Goal: Task Accomplishment & Management: Manage account settings

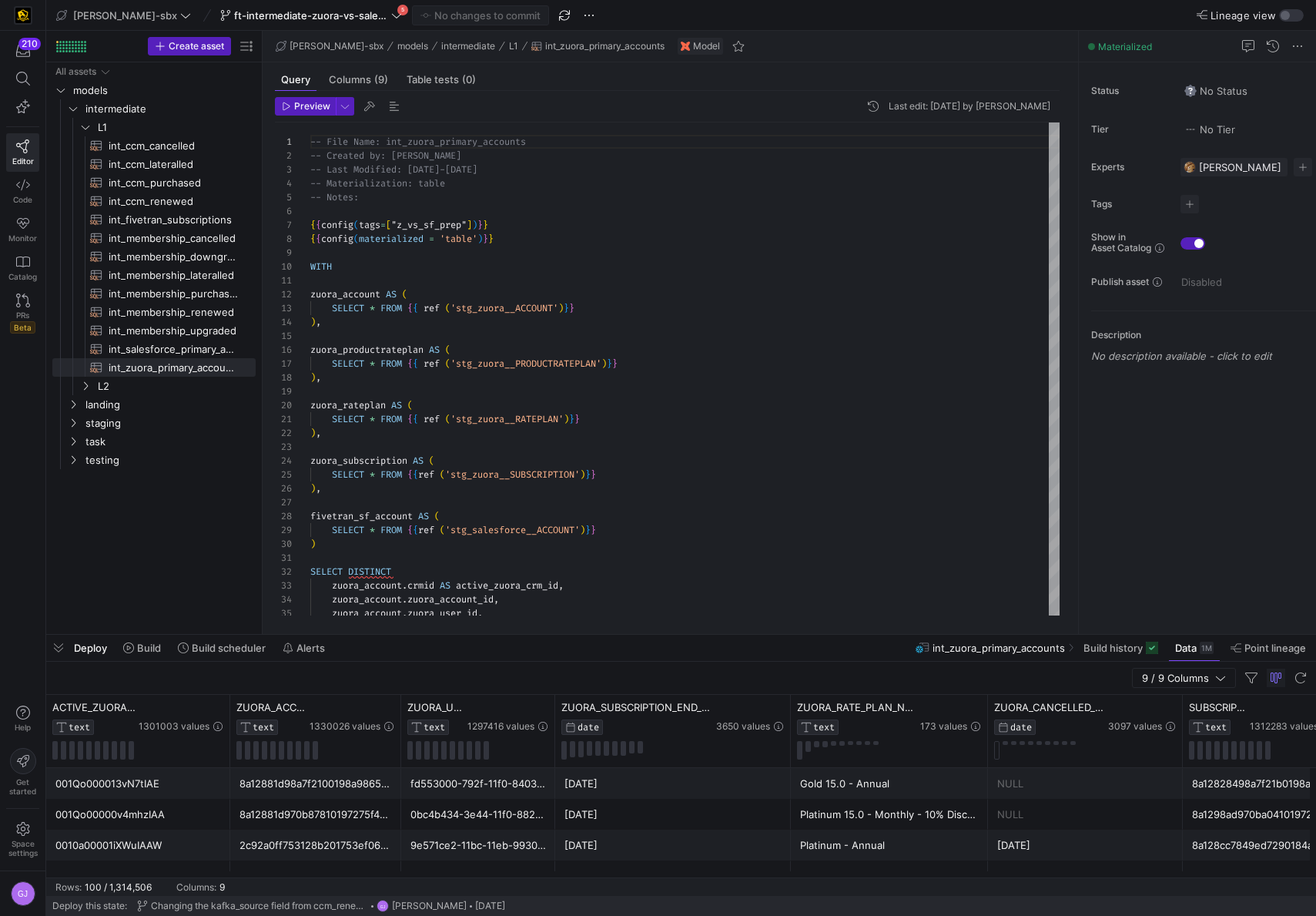
scroll to position [139, 0]
click at [345, 497] on div "-- File Name: int_zuora_primary_accounts -- Created by: [PERSON_NAME] -- Last M…" at bounding box center [685, 669] width 749 height 1094
click at [345, 490] on div "-- File Name: int_zuora_primary_accounts -- Created by: [PERSON_NAME] -- Last M…" at bounding box center [685, 669] width 749 height 1094
click at [350, 431] on div "-- File Name: int_zuora_primary_accounts -- Created by: [PERSON_NAME] -- Last M…" at bounding box center [685, 669] width 749 height 1094
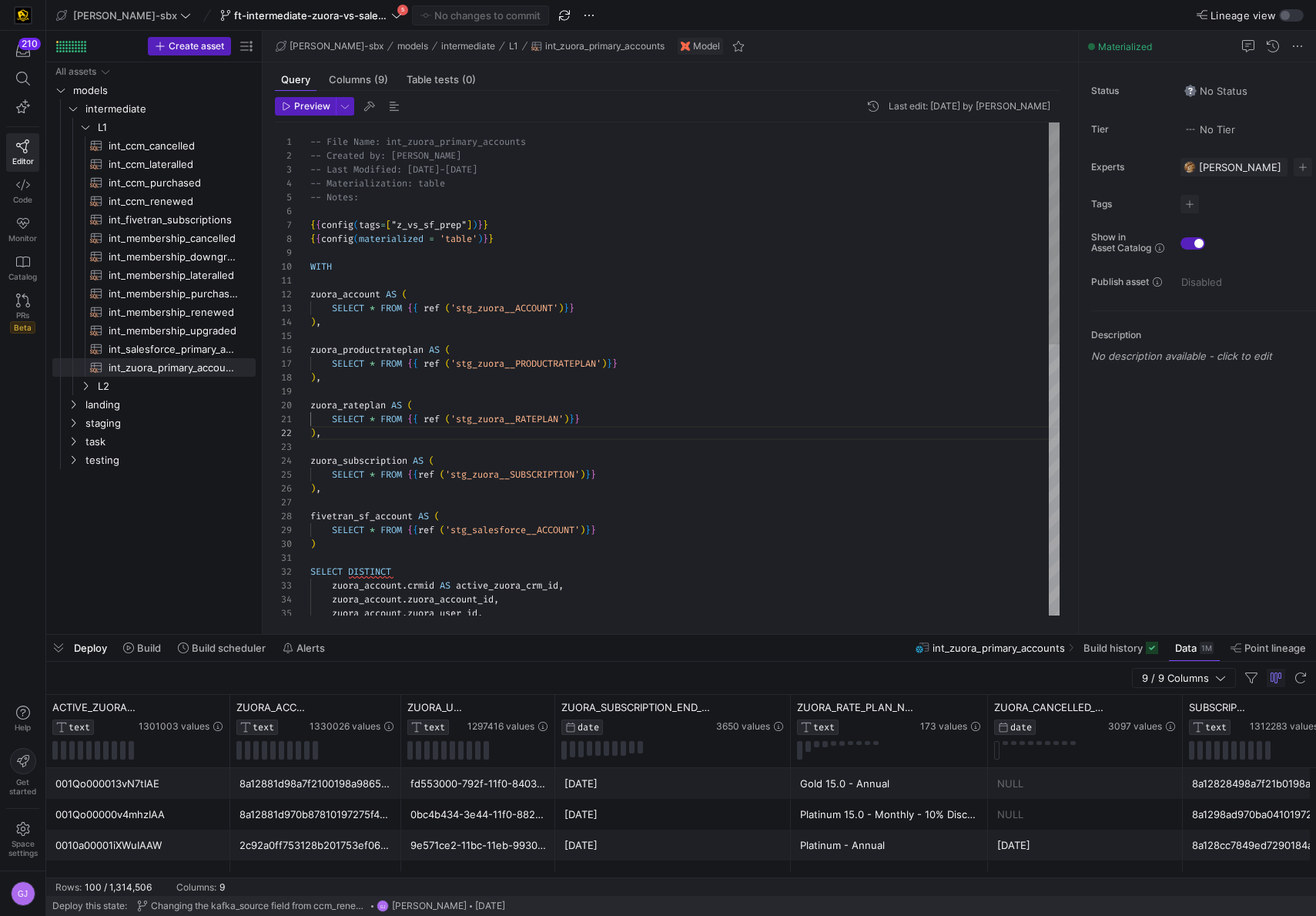
click at [349, 374] on div "-- File Name: int_zuora_primary_accounts -- Created by: [PERSON_NAME] -- Last M…" at bounding box center [685, 669] width 749 height 1094
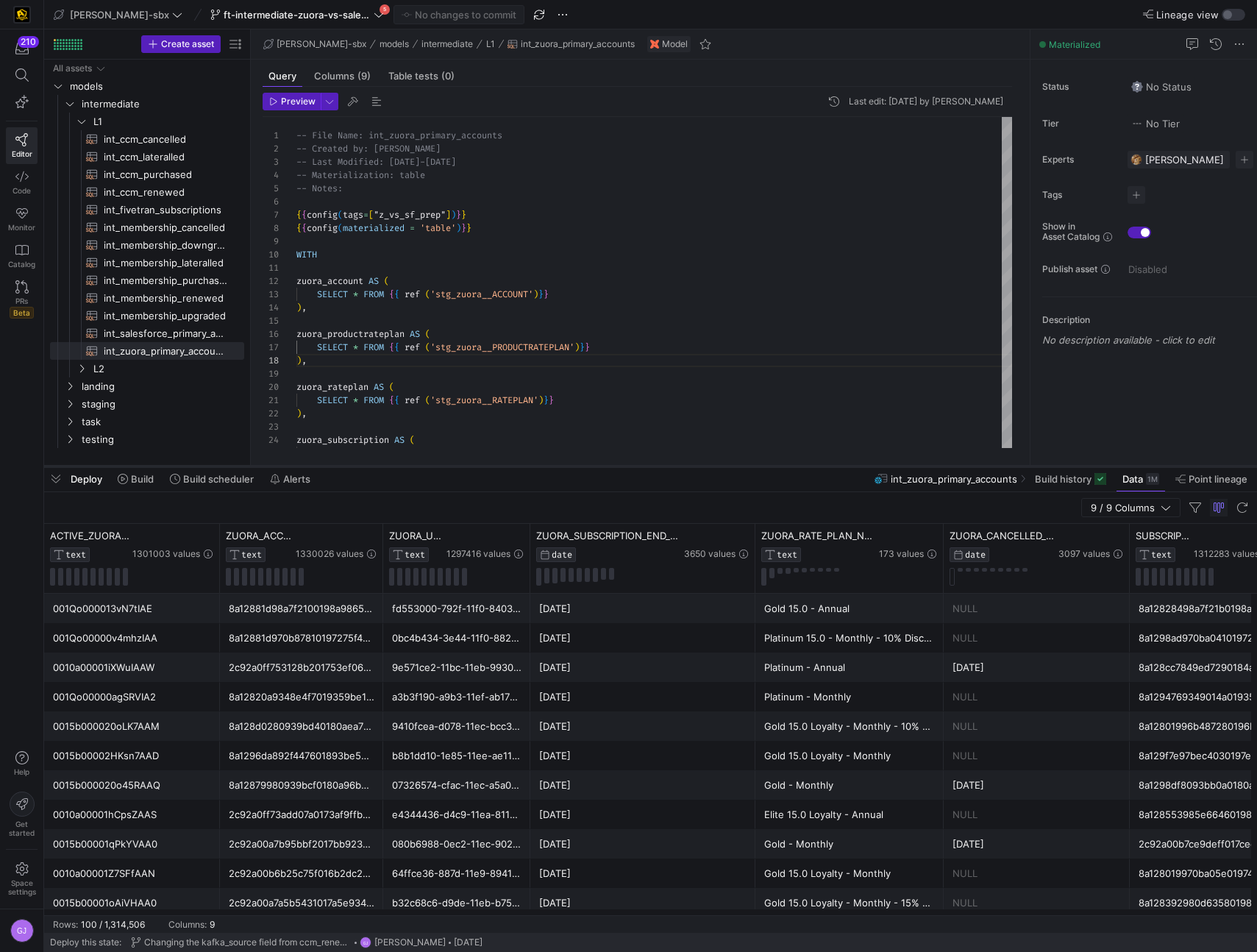
drag, startPoint x: 192, startPoint y: 684, endPoint x: 182, endPoint y: 467, distance: 217.2
click at [182, 467] on div at bounding box center [650, 467] width 1213 height 6
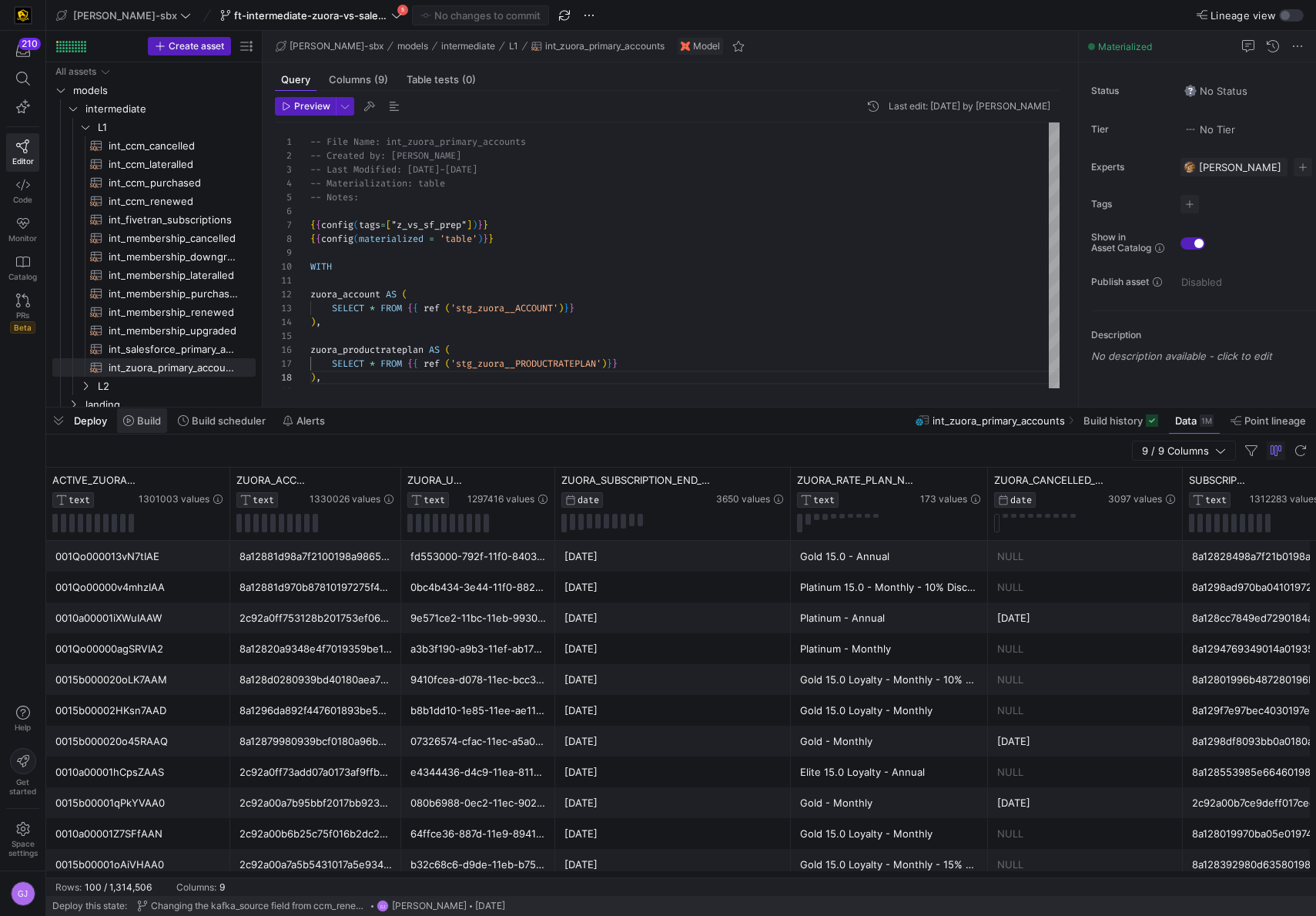
click at [143, 420] on span "Build" at bounding box center [149, 421] width 24 height 13
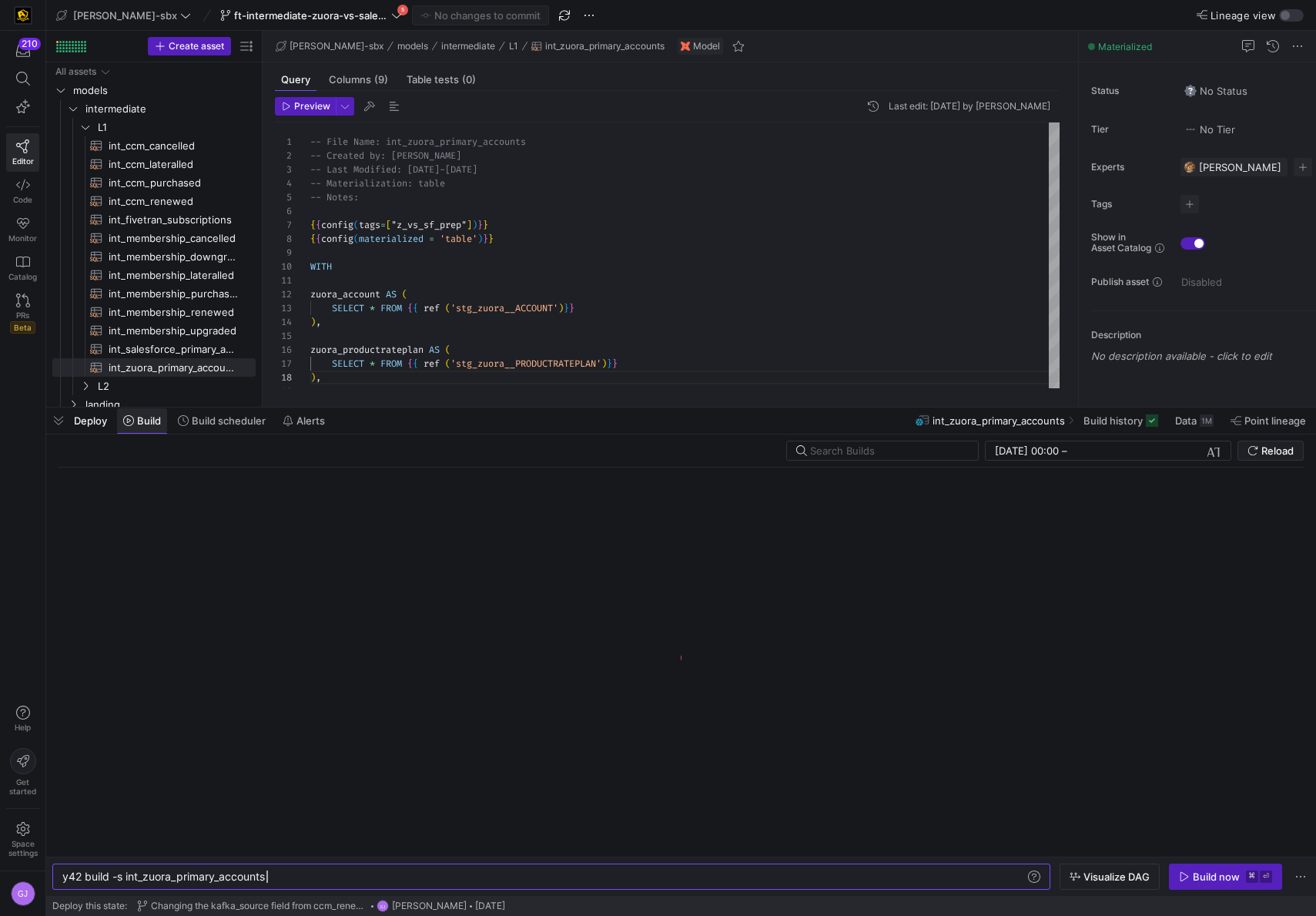
scroll to position [0, 204]
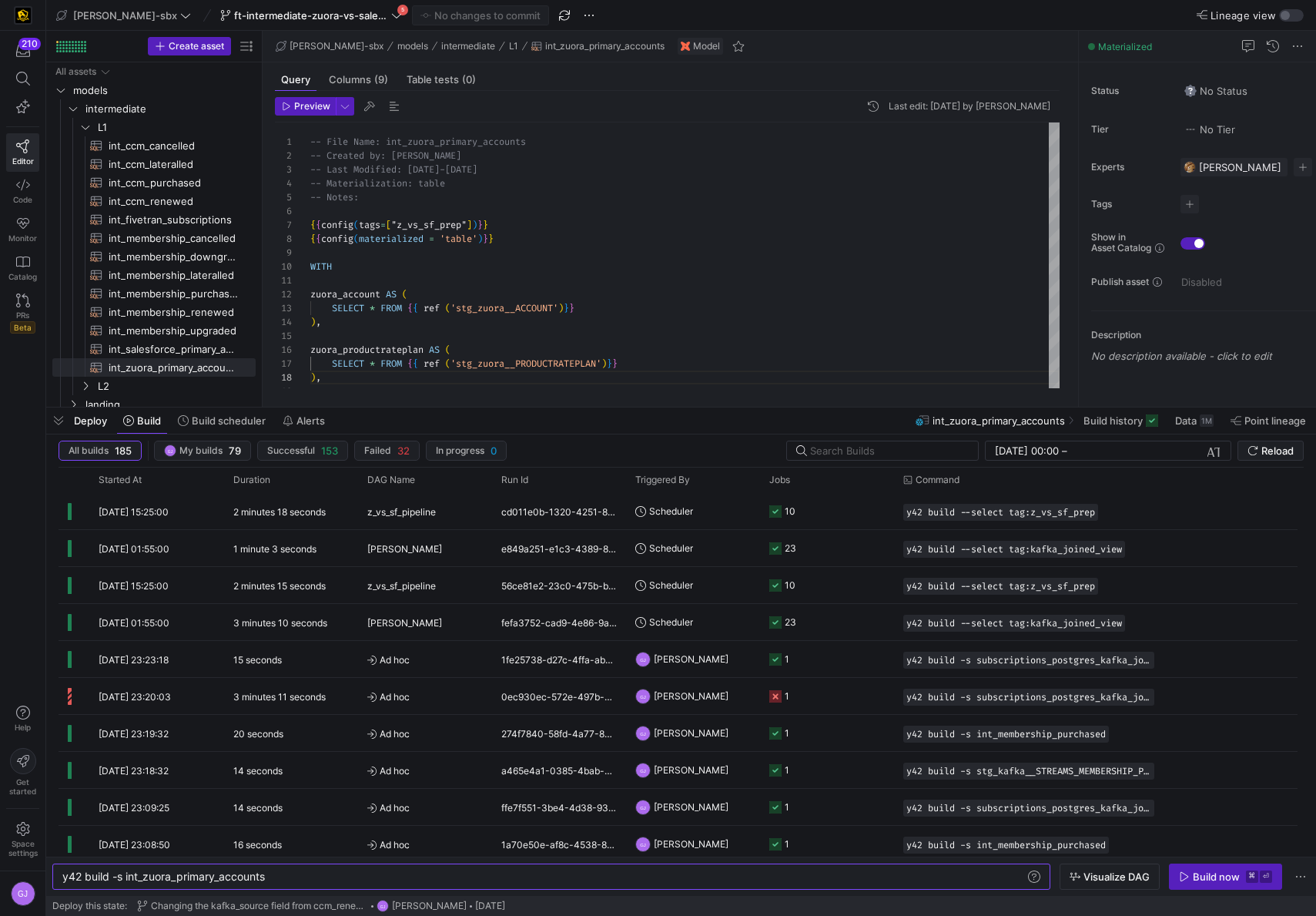
click at [10, 448] on div "210 Editor Code Monitor Catalog PRs Beta Help Get started Space settings GJ" at bounding box center [22, 458] width 45 height 916
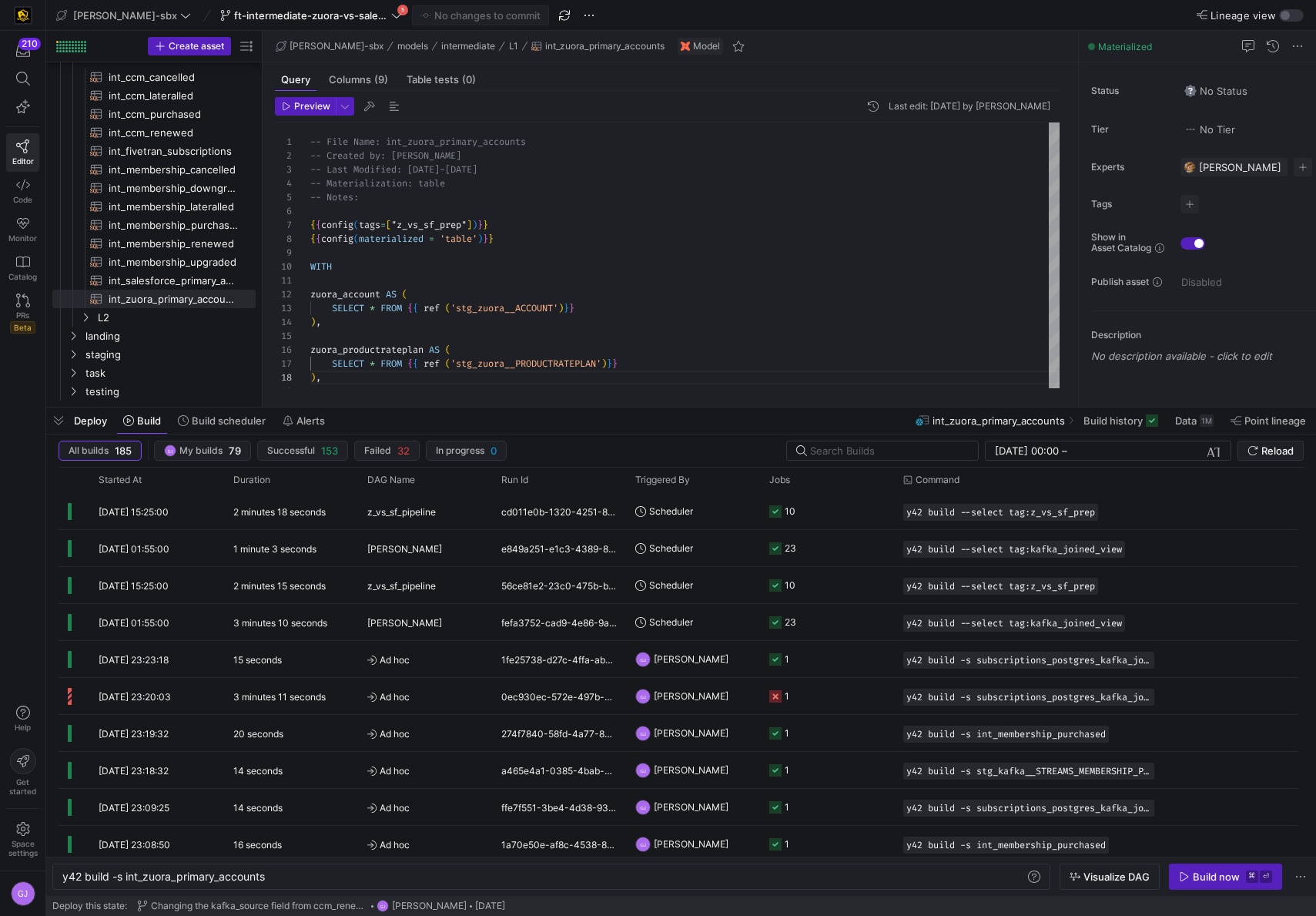
scroll to position [68, 0]
click at [134, 318] on span "L2" at bounding box center [157, 319] width 119 height 17
click at [141, 379] on span "subscriptions_postgres_kafka_joined_view​​​​​​​​​​" at bounding box center [173, 374] width 129 height 17
type textarea "{{config (tags=["kafka_joined_view"])}} {{config(materialized = 'table')}} WITH…"
type textarea "y42 build -s subscriptions_postgres_kafka_joined_view"
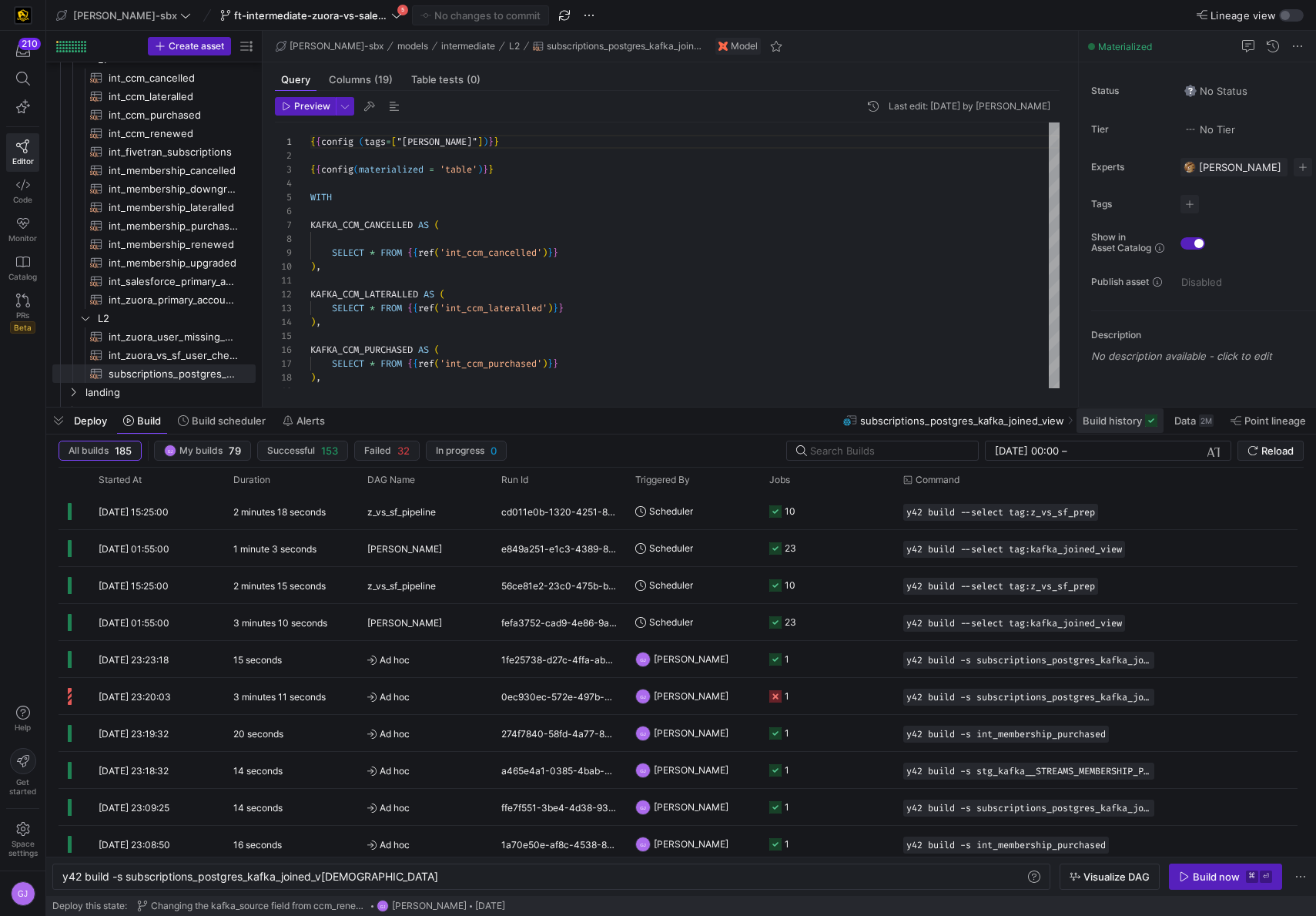
click at [1142, 425] on span "Build history" at bounding box center [1120, 421] width 75 height 13
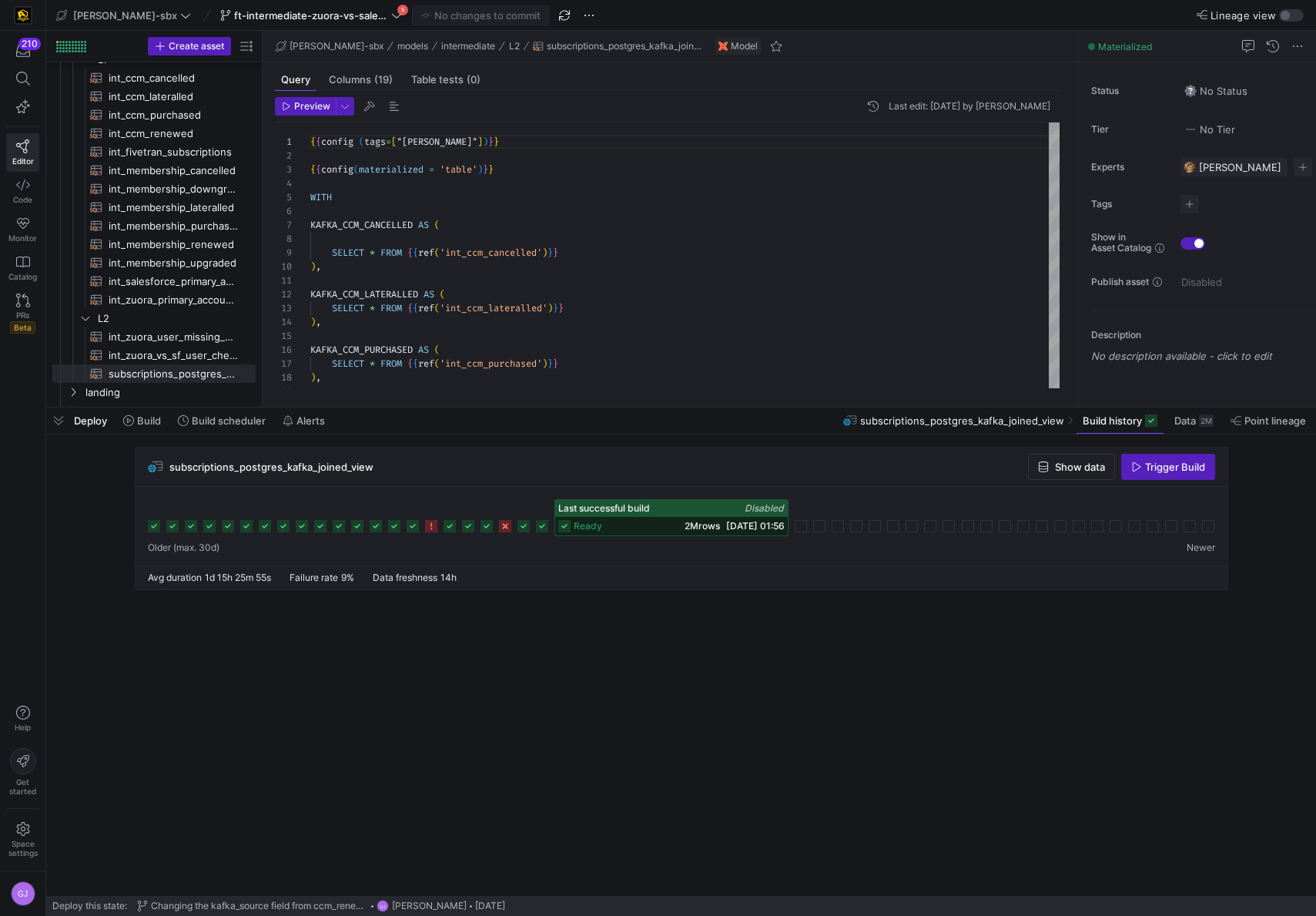
click at [668, 512] on div "Last successful build Disabled" at bounding box center [671, 508] width 232 height 17
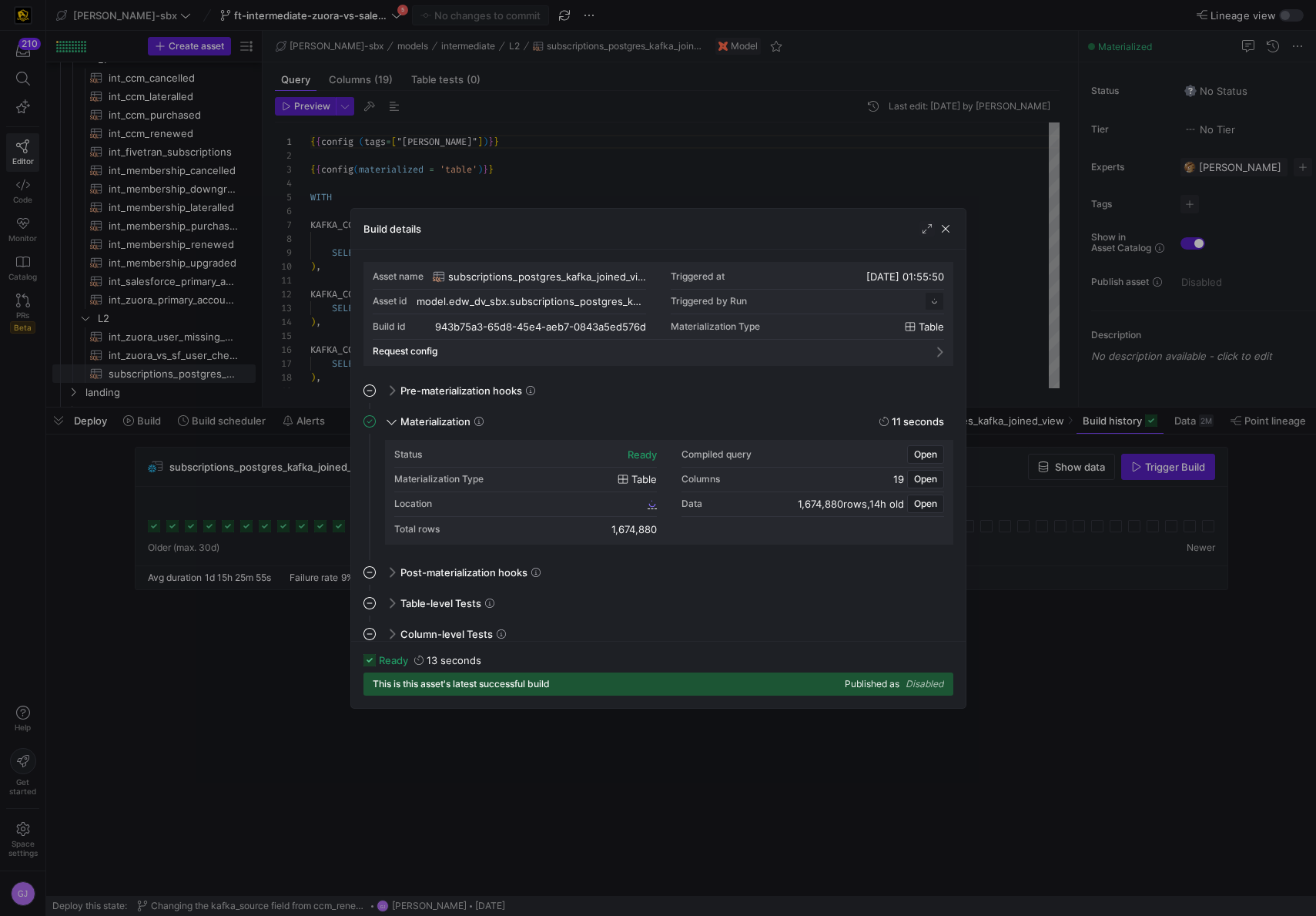
scroll to position [139, 0]
click at [607, 502] on span "943b75a3_65d8_45e4_aeb7_0843a5ed576d" at bounding box center [549, 504] width 190 height 11
click at [943, 236] on span "button" at bounding box center [945, 228] width 15 height 15
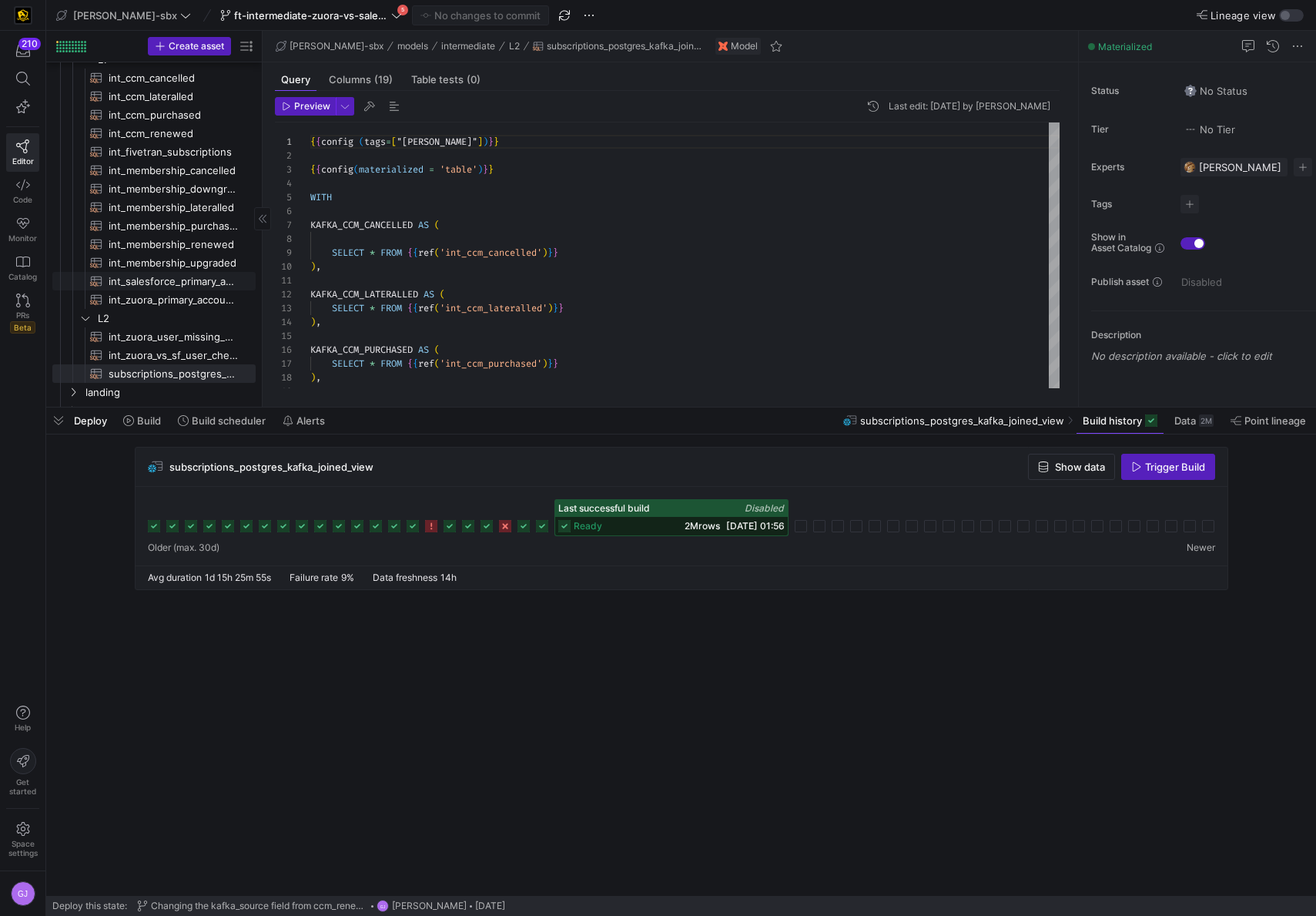
click at [143, 278] on span "int_salesforce_primary_account​​​​​​​​​​" at bounding box center [173, 282] width 129 height 17
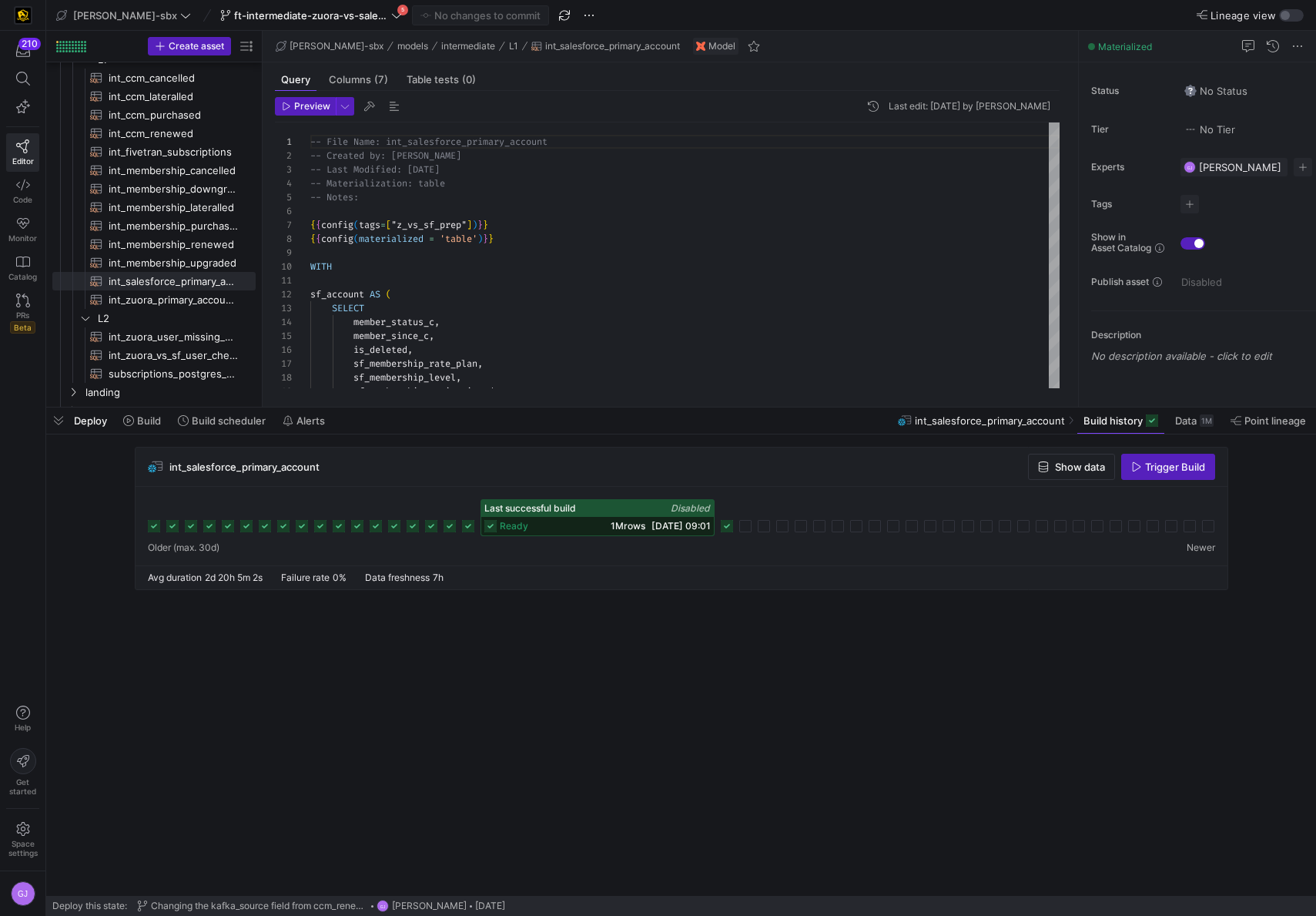
click at [559, 521] on div "ready 1M rows [DATE] 09:01" at bounding box center [597, 526] width 232 height 18
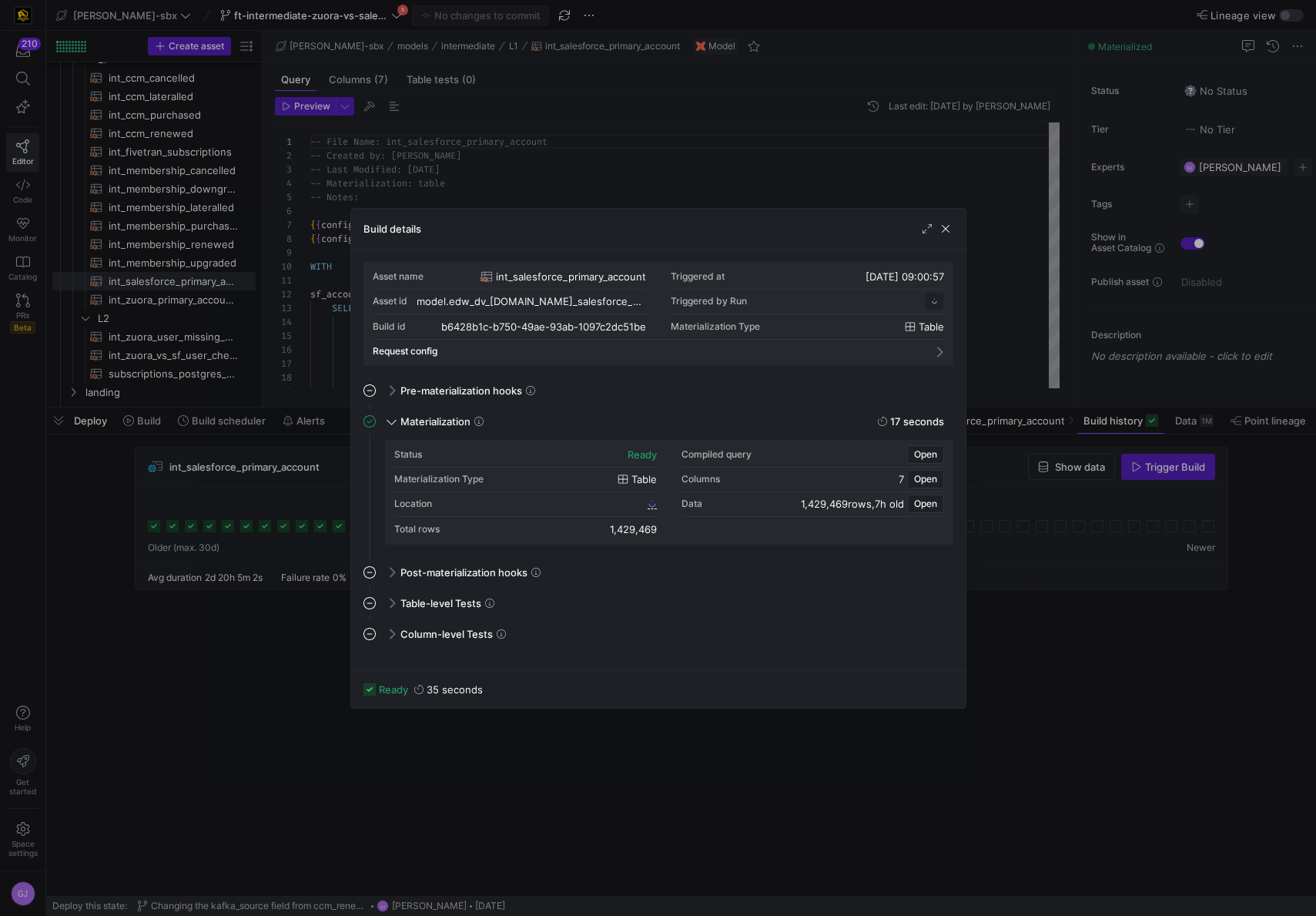
scroll to position [139, 0]
click at [590, 505] on span "b6428b1c_b750_49ae_93ab_1097c2dc51be" at bounding box center [552, 504] width 186 height 11
click at [947, 231] on span "button" at bounding box center [945, 228] width 15 height 15
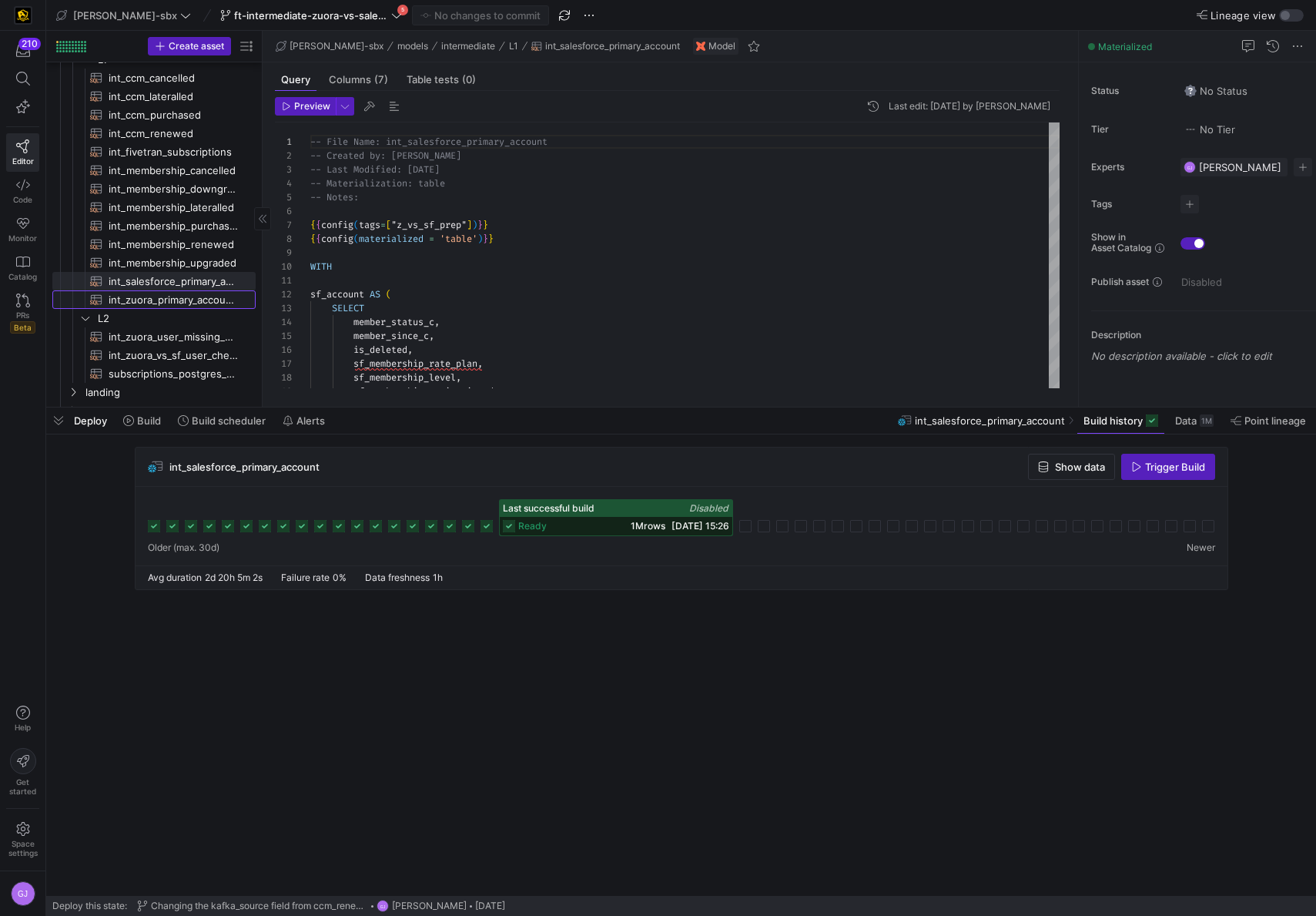
click at [150, 306] on span "int_zuora_primary_accounts​​​​​​​​​​" at bounding box center [173, 300] width 129 height 17
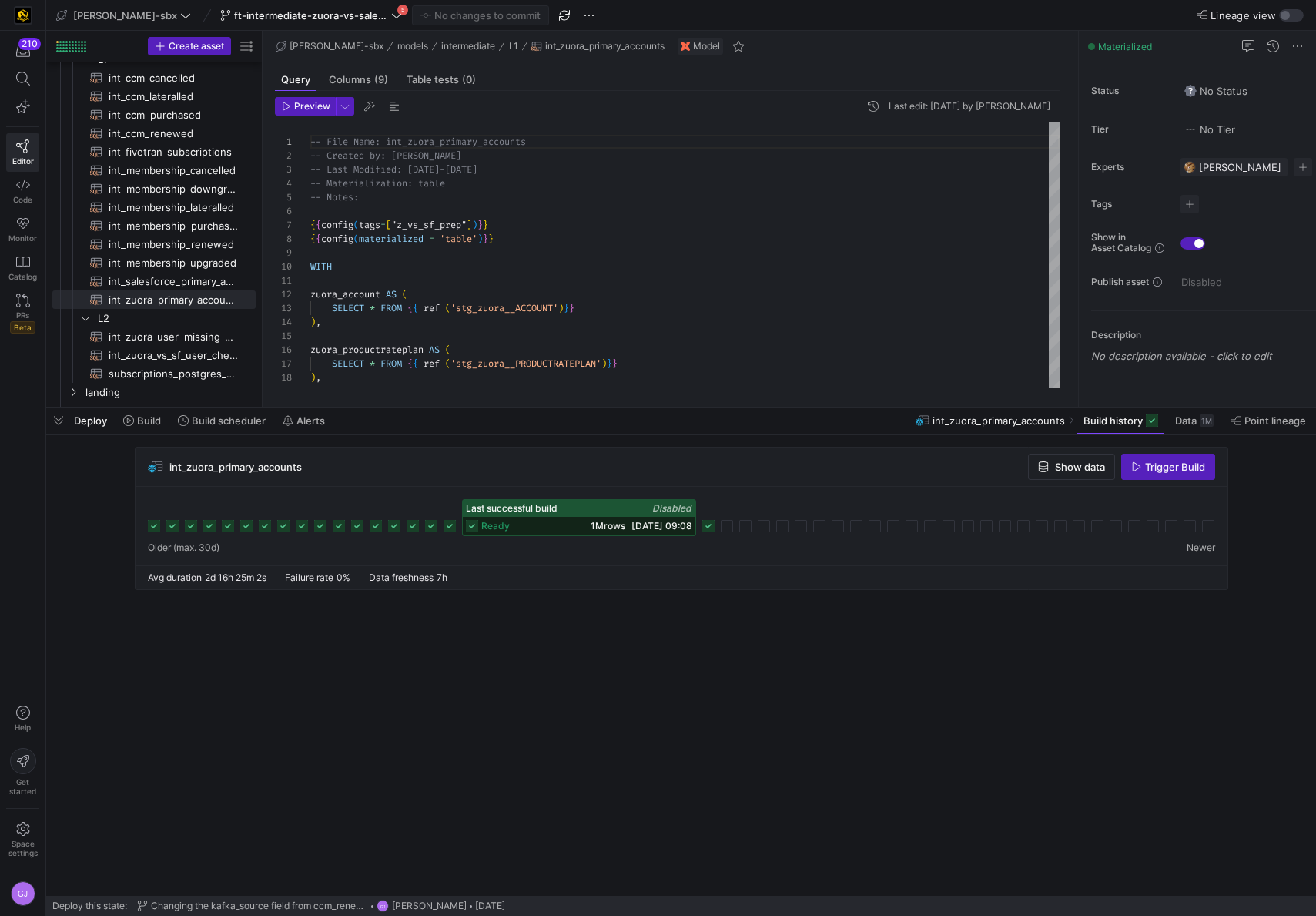
click at [564, 513] on div "Last successful build Disabled" at bounding box center [579, 508] width 232 height 17
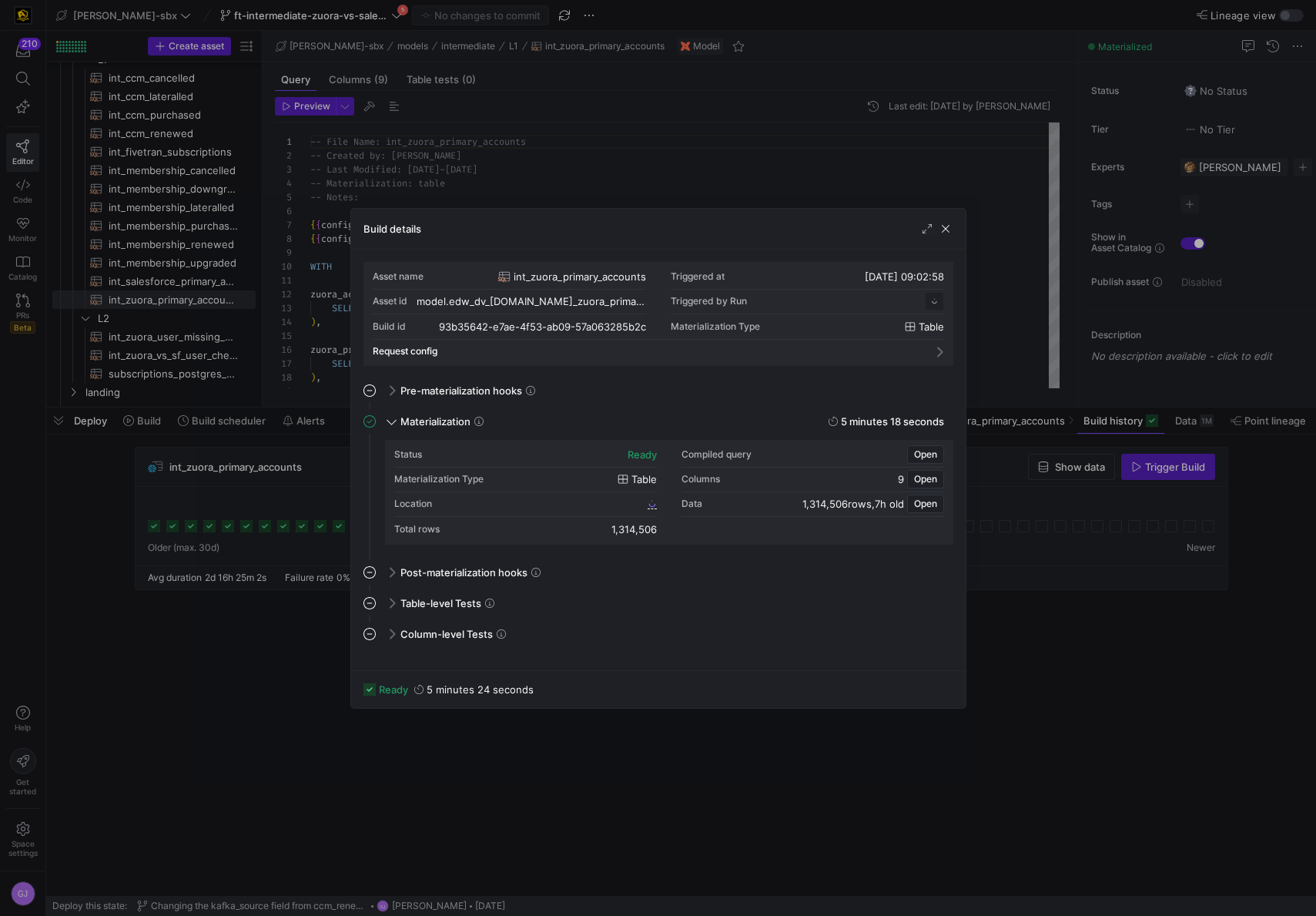
scroll to position [139, 0]
click at [502, 504] on span "93b35642_e7ae_4f53_ab09_57a063285b2c" at bounding box center [550, 504] width 188 height 11
click at [948, 228] on span "button" at bounding box center [945, 228] width 15 height 15
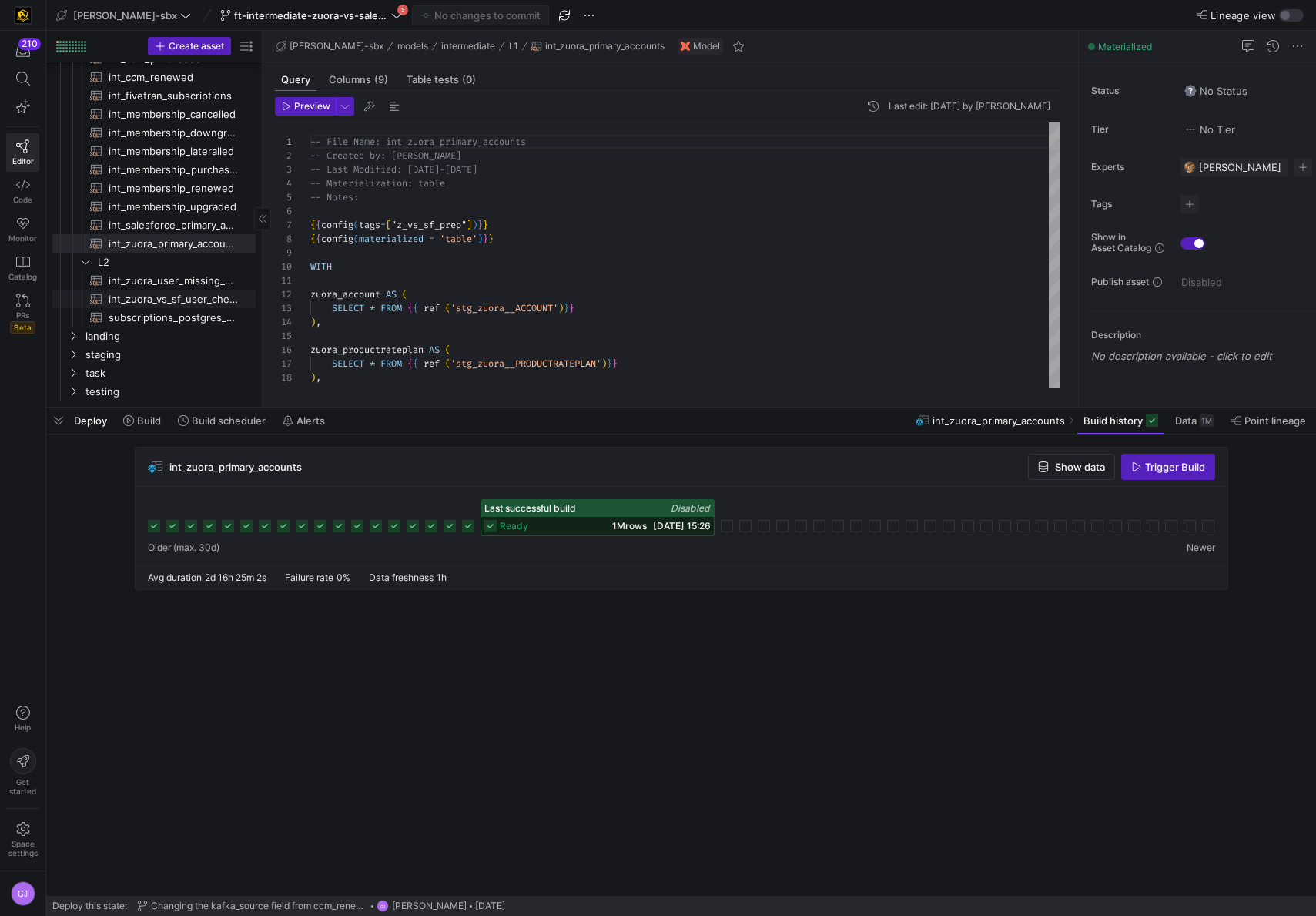
scroll to position [123, 0]
click at [167, 286] on span "int_zuora_user_missing_check​​​​​​​​​​" at bounding box center [173, 282] width 129 height 17
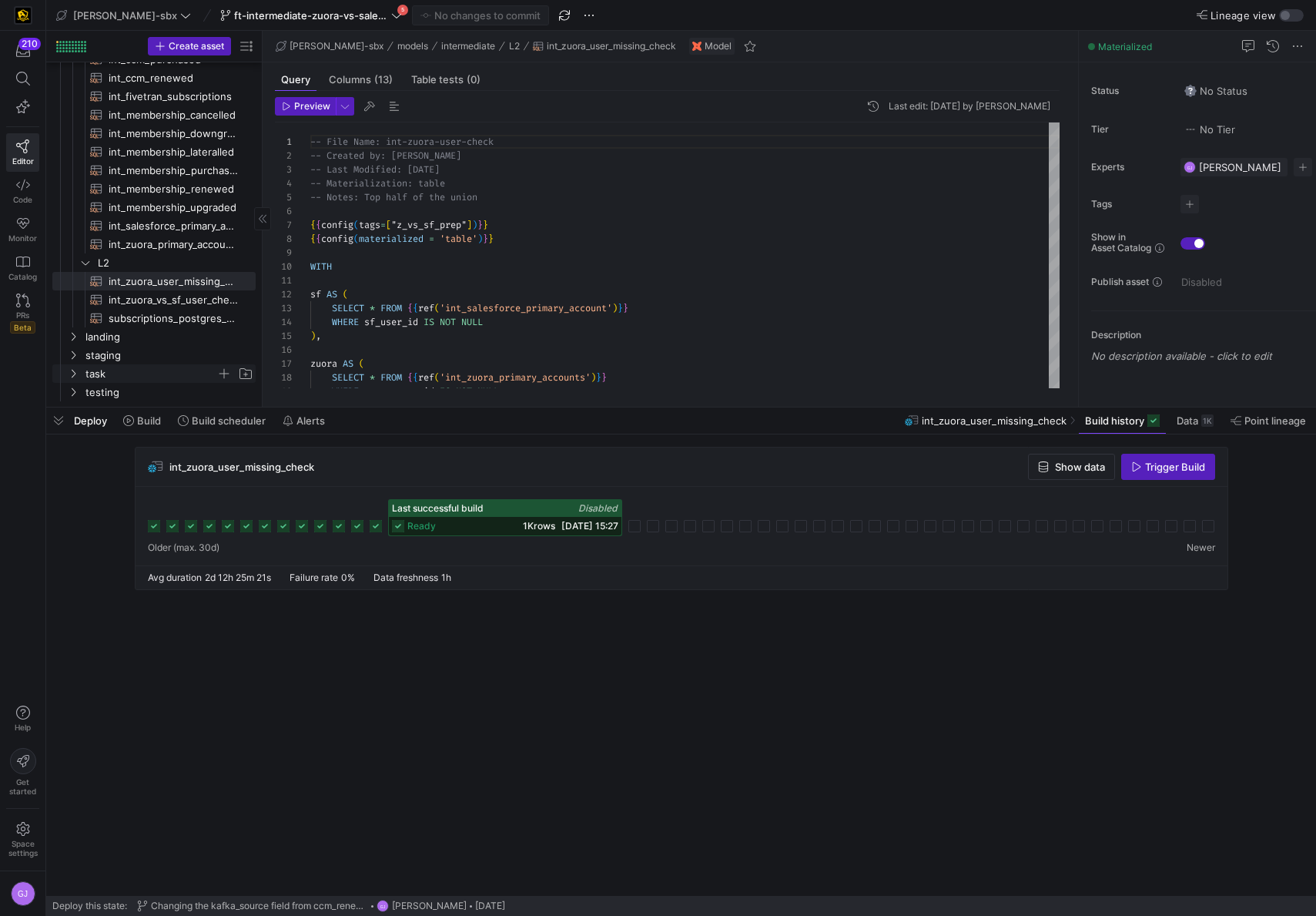
click at [105, 368] on span "task" at bounding box center [151, 374] width 131 height 17
click at [123, 392] on span "int_insert_records_into_zuora_vs_salesforce​​​​​​​​​​" at bounding box center [166, 393] width 142 height 17
type textarea "-- File Name: int_insert_records_into_zuora_vs_salesforce -- Created By: [PERSO…"
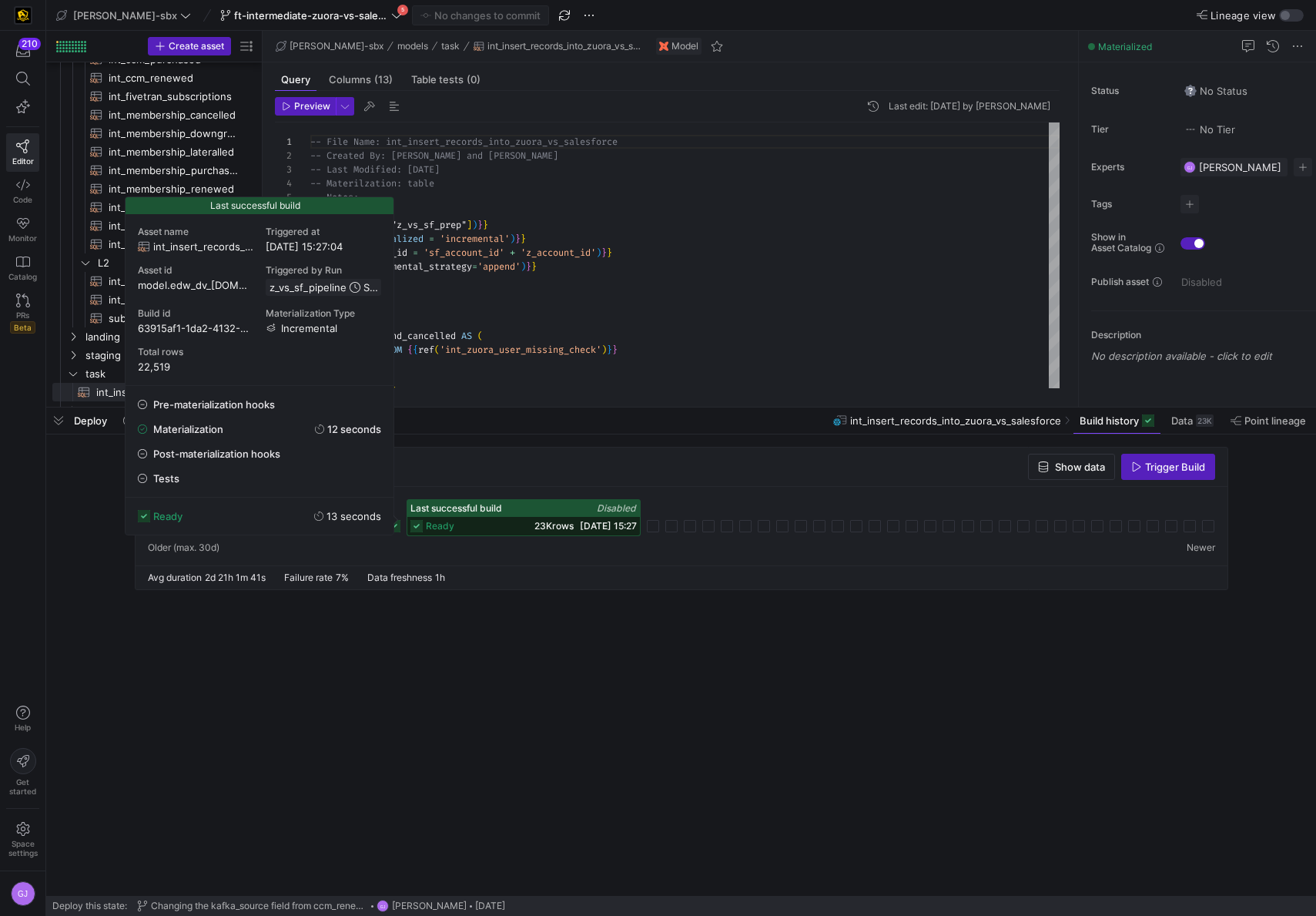
click at [490, 524] on div "ready 23K rows [DATE] 15:27" at bounding box center [523, 526] width 232 height 18
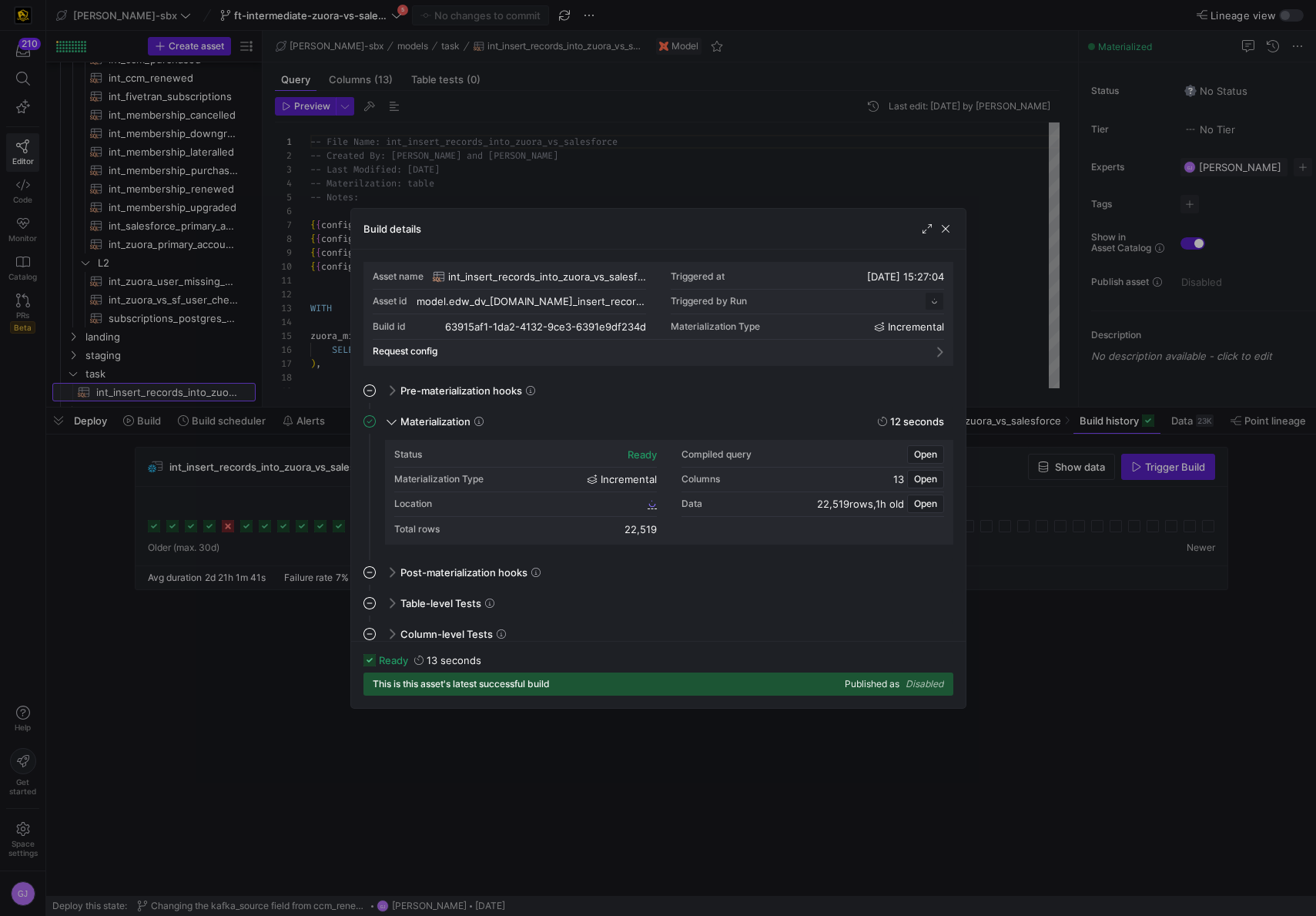
scroll to position [139, 0]
click at [636, 506] on span "63915af1_1da2_4132_9ce3_6391e9df234d" at bounding box center [553, 504] width 182 height 11
click at [947, 231] on span "button" at bounding box center [945, 228] width 15 height 15
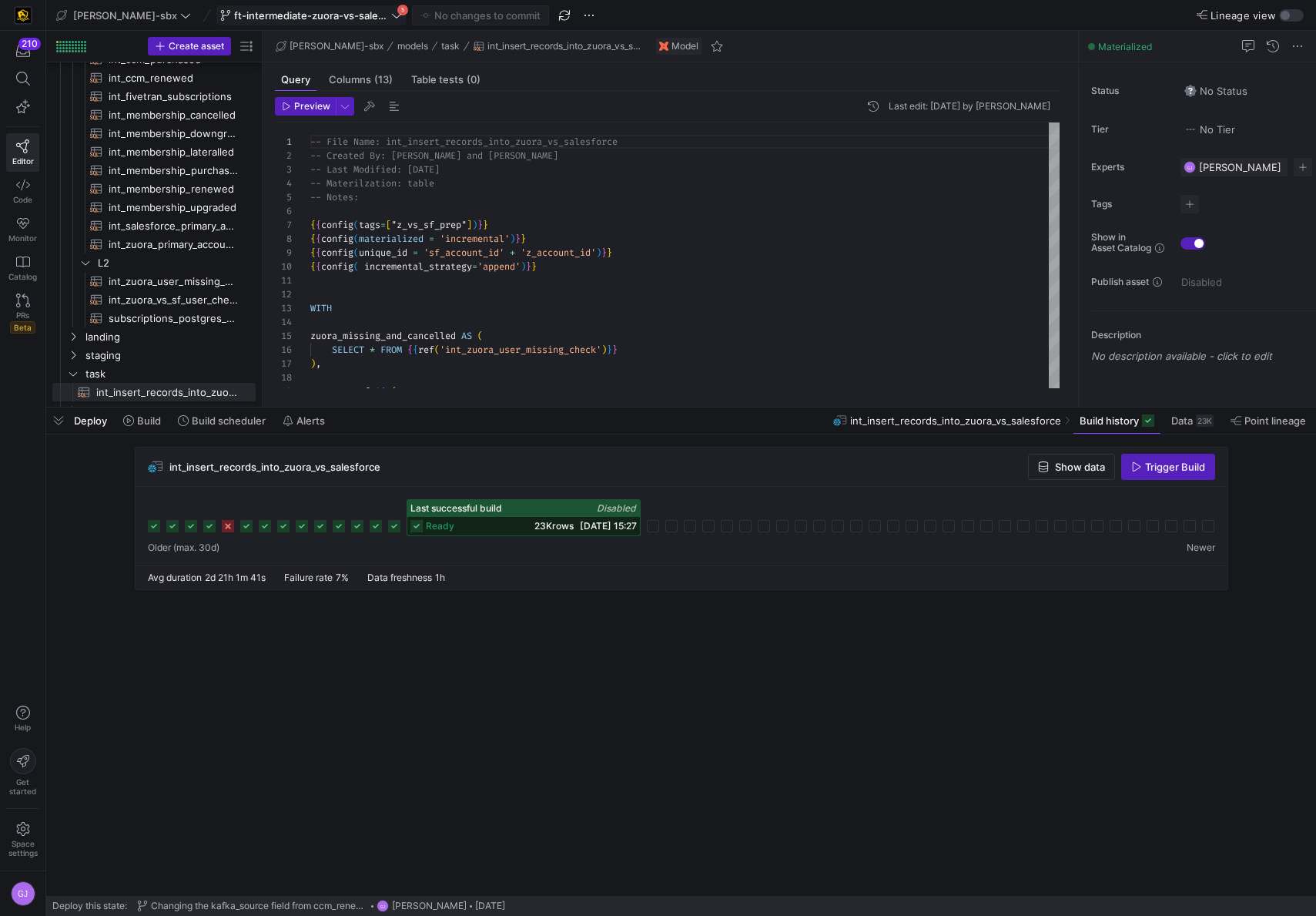
click at [392, 13] on icon at bounding box center [397, 16] width 11 height 11
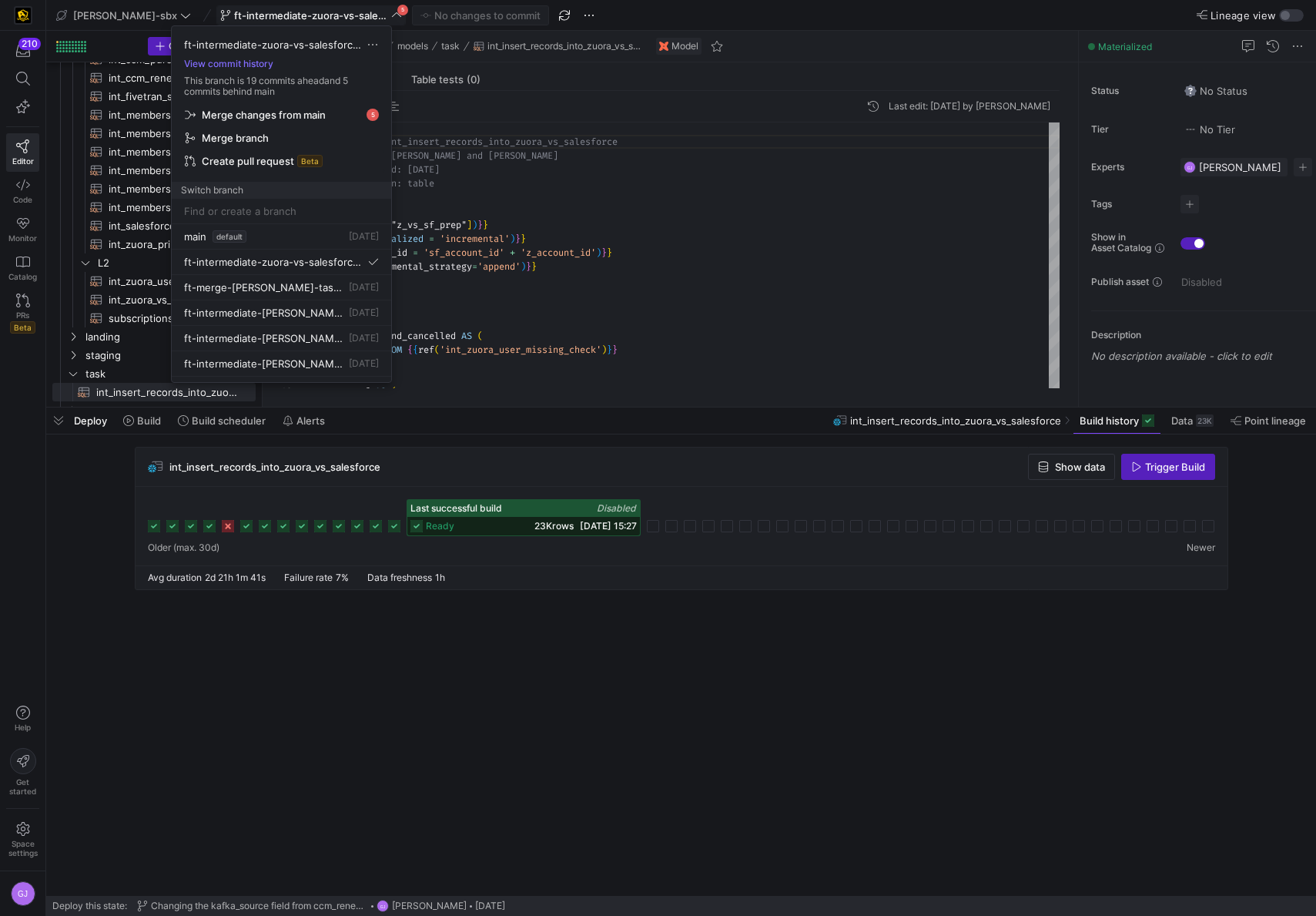
click at [291, 159] on span "Create pull request" at bounding box center [248, 161] width 93 height 13
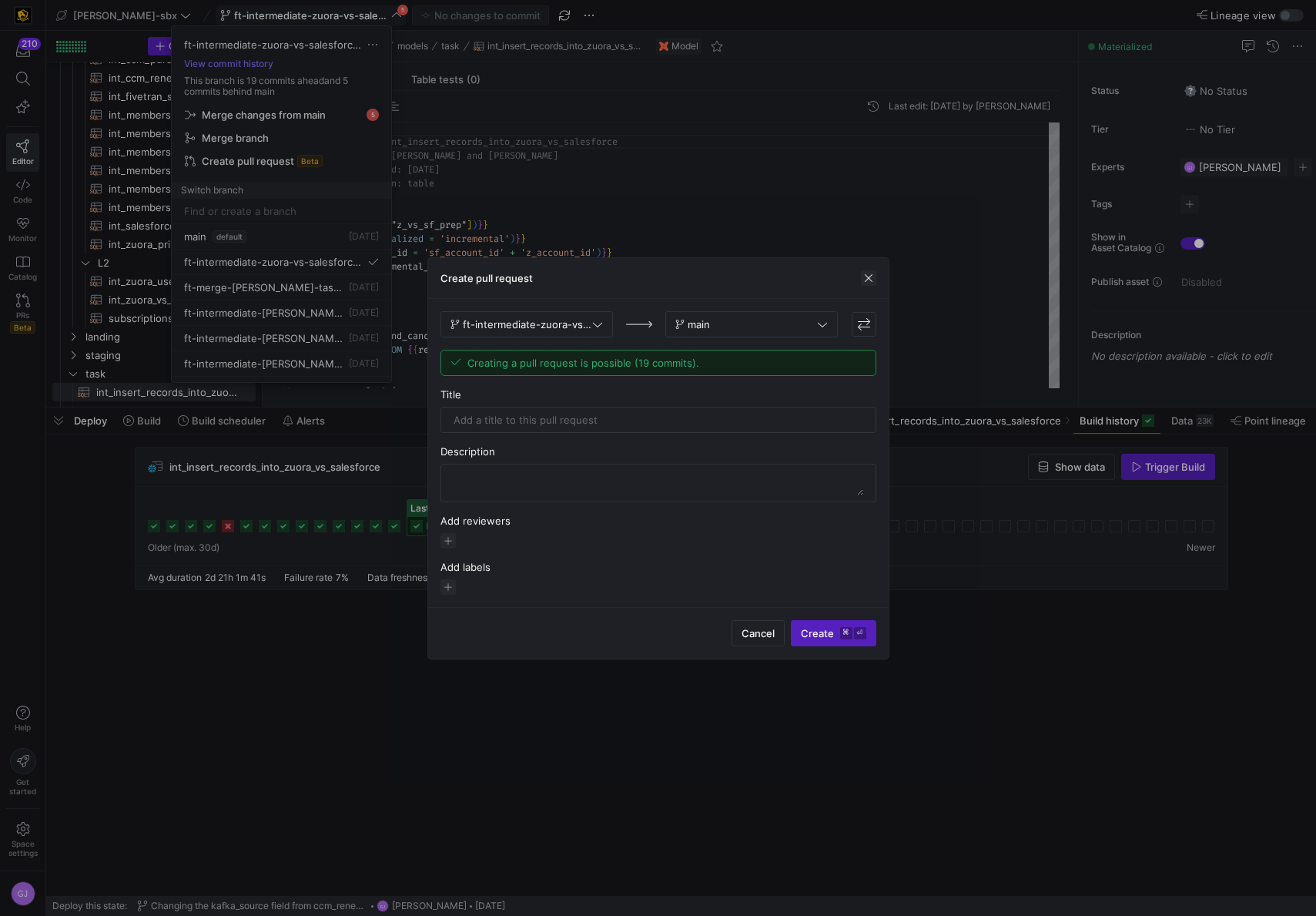
click at [863, 276] on span "button" at bounding box center [868, 278] width 15 height 15
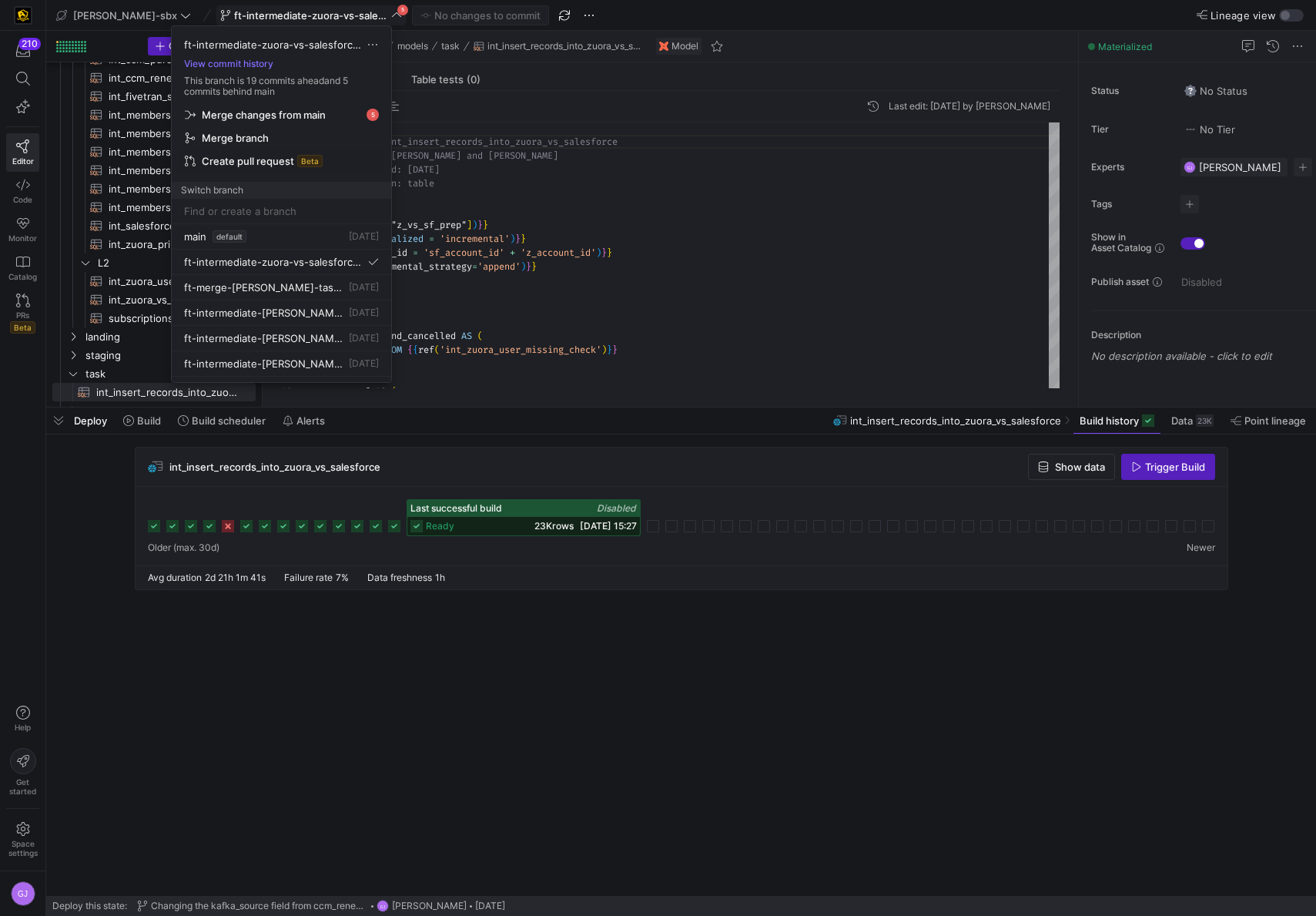
click at [621, 29] on div at bounding box center [658, 458] width 1316 height 916
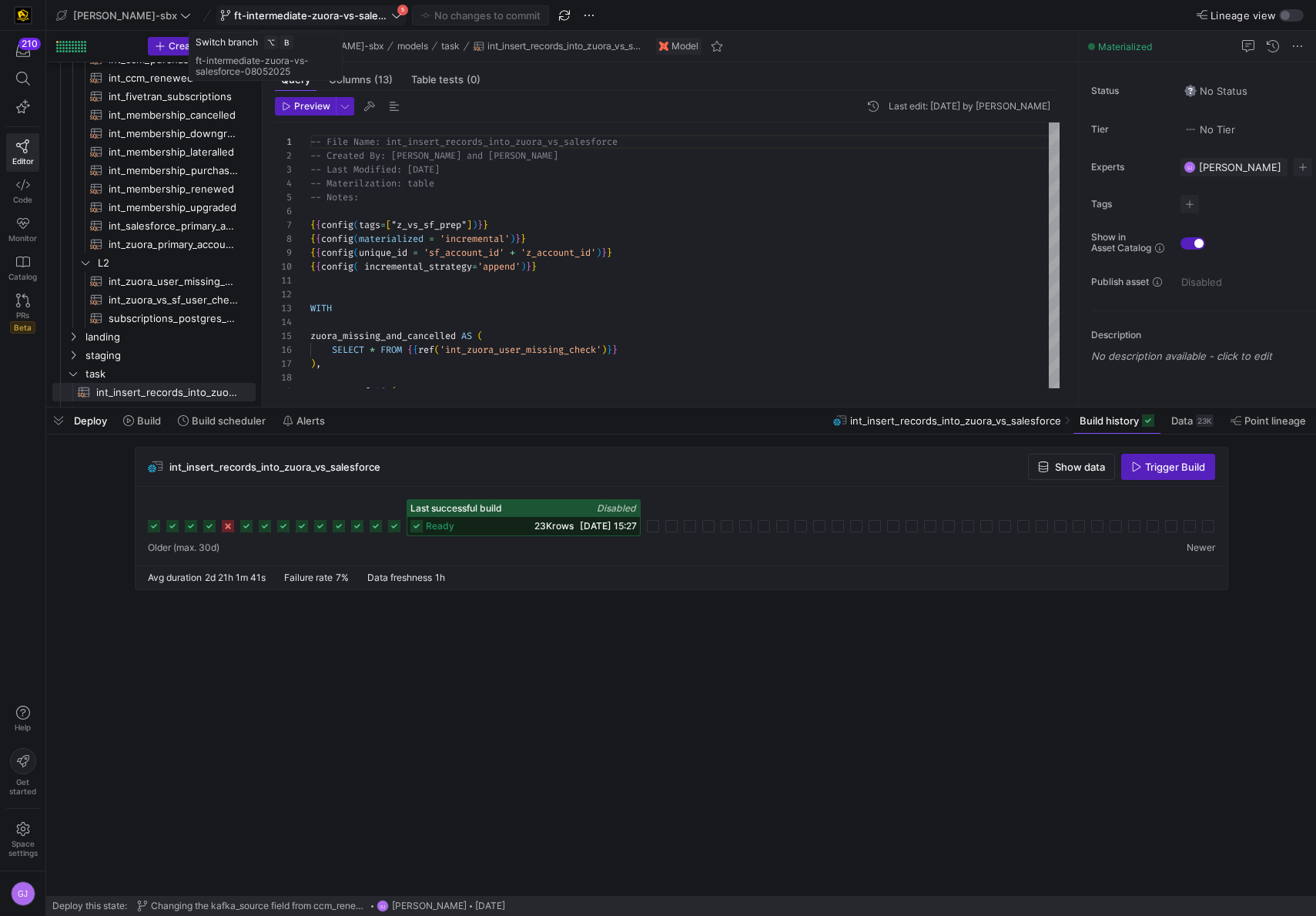
click at [319, 22] on span at bounding box center [311, 15] width 188 height 18
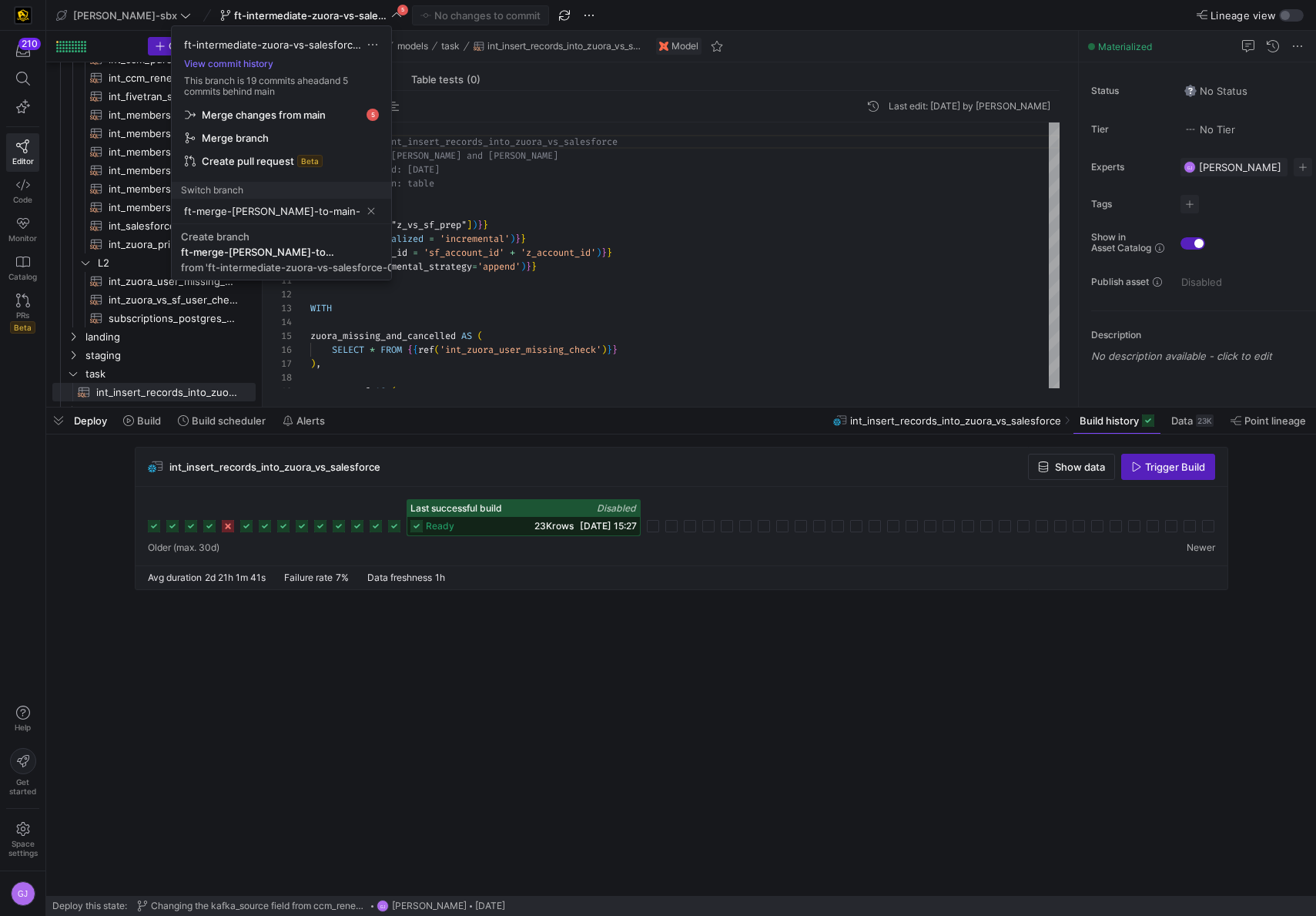
type input "ft-merge-[PERSON_NAME]-to-main-08282025"
click at [269, 256] on div "ft-merge-[PERSON_NAME]-to-main-08282025" at bounding box center [258, 252] width 154 height 13
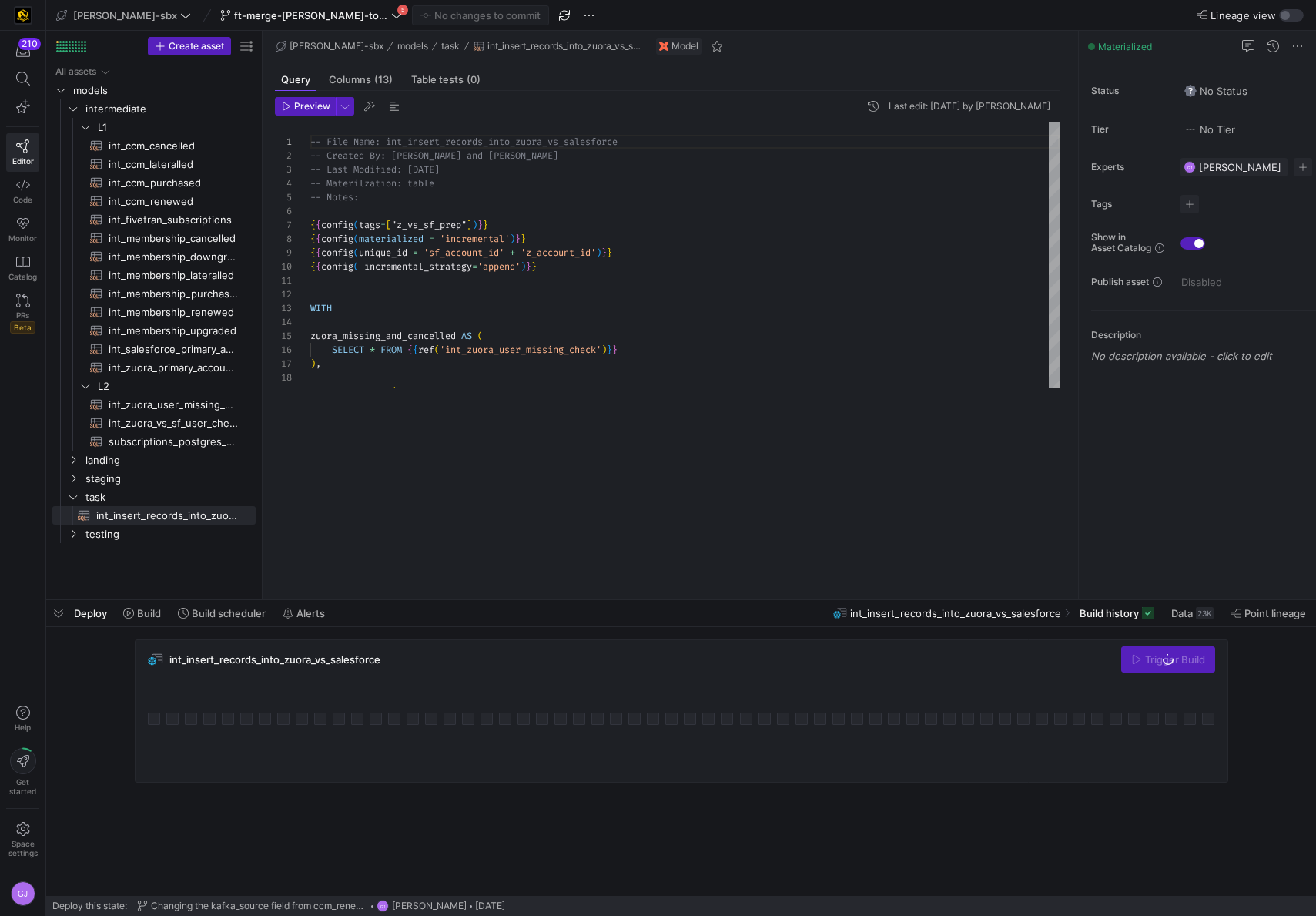
drag, startPoint x: 587, startPoint y: 410, endPoint x: 551, endPoint y: 603, distance: 196.3
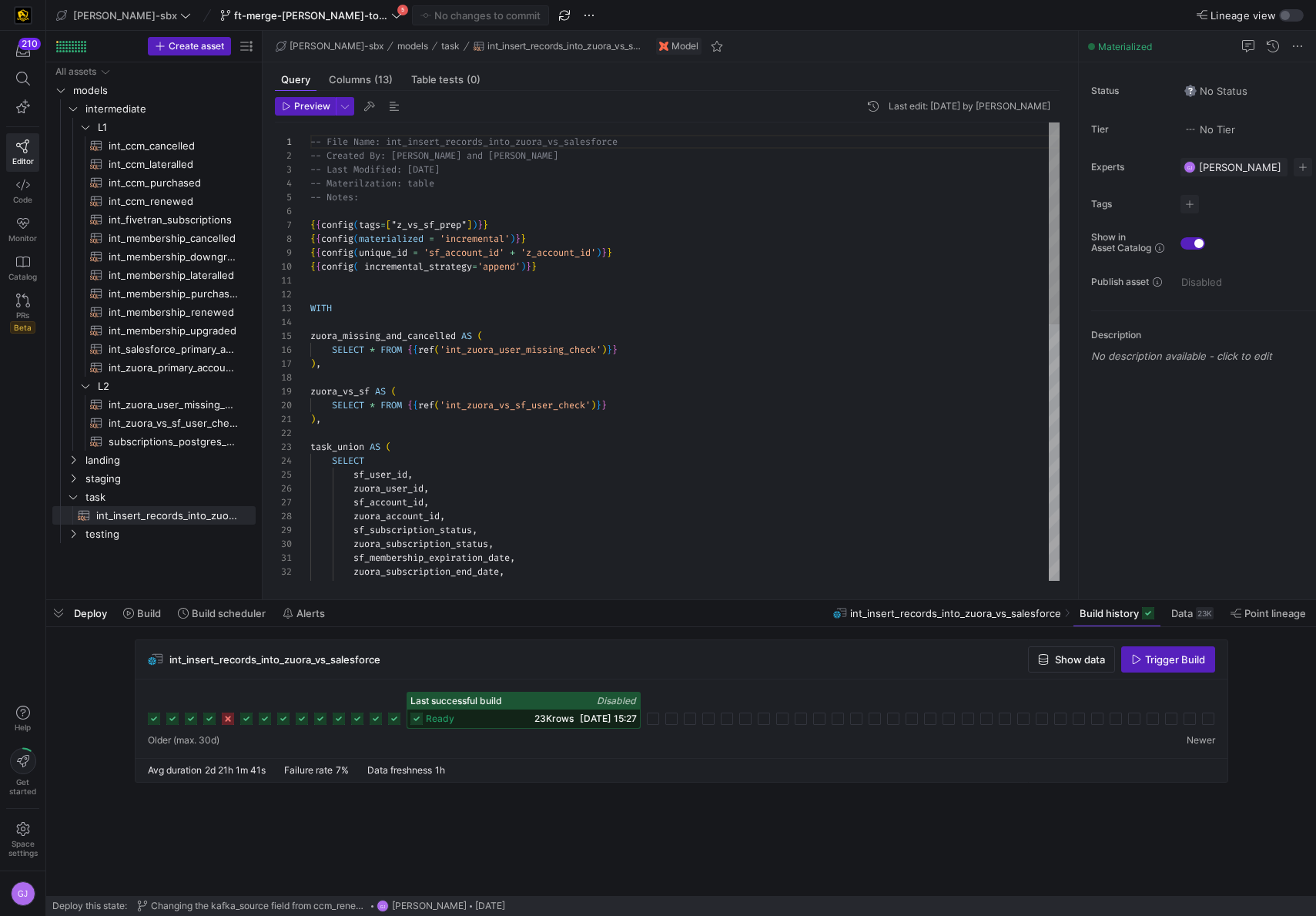
click at [452, 313] on div "zuora_rate_plan_name , zuora_account_id , sf_subscription_status , zuora_subscr…" at bounding box center [685, 642] width 749 height 1039
click at [485, 278] on div "zuora_rate_plan_name , zuora_account_id , sf_subscription_status , zuora_subscr…" at bounding box center [685, 642] width 749 height 1039
click at [456, 299] on div "zuora_rate_plan_name , zuora_account_id , sf_subscription_status , zuora_subscr…" at bounding box center [685, 642] width 749 height 1039
click at [125, 351] on span "int_salesforce_primary_account​​​​​​​​​​" at bounding box center [173, 349] width 129 height 17
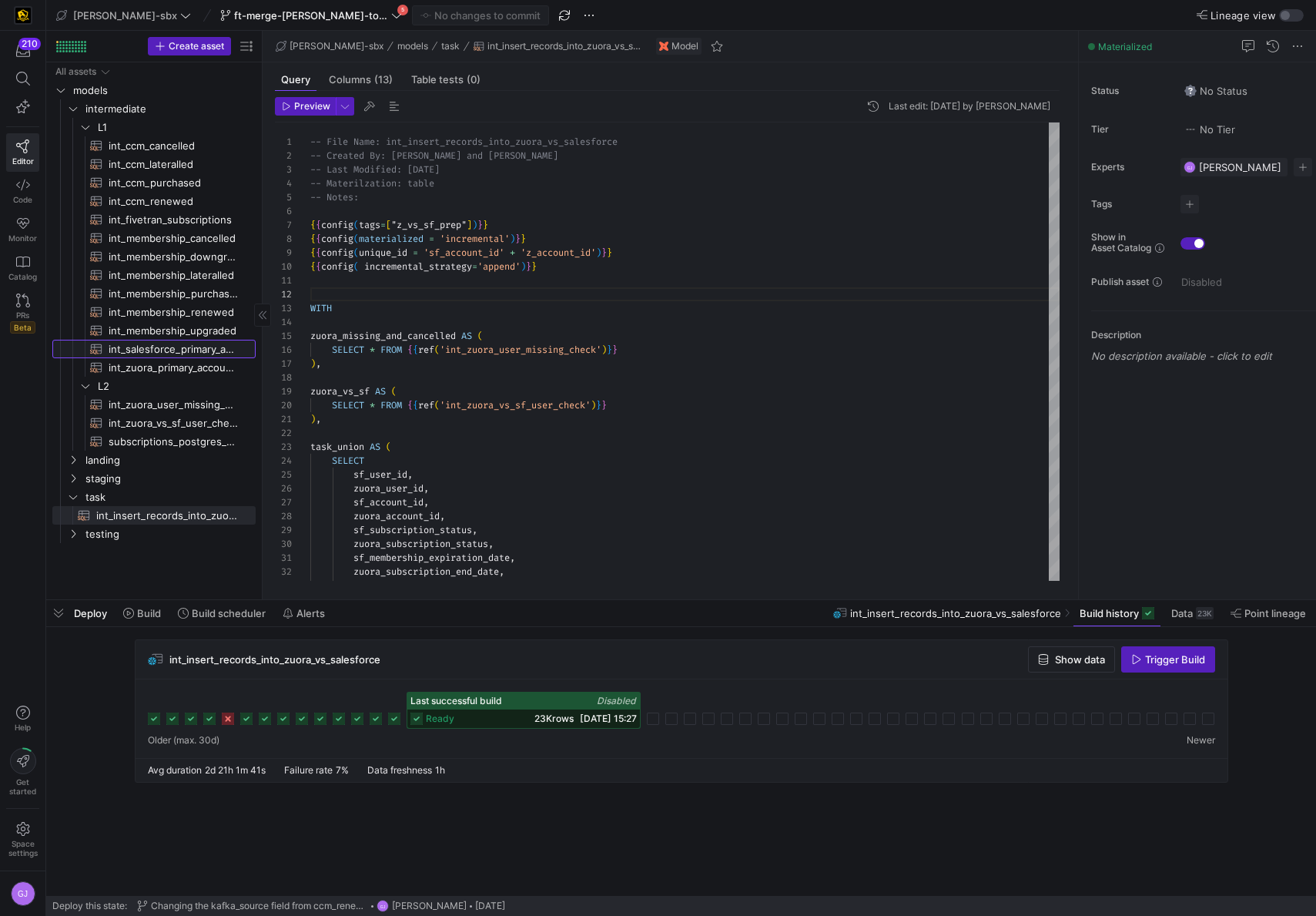
type textarea "-- File Name: int_salesforce_primary_account -- Created by: [PERSON_NAME] -- La…"
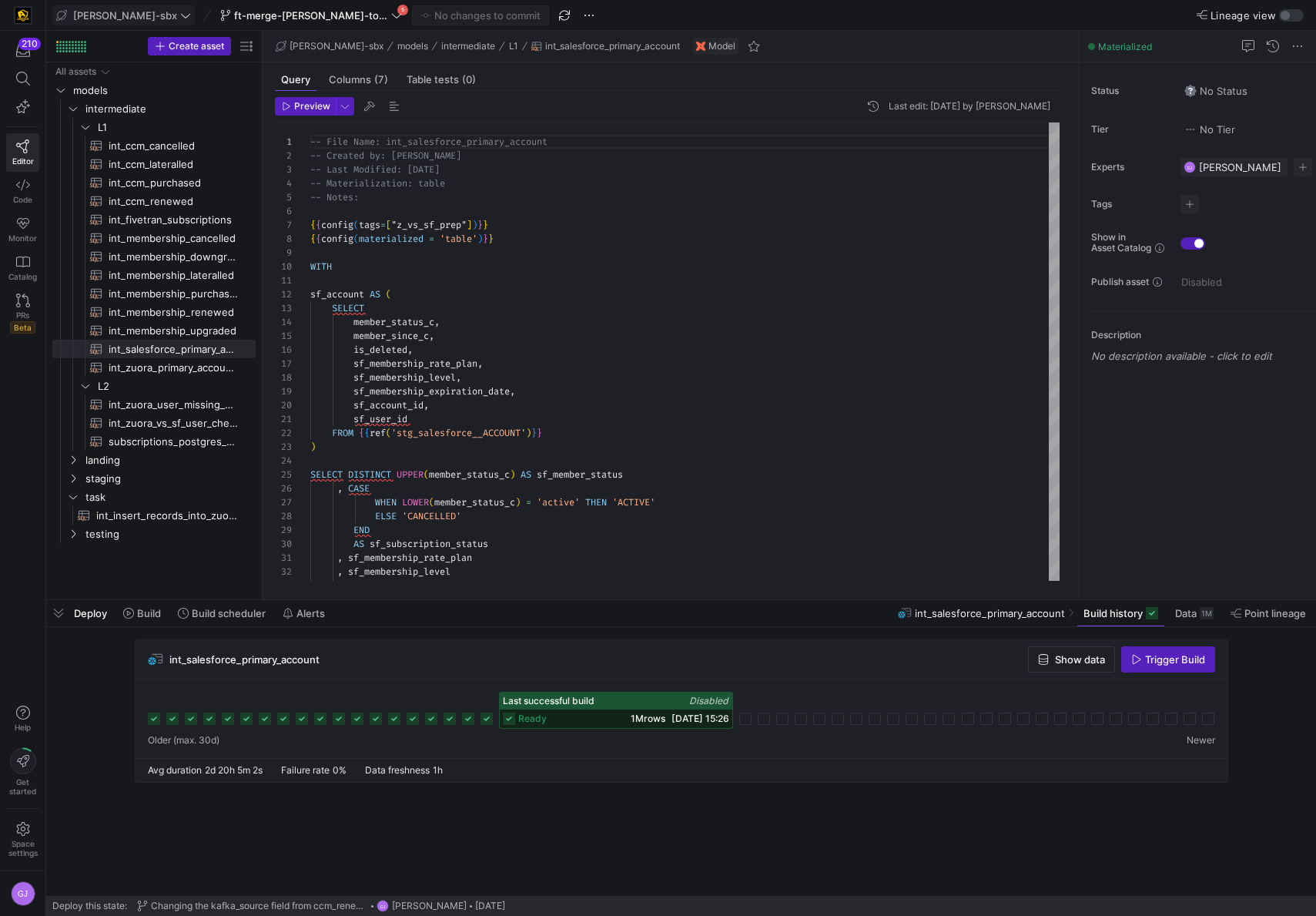
click at [105, 6] on span at bounding box center [124, 15] width 141 height 18
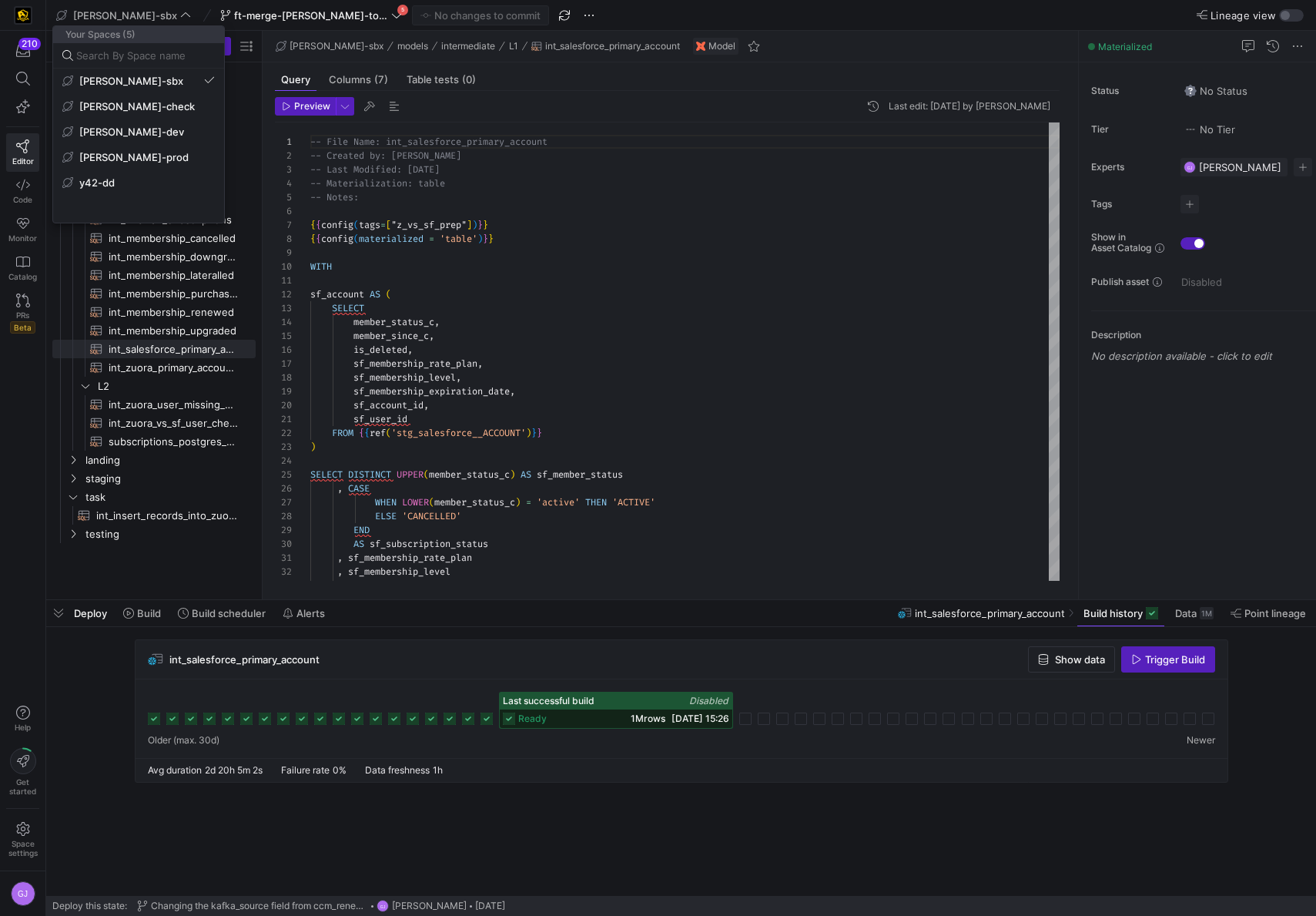
click at [205, 21] on div at bounding box center [658, 458] width 1316 height 916
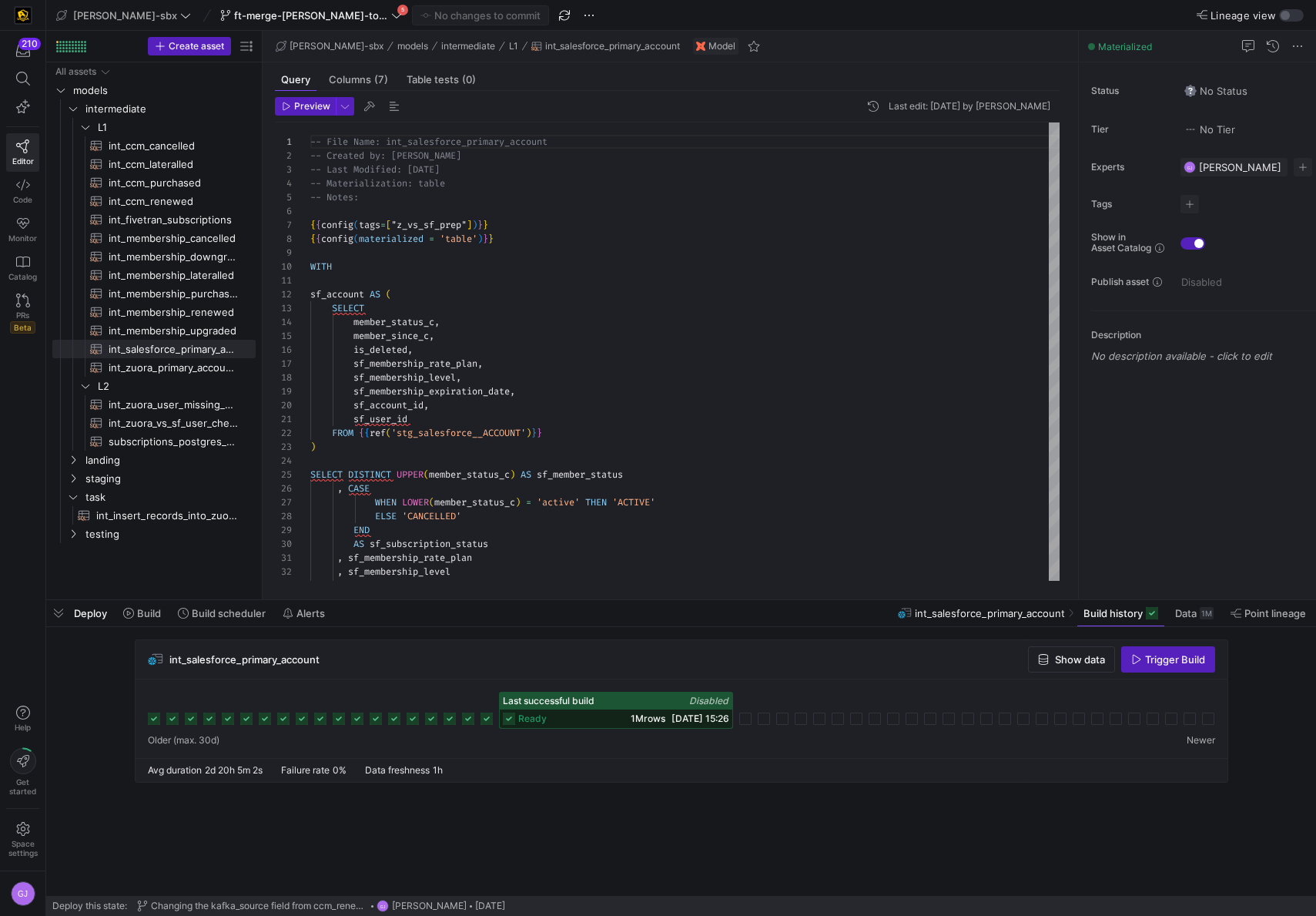
click at [234, 17] on span "ft-merge-[PERSON_NAME]-to-main-08282025" at bounding box center [311, 16] width 154 height 13
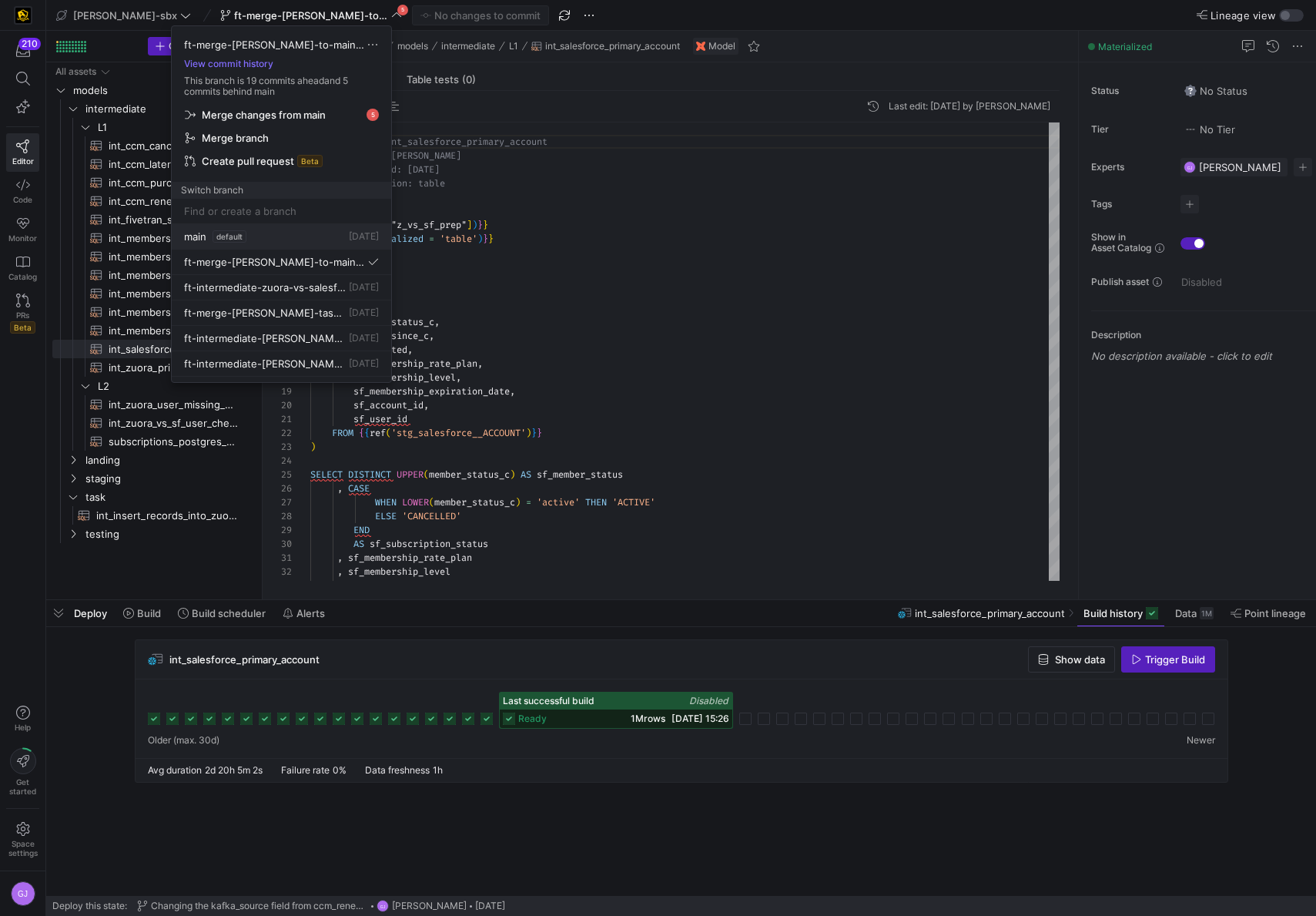
click at [210, 239] on div "main default" at bounding box center [215, 237] width 63 height 13
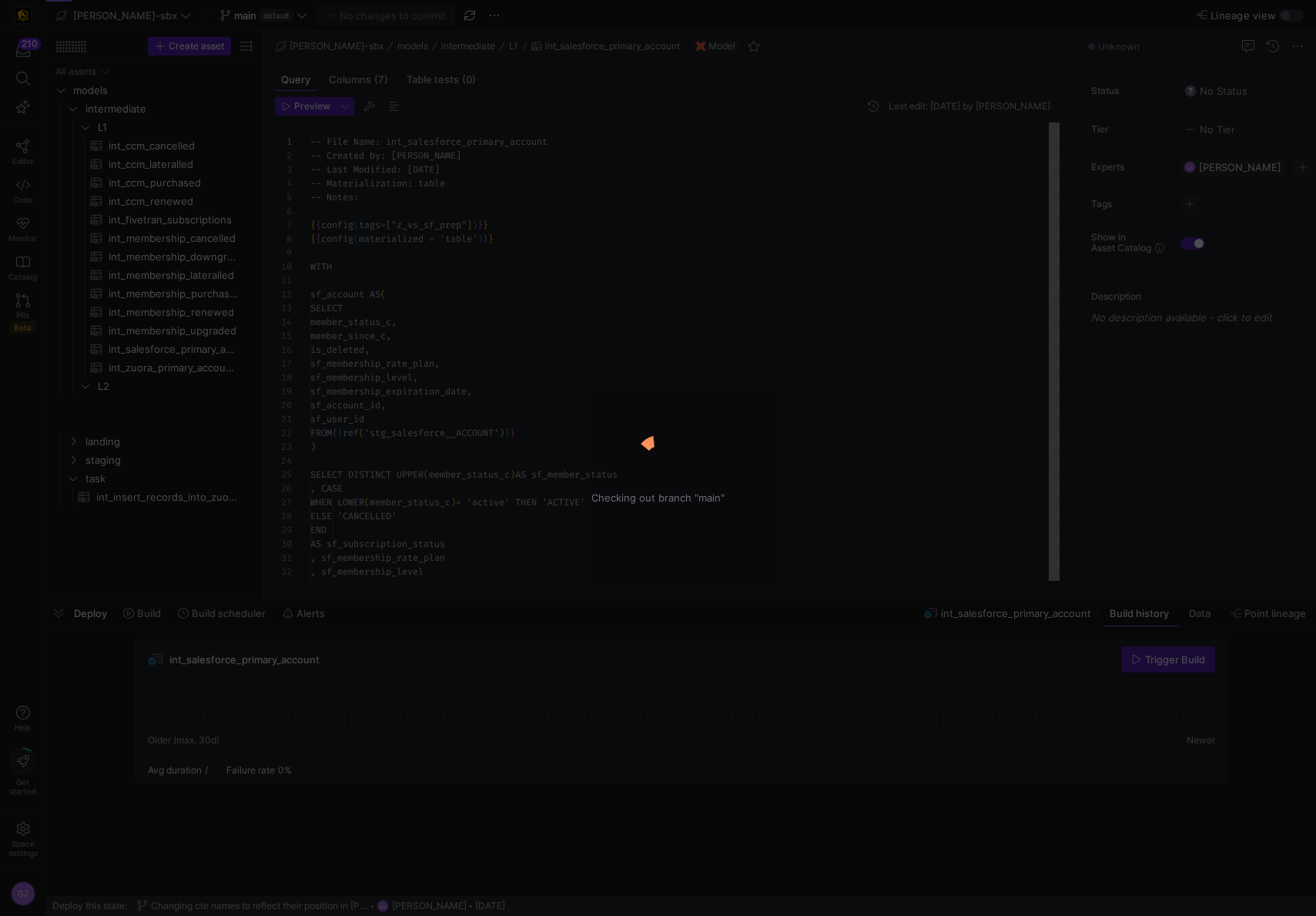
scroll to position [139, 0]
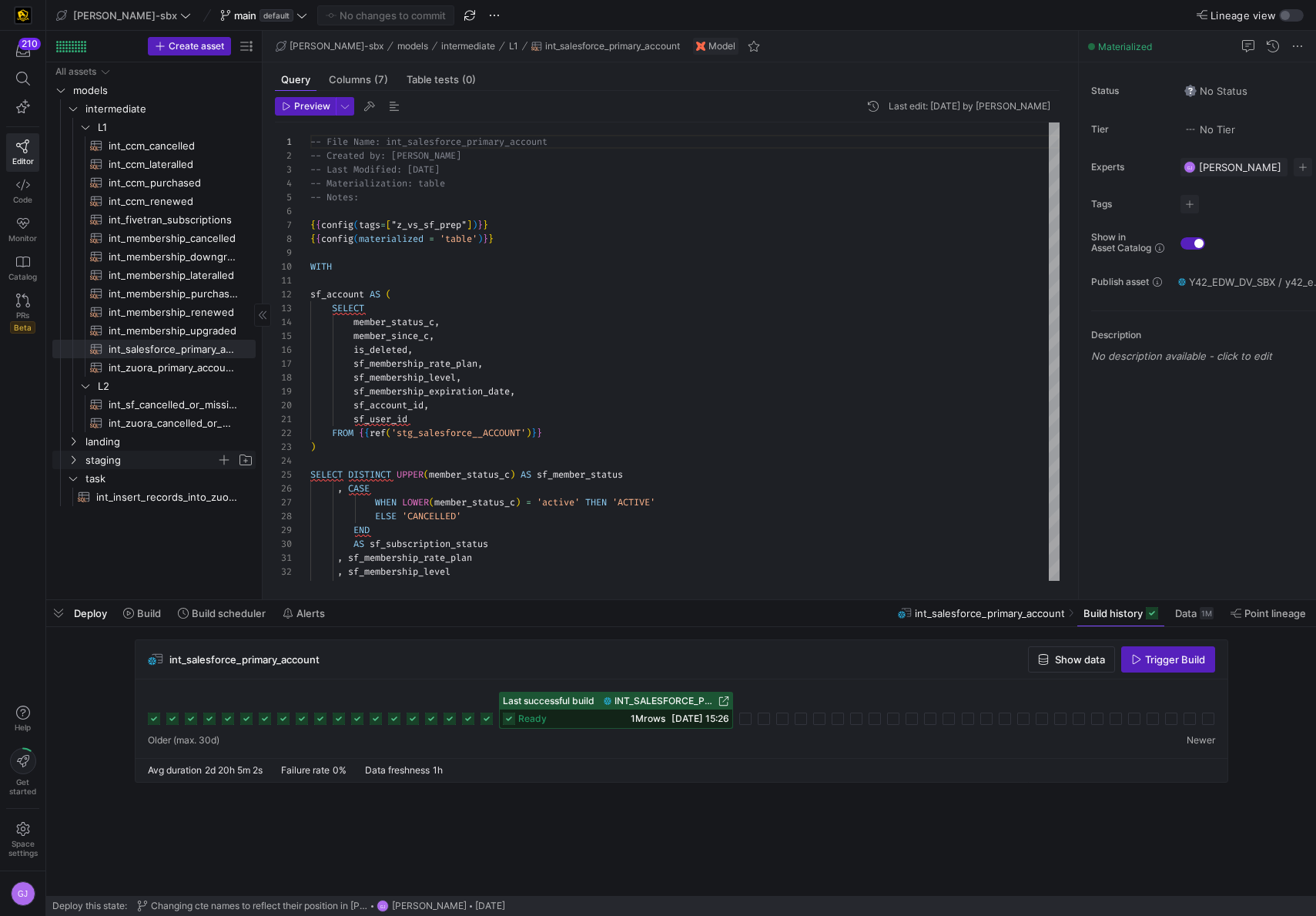
click at [101, 462] on span "staging" at bounding box center [151, 460] width 131 height 17
click at [129, 494] on span "[PERSON_NAME]" at bounding box center [157, 497] width 119 height 17
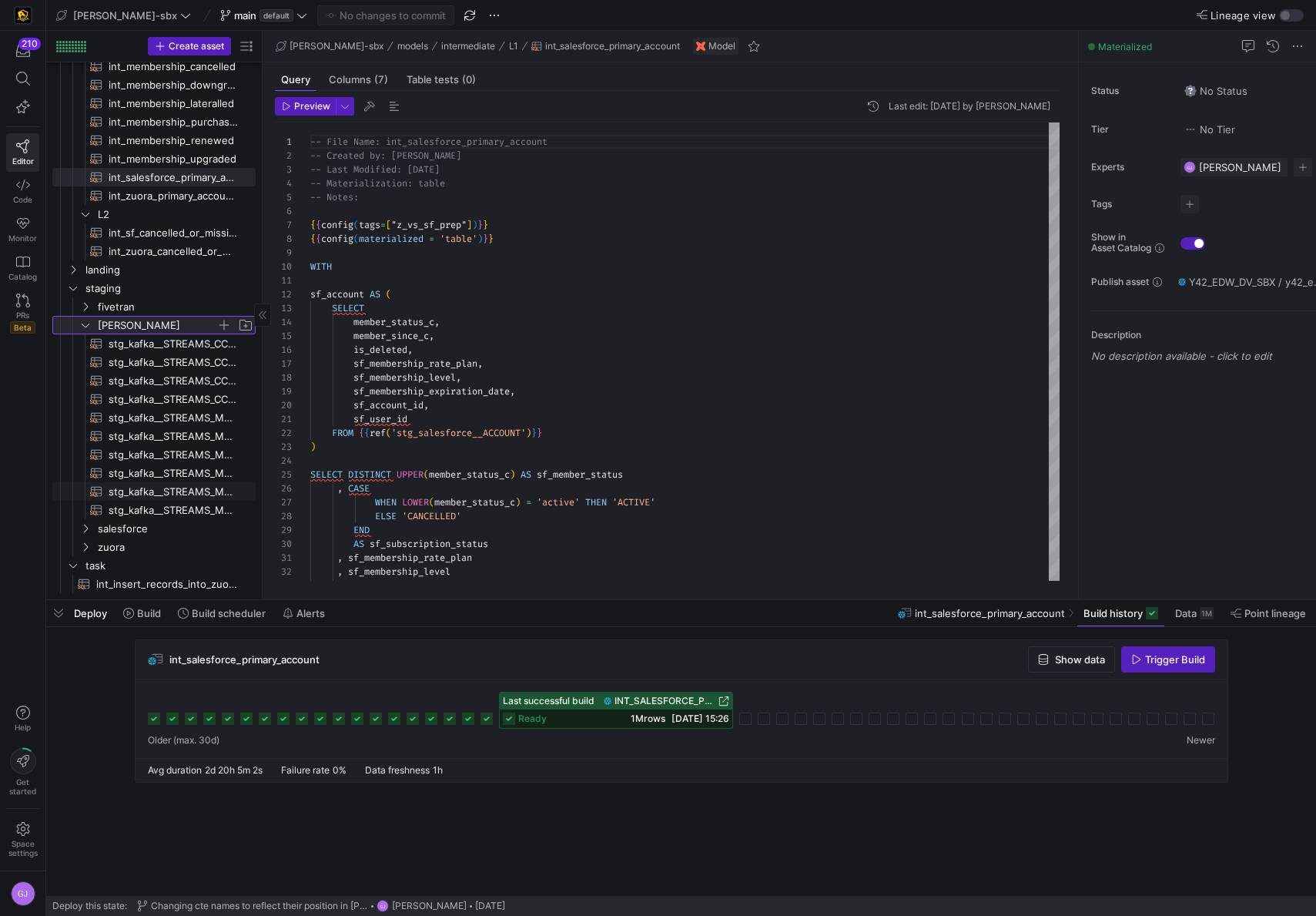
scroll to position [0, 0]
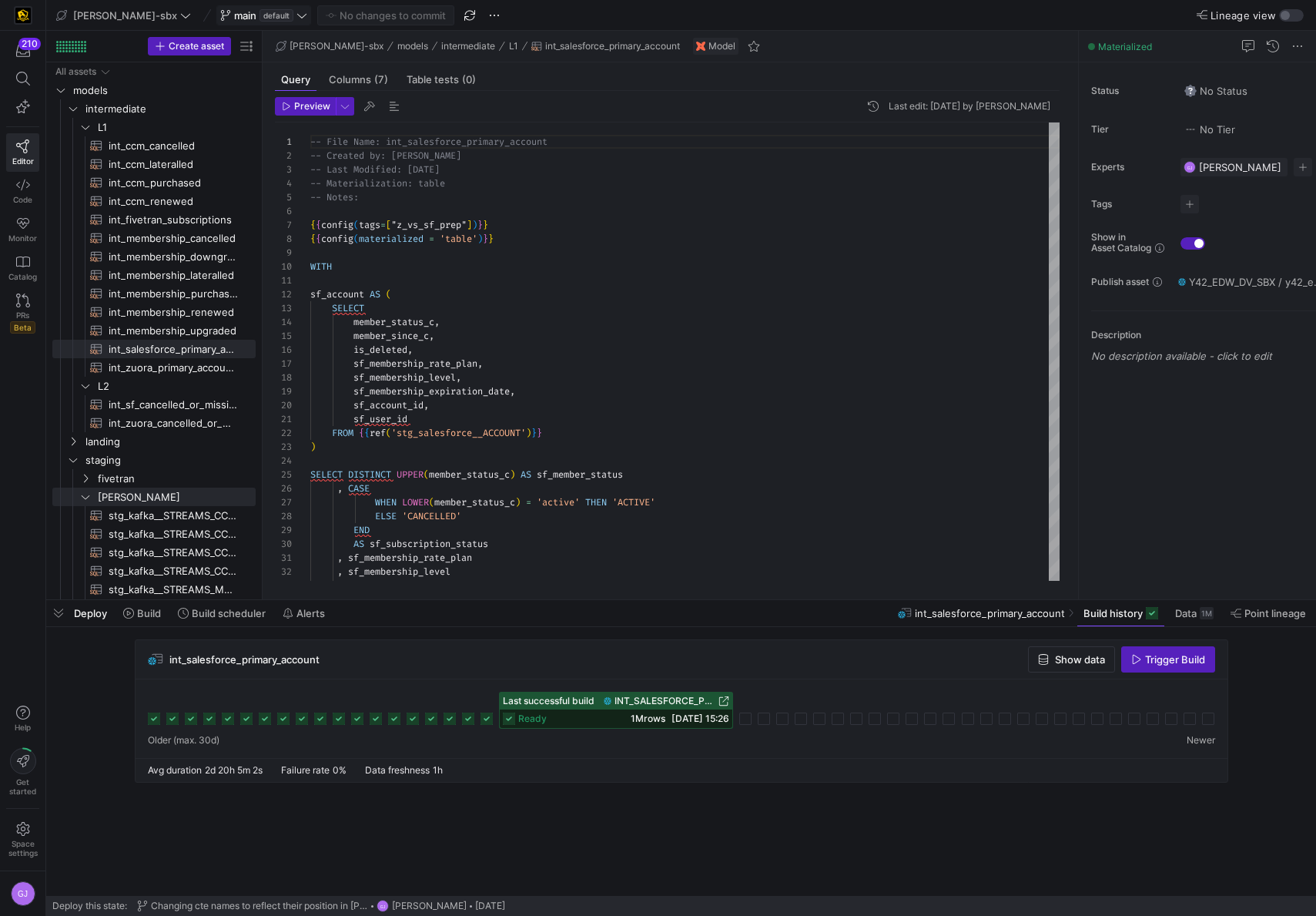
click at [257, 14] on y42-badge "default" at bounding box center [275, 16] width 37 height 13
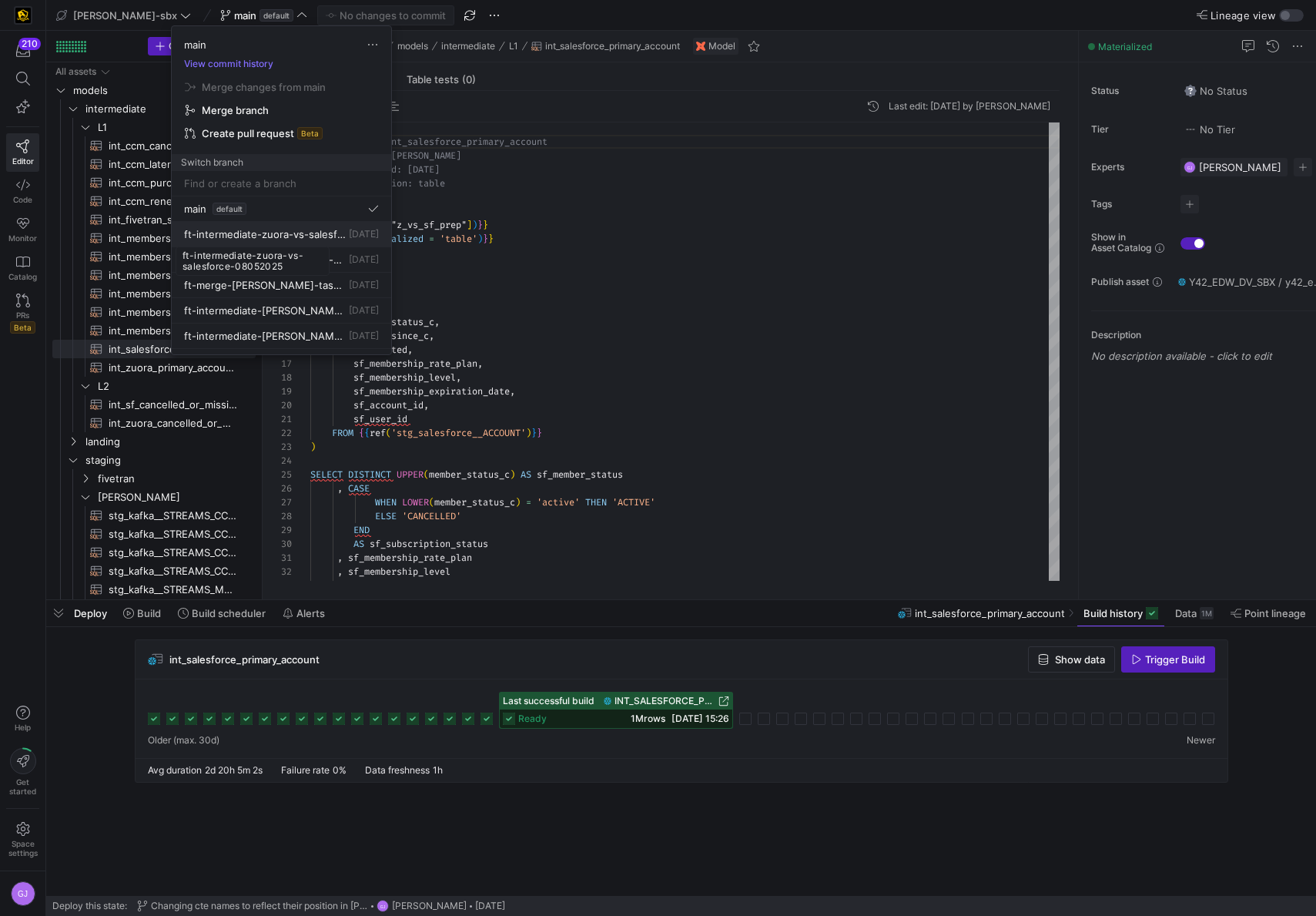
click at [281, 234] on span "ft-intermediate-zuora-vs-salesforce-08052025" at bounding box center [265, 235] width 162 height 13
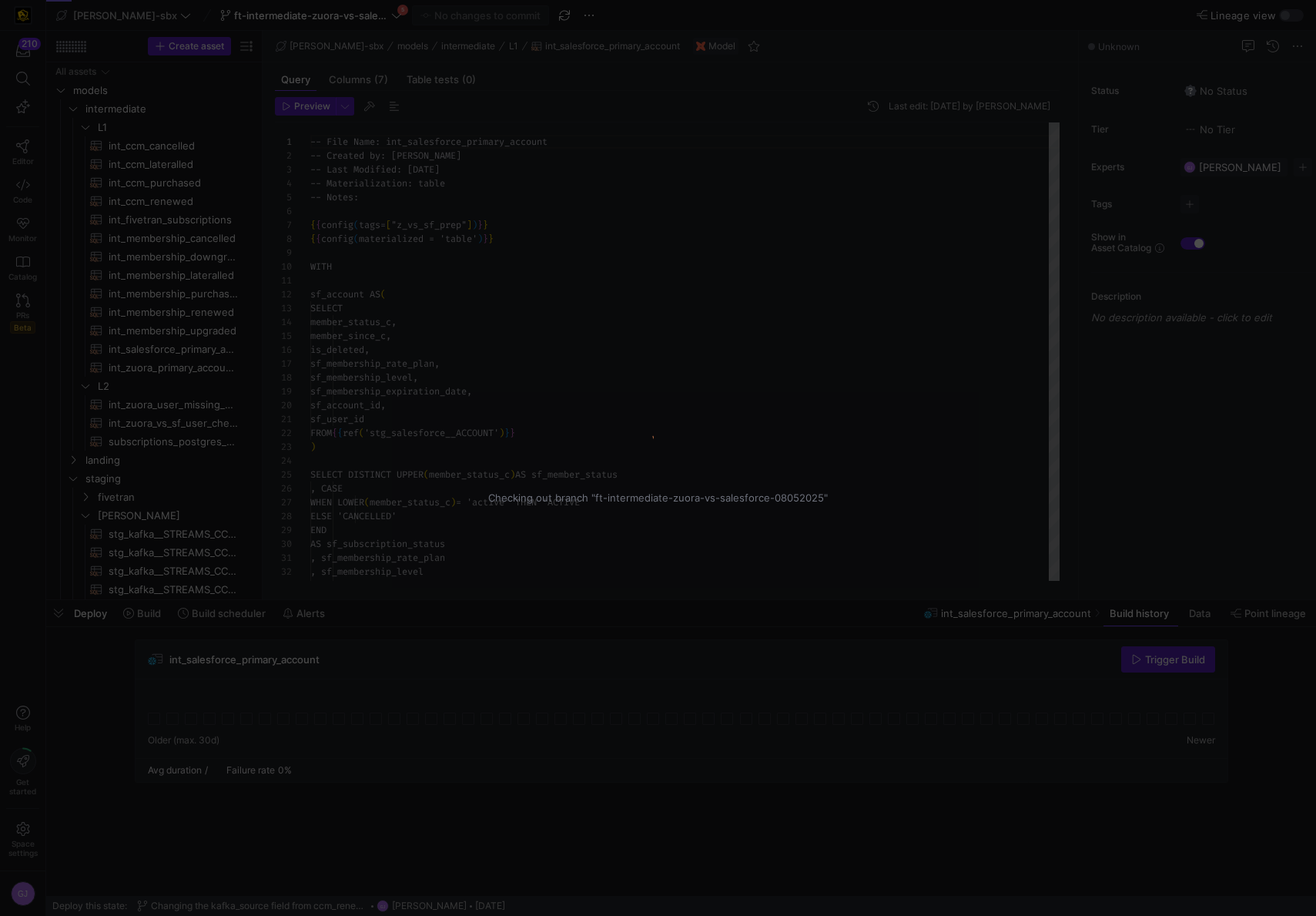
scroll to position [139, 0]
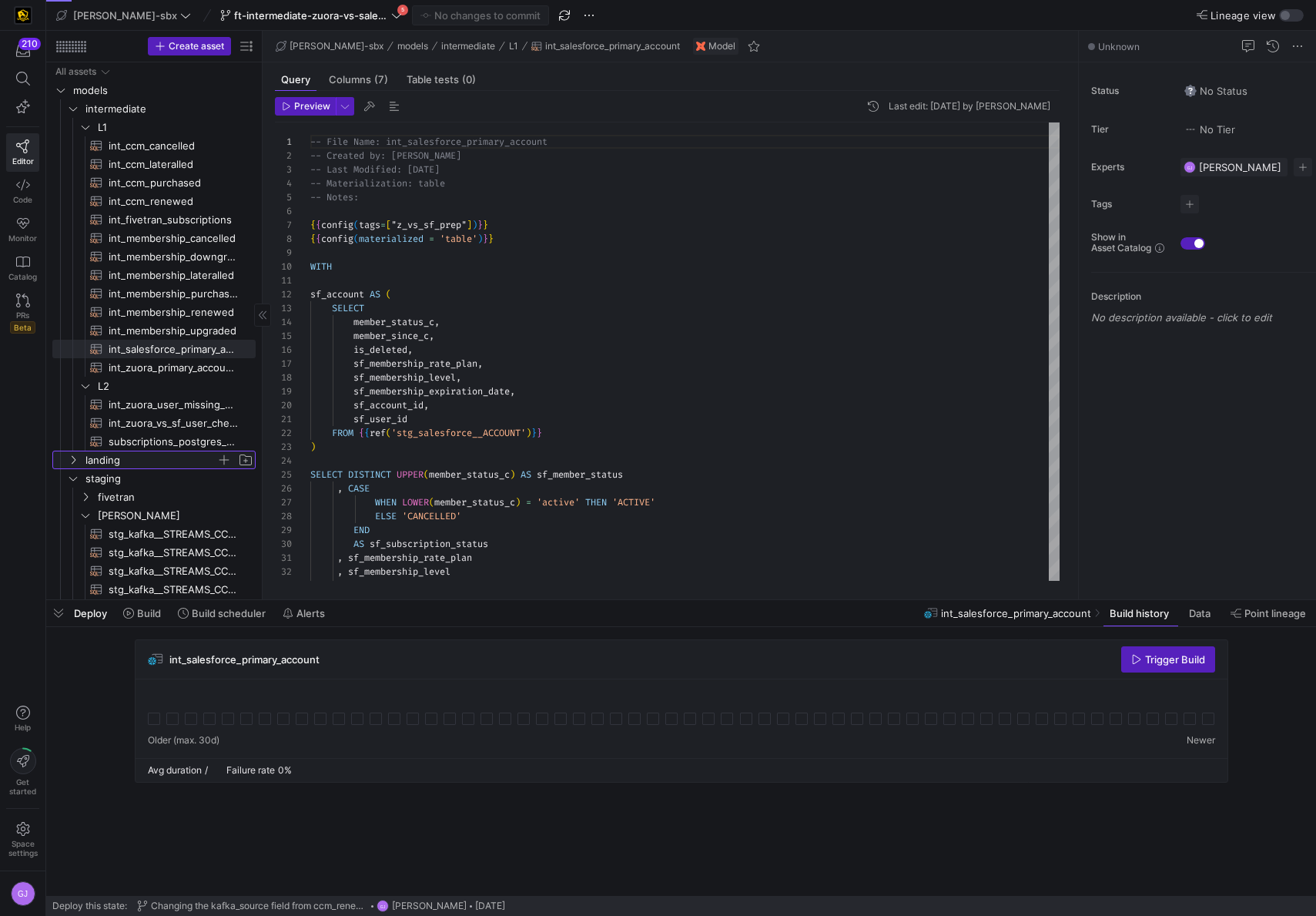
click at [118, 463] on span "landing" at bounding box center [151, 460] width 131 height 17
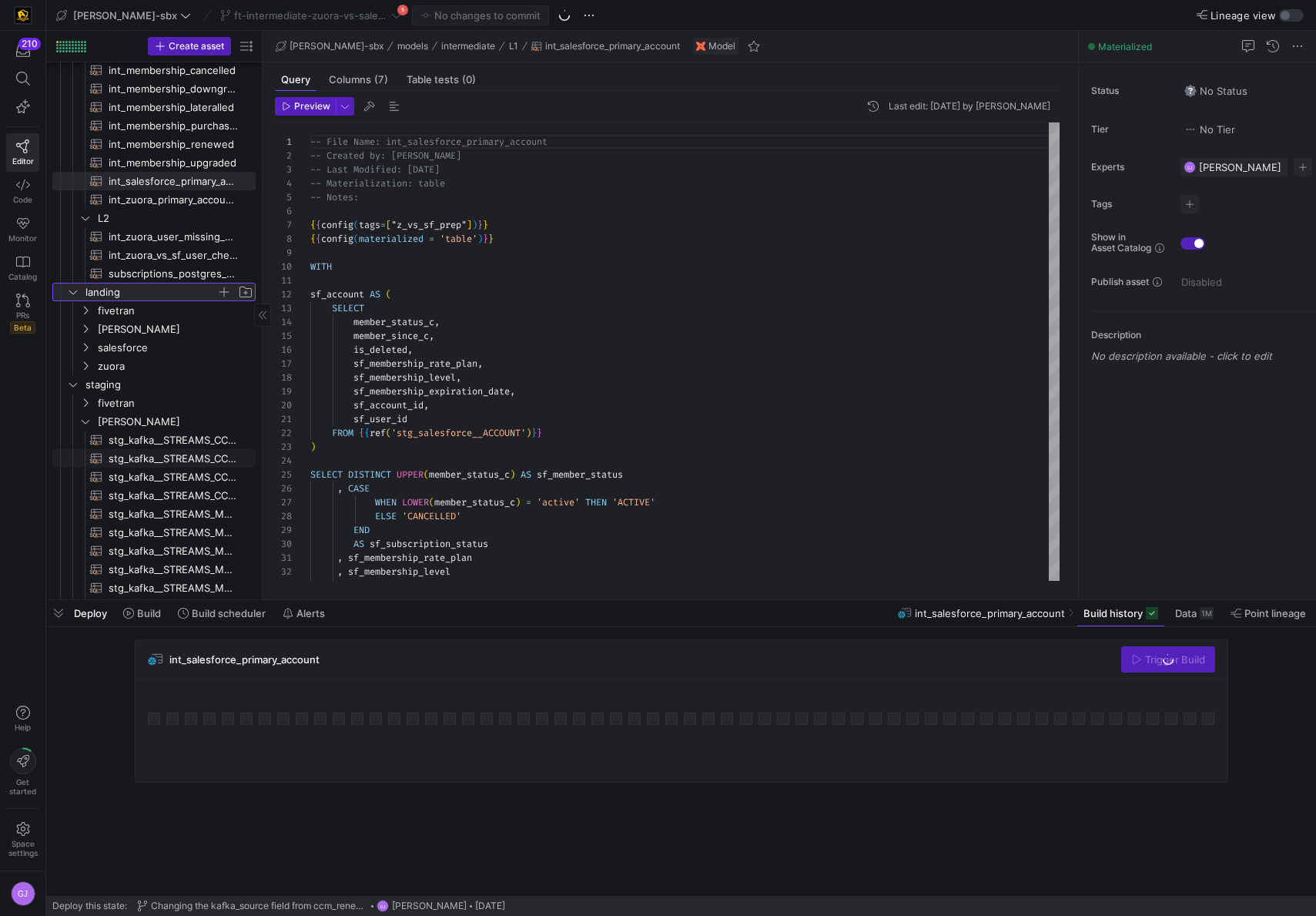
scroll to position [167, 0]
click at [133, 353] on span "salesforce" at bounding box center [157, 348] width 119 height 17
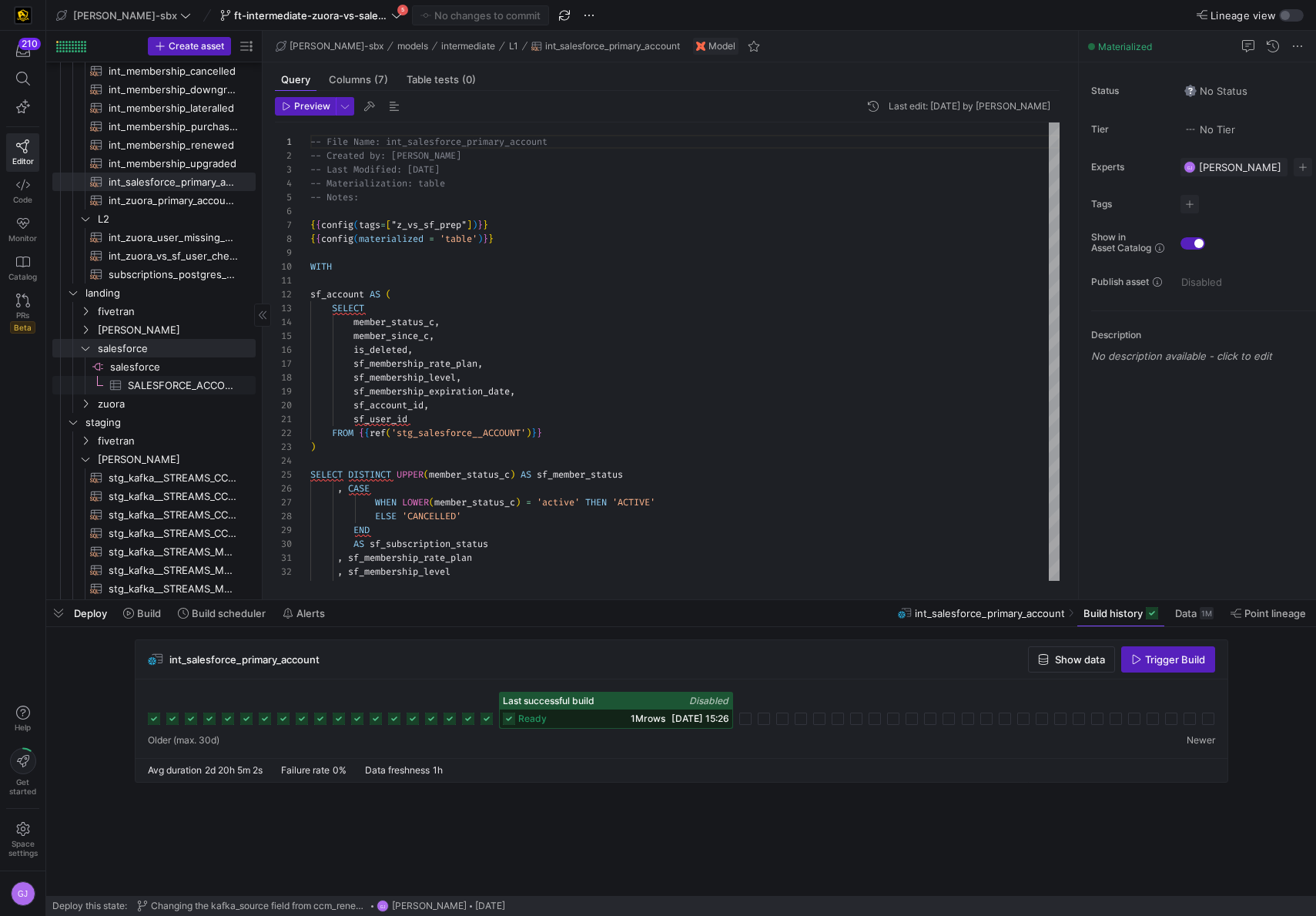
click at [121, 393] on link "SALESFORCE_ACCOUNT​​​​​​​​​" at bounding box center [154, 385] width 204 height 18
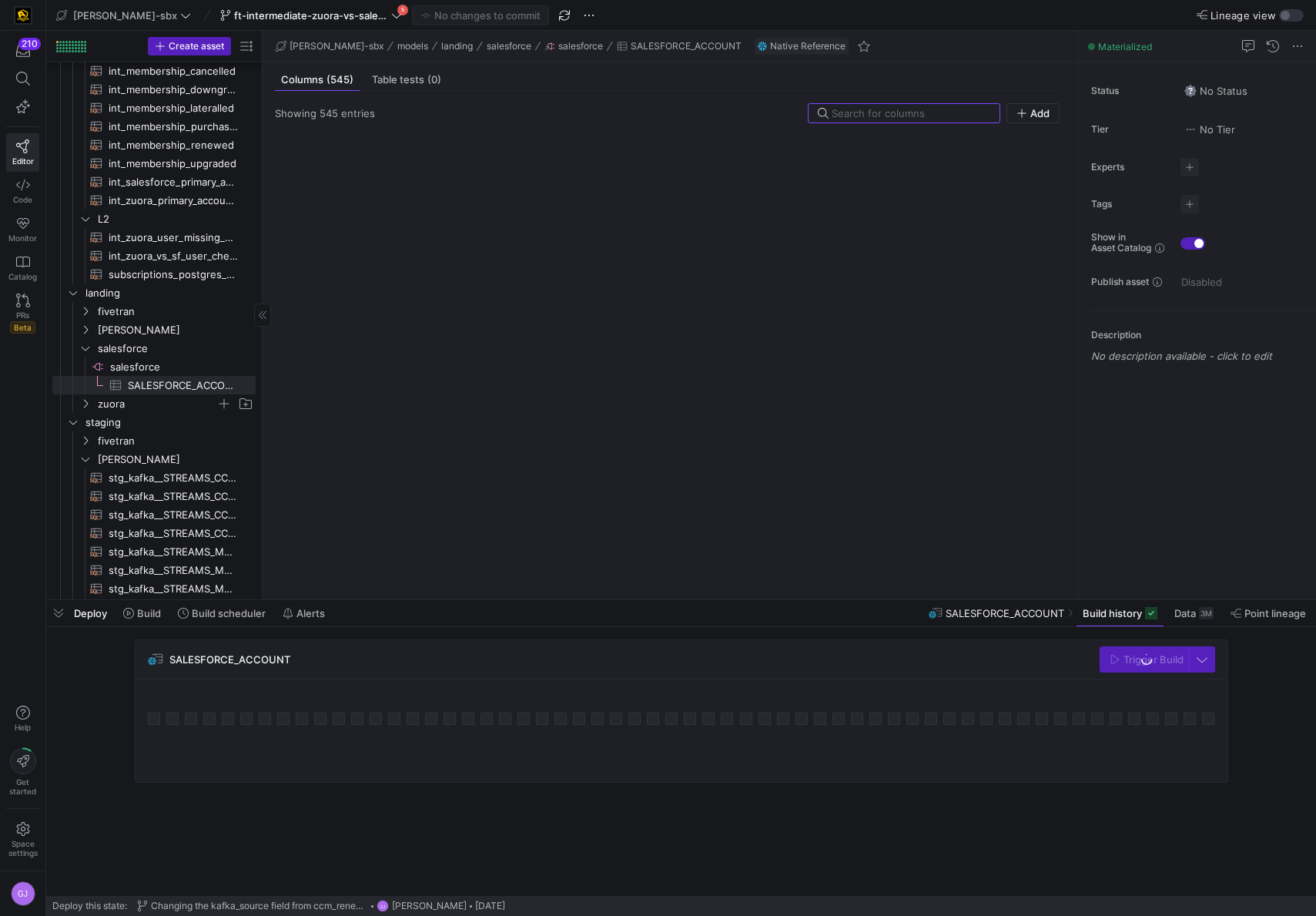
click at [117, 405] on span "zuora" at bounding box center [157, 404] width 119 height 17
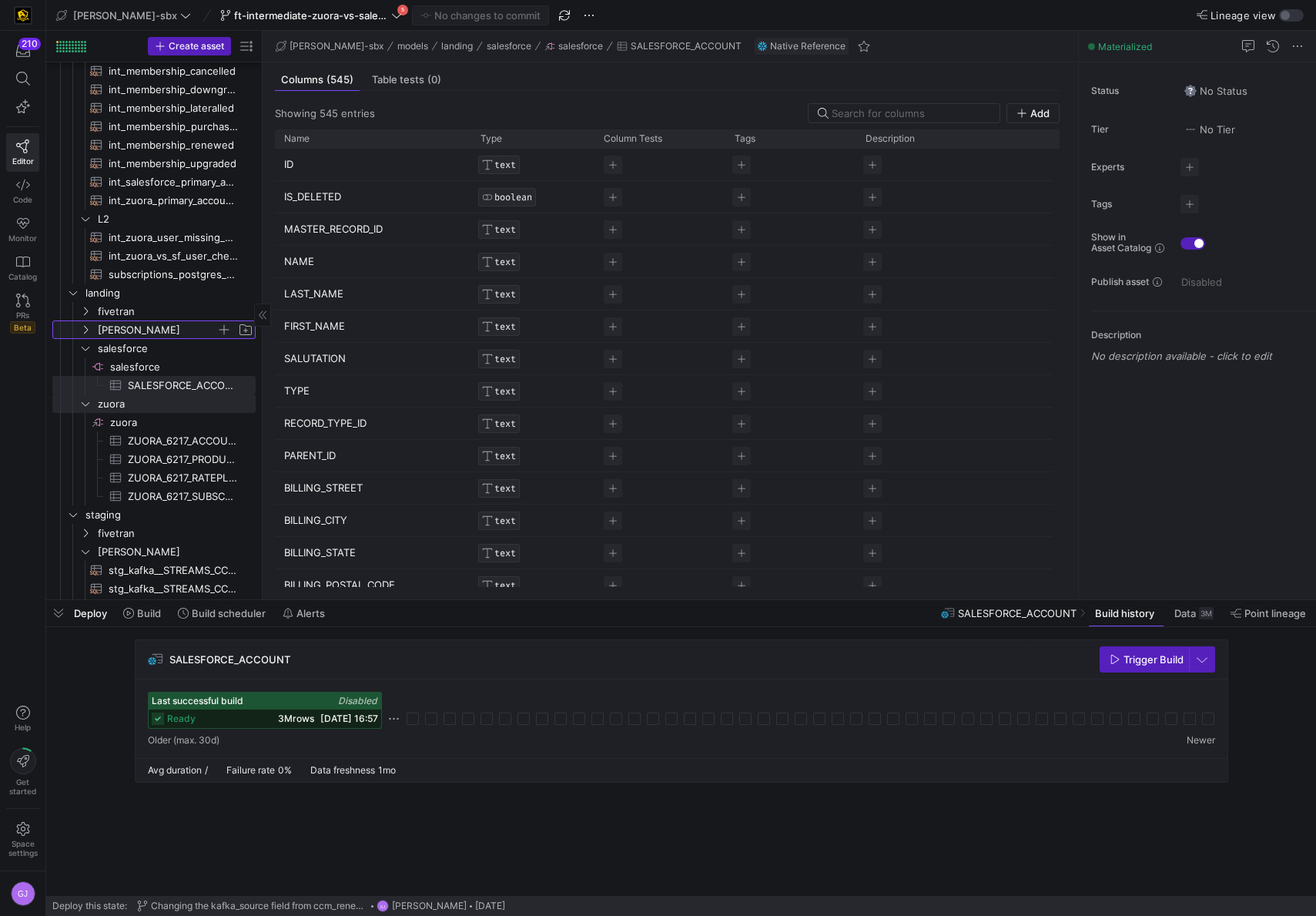
click at [127, 328] on span "[PERSON_NAME]" at bounding box center [157, 330] width 119 height 17
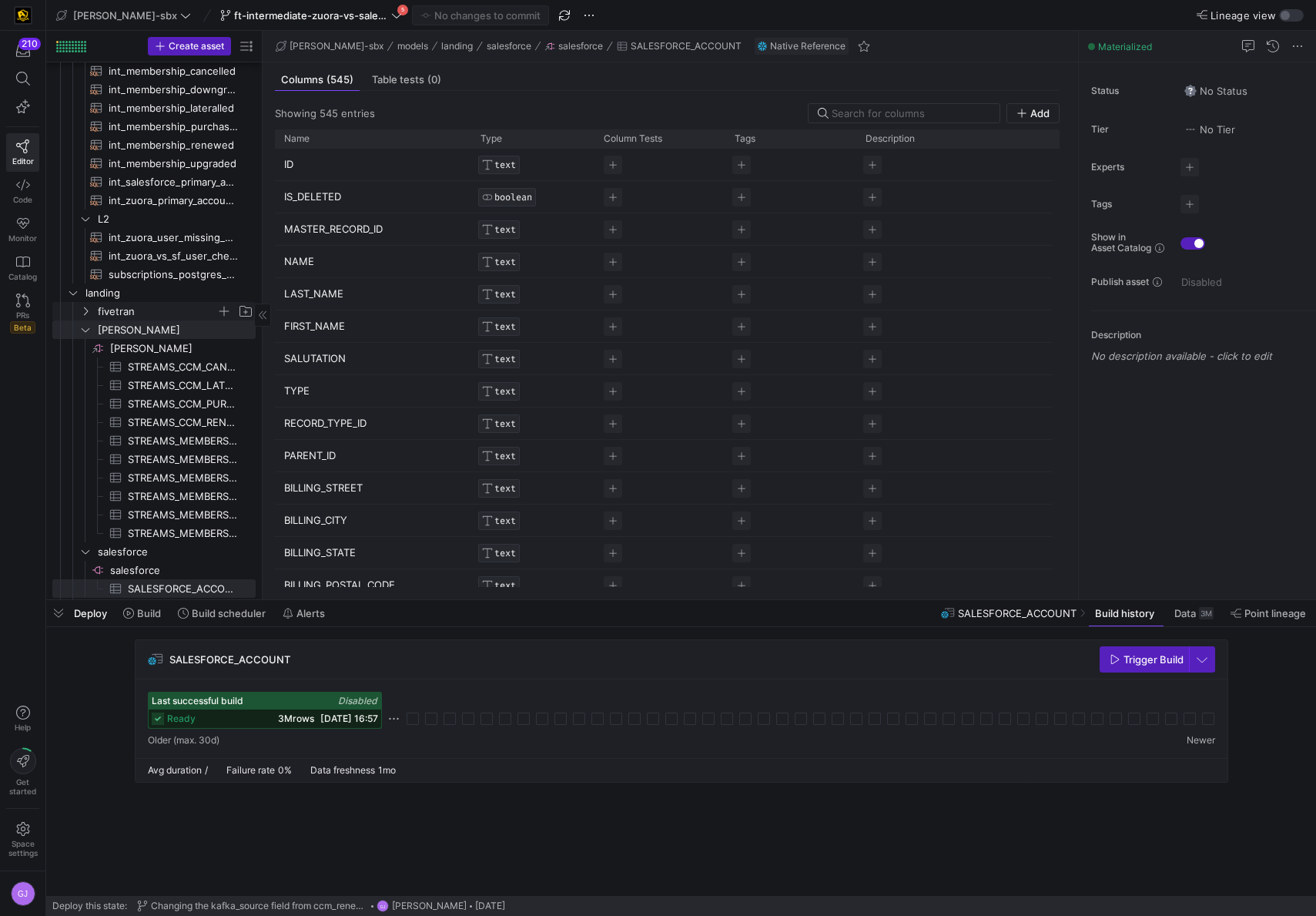
click at [128, 312] on span "fivetran" at bounding box center [157, 312] width 119 height 17
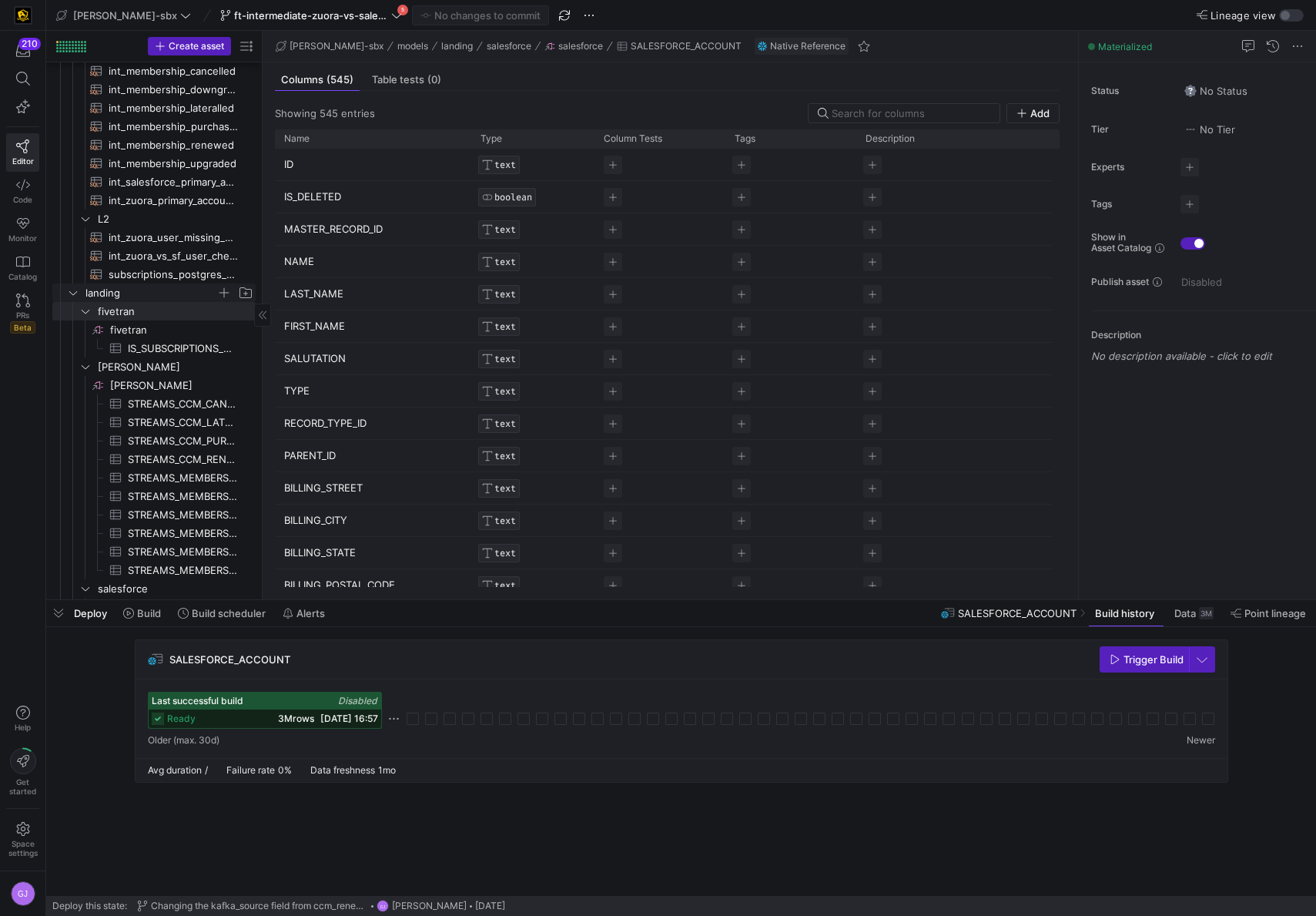
click at [114, 299] on span "landing" at bounding box center [151, 293] width 131 height 17
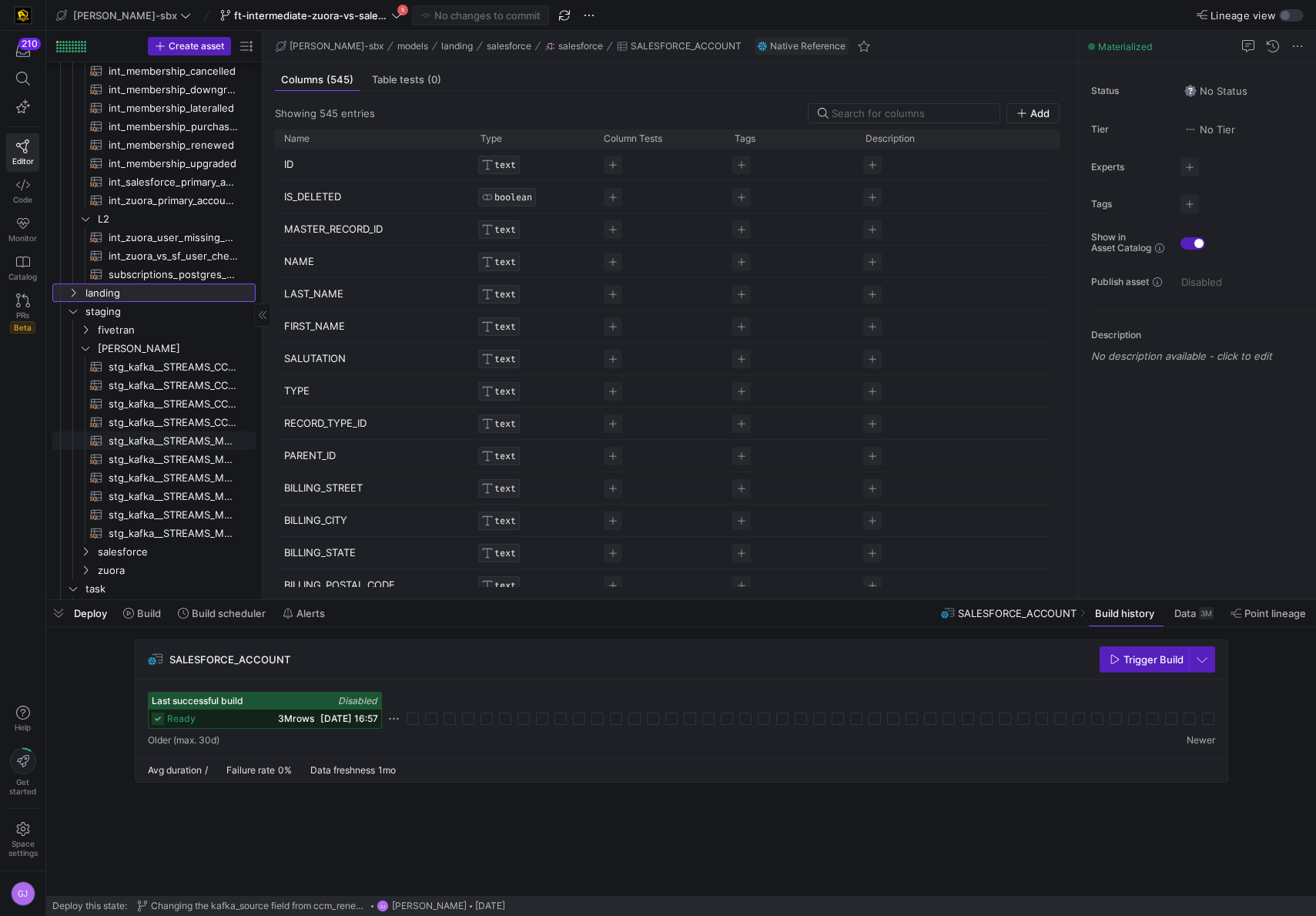
scroll to position [203, 0]
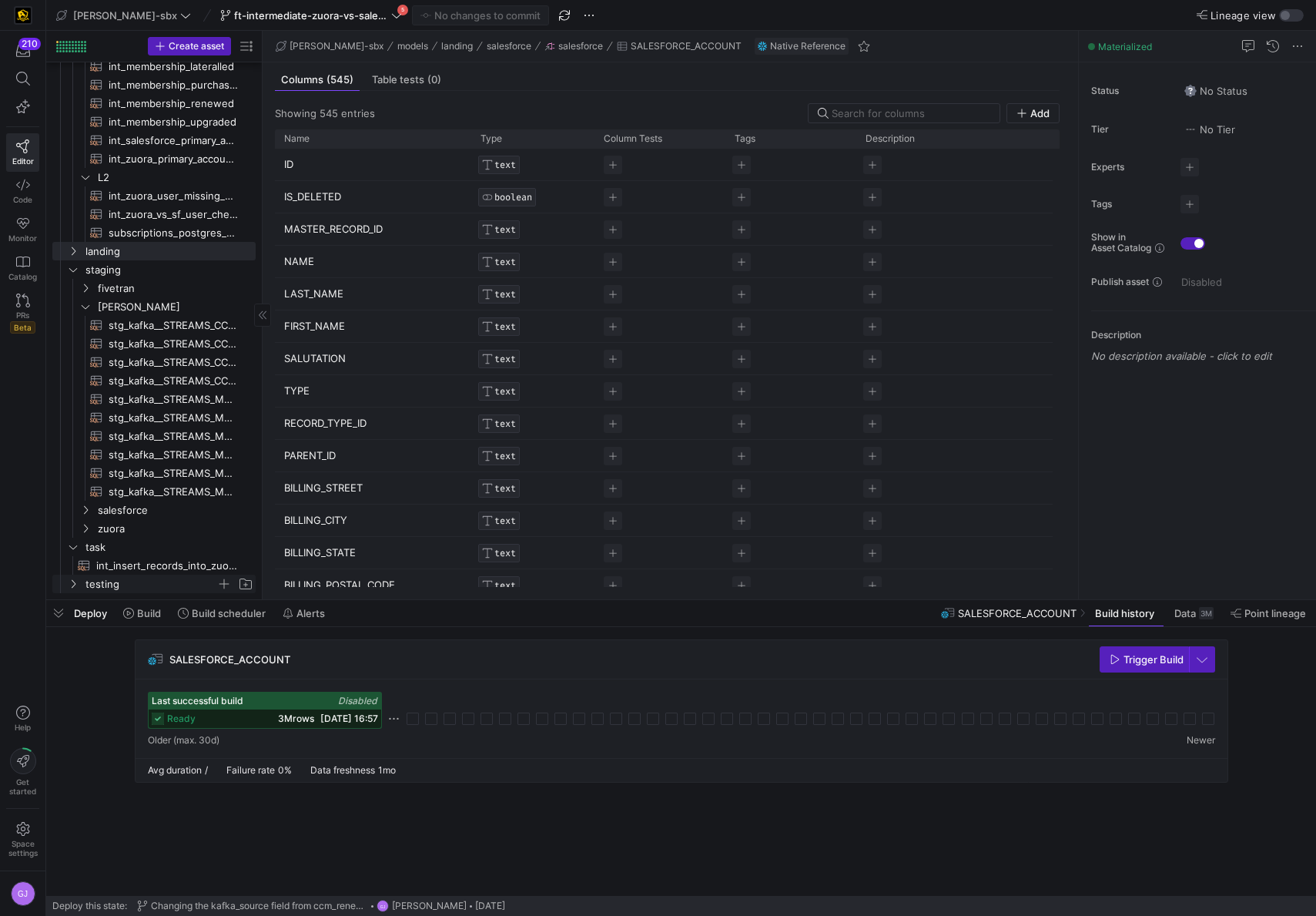
click at [109, 584] on span "testing" at bounding box center [151, 584] width 131 height 17
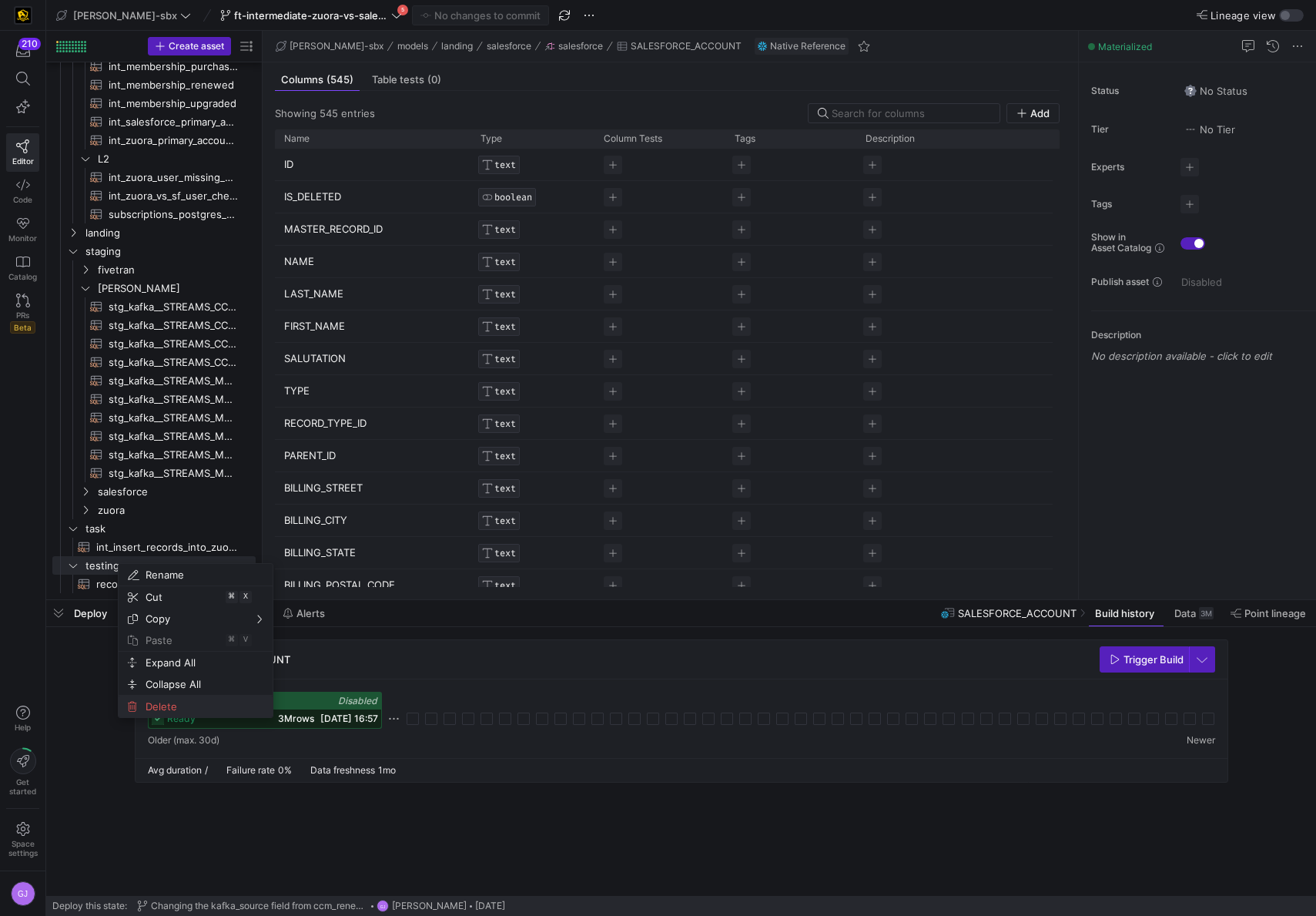
click at [186, 711] on span "Delete" at bounding box center [182, 706] width 86 height 21
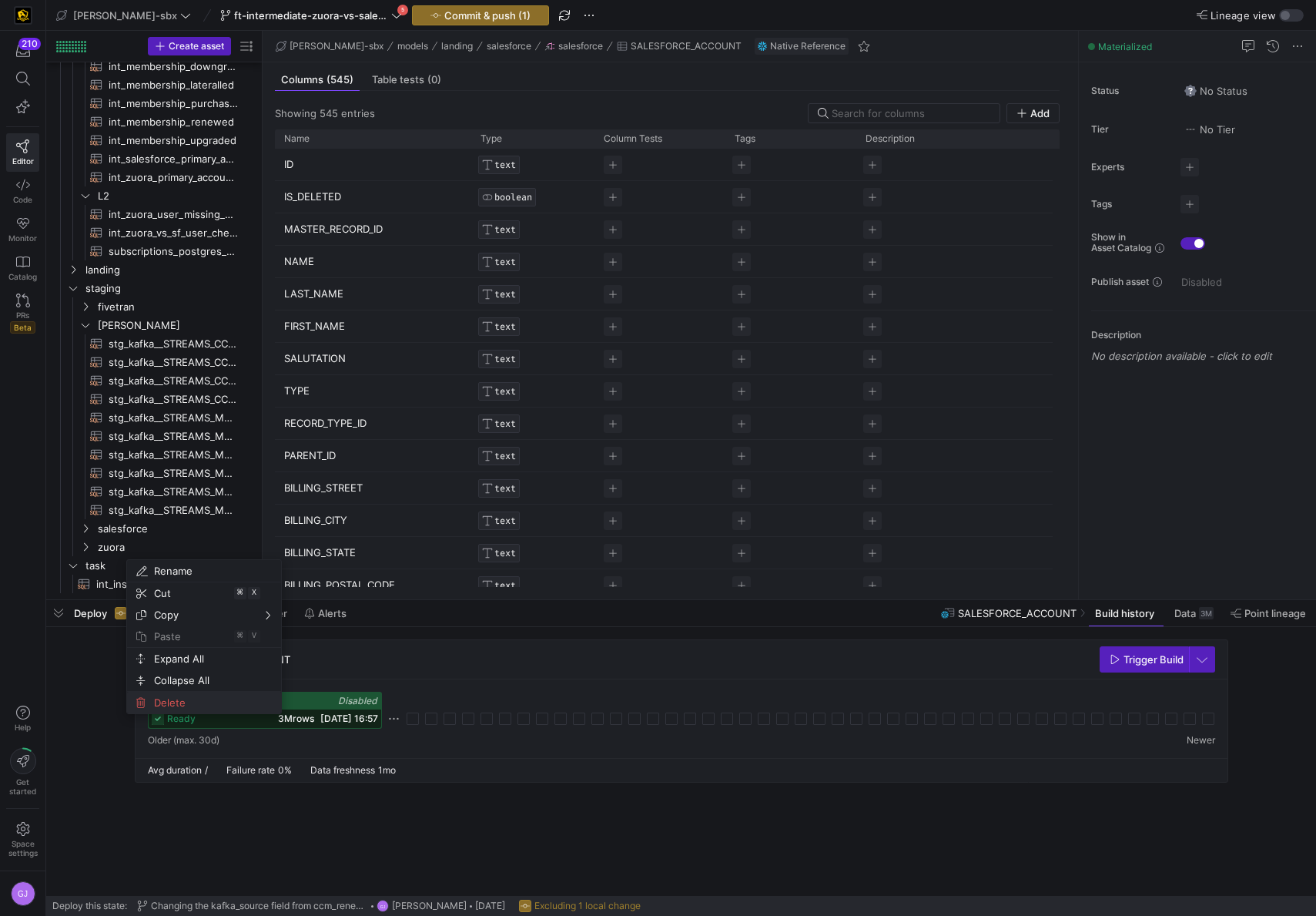
click at [166, 705] on span "Delete" at bounding box center [191, 703] width 86 height 21
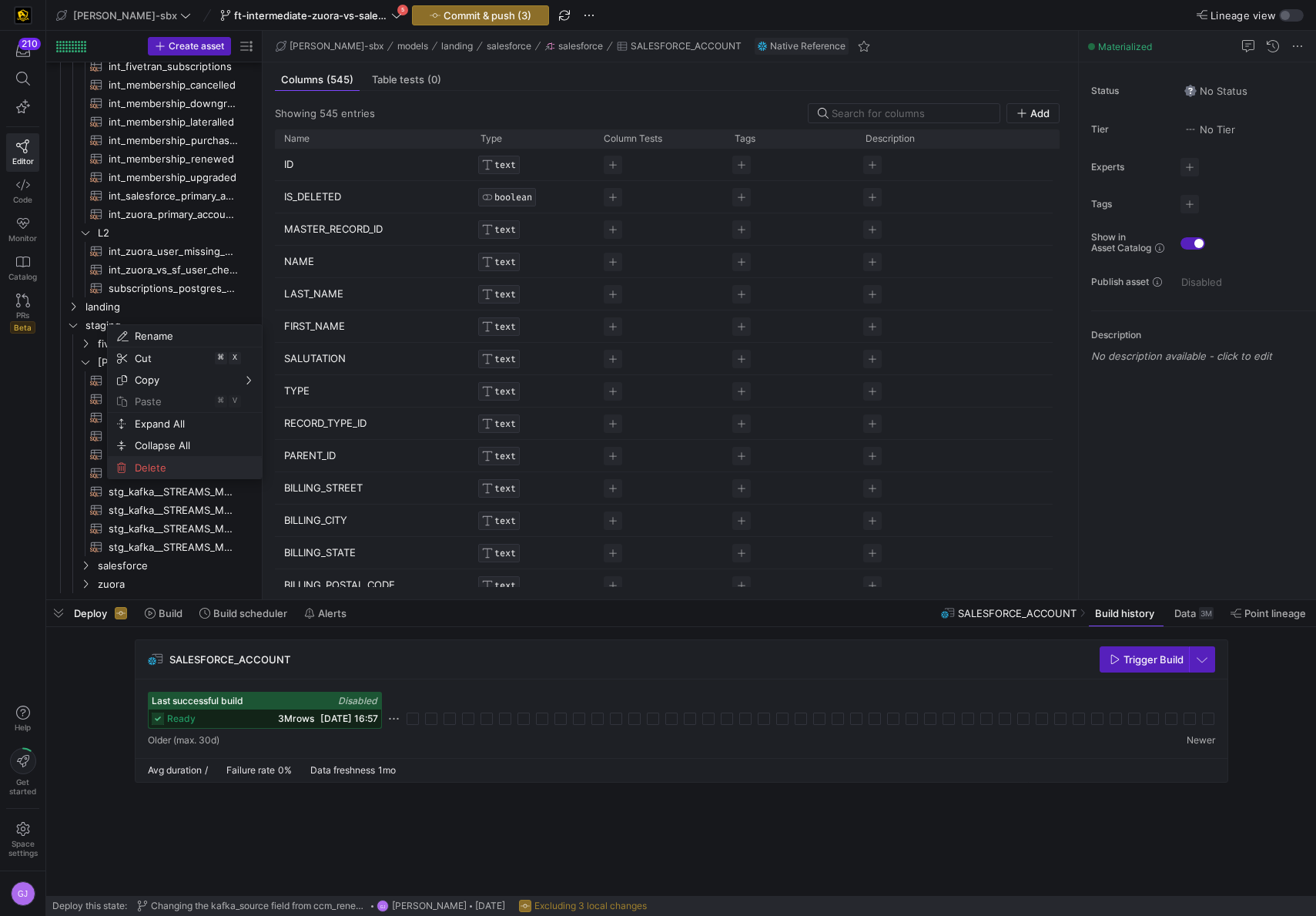
click at [136, 469] on span "Delete" at bounding box center [171, 467] width 86 height 21
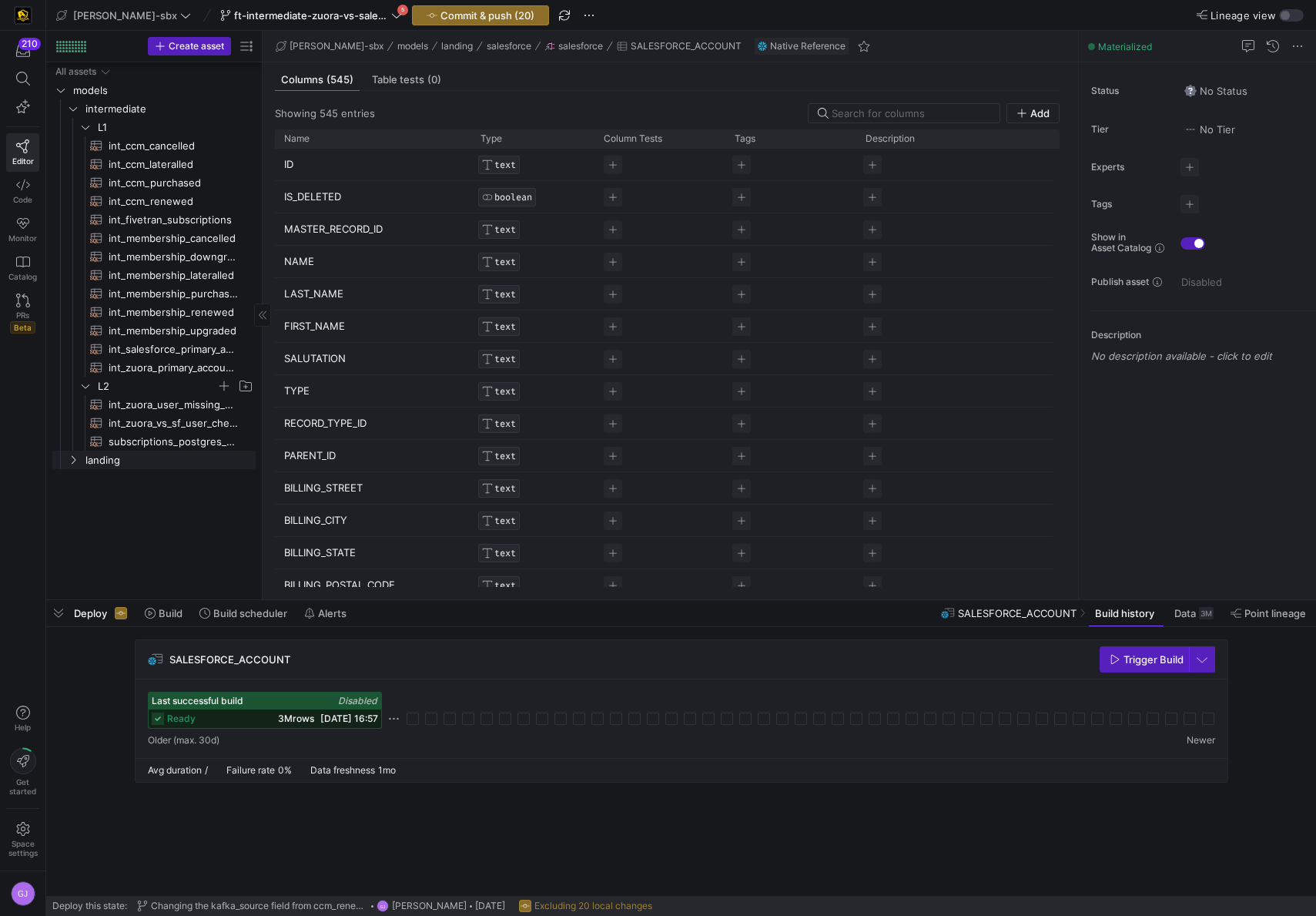
scroll to position [0, 0]
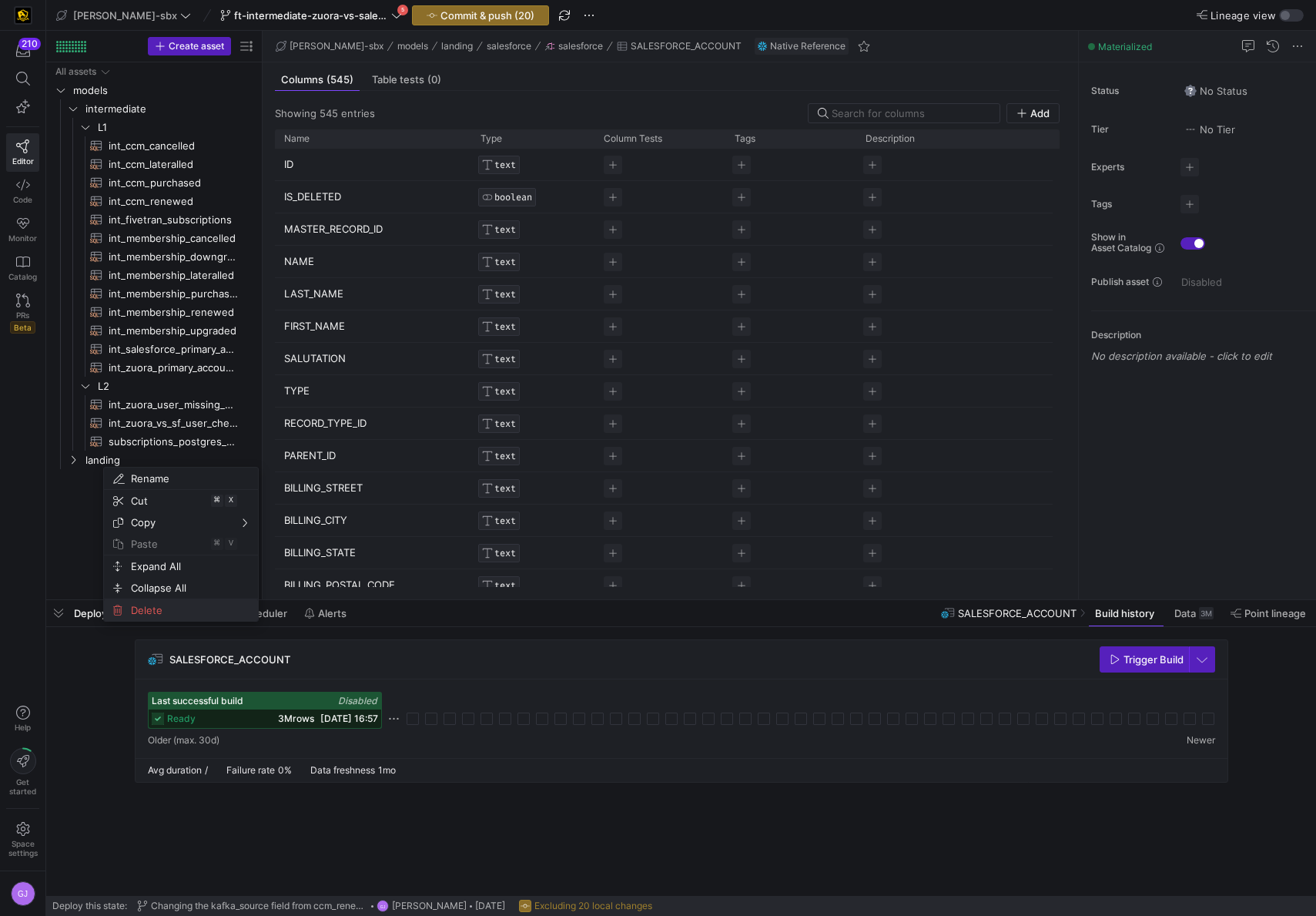
click at [149, 604] on span "Delete" at bounding box center [167, 610] width 86 height 21
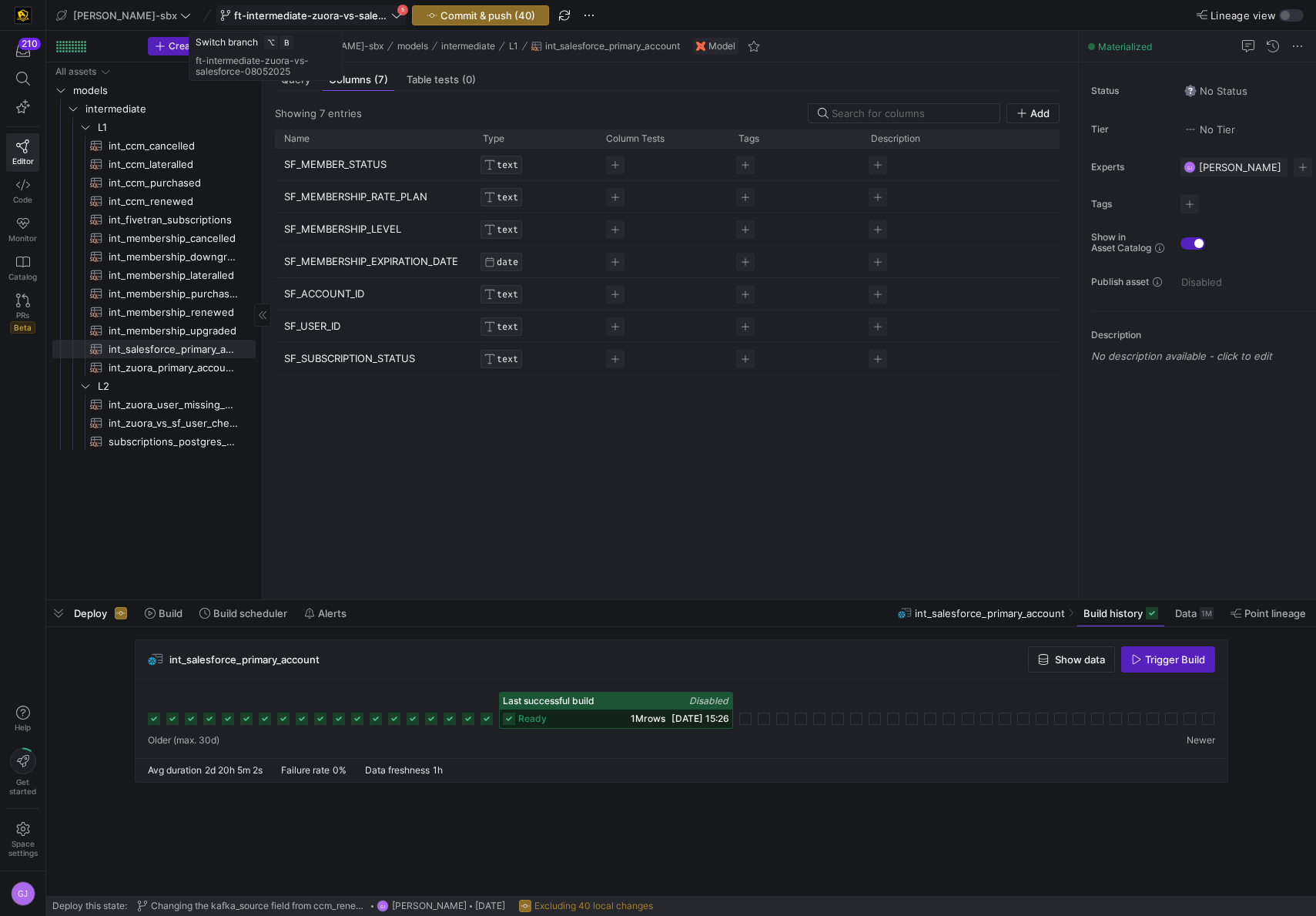
click at [268, 11] on span "ft-intermediate-zuora-vs-salesforce-08052025" at bounding box center [311, 16] width 154 height 13
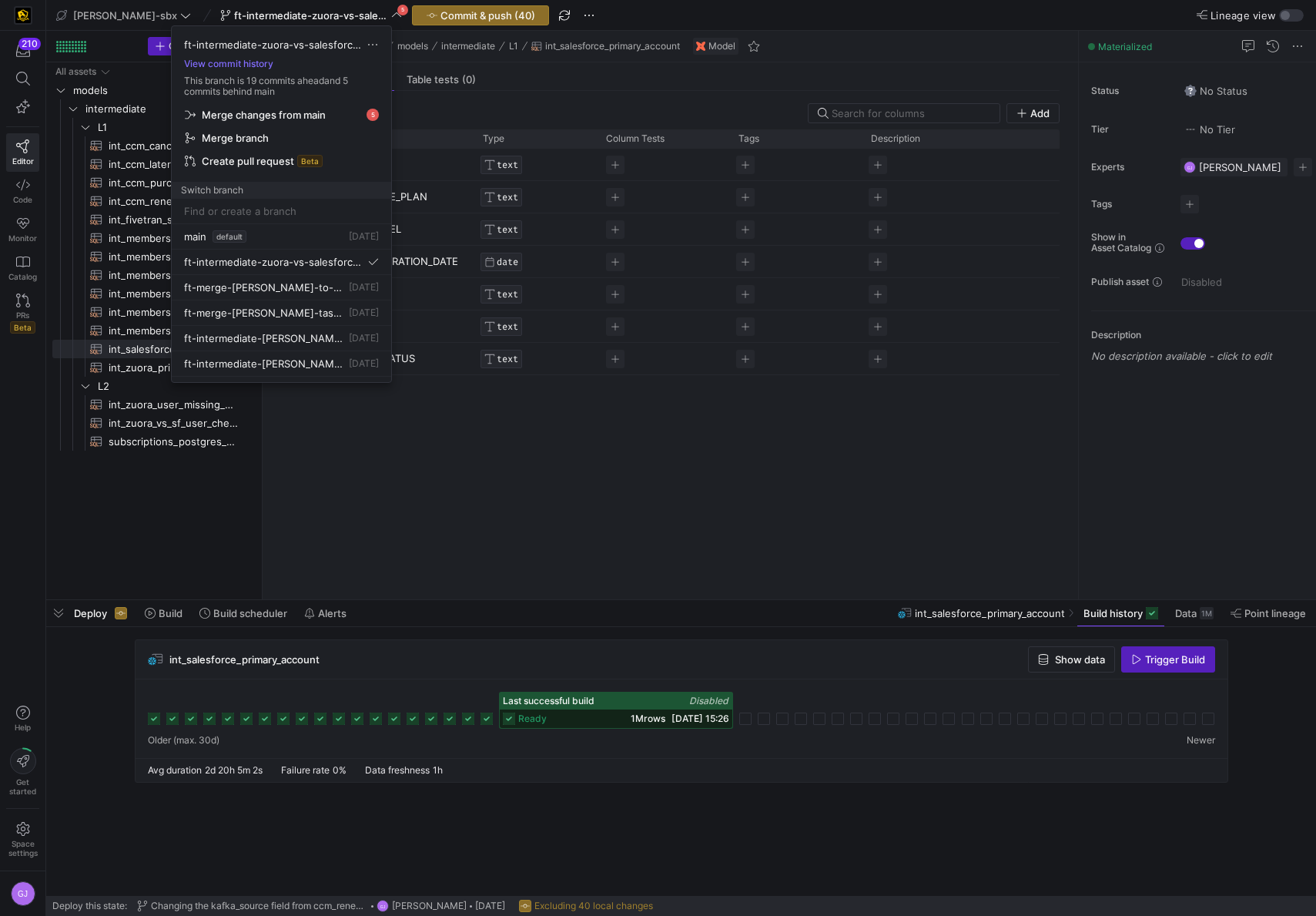
click at [475, 8] on div at bounding box center [658, 458] width 1316 height 916
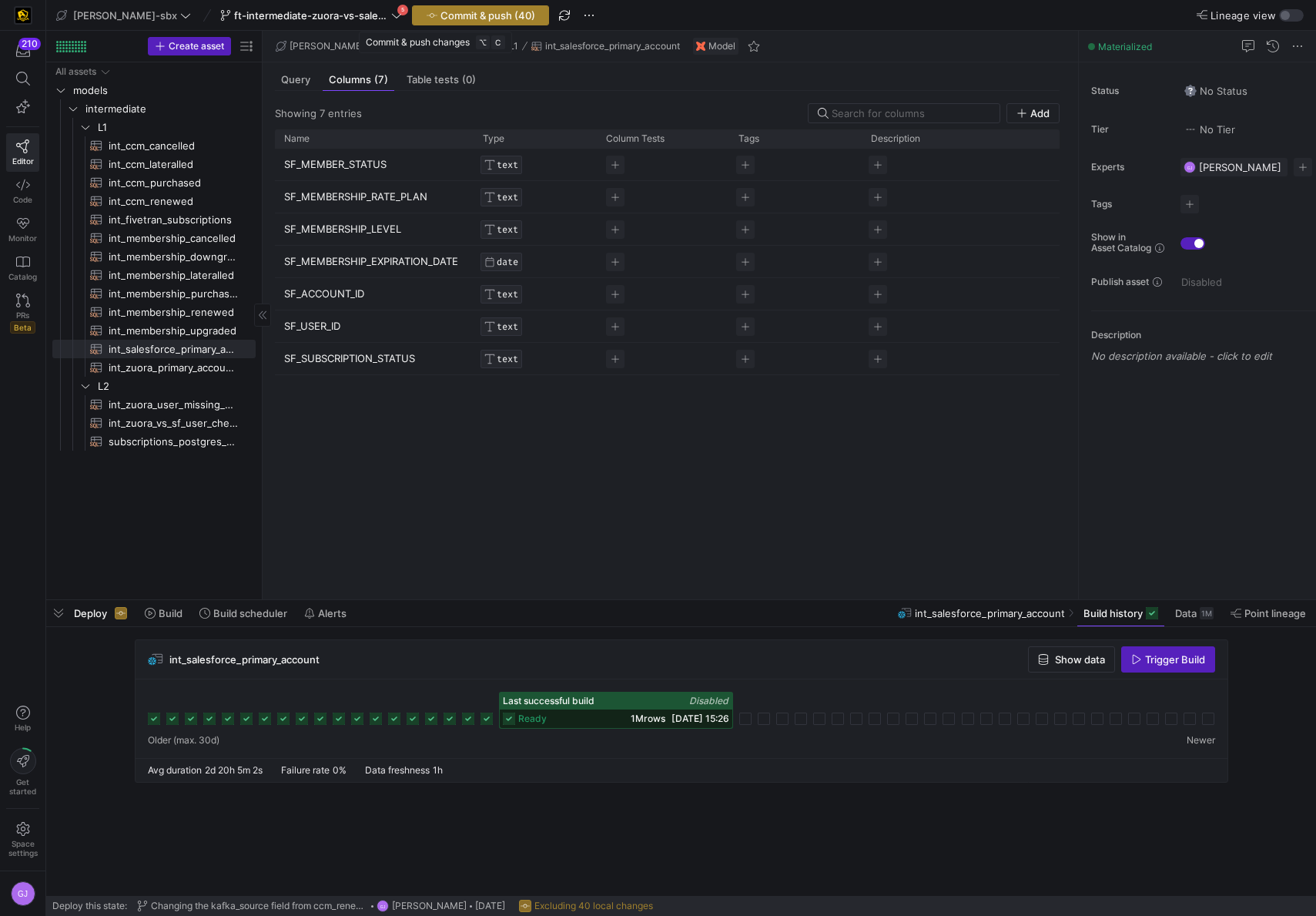
click at [488, 13] on span "Commit & push (40)" at bounding box center [488, 16] width 95 height 13
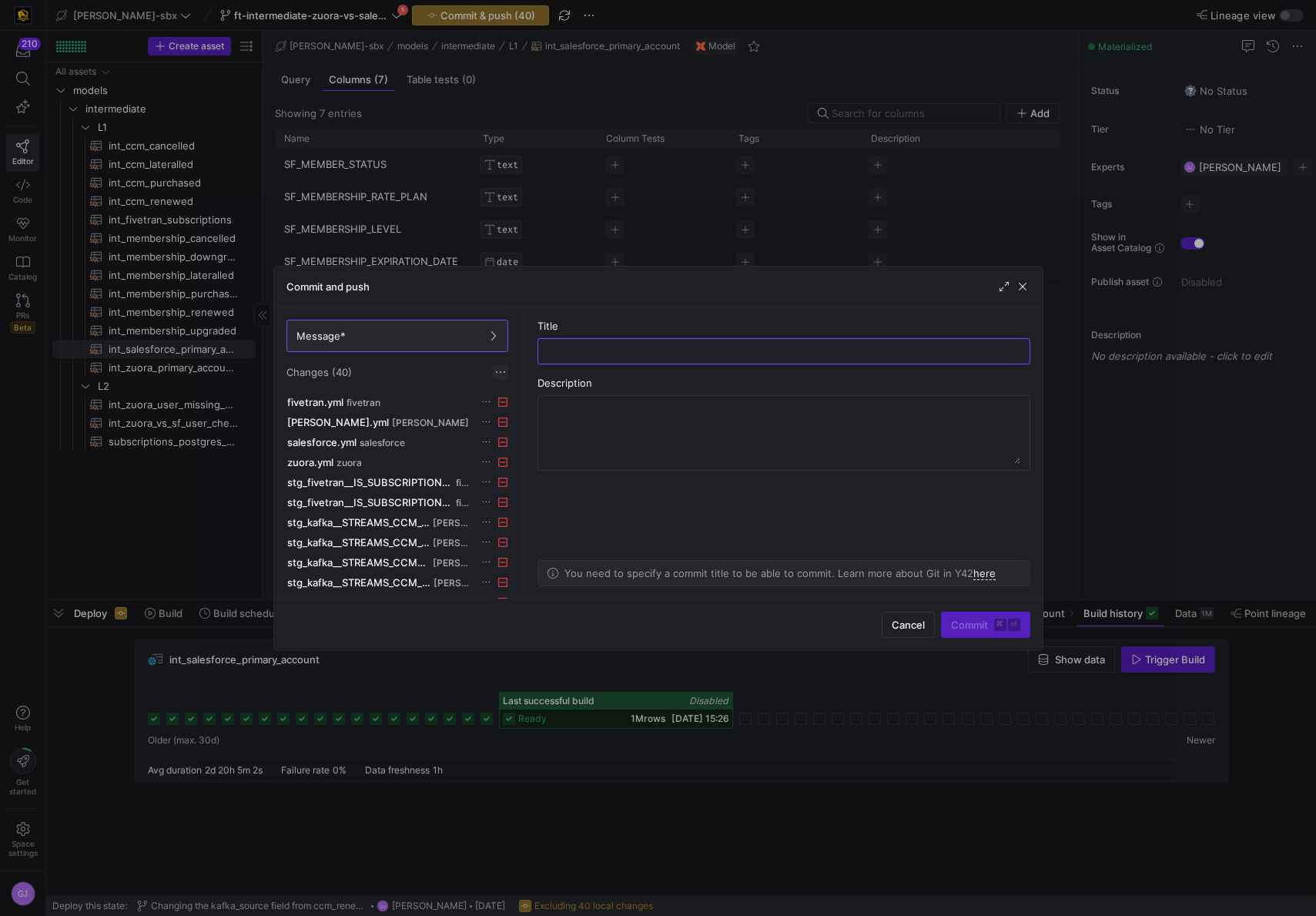
click at [501, 376] on span at bounding box center [500, 372] width 15 height 15
click at [526, 418] on span "Discard all changes" at bounding box center [556, 419] width 107 height 13
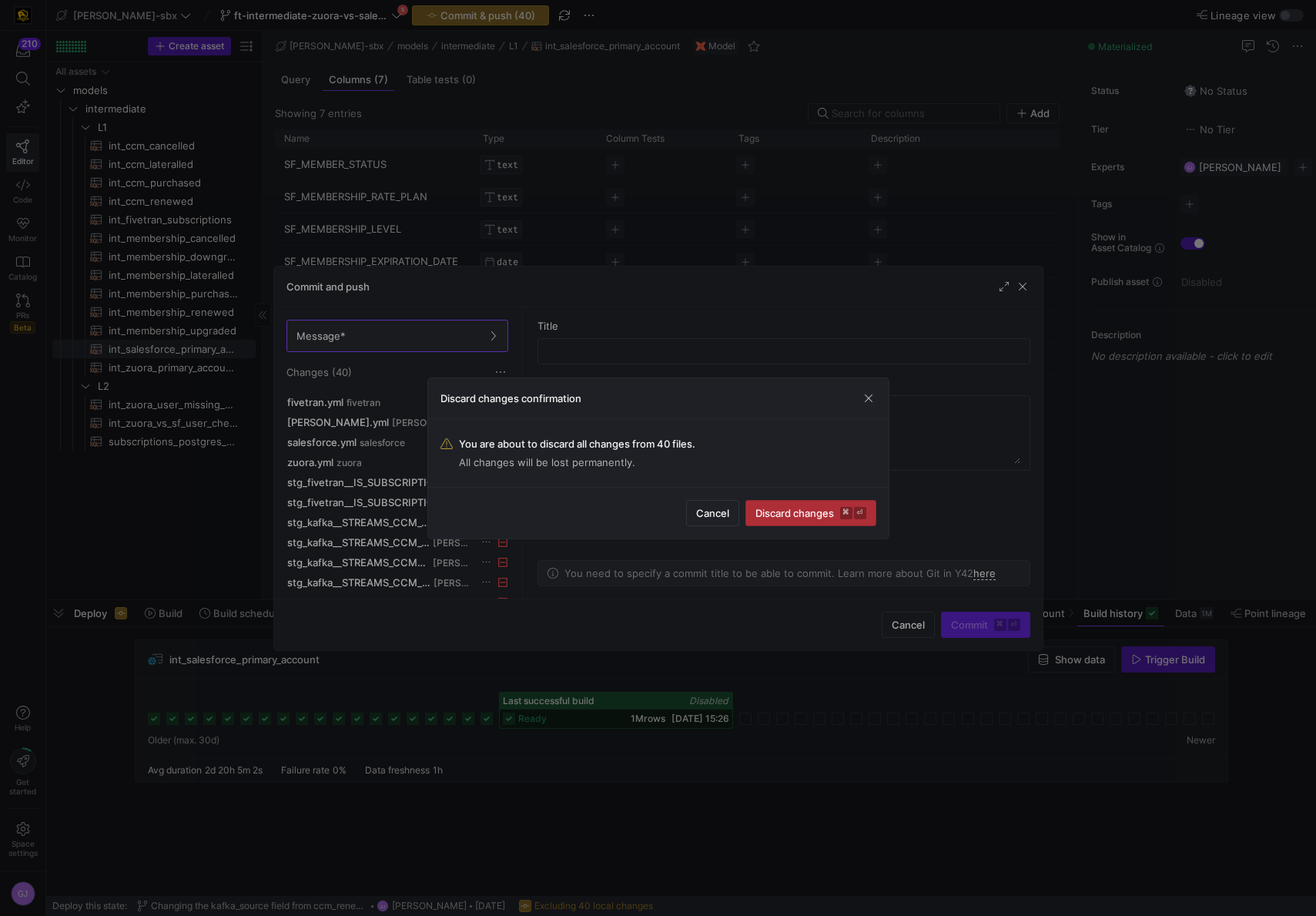
click at [809, 514] on span "Discard changes ⌘ ⏎" at bounding box center [811, 513] width 111 height 13
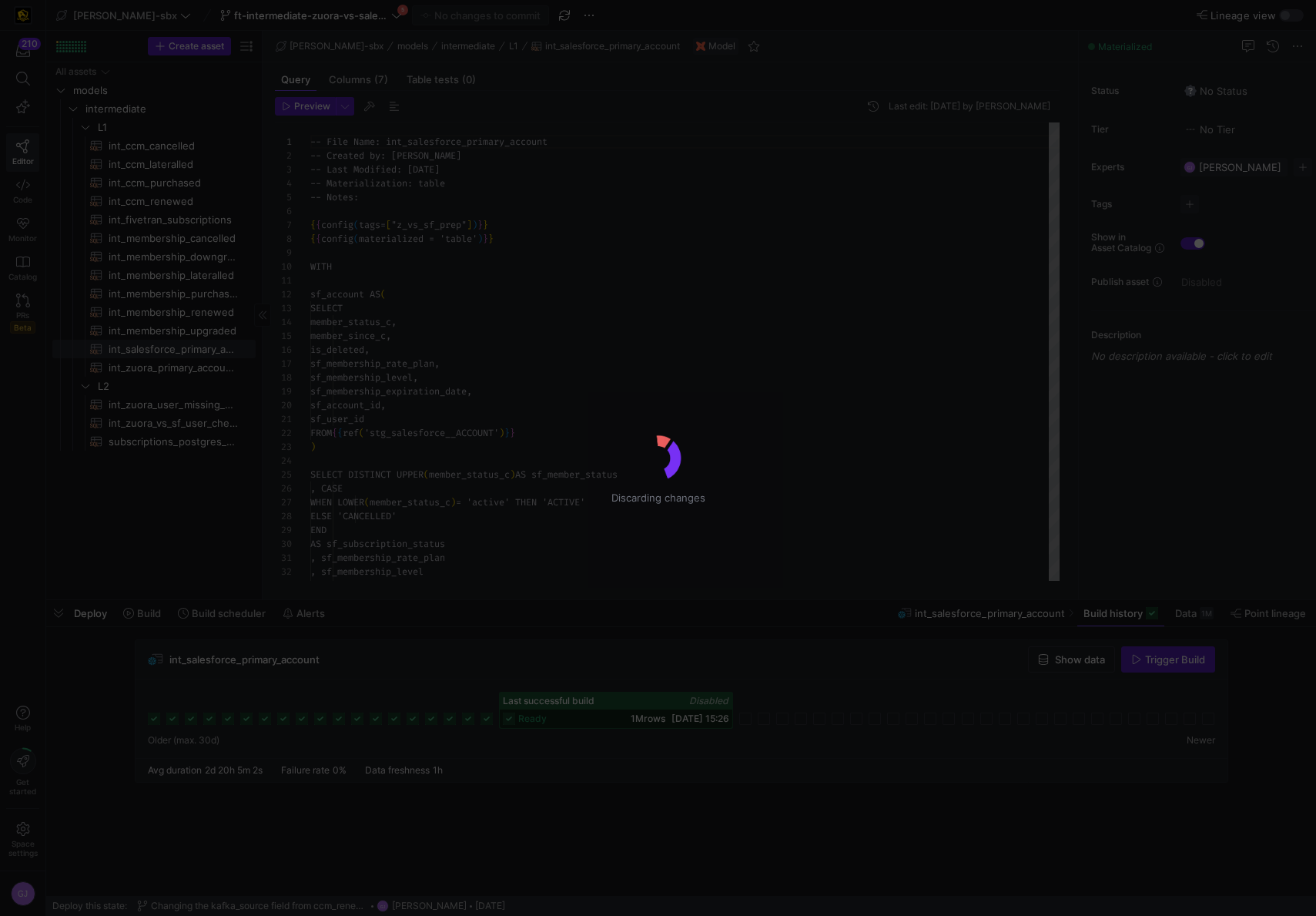
scroll to position [139, 0]
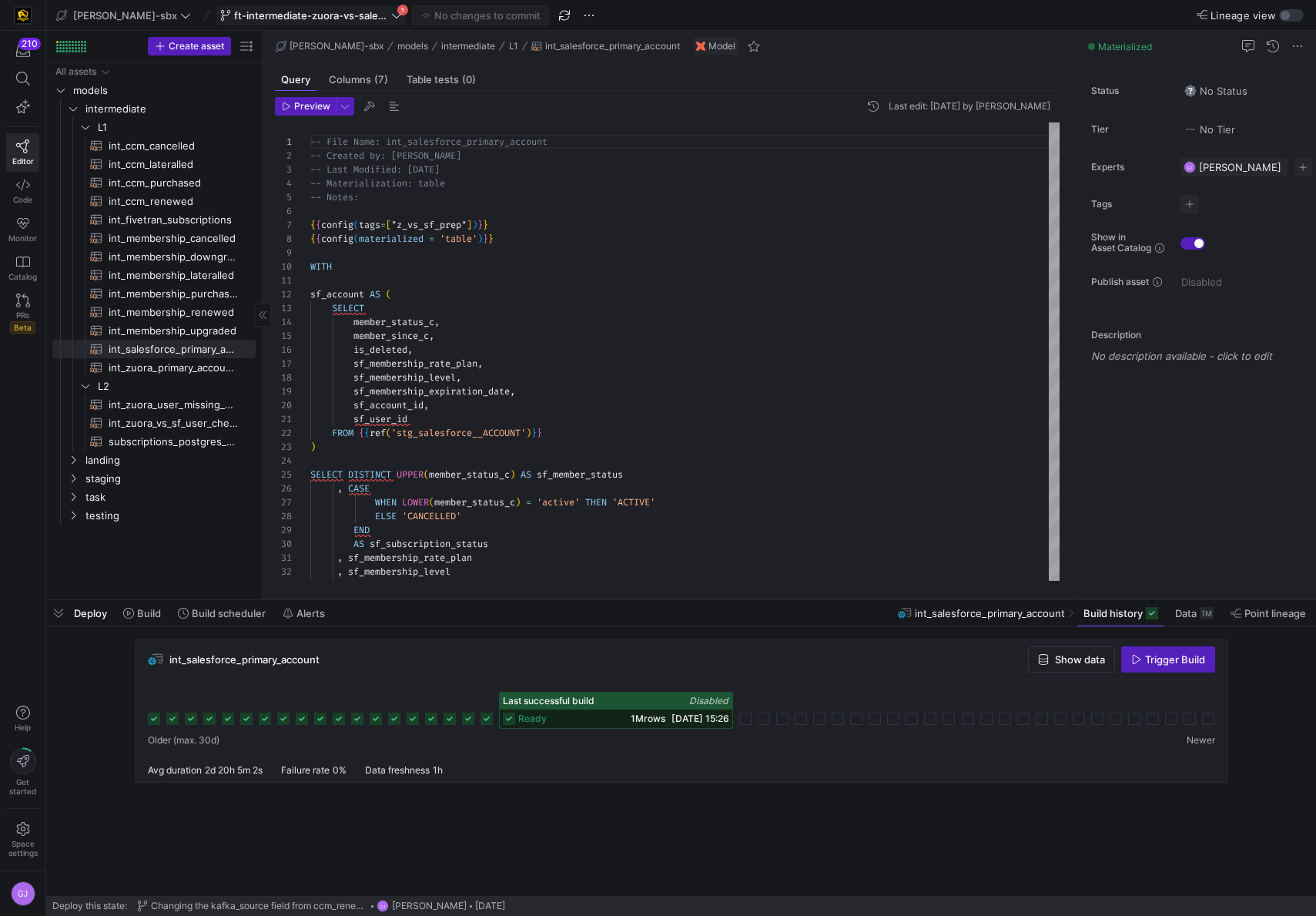
click at [220, 14] on icon at bounding box center [226, 16] width 11 height 11
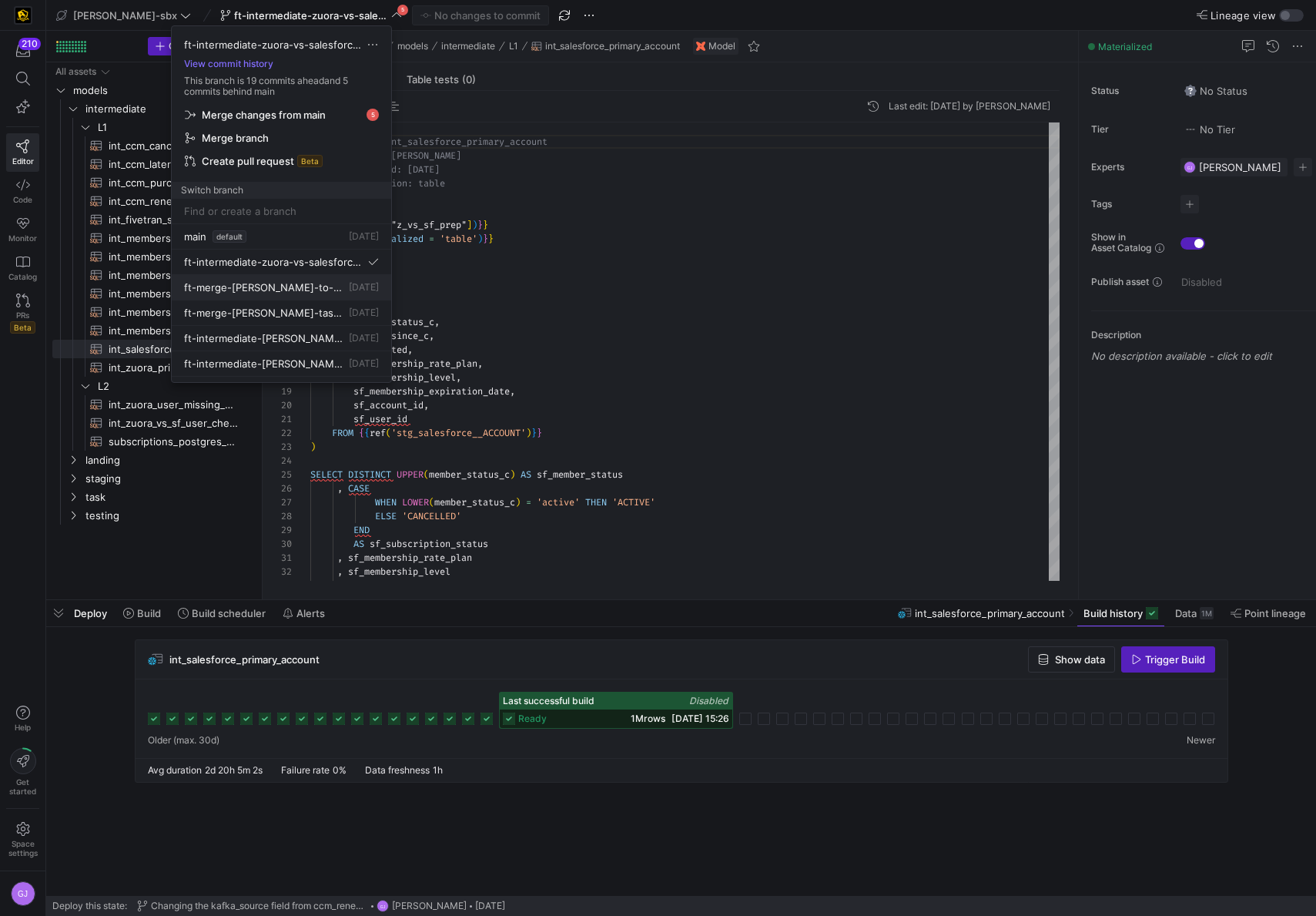
click at [309, 289] on span "ft-merge-[PERSON_NAME]-to-main-08282025" at bounding box center [265, 288] width 162 height 13
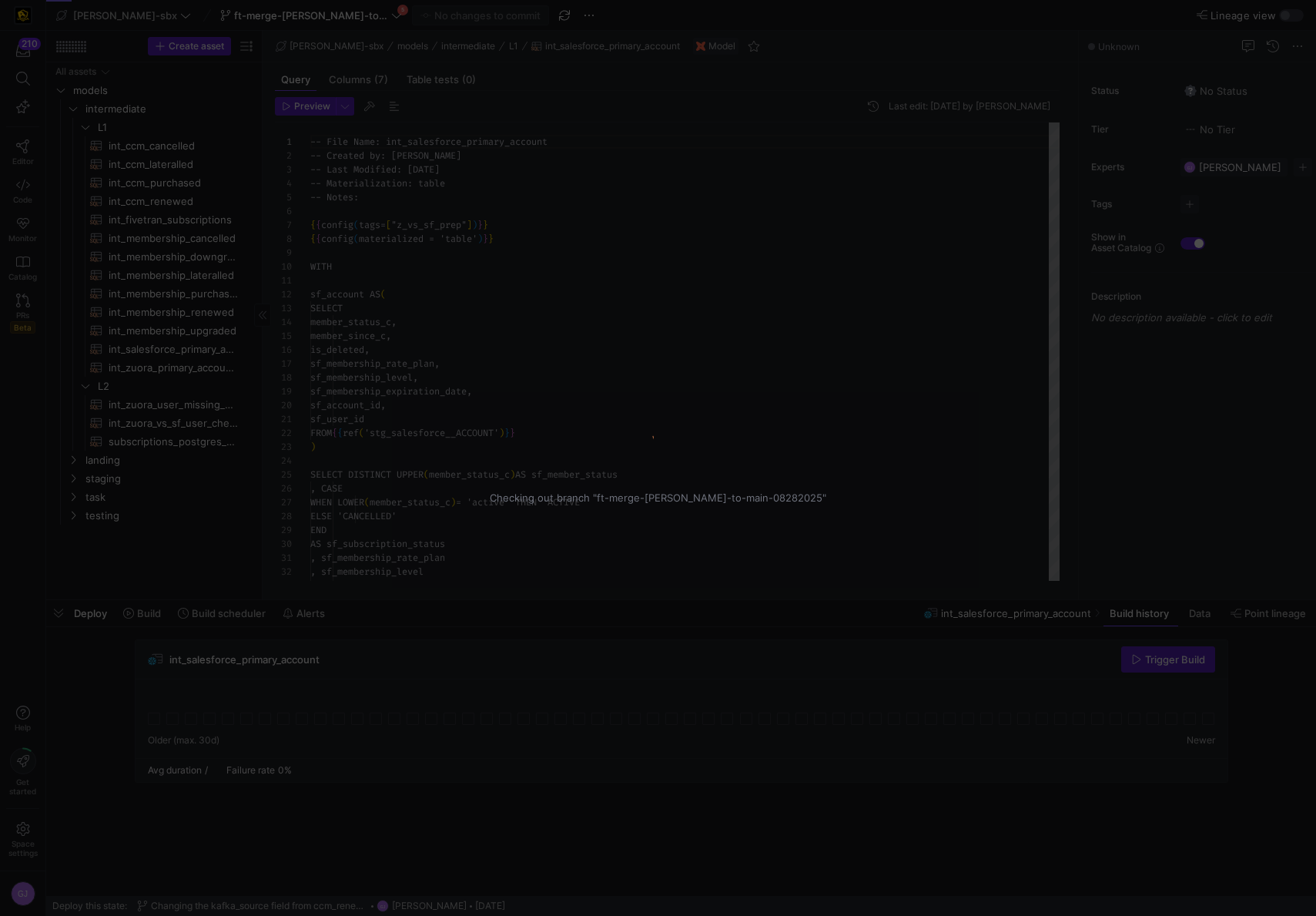
scroll to position [139, 0]
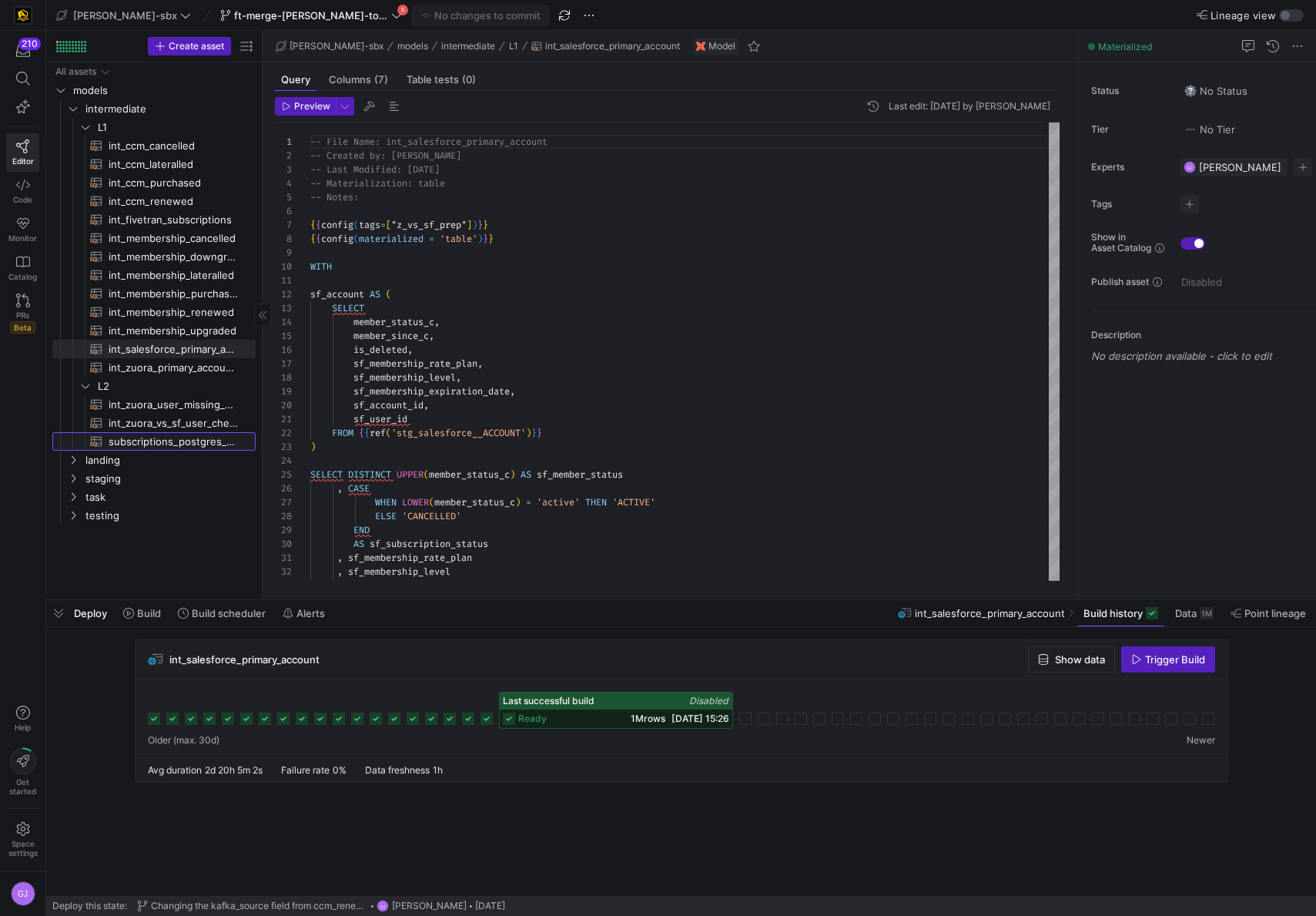
click at [175, 435] on span "subscriptions_postgres_kafka_joined_view​​​​​​​​​​" at bounding box center [173, 442] width 129 height 17
type textarea "{{config (tags=["kafka_joined_view"])}} {{config(materialized = 'table')}} WITH…"
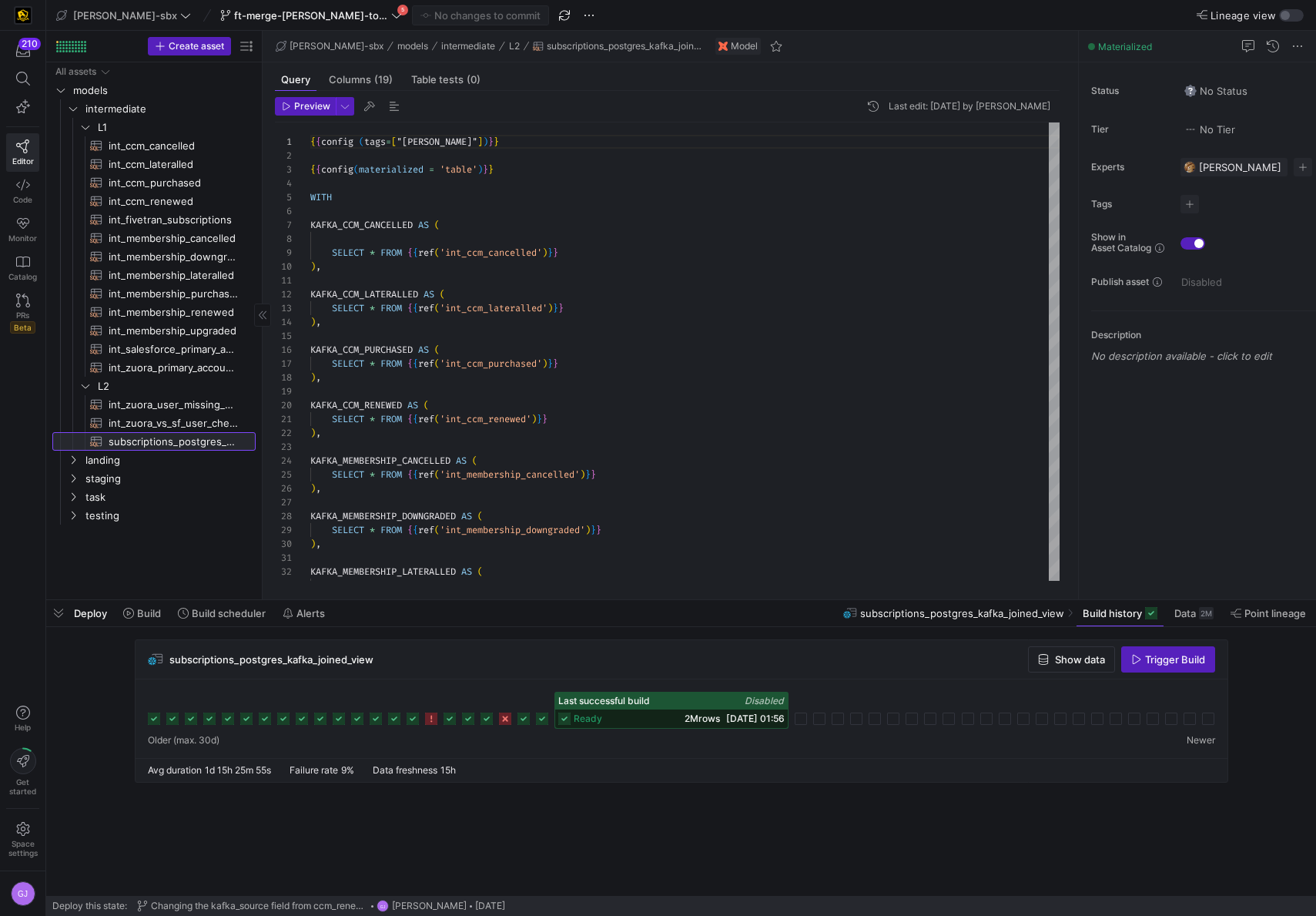
click at [105, 442] on span "subscriptions_postgres_kafka_joined_view​​​​​​​​​​" at bounding box center [173, 441] width 165 height 17
click at [25, 307] on icon at bounding box center [22, 300] width 13 height 13
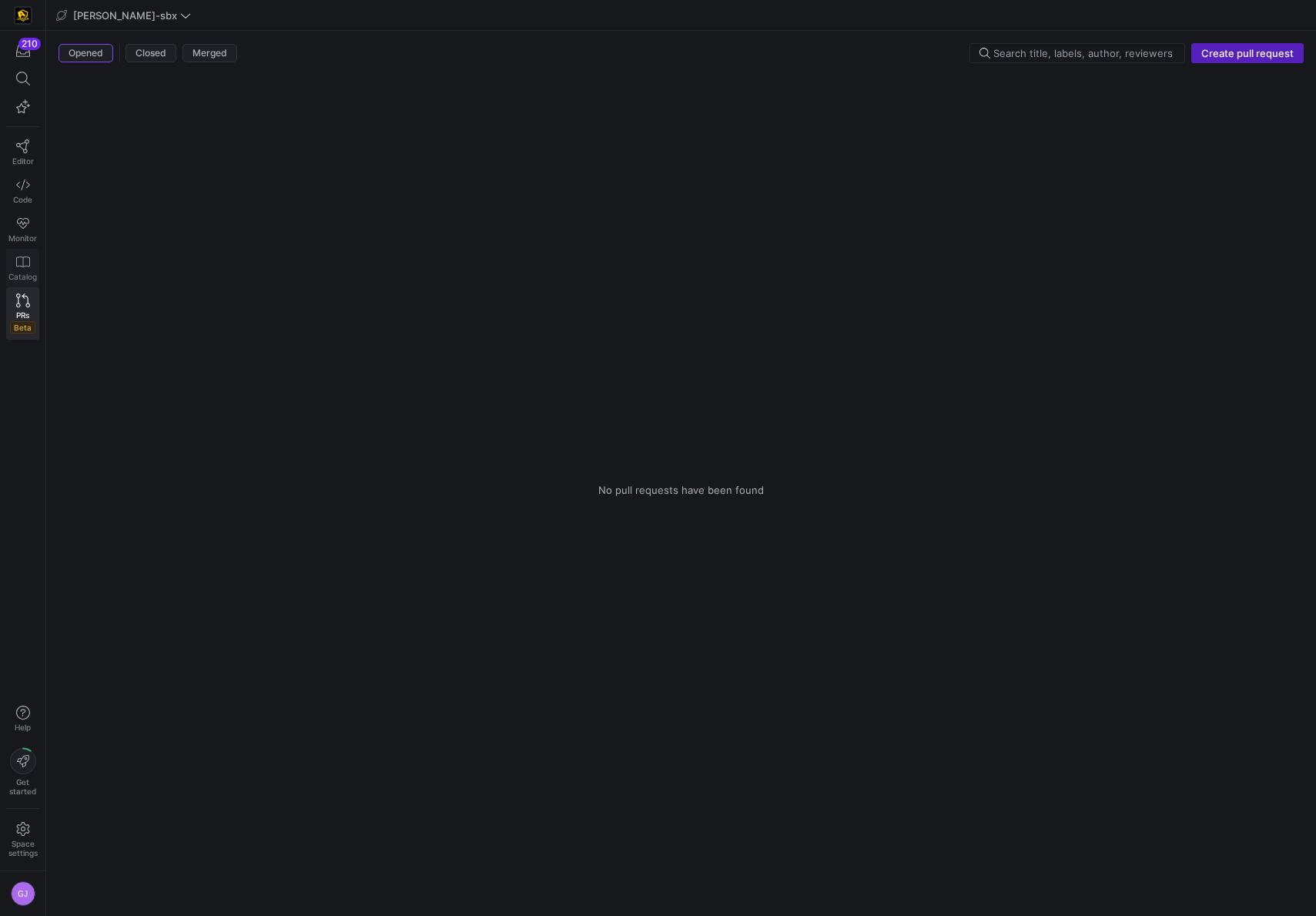
click at [20, 275] on span "Catalog" at bounding box center [23, 277] width 29 height 10
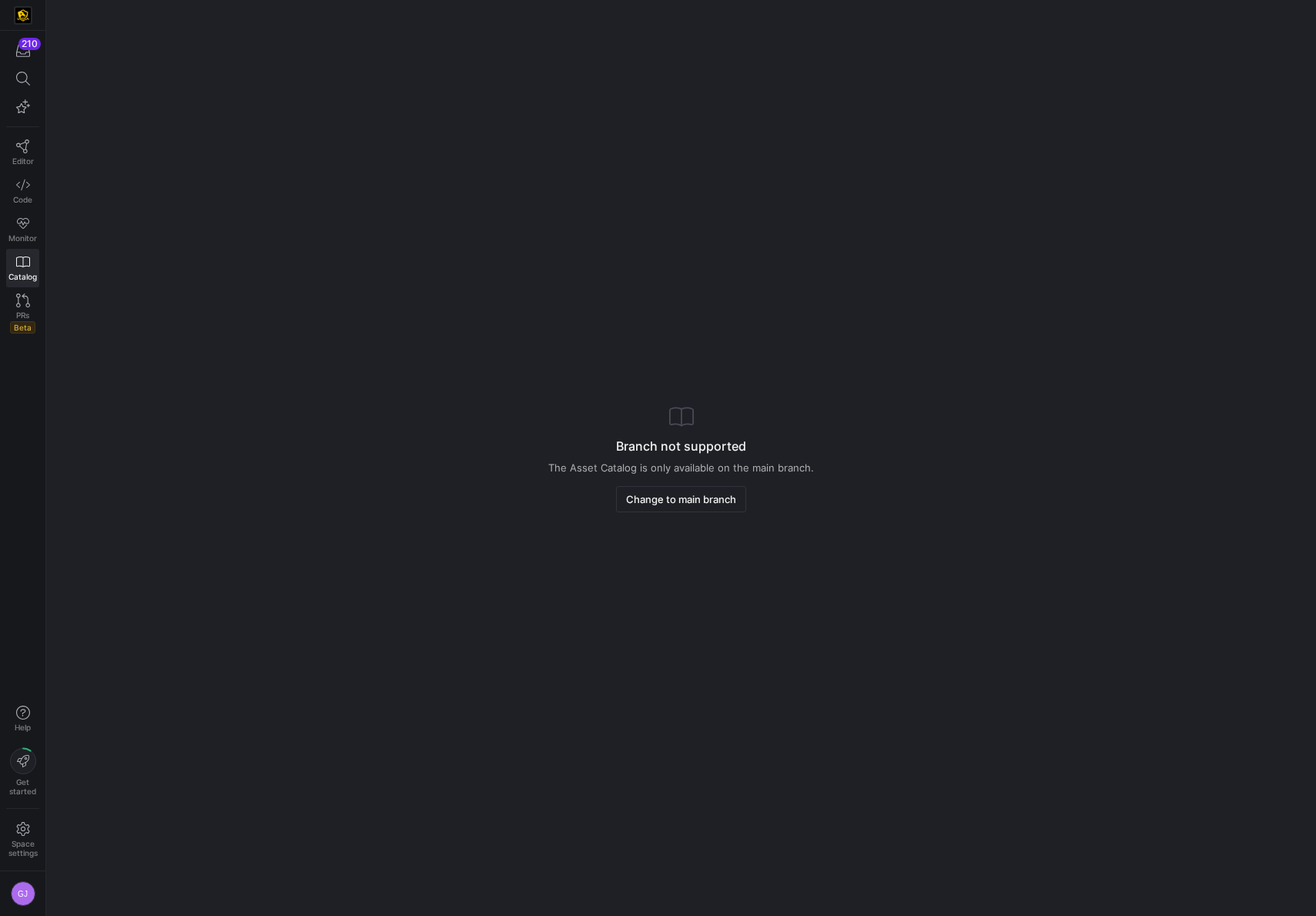
click at [29, 311] on span "PRs" at bounding box center [22, 316] width 13 height 10
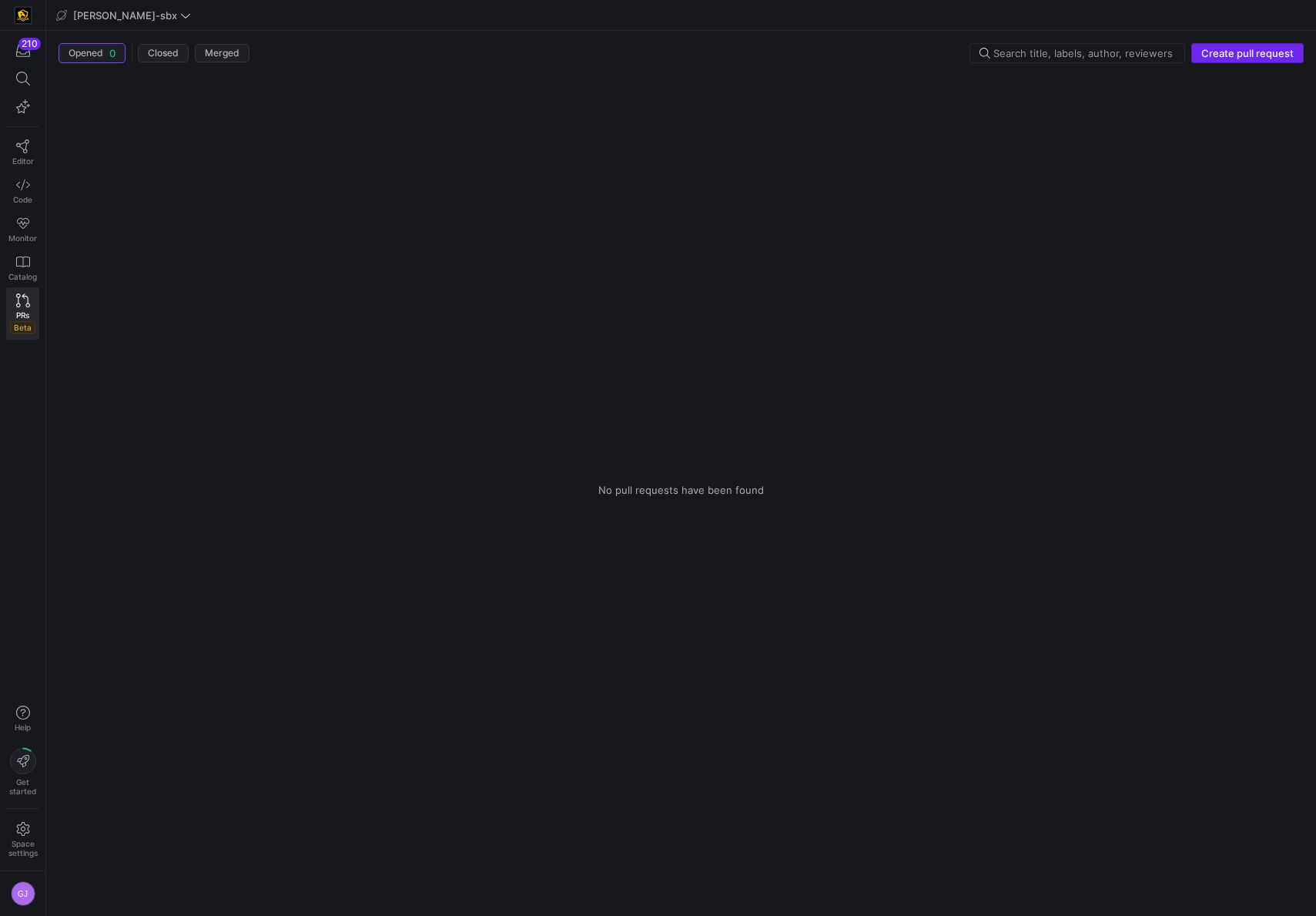
click at [1264, 59] on span "Create pull request" at bounding box center [1248, 53] width 93 height 13
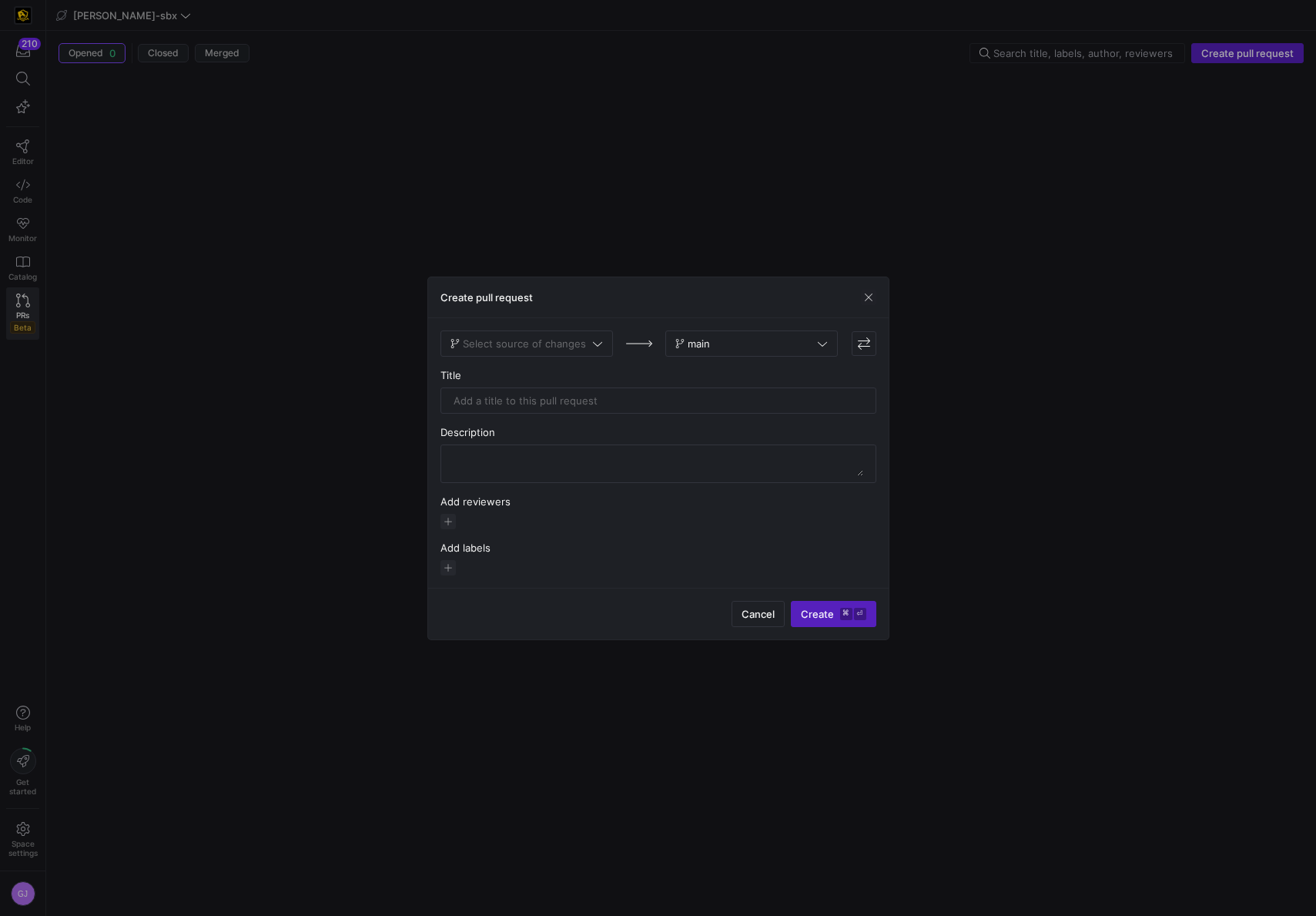
click at [565, 351] on span at bounding box center [527, 343] width 171 height 25
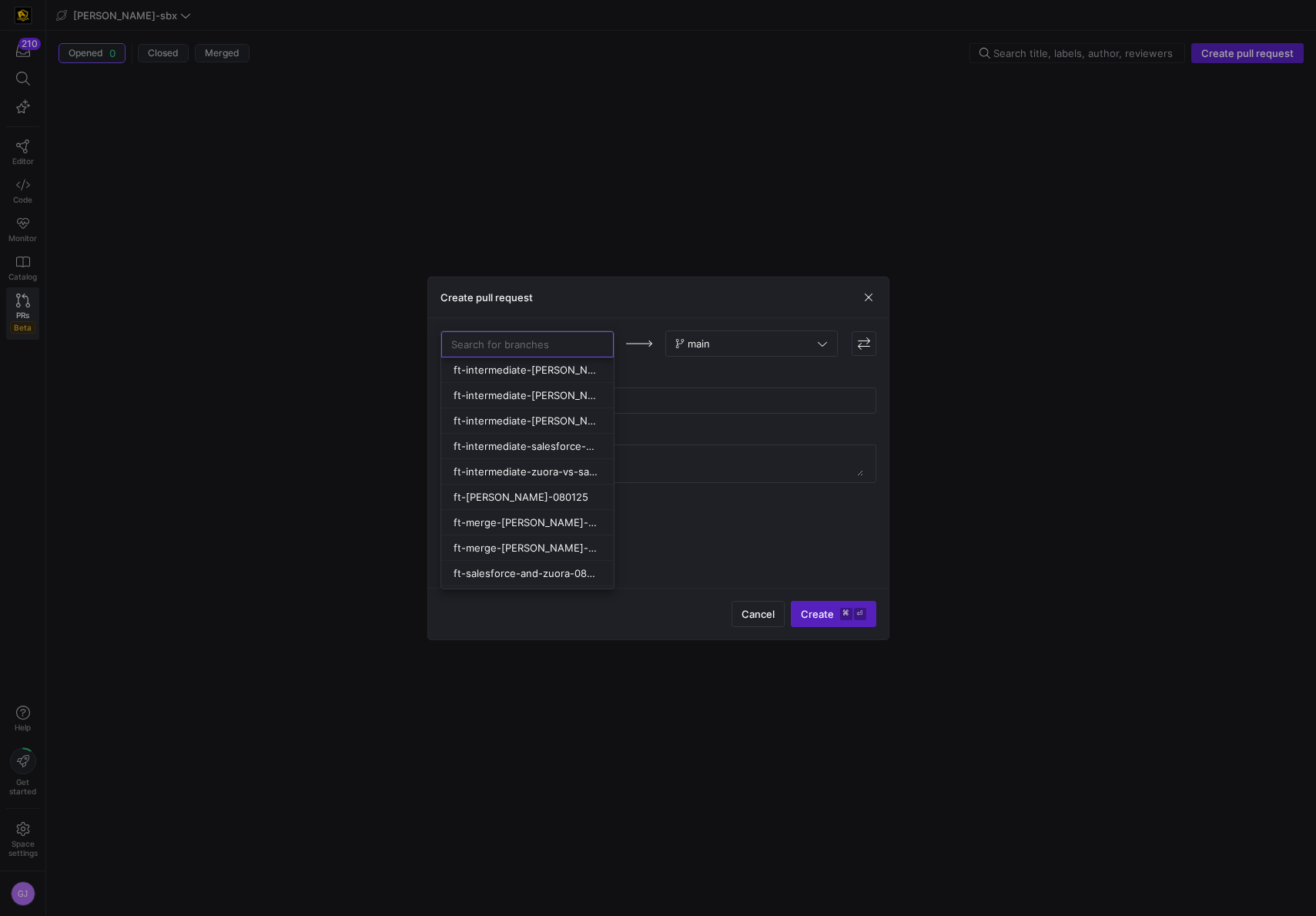
click at [635, 366] on div at bounding box center [658, 458] width 1316 height 916
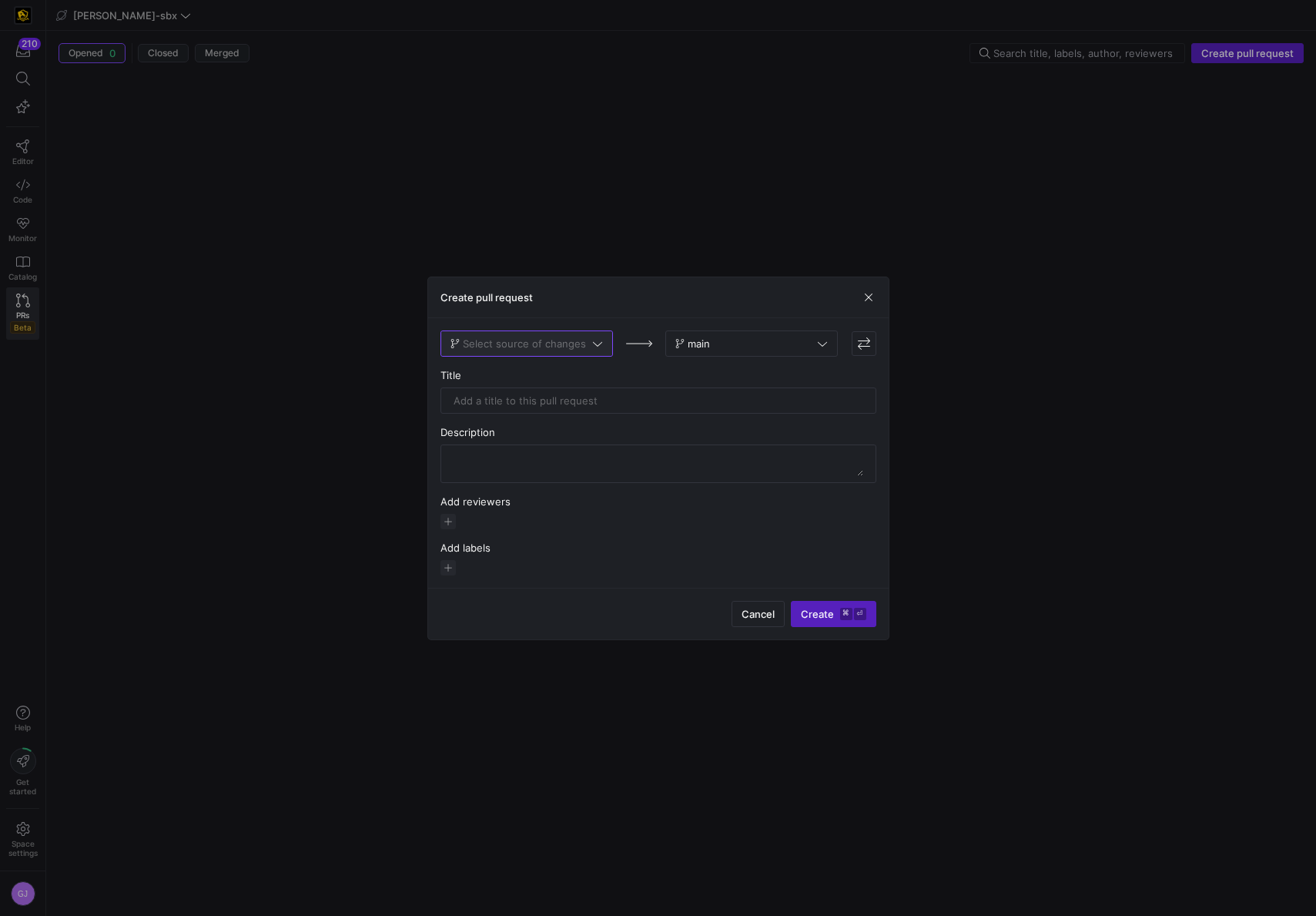
click at [592, 345] on icon at bounding box center [598, 344] width 11 height 11
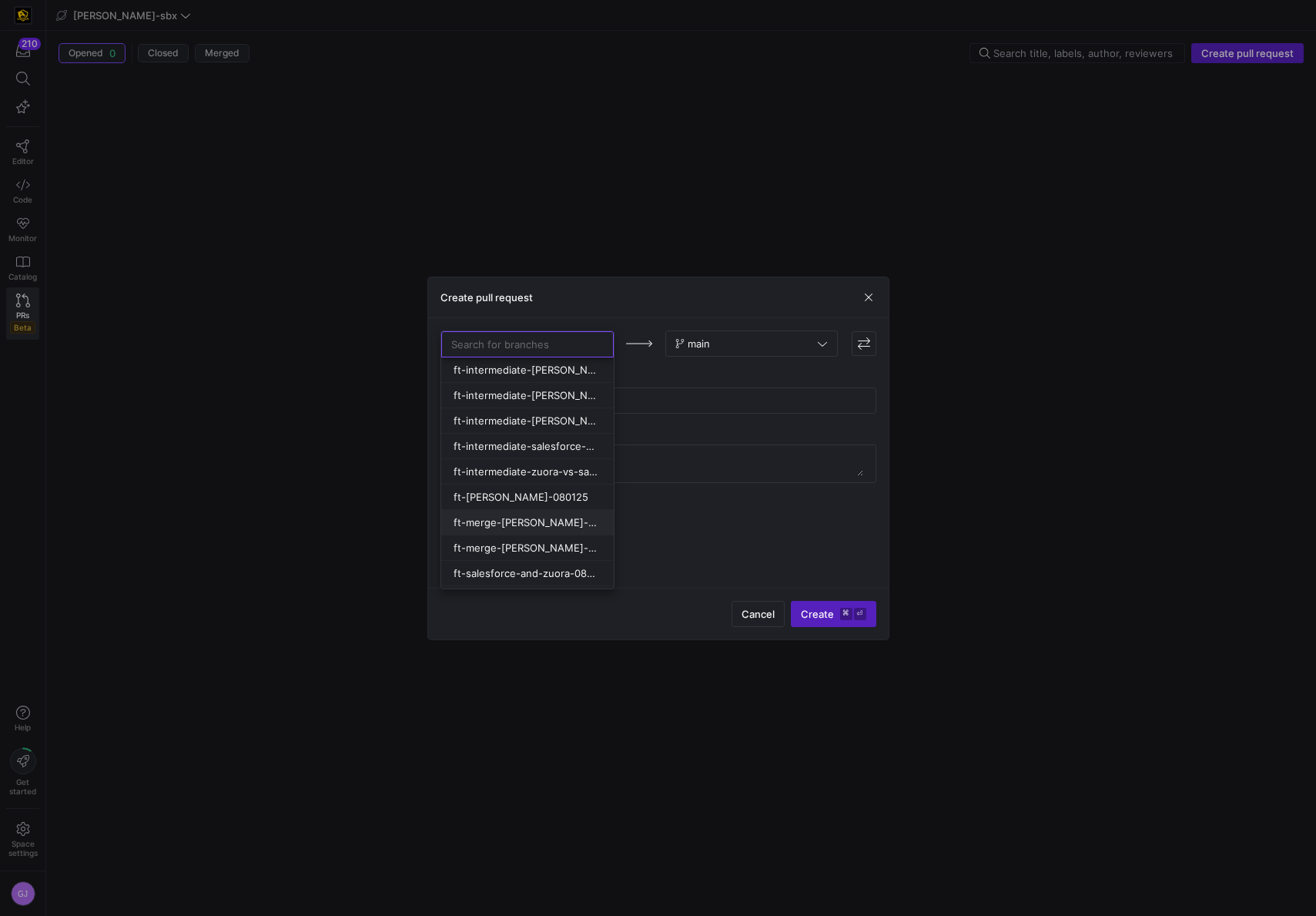
scroll to position [23, 0]
click at [498, 531] on button "ft-merge-[PERSON_NAME]-to-main-08282025" at bounding box center [528, 525] width 173 height 25
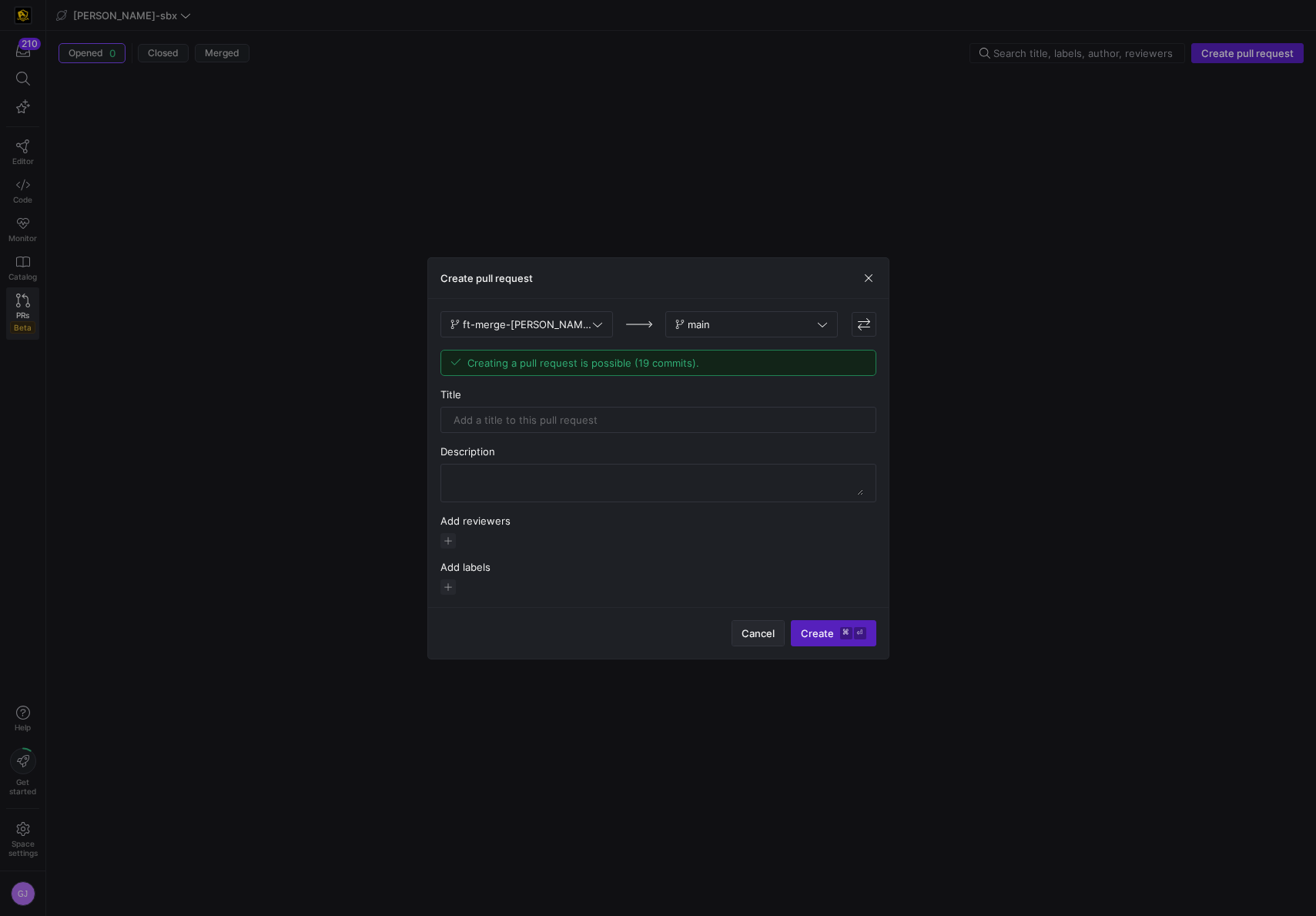
click at [746, 642] on span "button" at bounding box center [758, 633] width 52 height 25
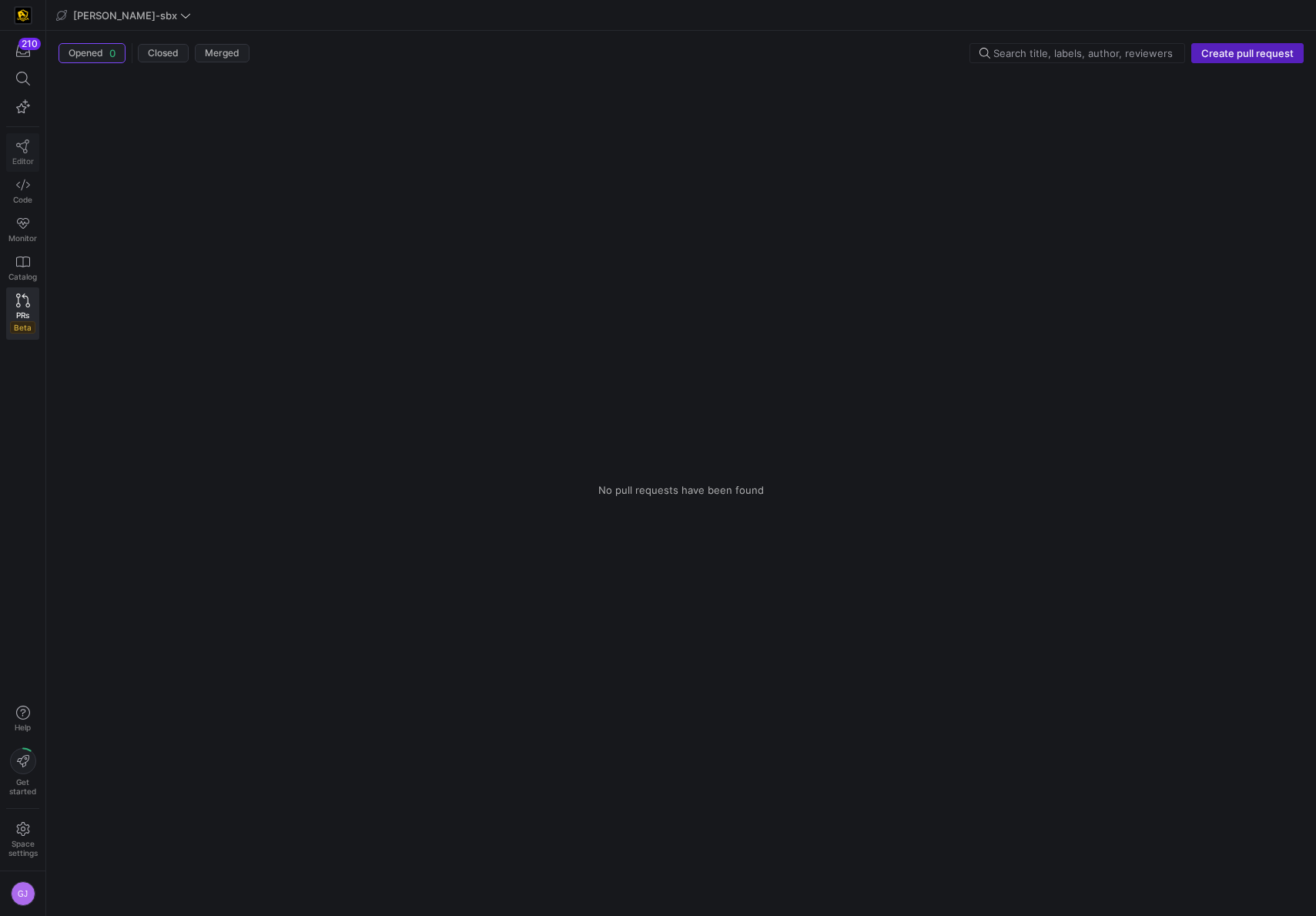
click at [25, 159] on span "Editor" at bounding box center [23, 161] width 21 height 10
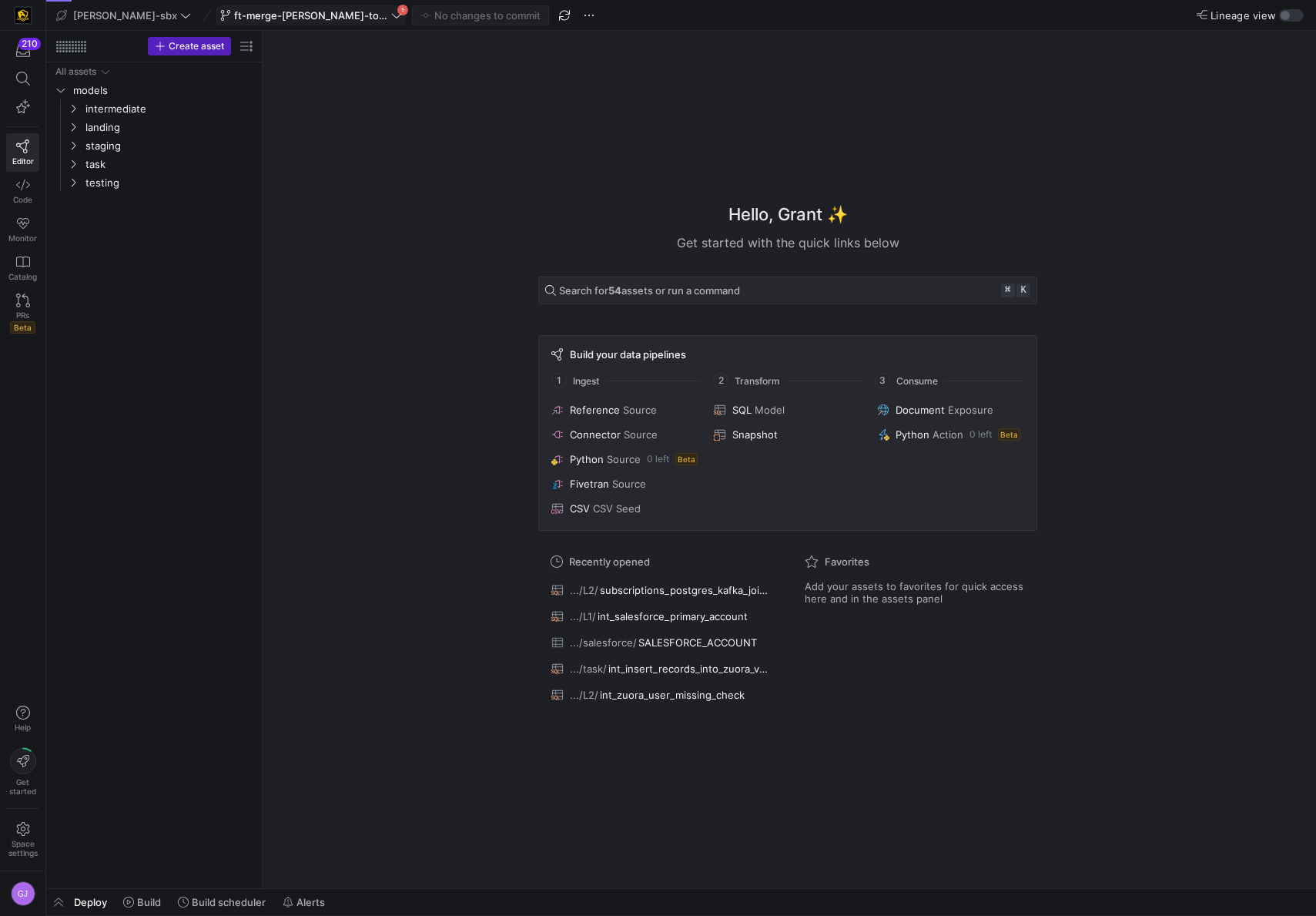
click at [349, 22] on div "ft-merge-[PERSON_NAME]-to-main-08282025 5" at bounding box center [311, 15] width 189 height 20
click at [392, 13] on icon at bounding box center [397, 16] width 11 height 11
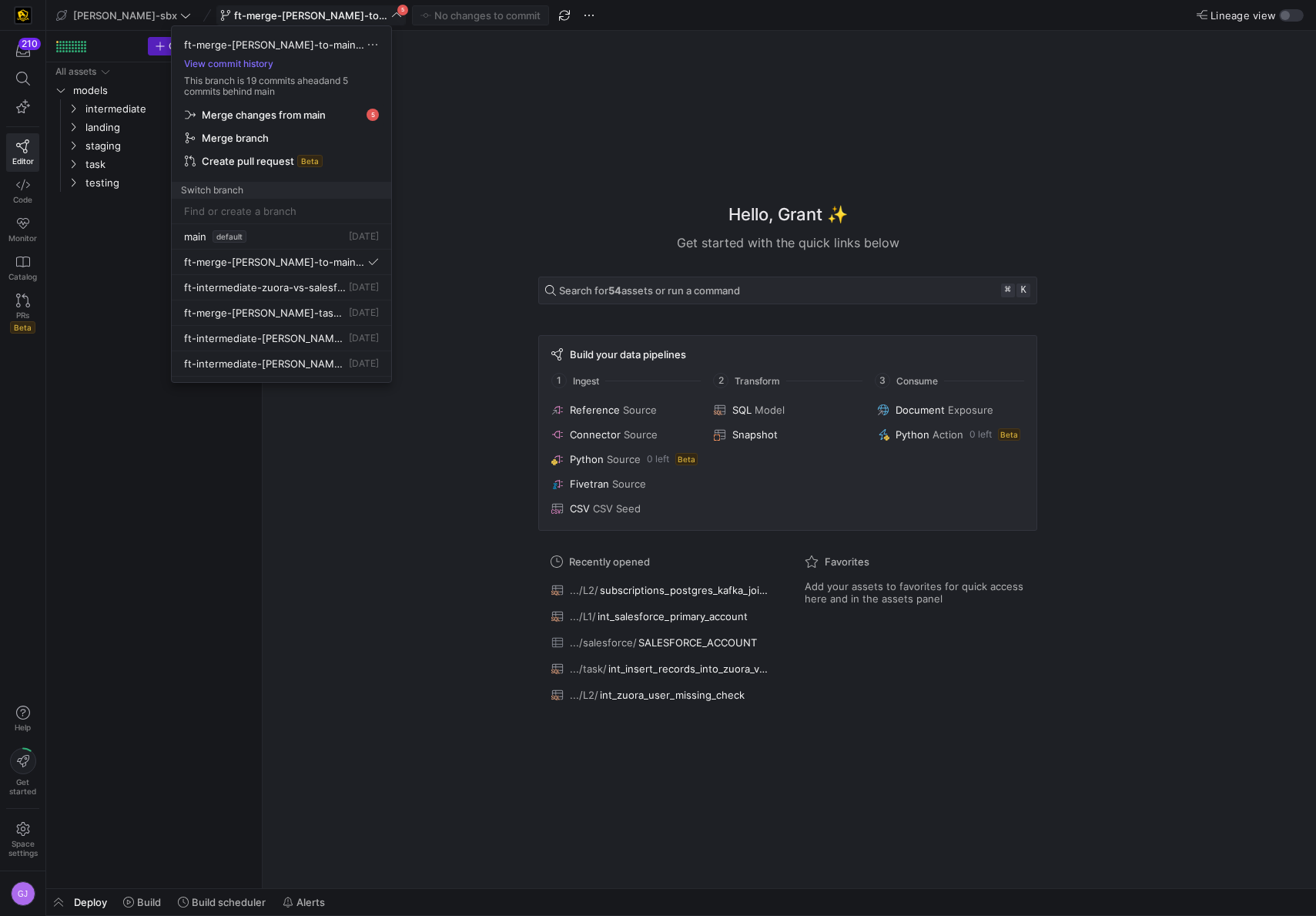
click at [335, 121] on span "button" at bounding box center [281, 114] width 205 height 21
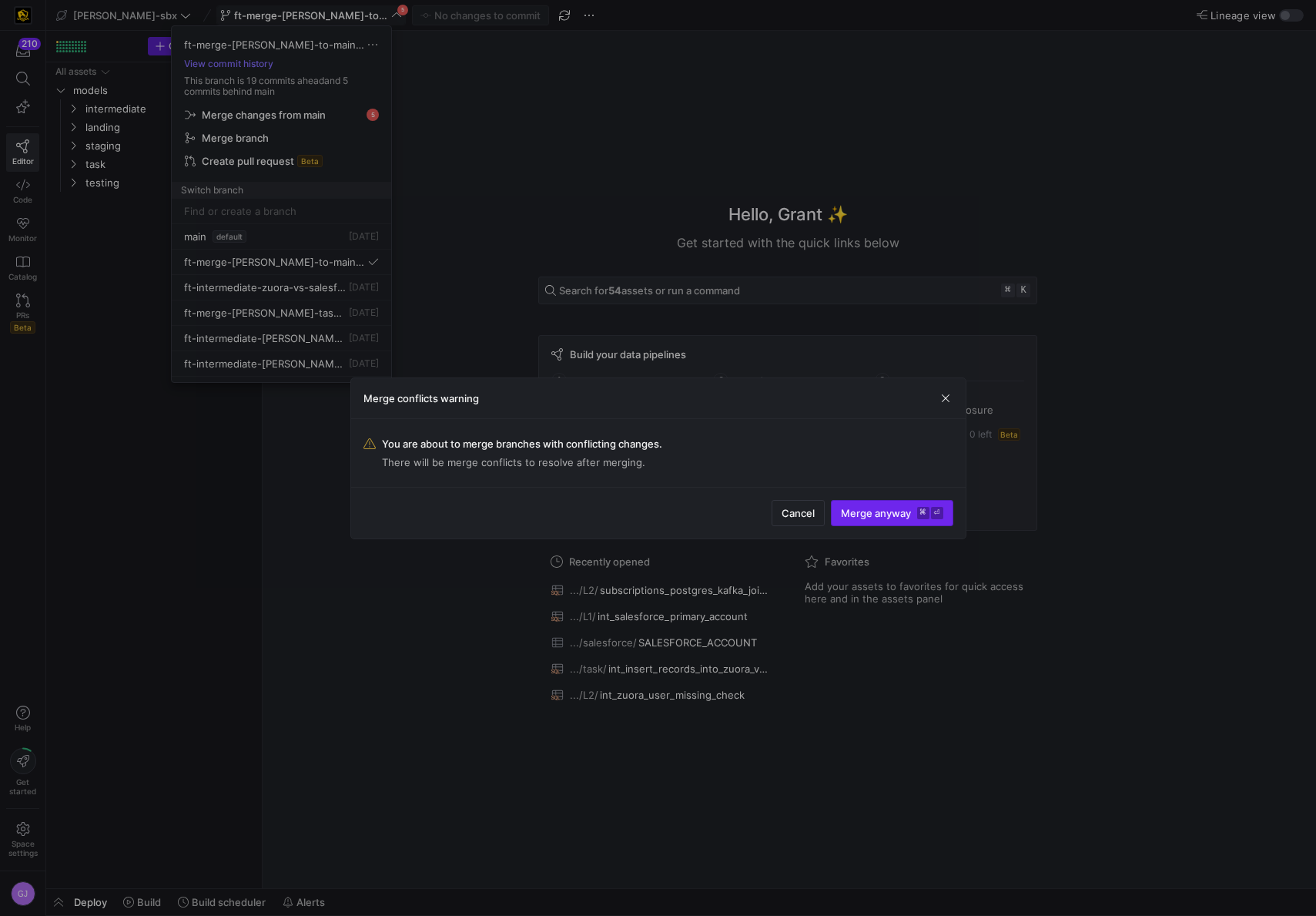
click at [859, 513] on span "Merge anyway ⌘ ⏎" at bounding box center [892, 513] width 102 height 13
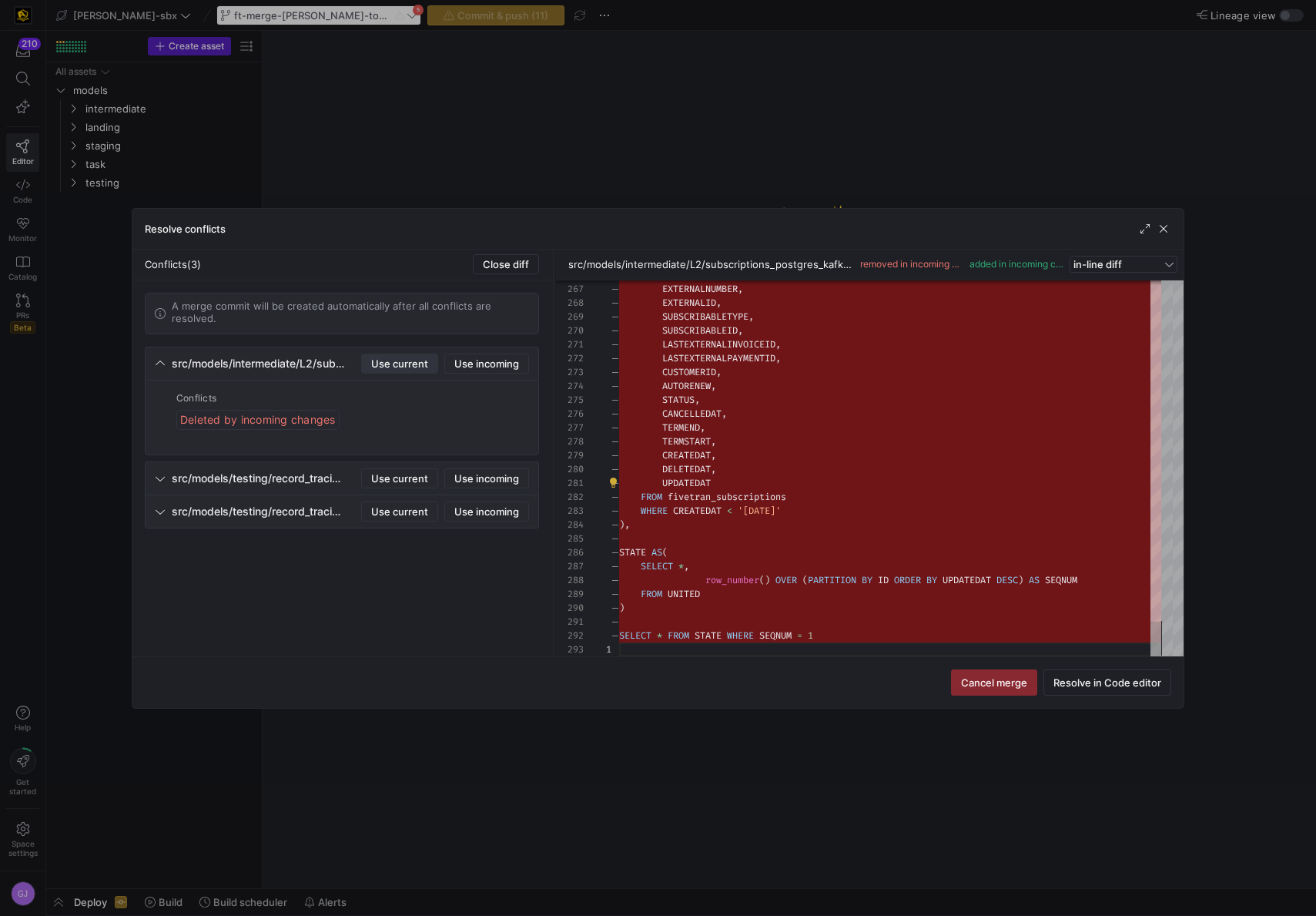
click at [411, 367] on span "Use current" at bounding box center [400, 364] width 57 height 13
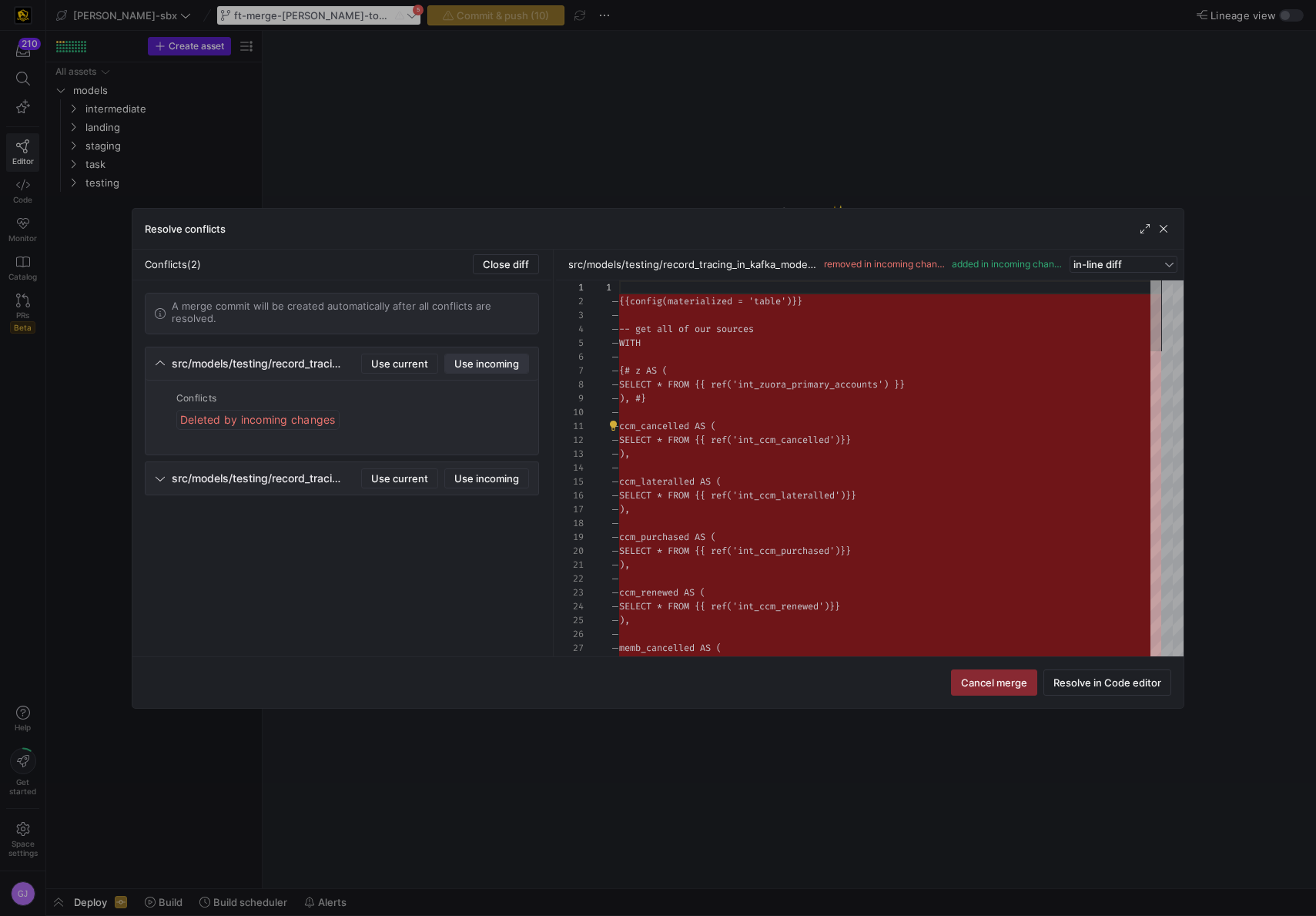
click at [479, 362] on span "Use incoming" at bounding box center [487, 364] width 65 height 13
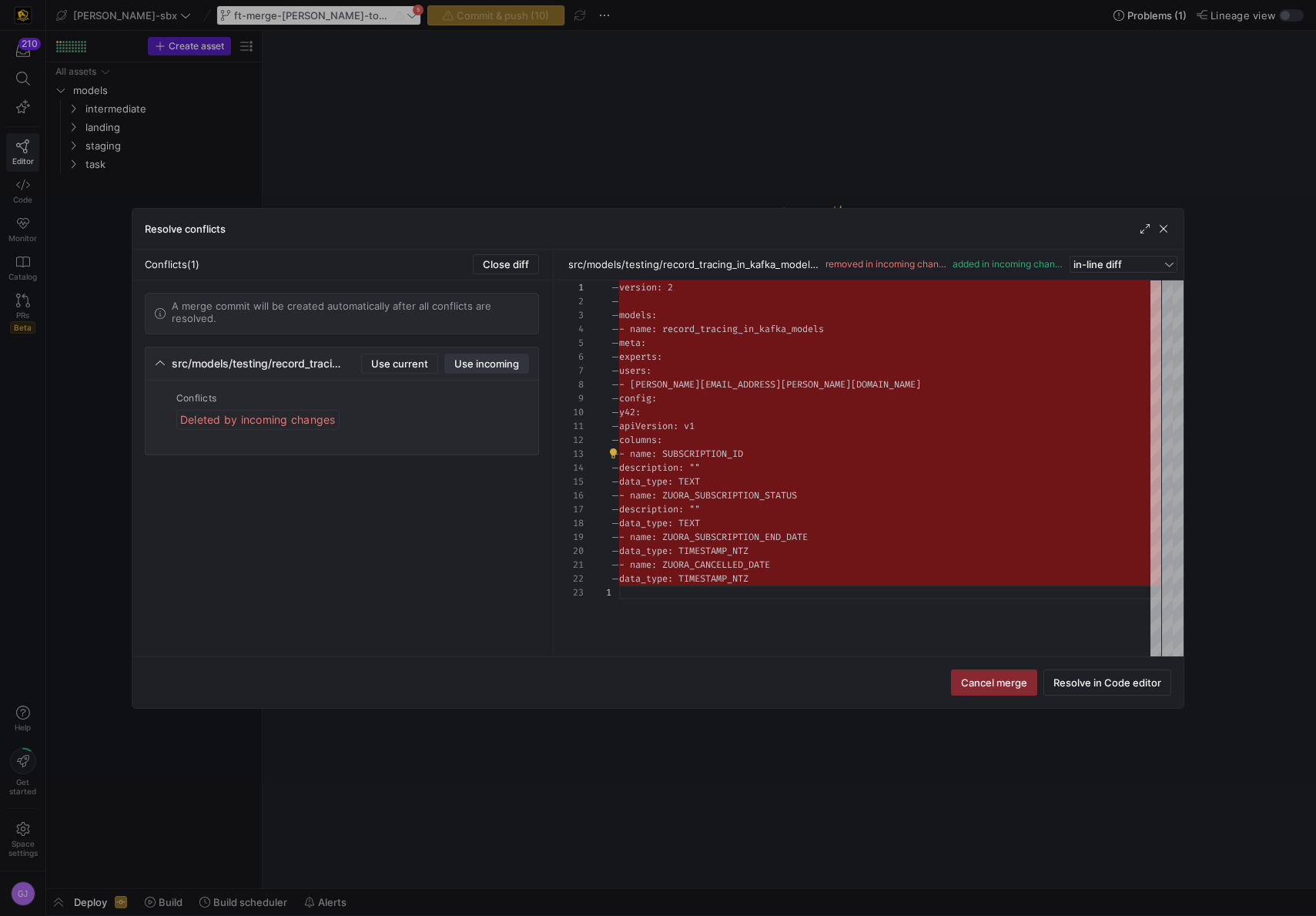
click at [489, 368] on span "Use incoming" at bounding box center [487, 364] width 65 height 13
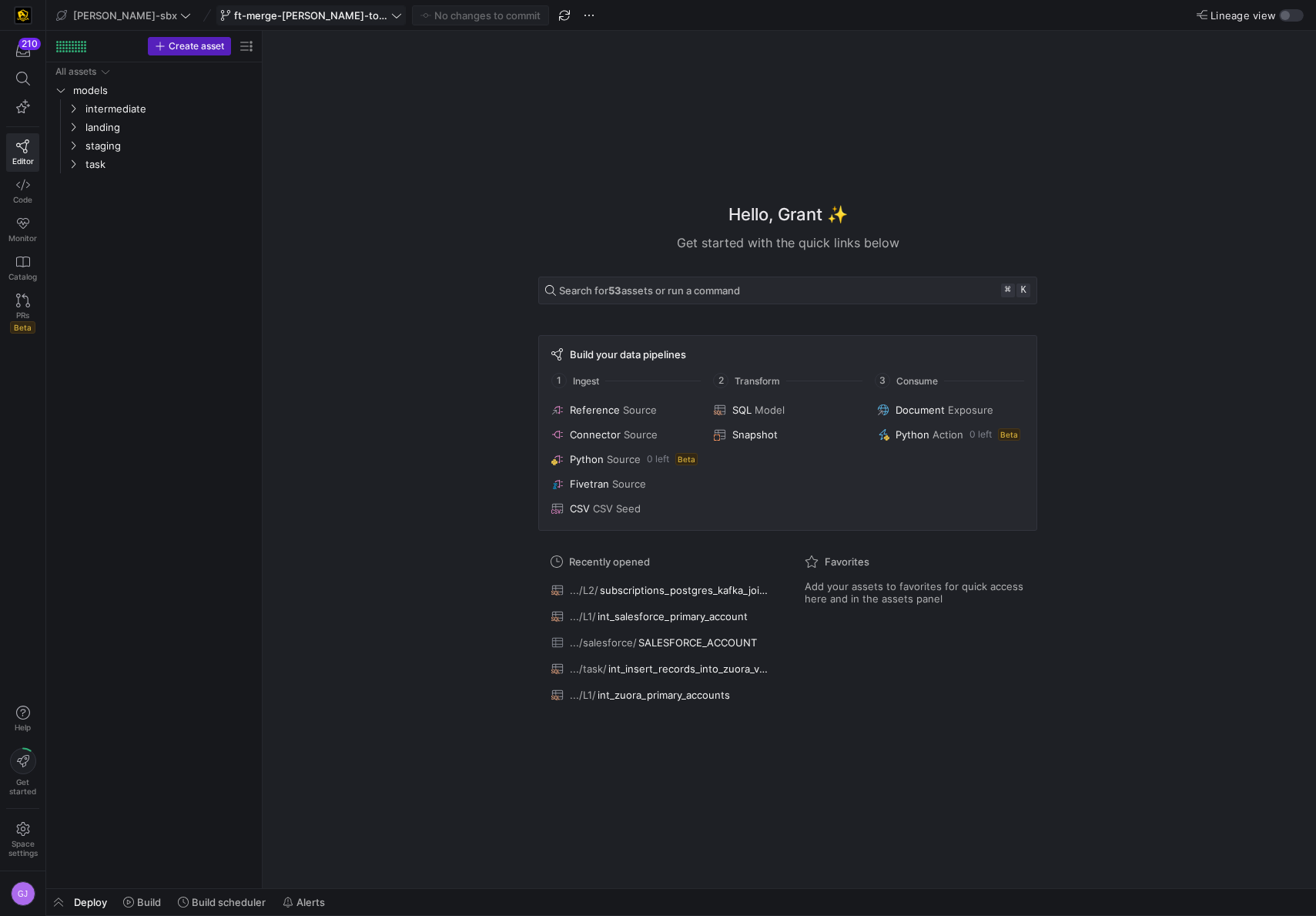
click at [264, 411] on y42-asset-welcome-view "Hello, Grant ✨ Get started with the quick links below Search for 53 assets or r…" at bounding box center [789, 459] width 1054 height 857
click at [74, 132] on y42-icon "Press SPACE to select this row." at bounding box center [74, 128] width 13 height 13
click at [74, 132] on y42-icon at bounding box center [74, 128] width 13 height 13
click at [74, 101] on span "intermediate" at bounding box center [160, 108] width 189 height 17
click at [98, 148] on span "L2" at bounding box center [157, 146] width 119 height 17
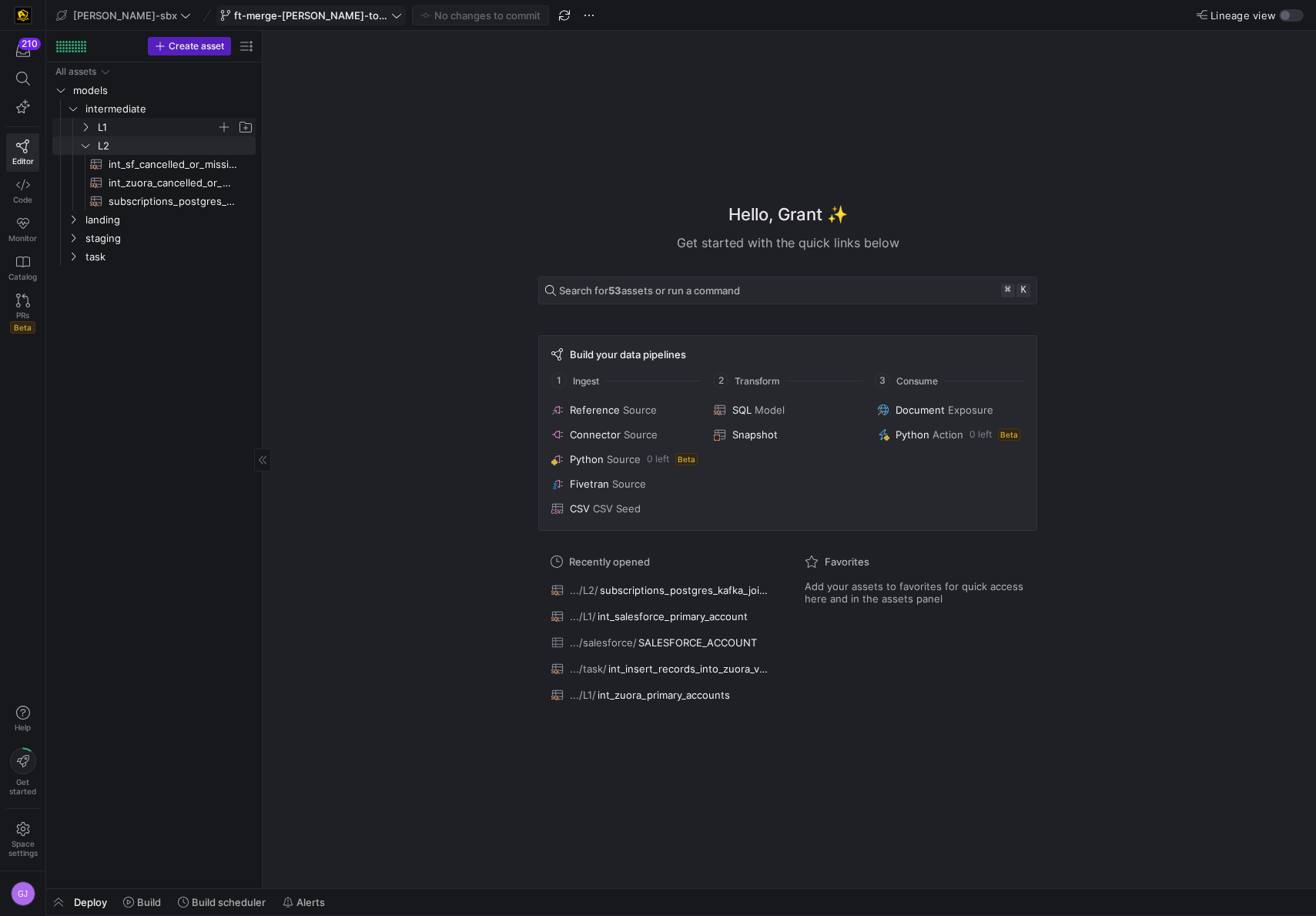
click at [98, 122] on span "L1" at bounding box center [157, 128] width 119 height 17
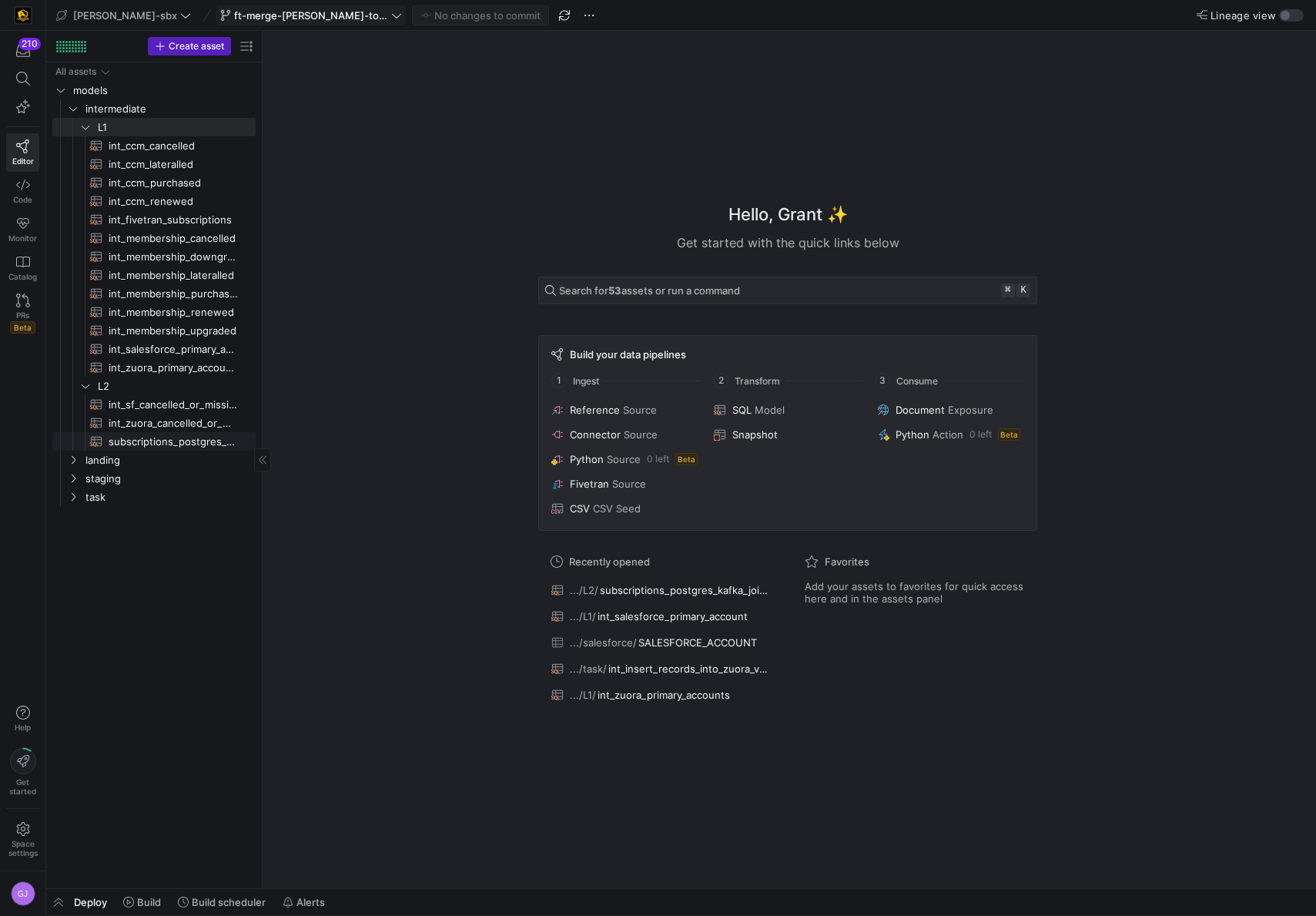
click at [158, 448] on span "subscriptions_postgres_kafka_joined_view​​​​​​​​​​" at bounding box center [173, 442] width 129 height 17
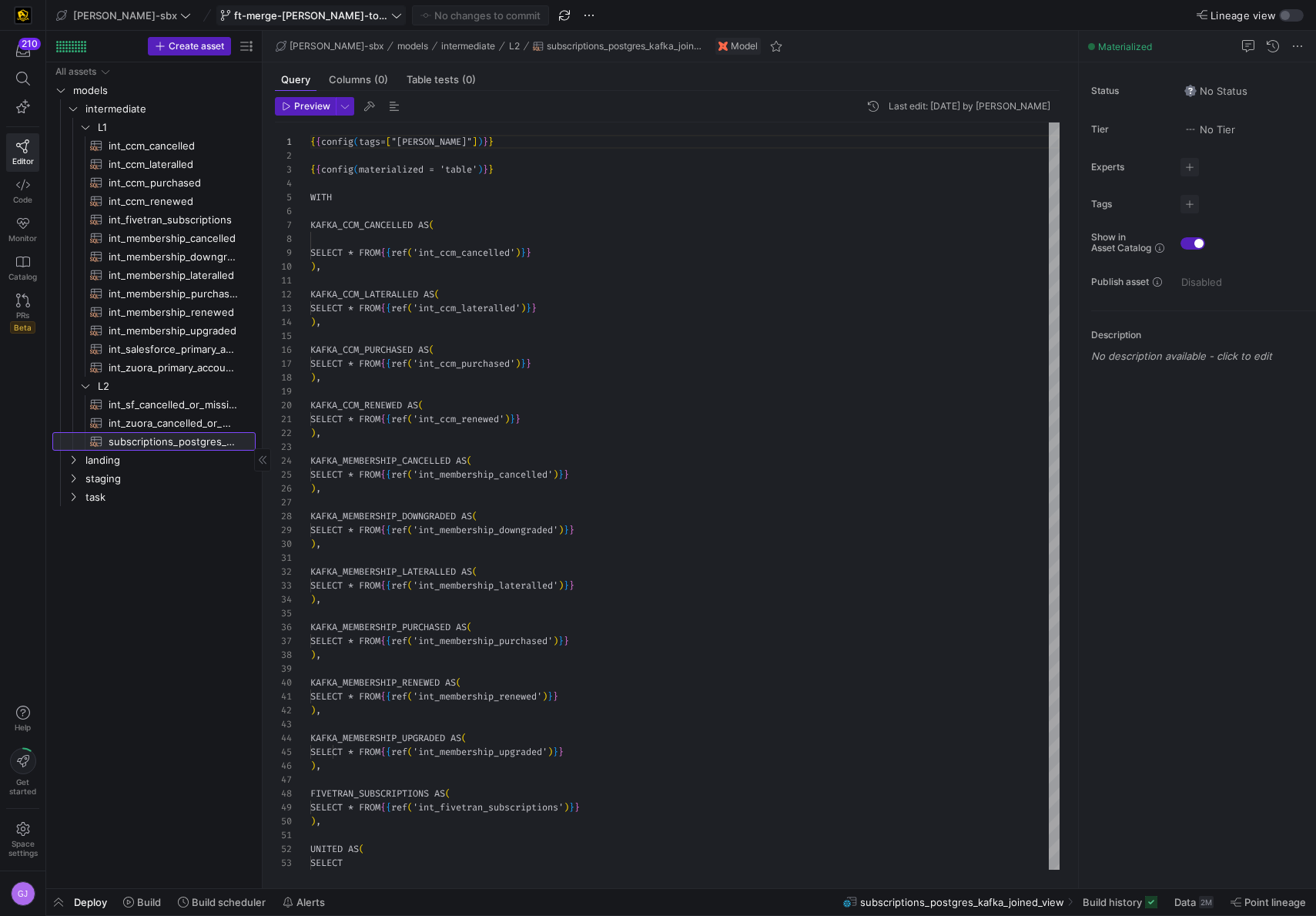
scroll to position [139, 0]
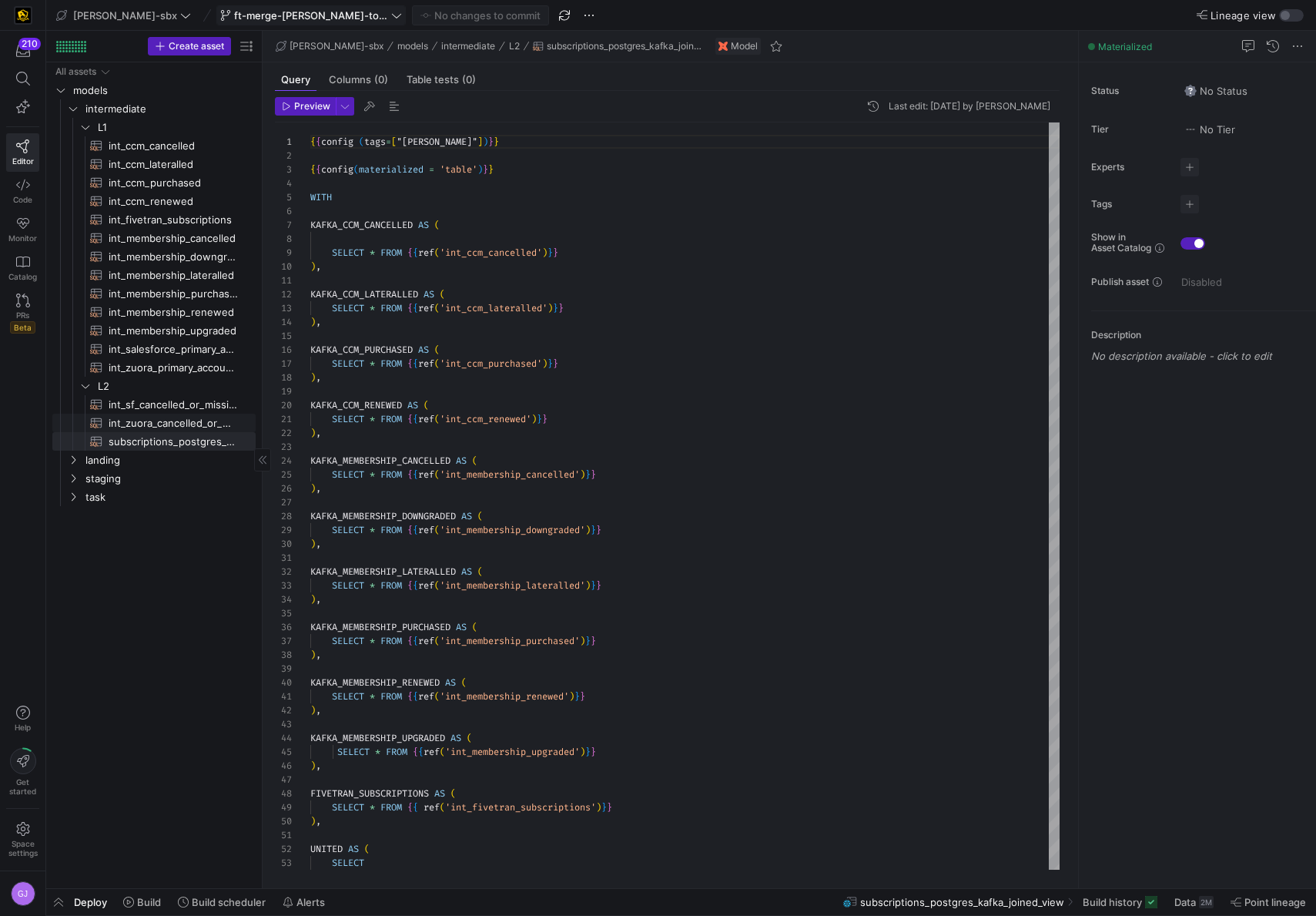
click at [155, 418] on span "int_zuora_cancelled_or_missing_check​​​​​​​​​​" at bounding box center [173, 424] width 129 height 17
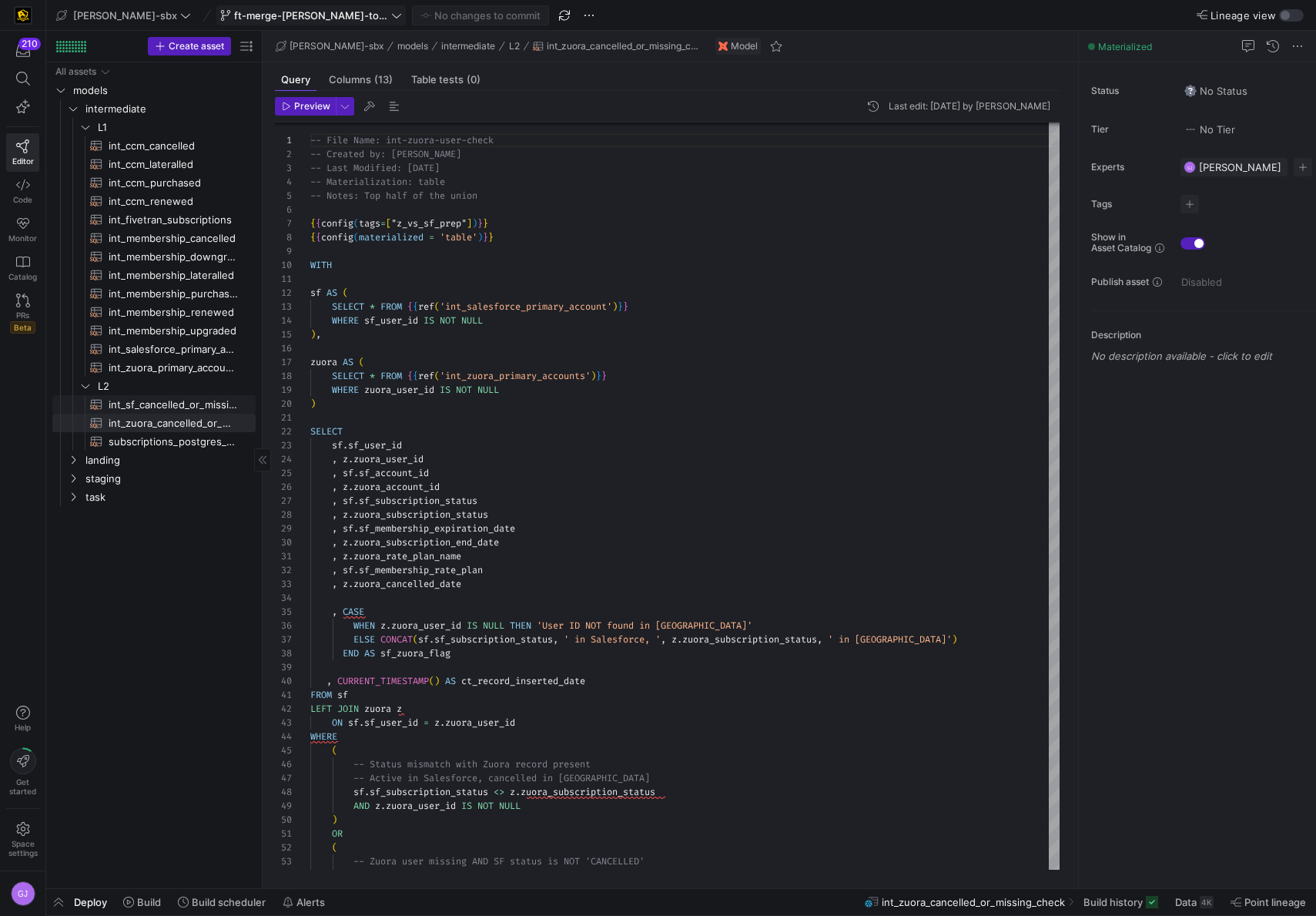
click at [148, 396] on span "int_sf_cancelled_or_missing_check​​​​​​​​​​" at bounding box center [173, 404] width 129 height 17
type textarea "-- File Name: int_insert_records_into_zuora_vs_salesforce -- Created by: [PERSO…"
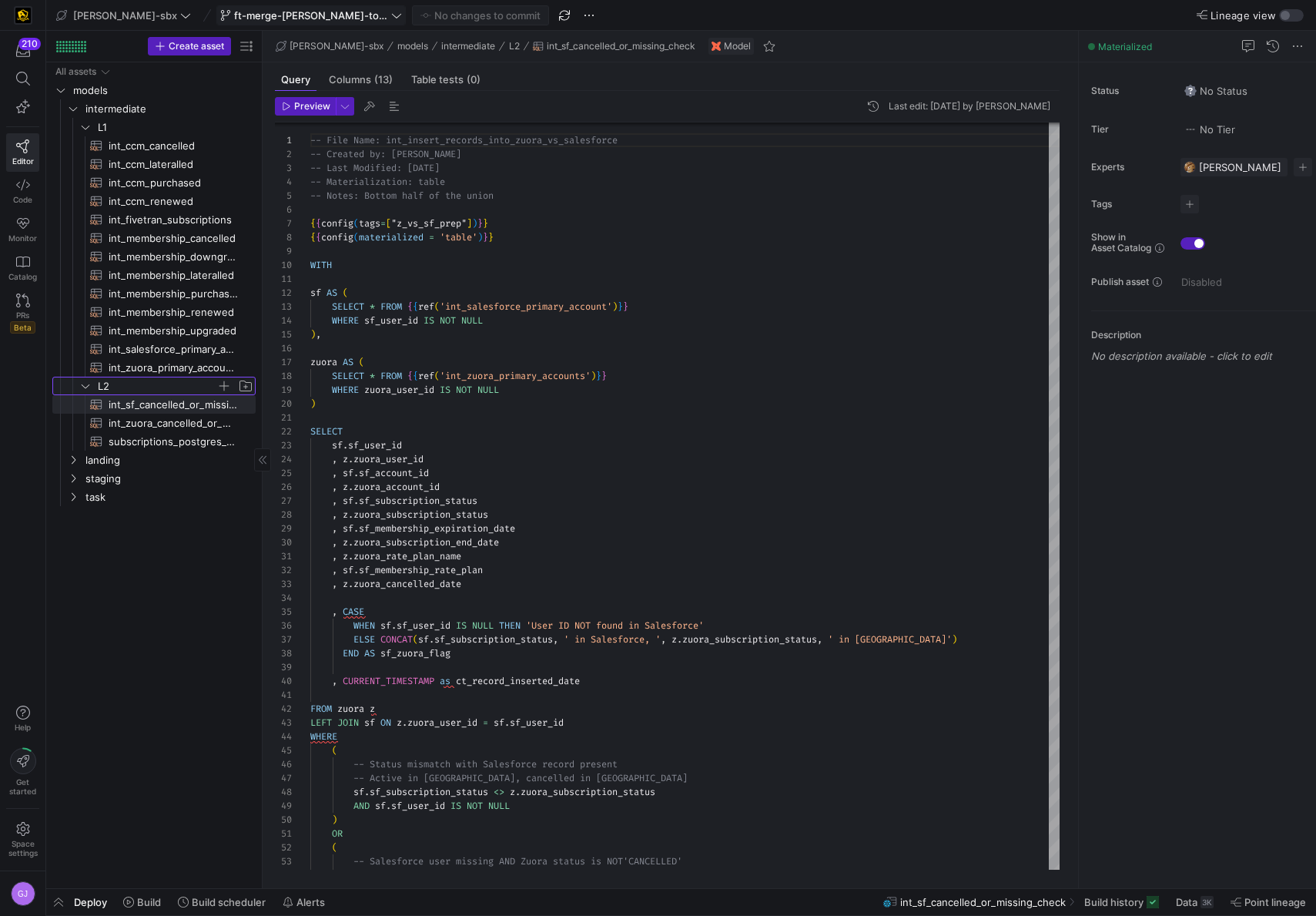
click at [84, 383] on icon "Press SPACE to select this row." at bounding box center [86, 386] width 11 height 10
click at [90, 124] on icon "Press SPACE to select this row." at bounding box center [86, 127] width 11 height 10
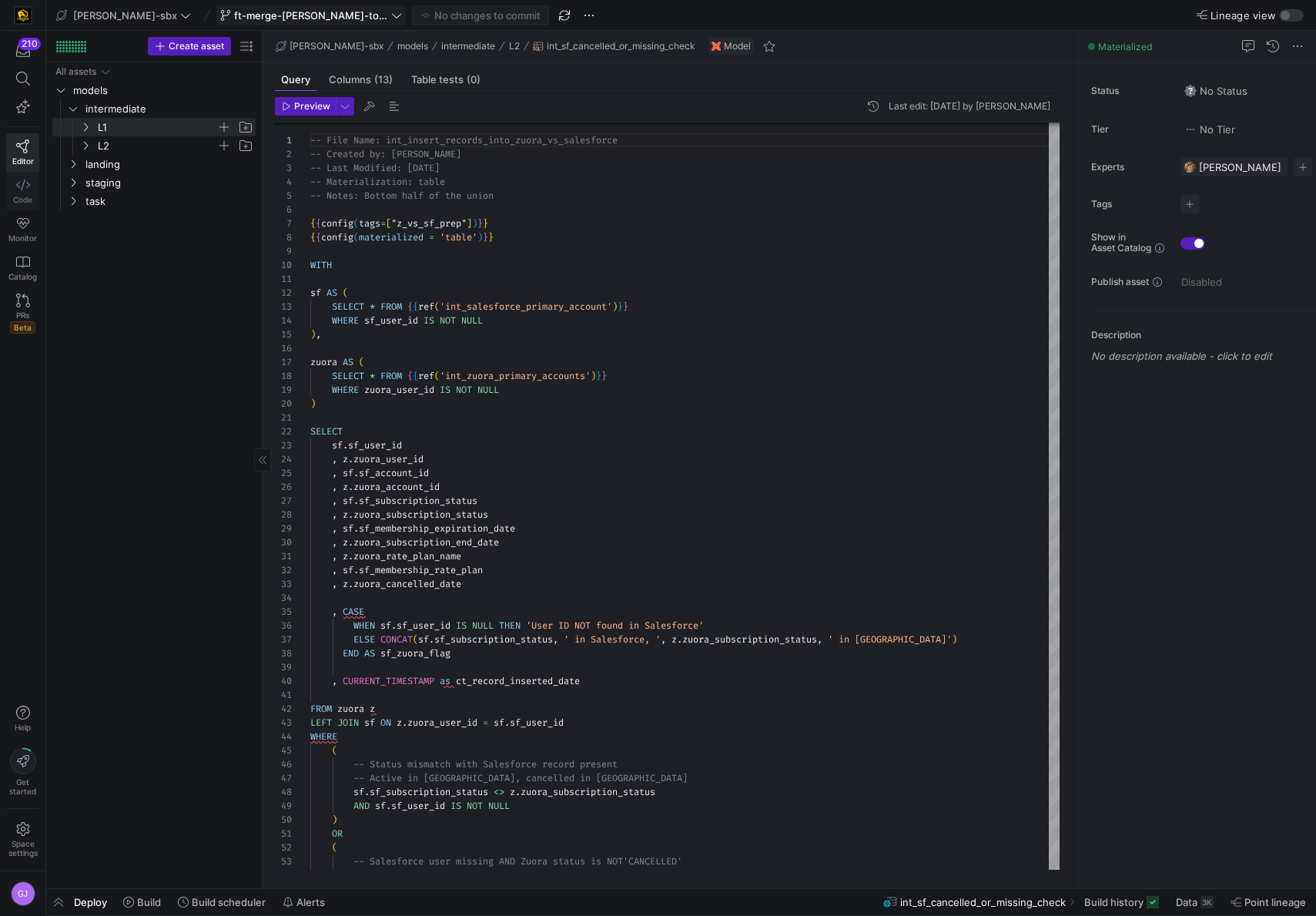
click at [16, 199] on span "Code" at bounding box center [23, 200] width 19 height 10
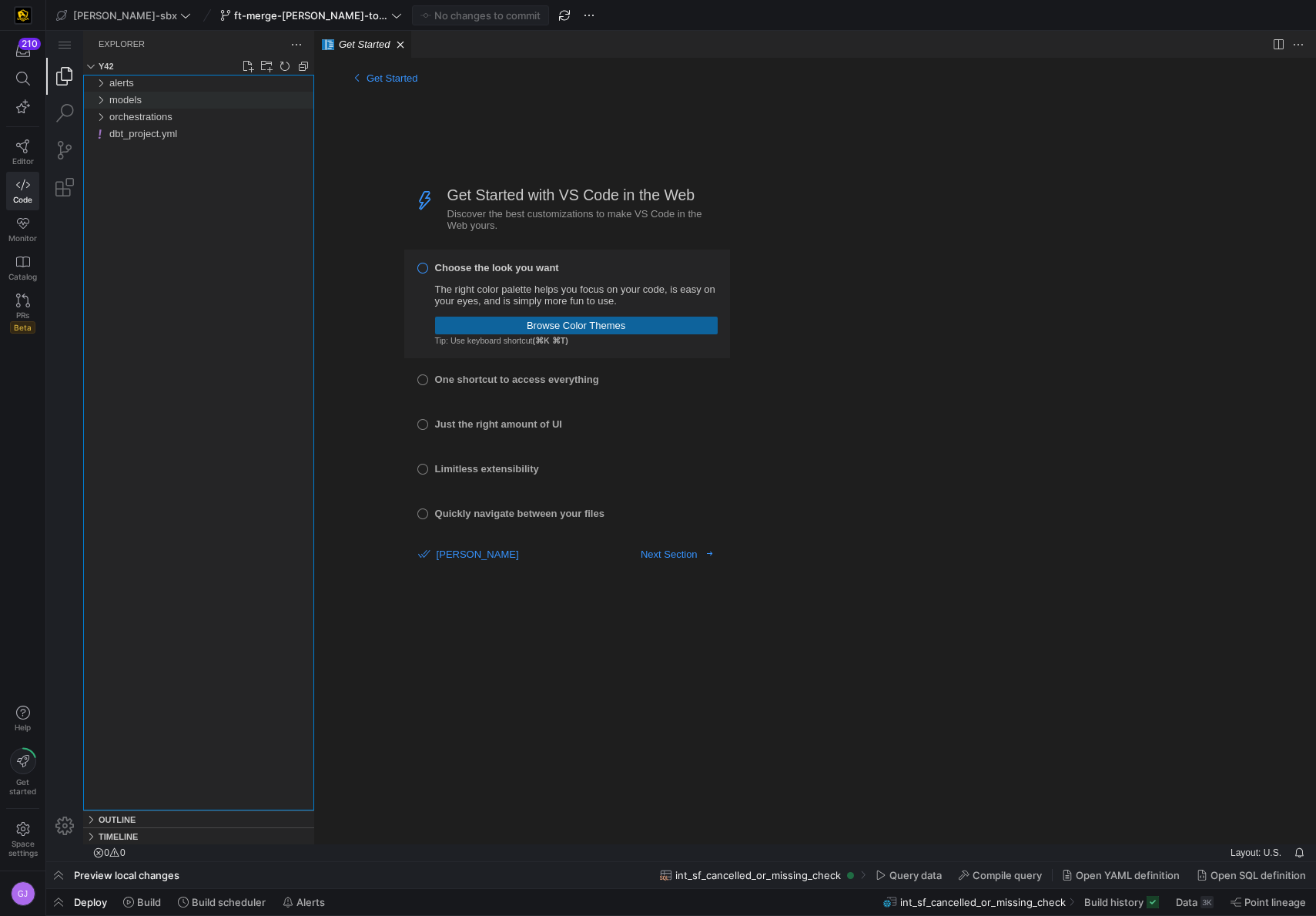
click at [105, 95] on div "models" at bounding box center [100, 100] width 23 height 17
click at [140, 197] on span "orchestrations" at bounding box center [141, 201] width 63 height 12
click at [131, 149] on span "staging" at bounding box center [132, 151] width 33 height 12
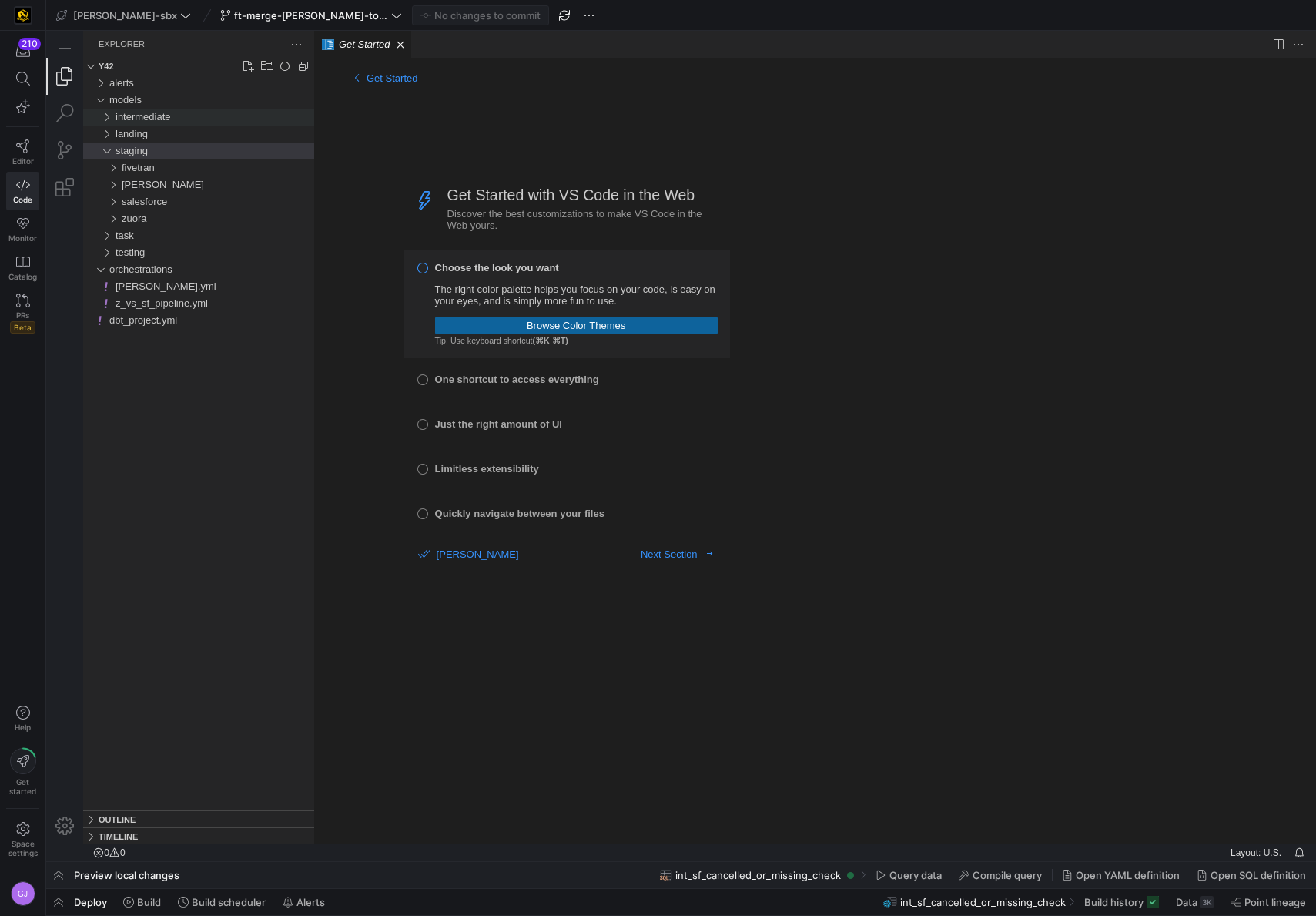
click at [141, 117] on span "intermediate" at bounding box center [143, 117] width 55 height 12
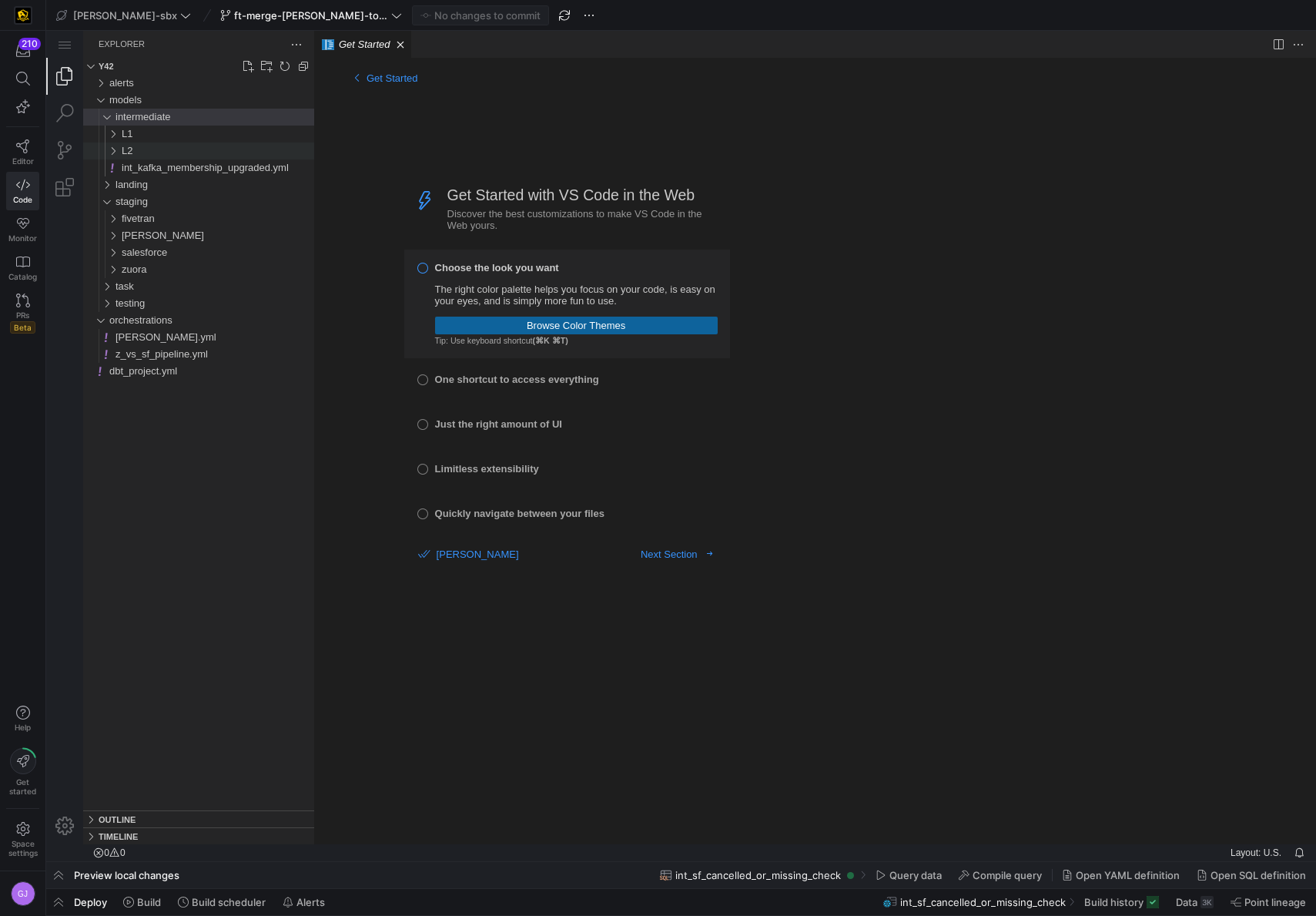
click at [142, 156] on div "L2" at bounding box center [218, 151] width 193 height 17
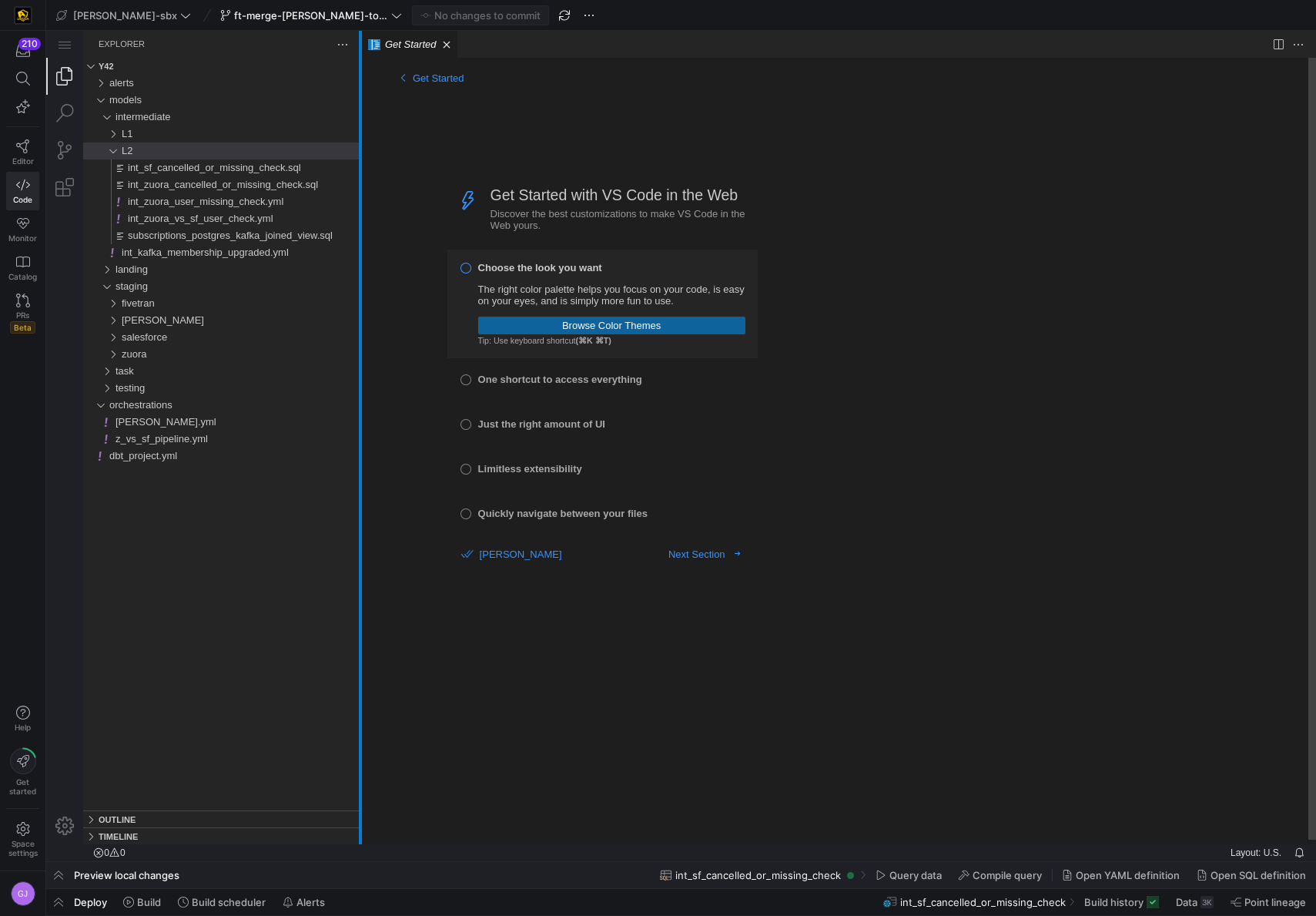
drag, startPoint x: 315, startPoint y: 214, endPoint x: 339, endPoint y: 209, distance: 24.5
click at [359, 209] on div at bounding box center [361, 438] width 3 height 814
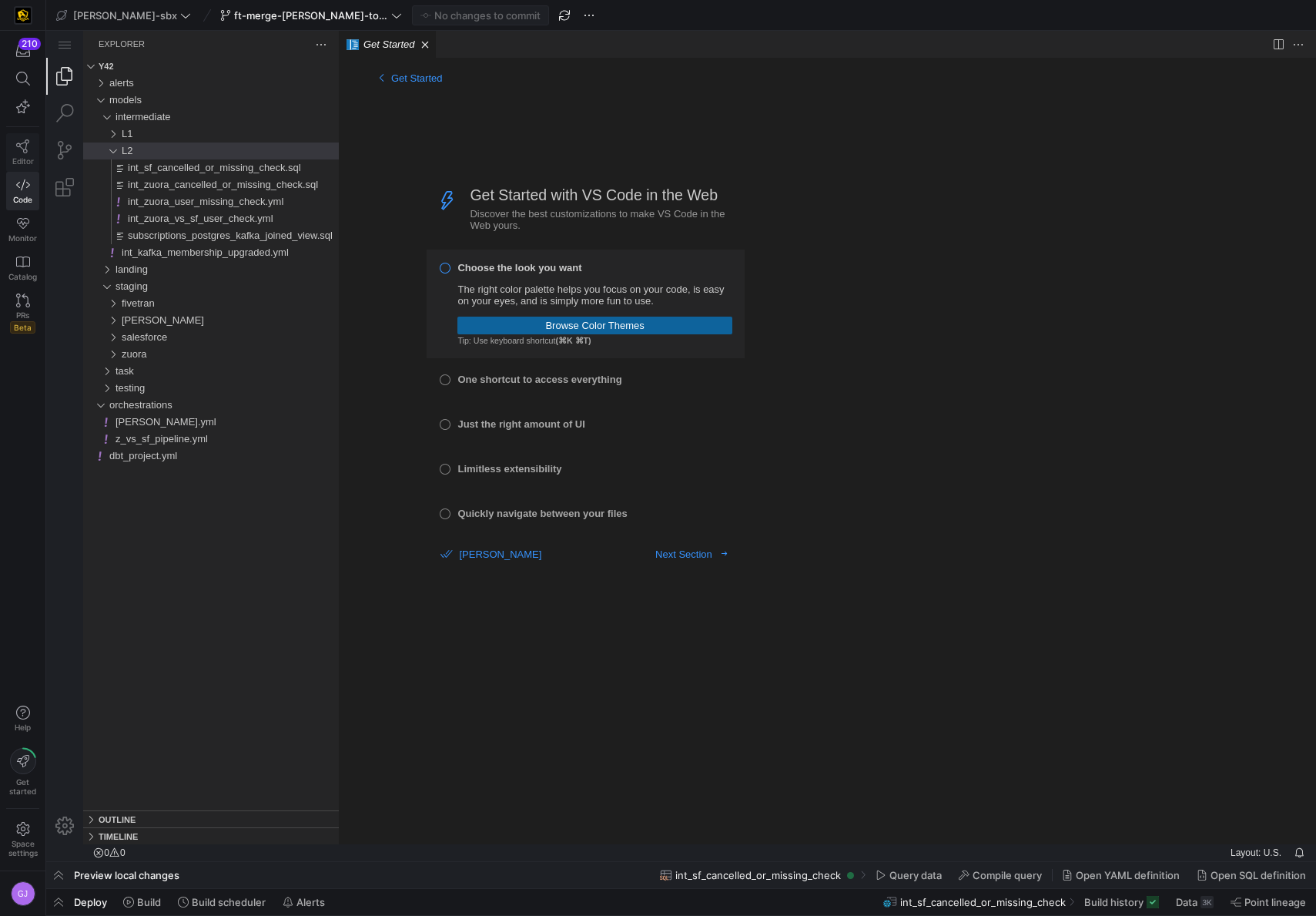
click at [20, 144] on icon at bounding box center [22, 146] width 13 height 13
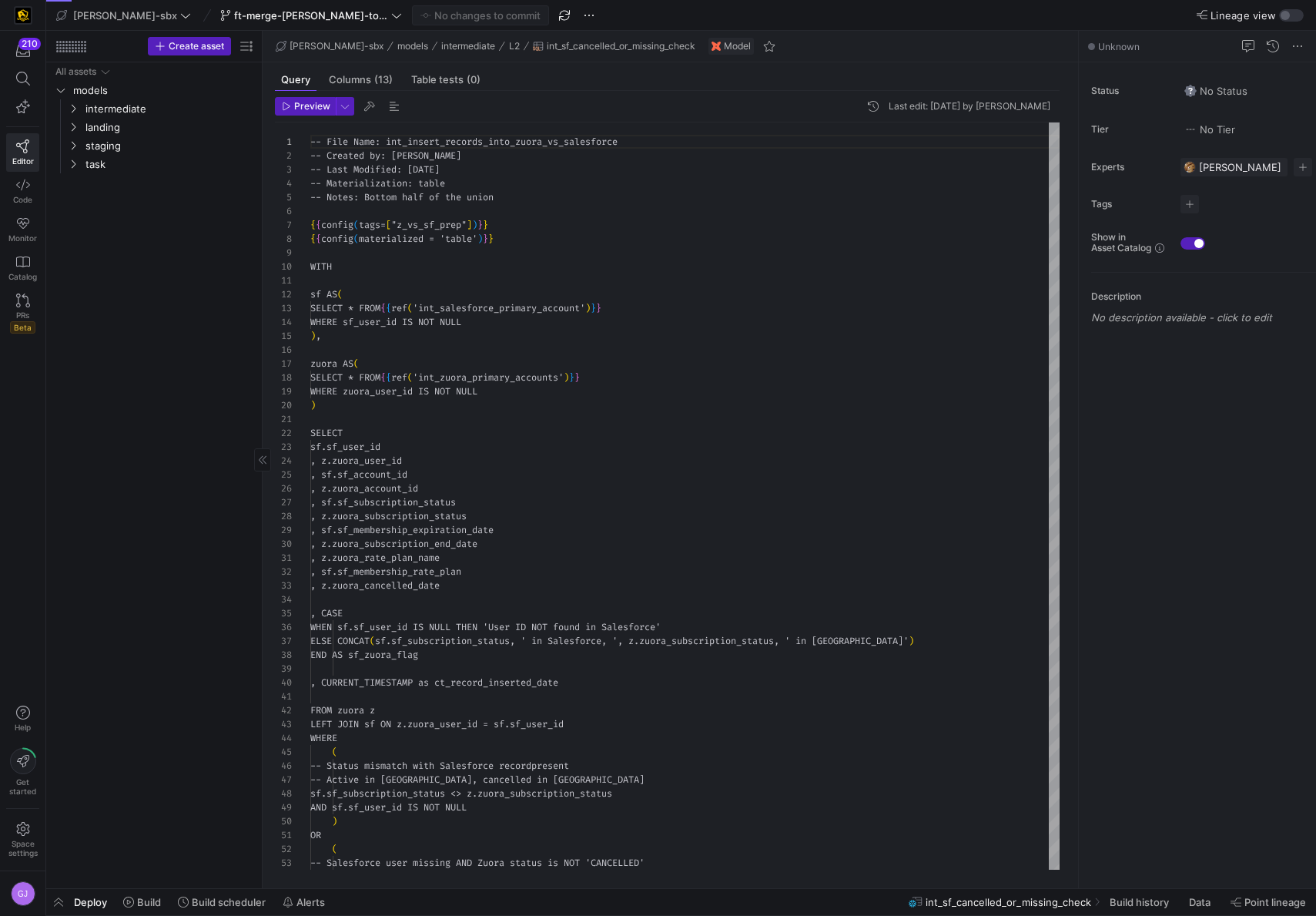
scroll to position [139, 0]
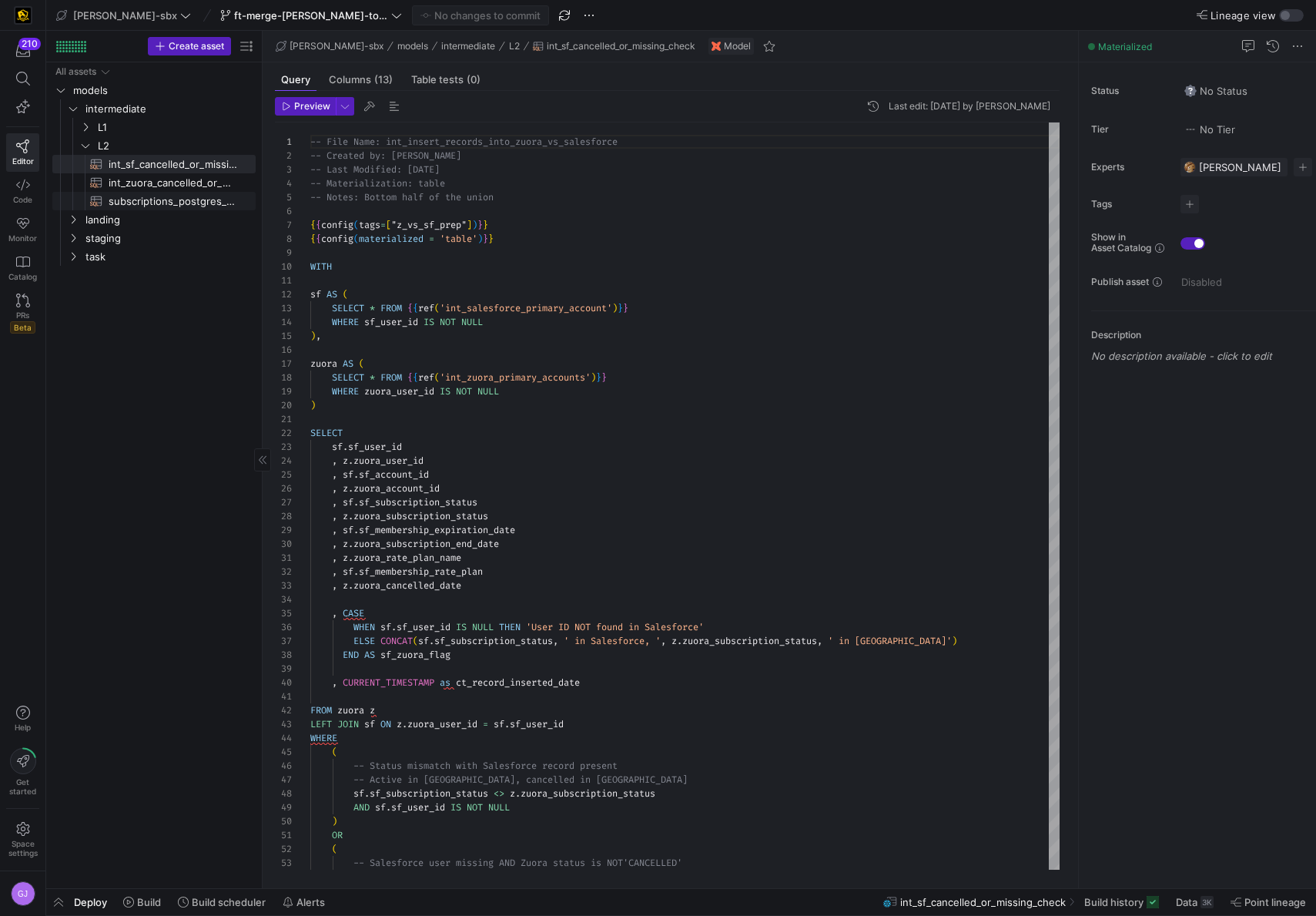
click at [143, 203] on span "subscriptions_postgres_kafka_joined_view​​​​​​​​​​" at bounding box center [173, 201] width 129 height 17
type textarea "{{config (tags=["kafka_joined_view"])}} {{config(materialized = 'table')}} WITH…"
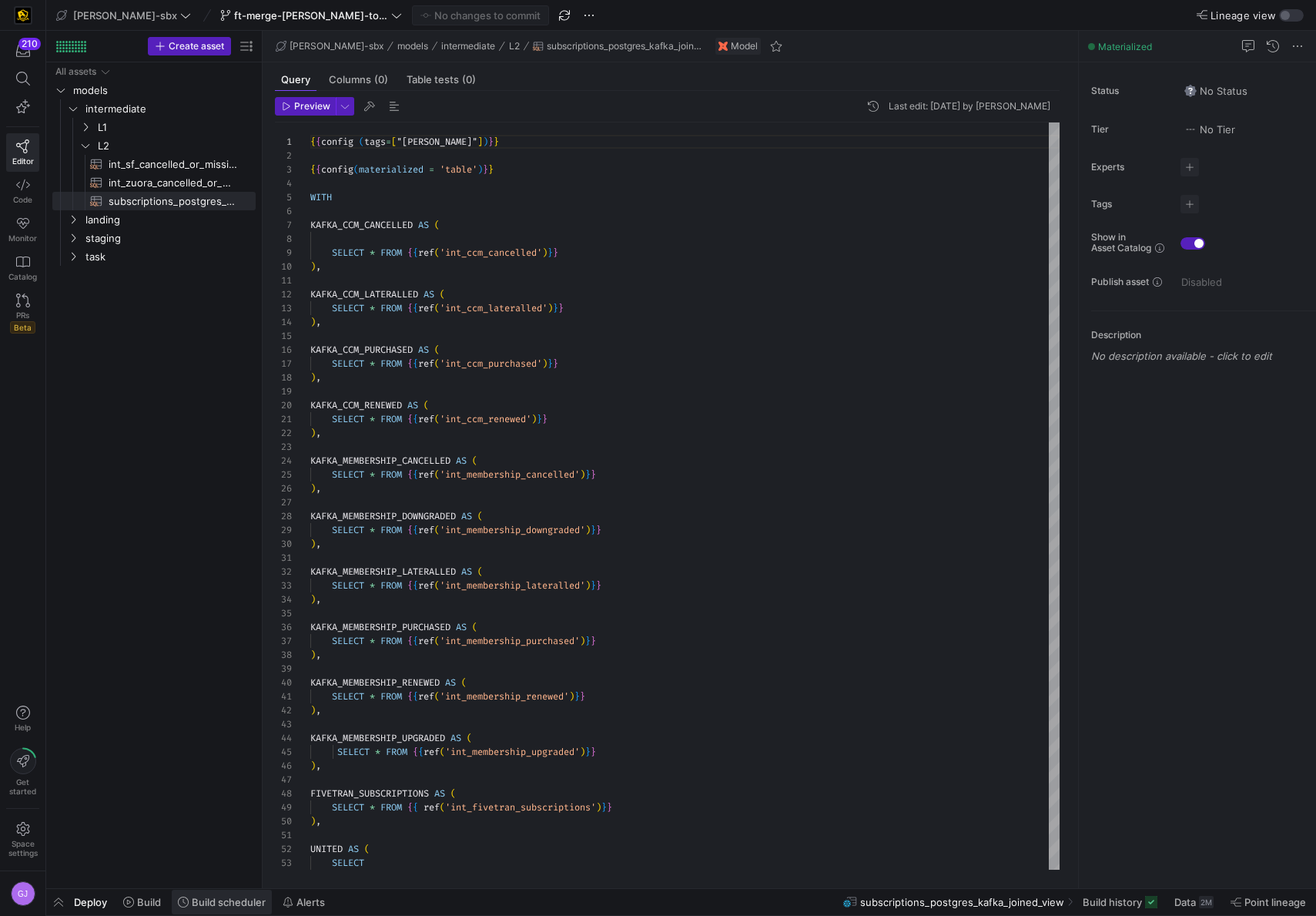
click at [199, 894] on span at bounding box center [222, 902] width 100 height 25
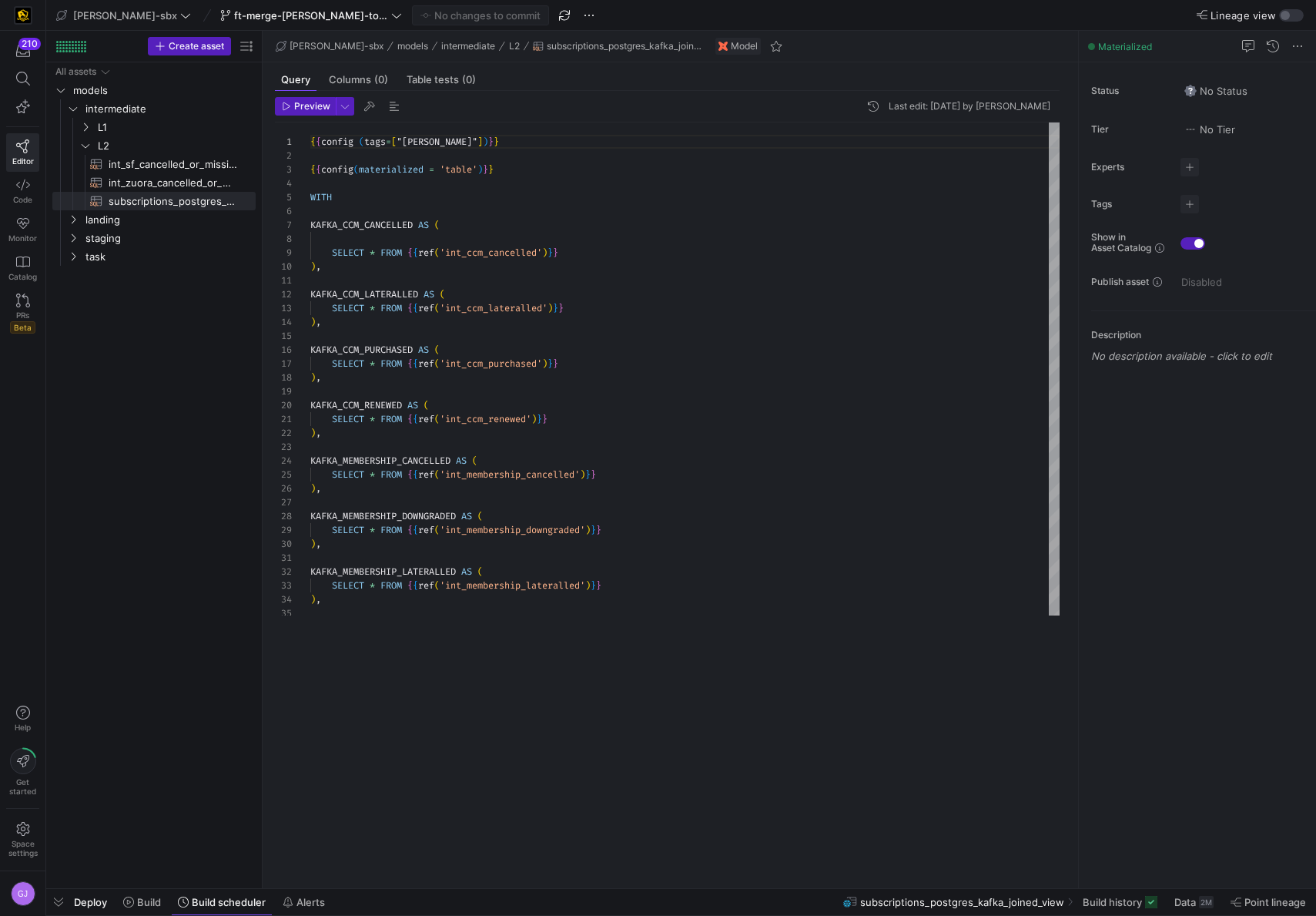
drag, startPoint x: 342, startPoint y: 637, endPoint x: 349, endPoint y: 996, distance: 359.1
click at [349, 915] on html "210 Editor Code Monitor Catalog PRs Beta Help Get started Space settings GJ edw…" at bounding box center [658, 458] width 1316 height 916
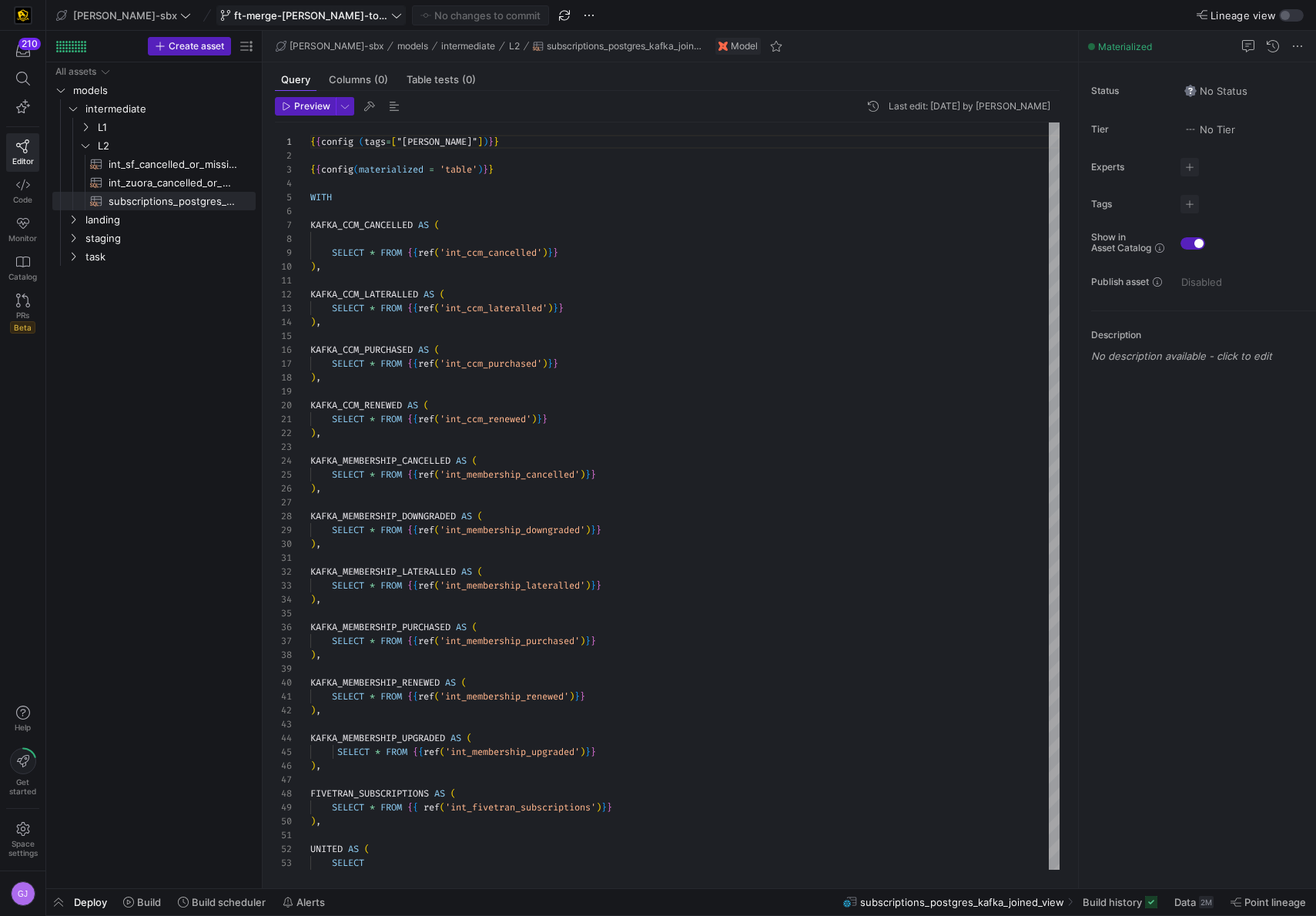
click at [291, 11] on span "ft-merge-[PERSON_NAME]-to-main-08282025" at bounding box center [311, 16] width 154 height 13
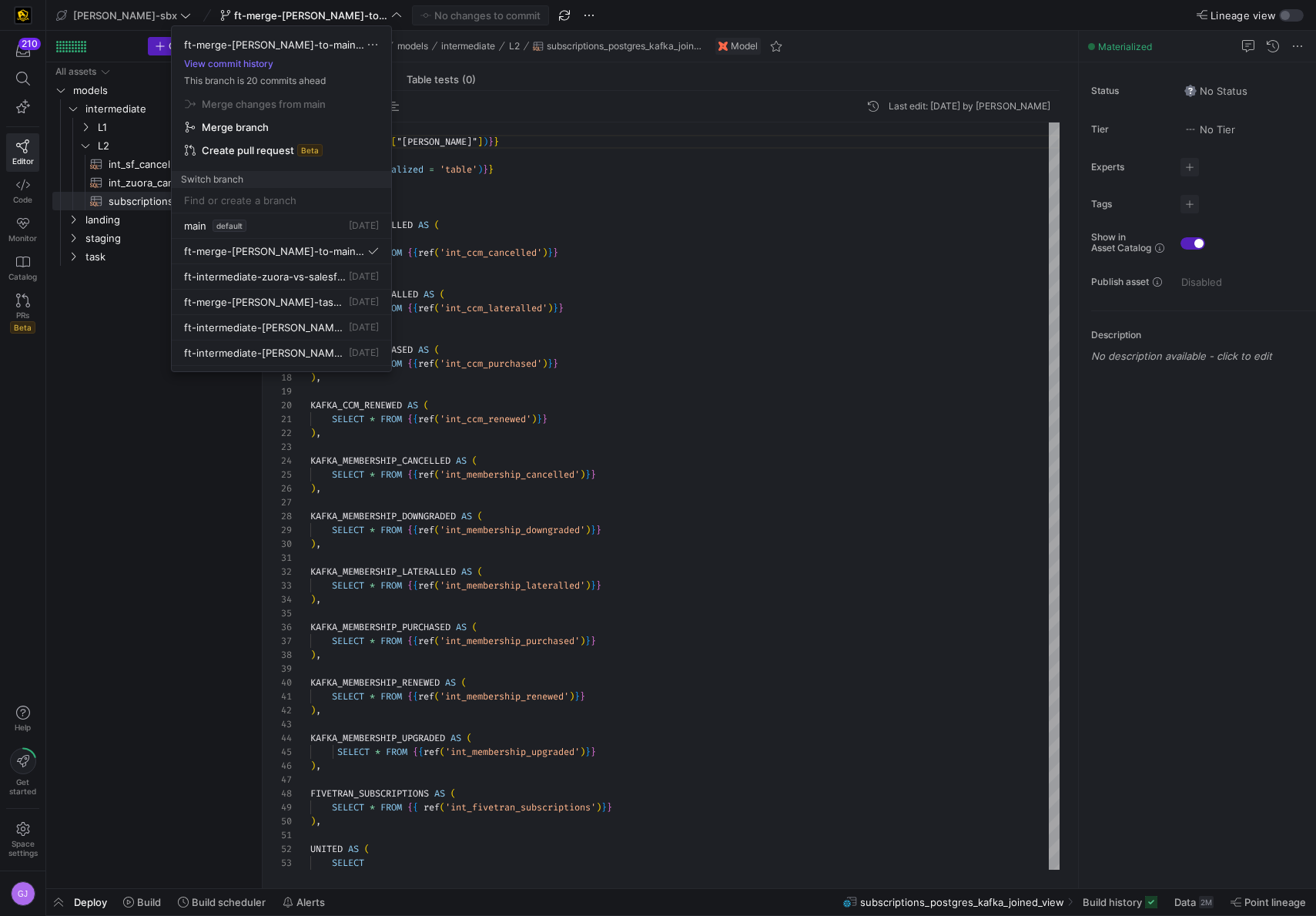
click at [15, 307] on div at bounding box center [658, 458] width 1316 height 916
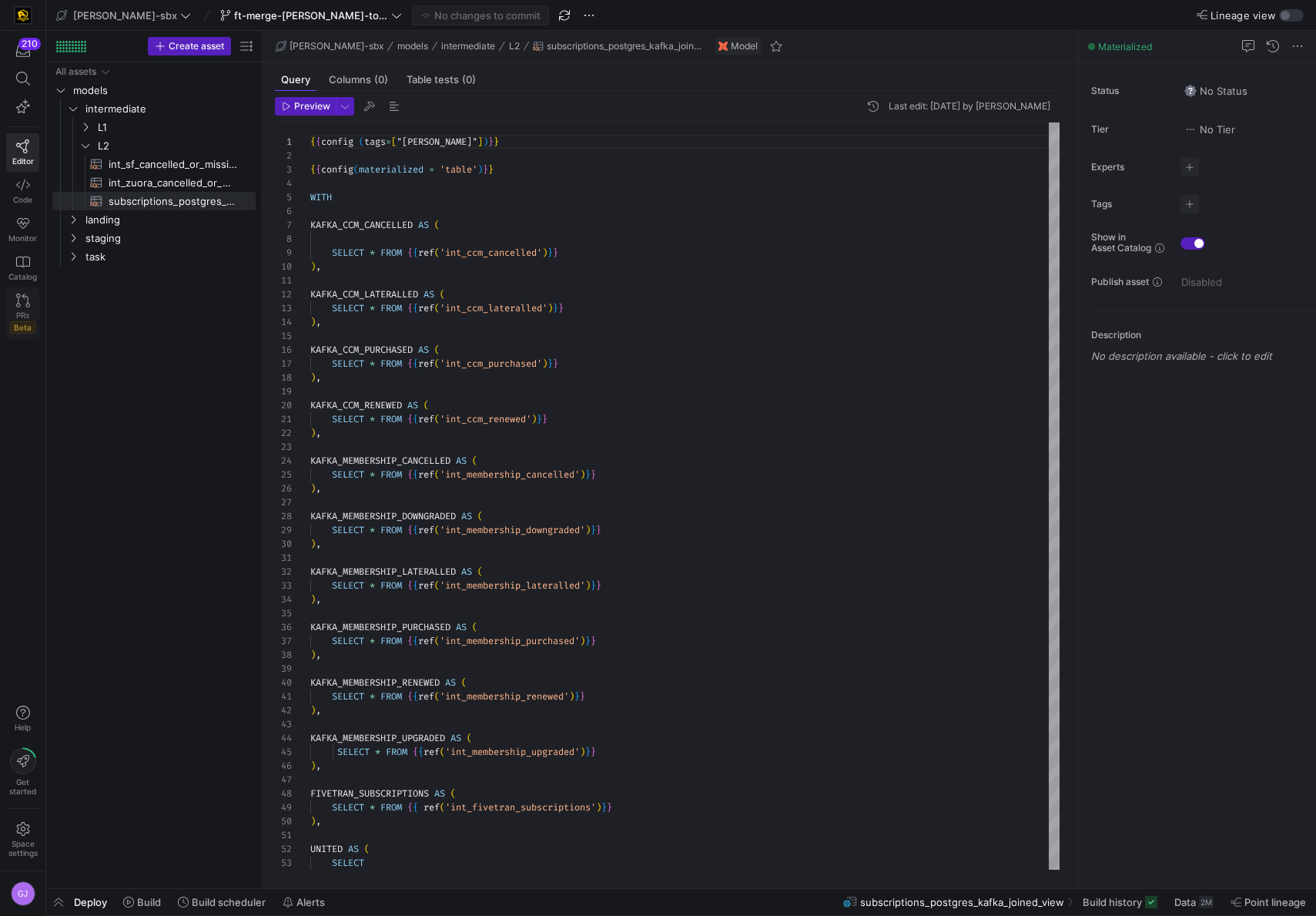
click at [23, 307] on icon at bounding box center [22, 300] width 13 height 13
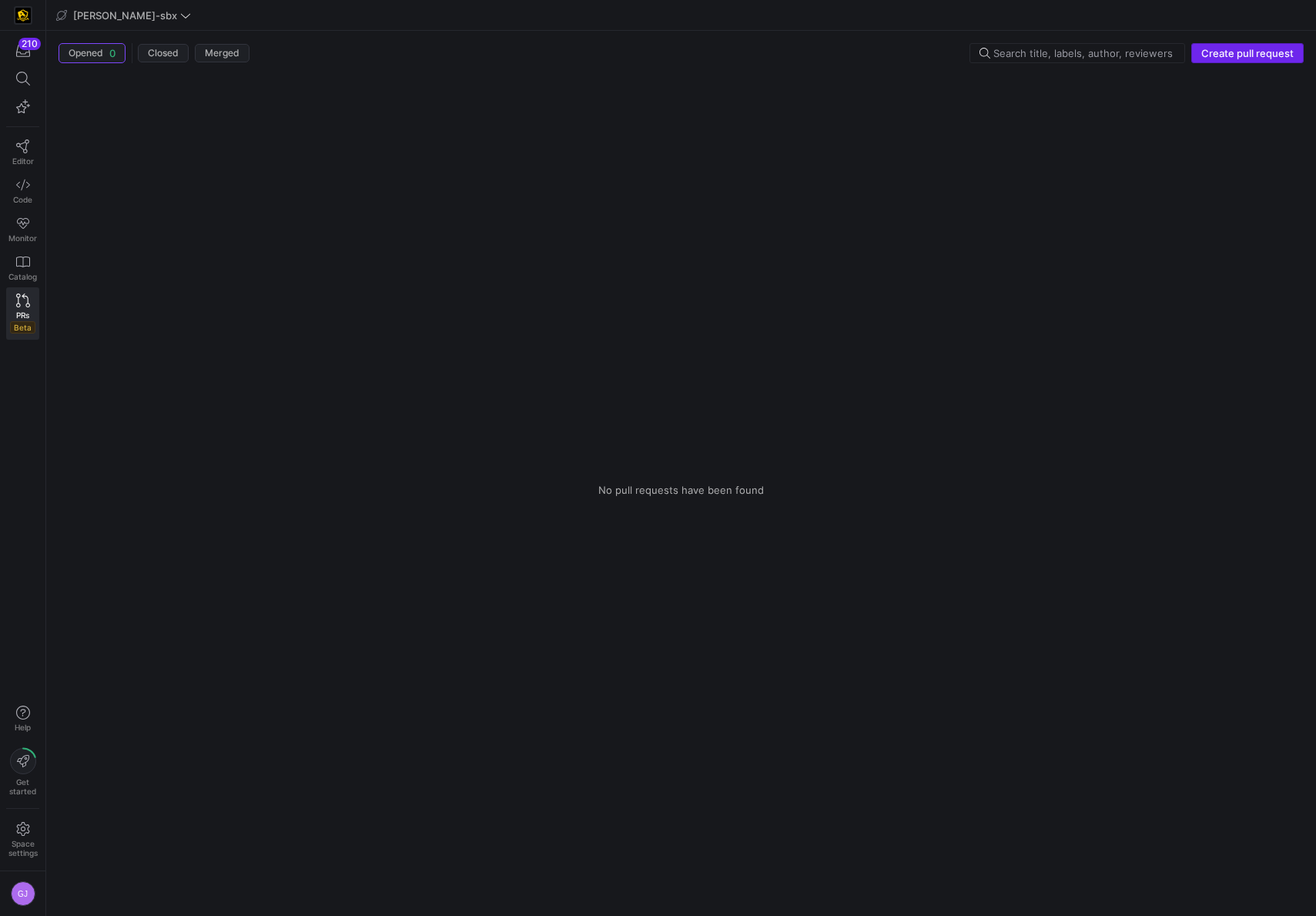
click at [1277, 56] on span "Create pull request" at bounding box center [1248, 53] width 93 height 13
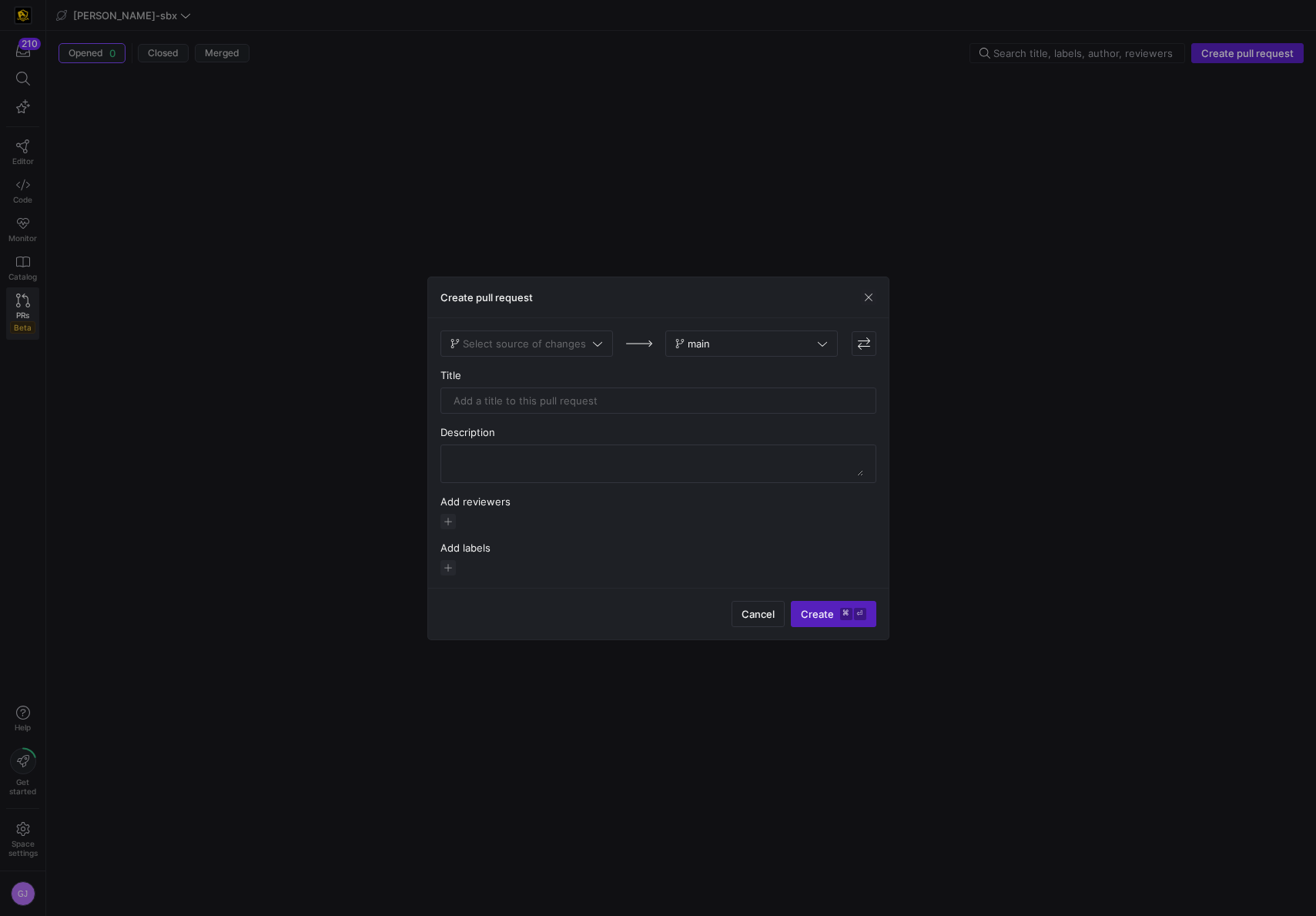
click at [572, 341] on span "Select source of changes" at bounding box center [524, 344] width 123 height 13
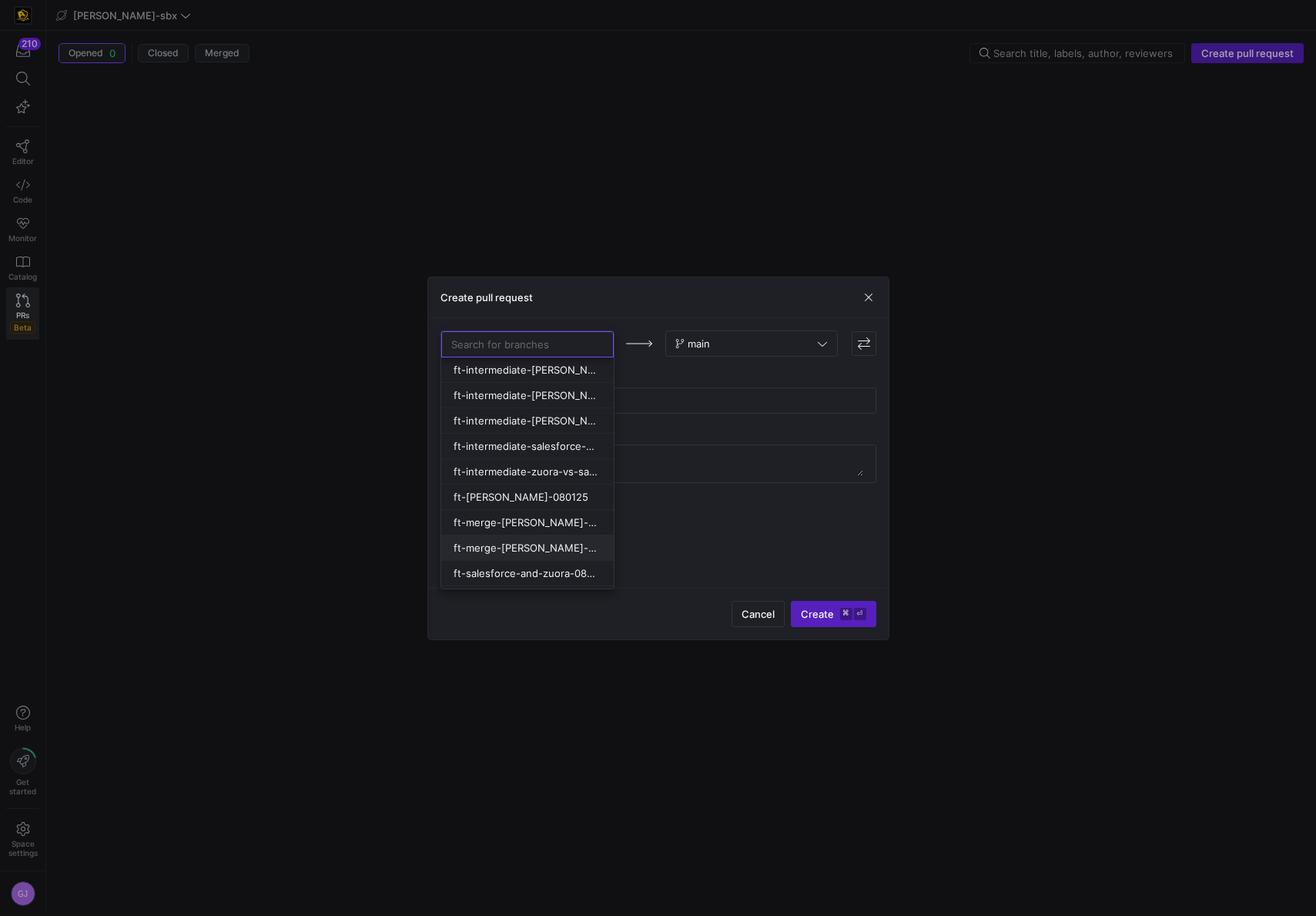
click at [527, 554] on button "ft-merge-[PERSON_NAME]-to-main-08282025" at bounding box center [528, 548] width 173 height 25
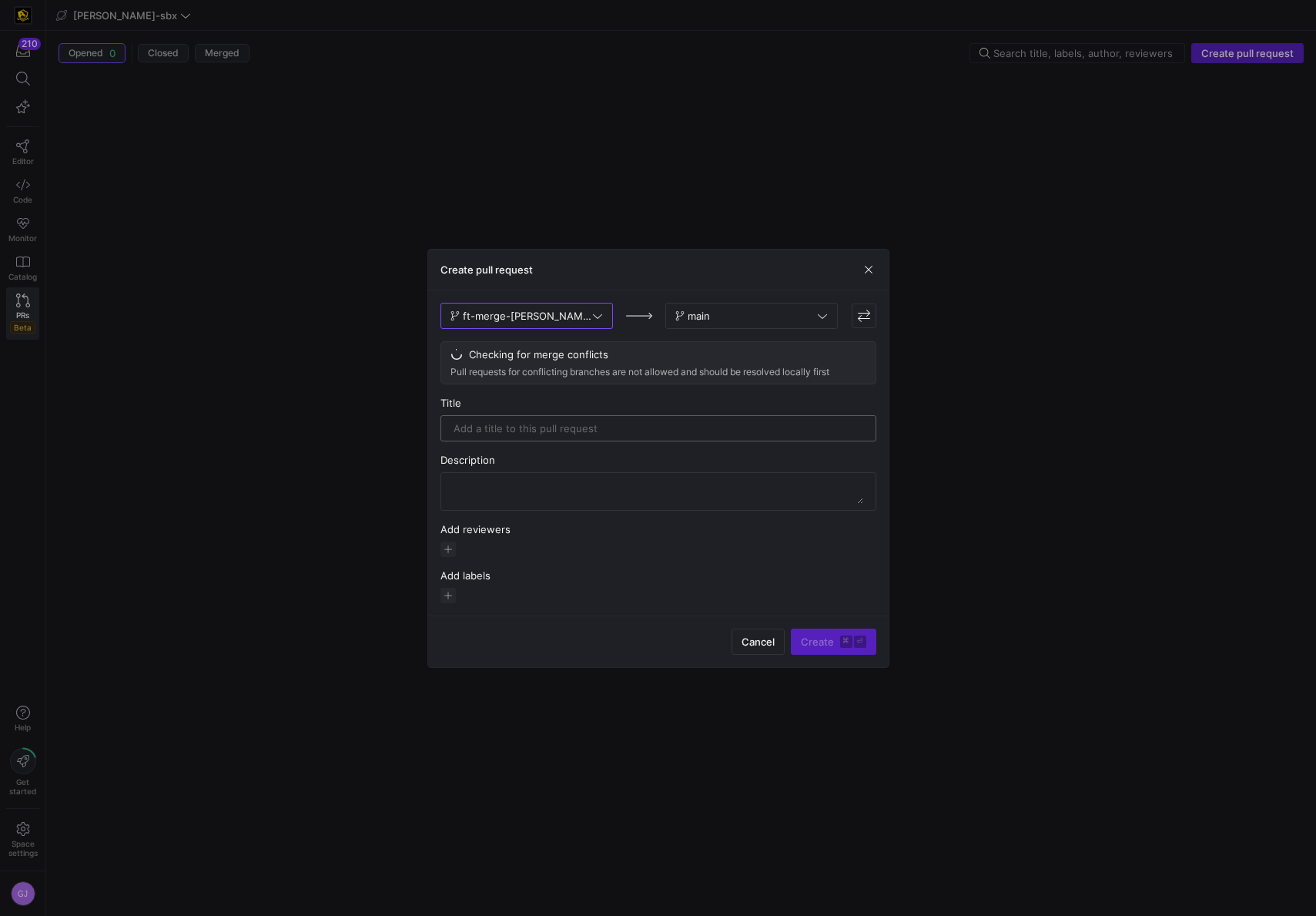
click at [596, 435] on div at bounding box center [658, 428] width 410 height 25
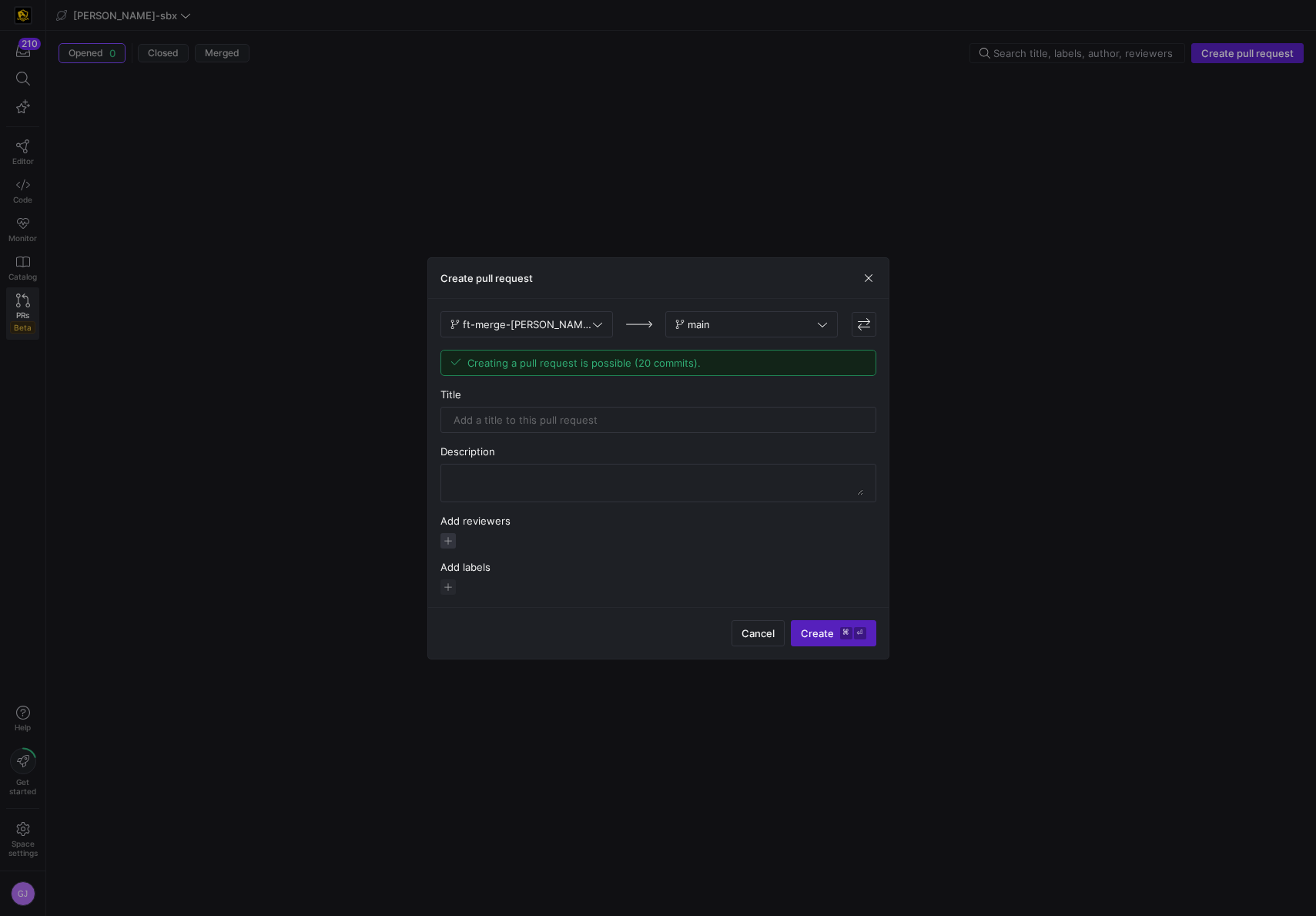
click at [448, 544] on span "button" at bounding box center [448, 540] width 15 height 15
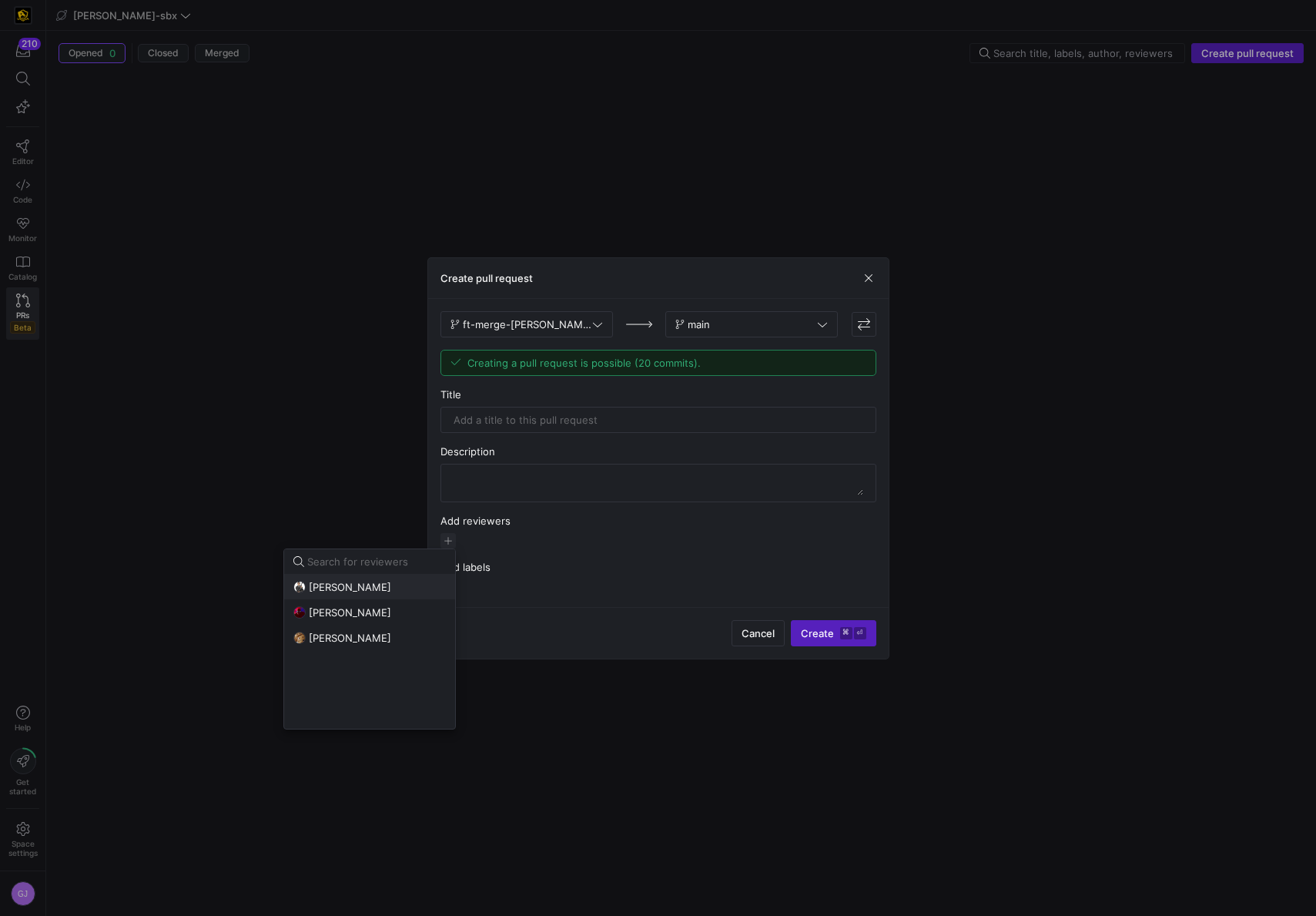
click at [401, 588] on div "Thomas Adams" at bounding box center [369, 588] width 152 height 13
click at [514, 411] on div at bounding box center [658, 458] width 1316 height 916
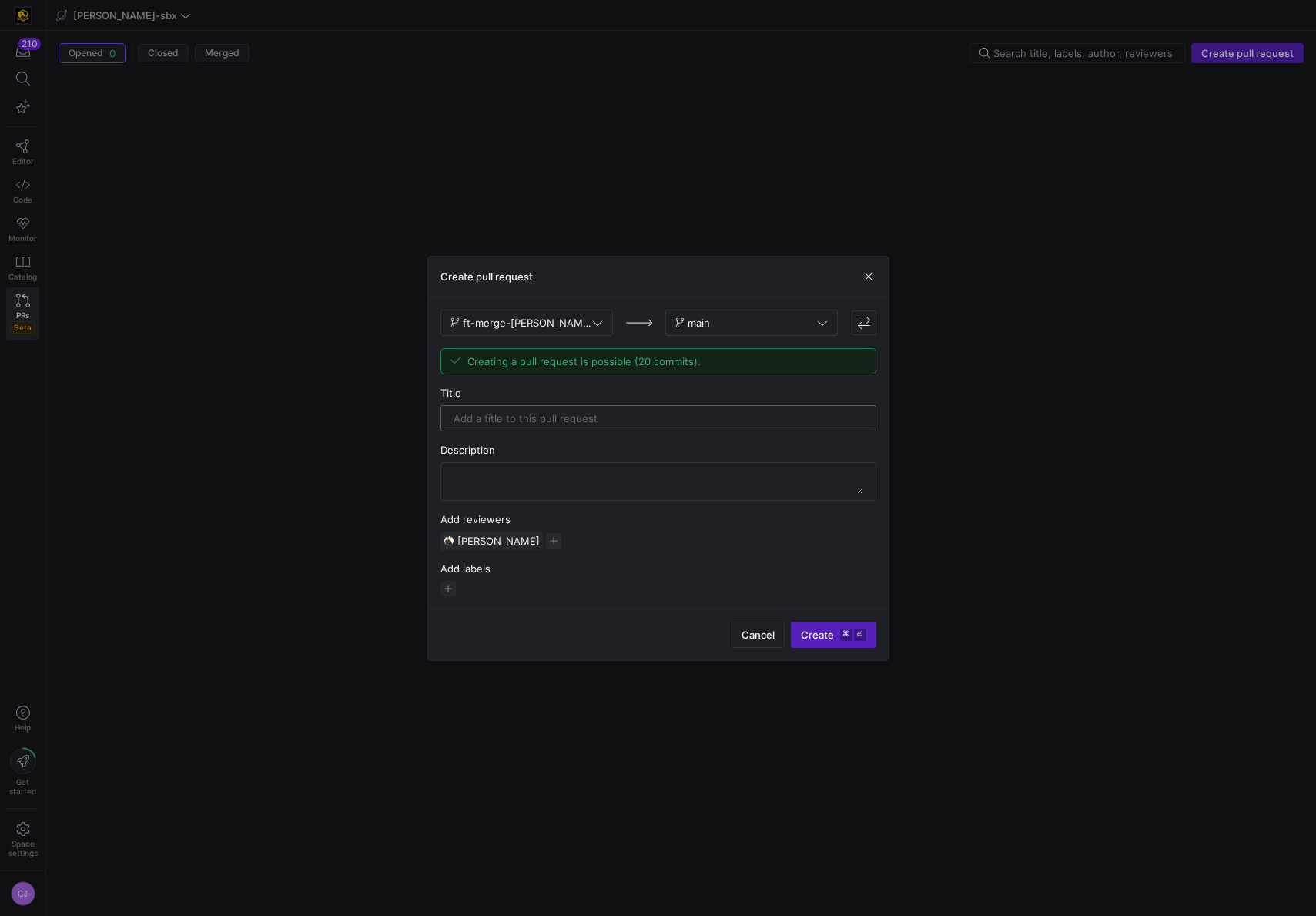
click at [514, 424] on div at bounding box center [658, 418] width 410 height 25
type input "F"
type input "C"
type input "Pipeline for Kafka data complete"
click at [537, 480] on textarea at bounding box center [658, 481] width 410 height 25
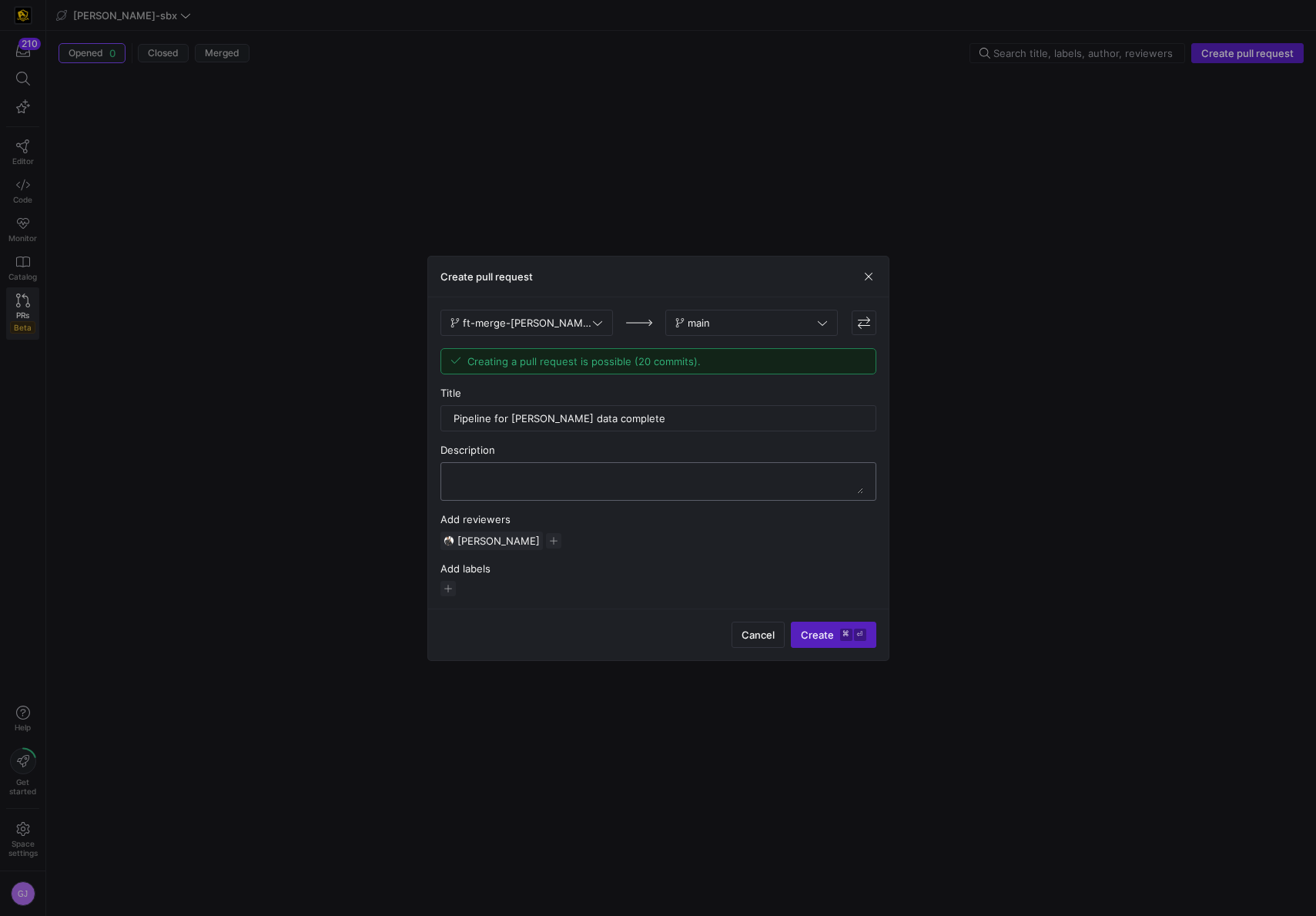
type textarea "G"
type textarea "Forgot to do this on Tuesday hehe."
click at [842, 637] on kbd "⌘" at bounding box center [847, 635] width 13 height 13
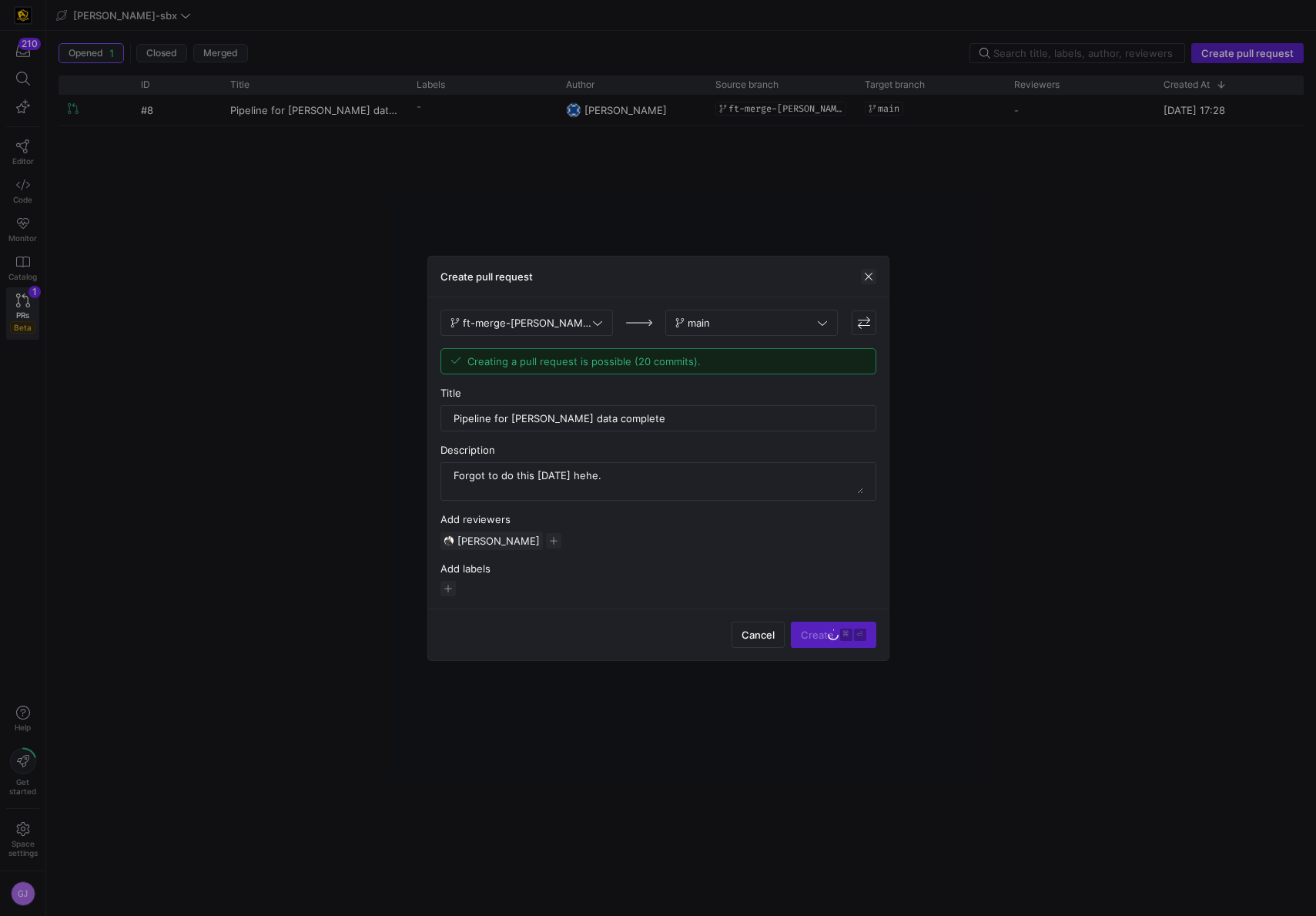
click at [870, 275] on span "button" at bounding box center [868, 276] width 15 height 15
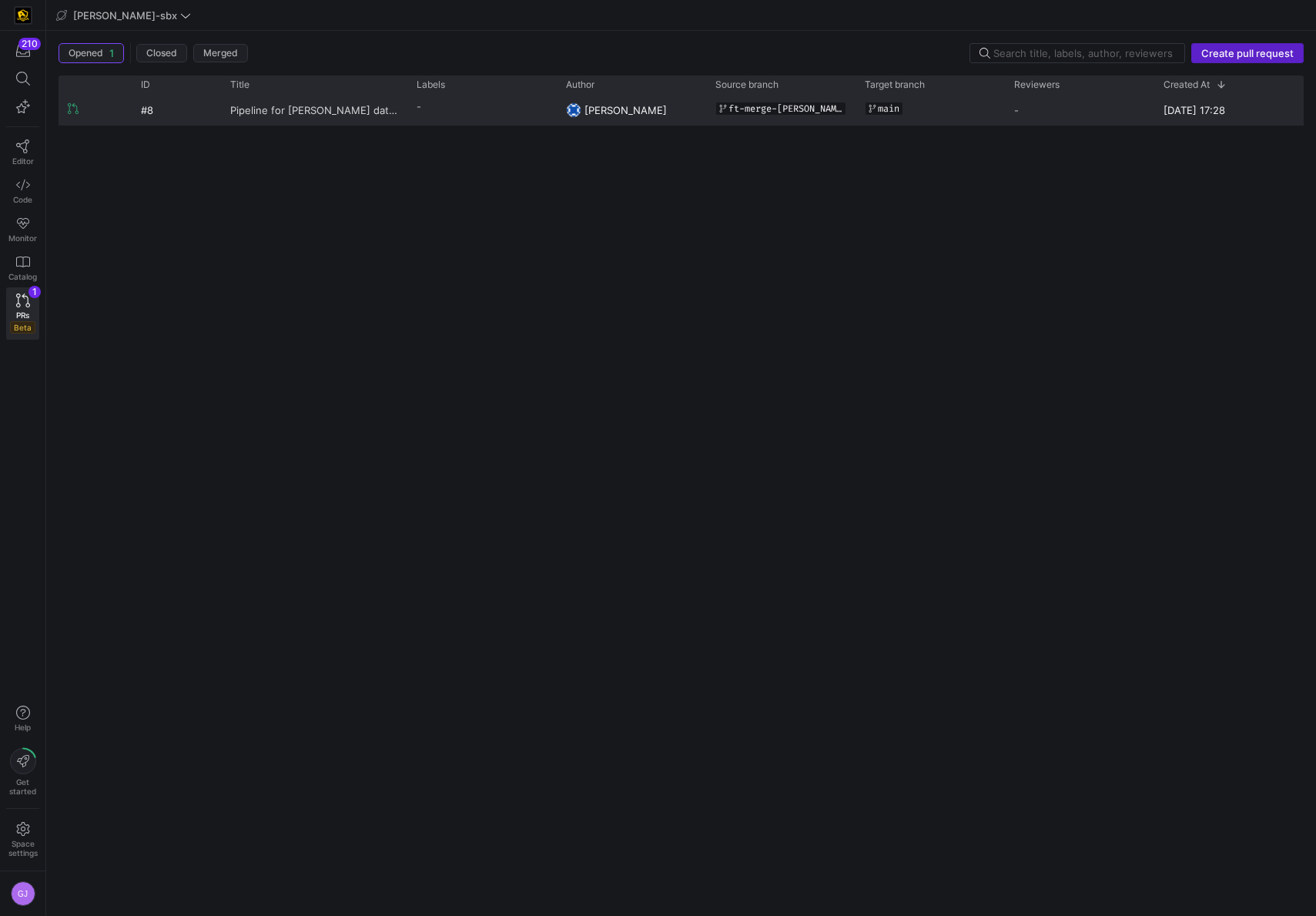
click at [353, 111] on span "Pipeline for Kafka data complete" at bounding box center [315, 109] width 168 height 29
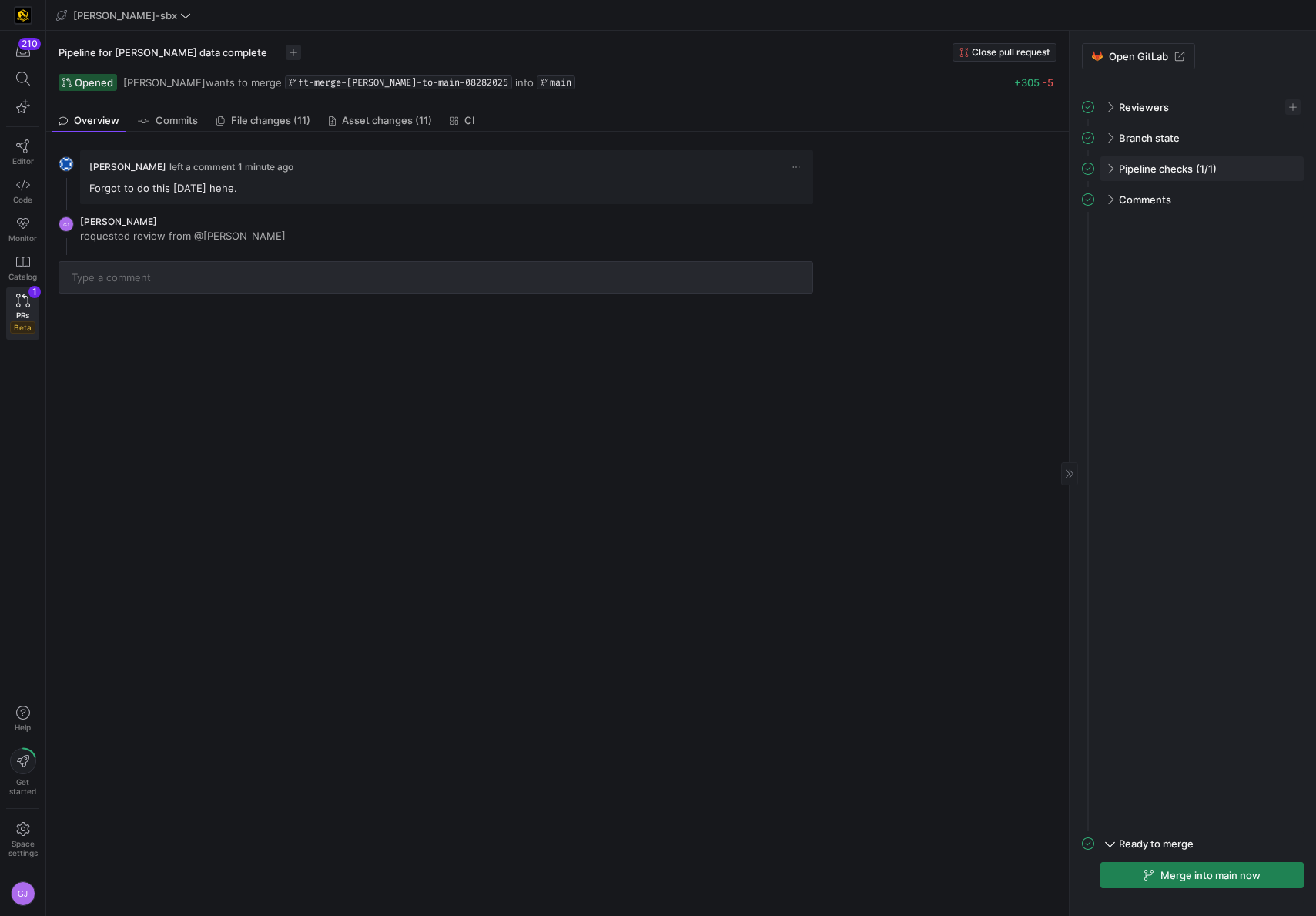
click at [1115, 168] on div "Pipeline checks (1/1)" at bounding box center [1202, 168] width 204 height 25
click at [1130, 56] on span "Open GitLab" at bounding box center [1138, 56] width 59 height 13
click at [1126, 869] on span "button" at bounding box center [1202, 875] width 202 height 25
click at [1287, 113] on span at bounding box center [1284, 120] width 18 height 18
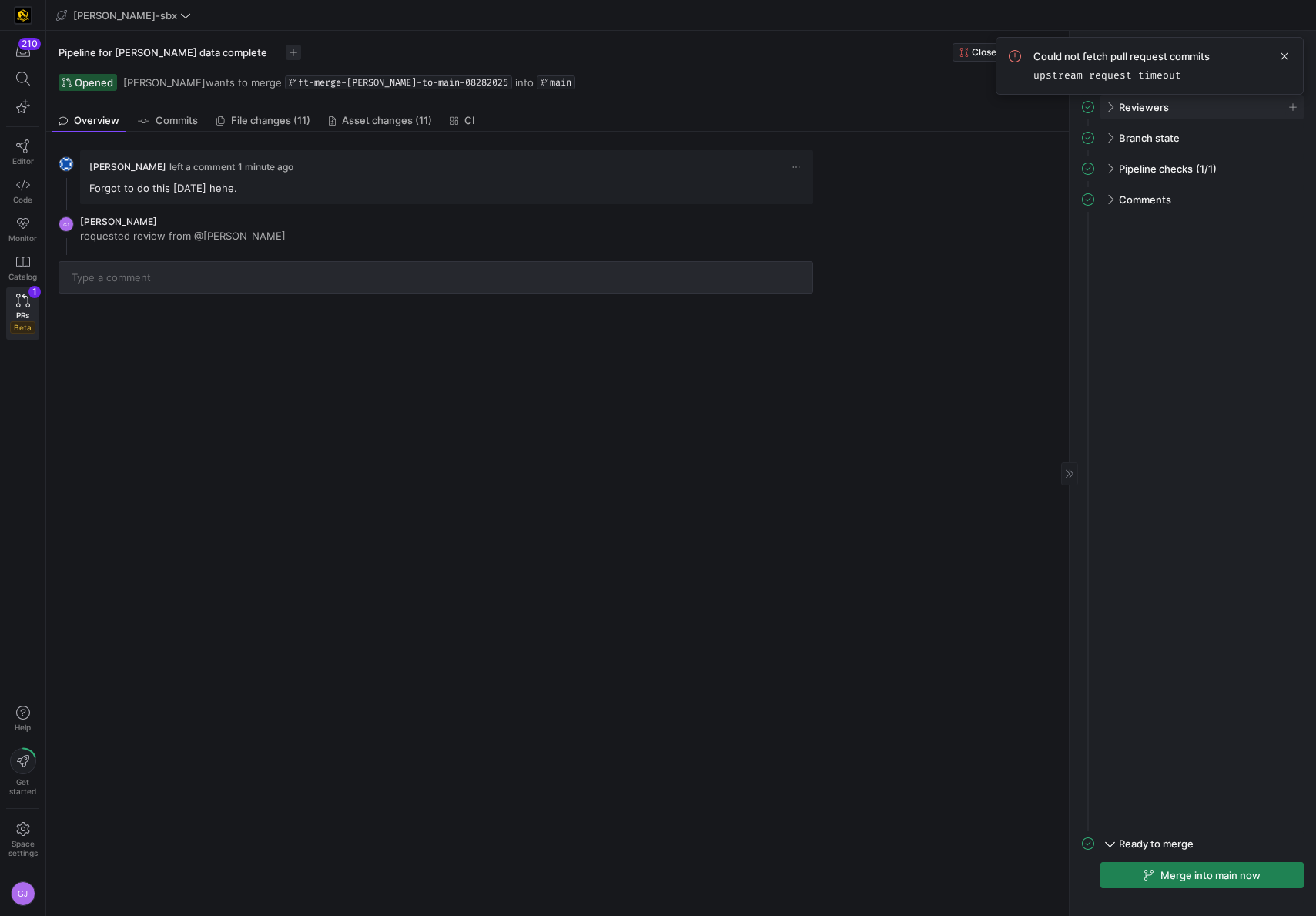
click at [1115, 103] on div "Reviewers" at bounding box center [1202, 107] width 204 height 25
click at [1297, 106] on span "button" at bounding box center [1293, 106] width 15 height 15
click at [1187, 155] on span "Thomas Adams" at bounding box center [1195, 154] width 82 height 13
click at [1158, 584] on div at bounding box center [658, 458] width 1316 height 916
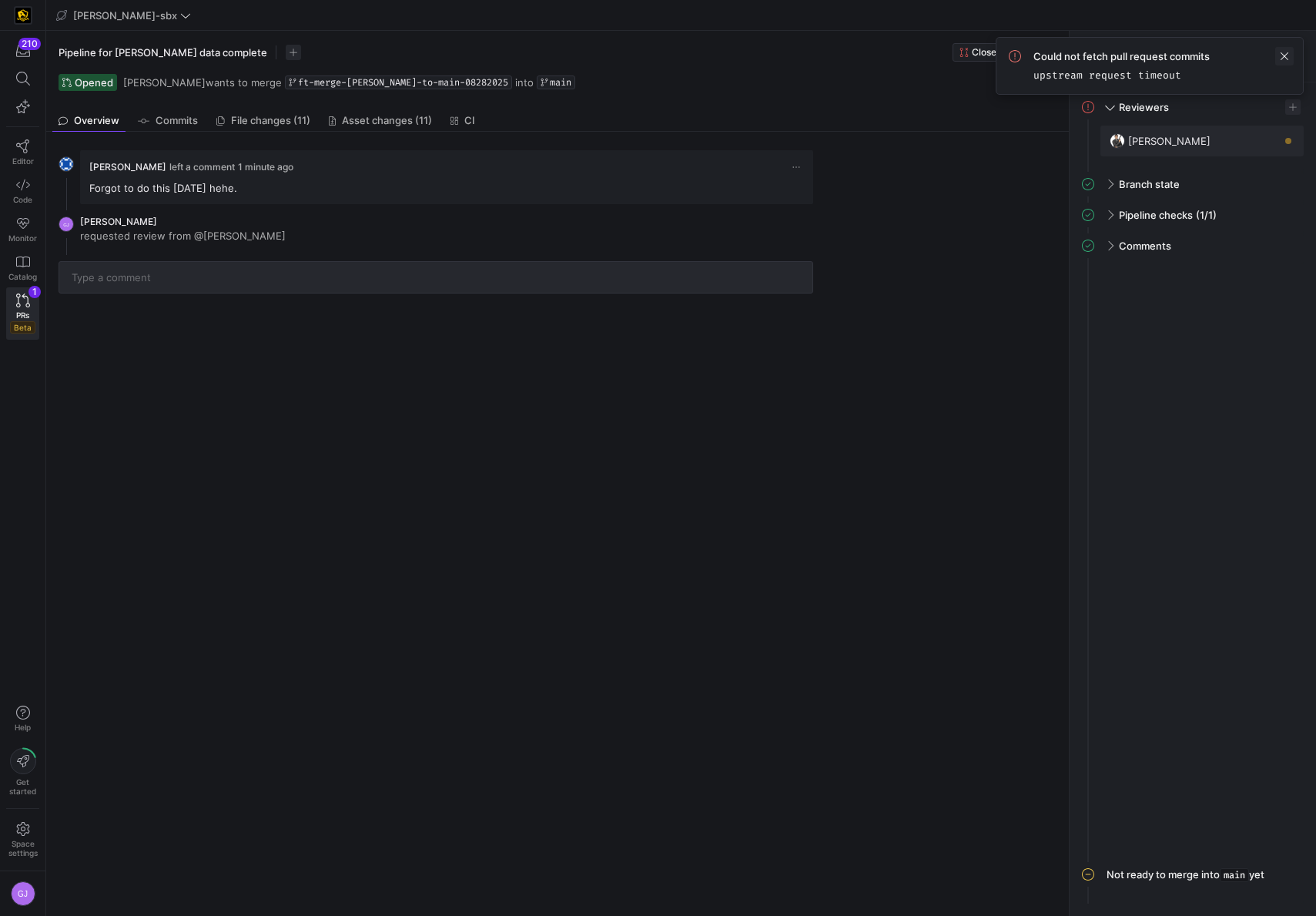
click at [1287, 56] on span at bounding box center [1284, 56] width 18 height 18
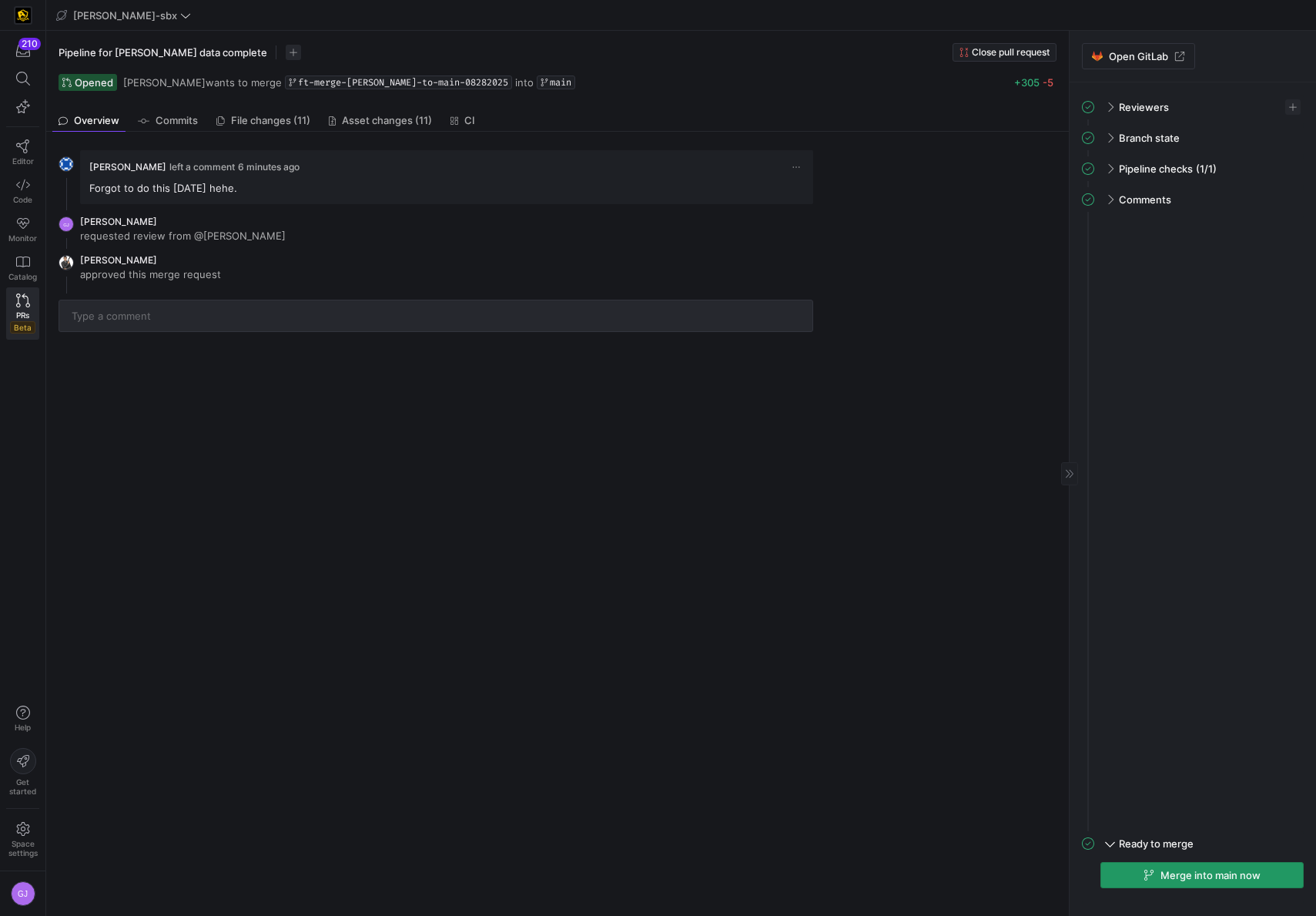
click at [1171, 872] on span "Merge into main now" at bounding box center [1211, 876] width 100 height 13
click at [1160, 864] on span "button" at bounding box center [1202, 875] width 202 height 25
click at [14, 162] on span "Editor" at bounding box center [23, 161] width 21 height 10
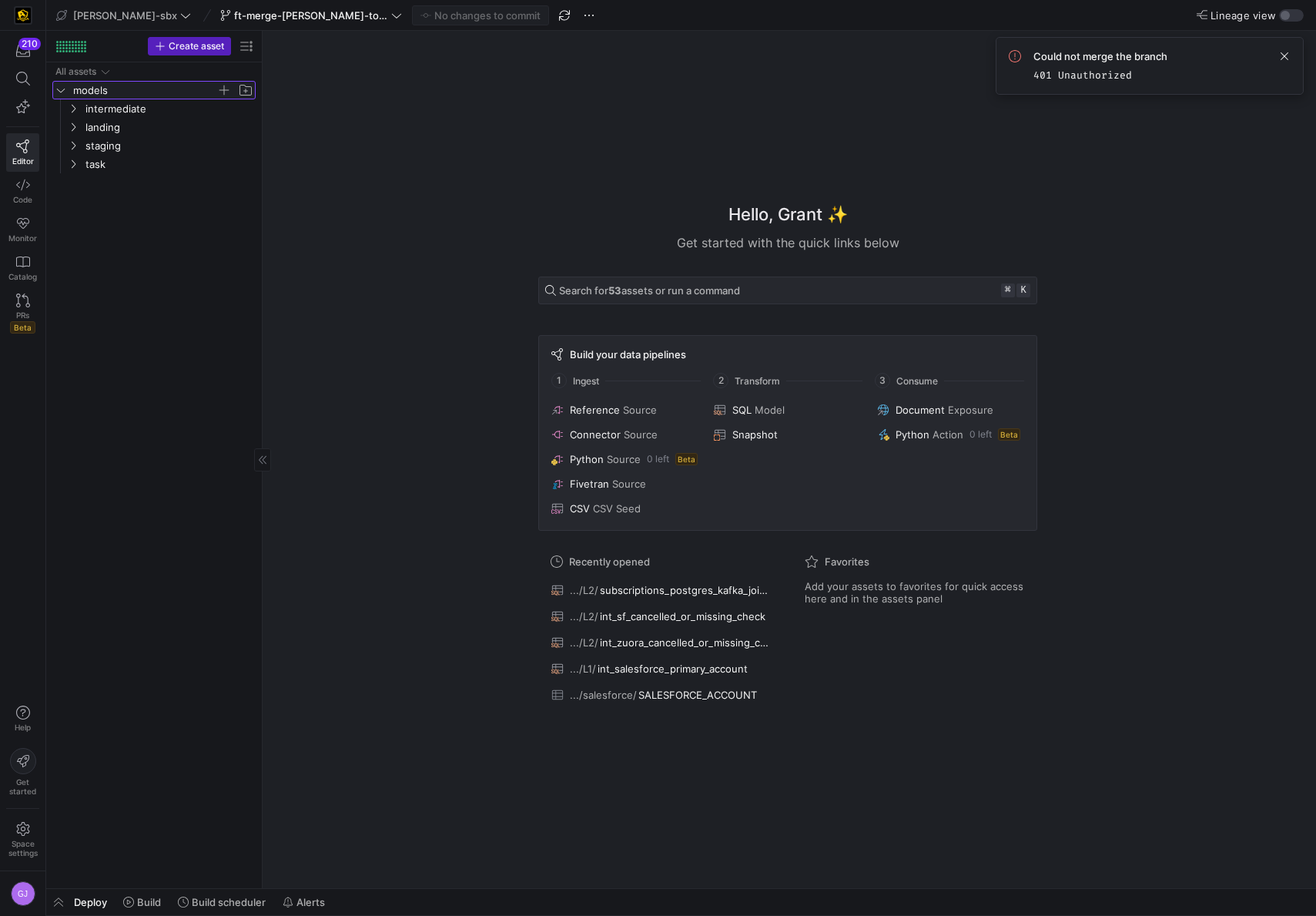
click at [138, 97] on span "models" at bounding box center [144, 90] width 143 height 17
click at [123, 94] on span "models" at bounding box center [144, 90] width 143 height 17
click at [115, 113] on span "intermediate" at bounding box center [151, 109] width 131 height 17
click at [111, 141] on span "L2" at bounding box center [157, 146] width 119 height 17
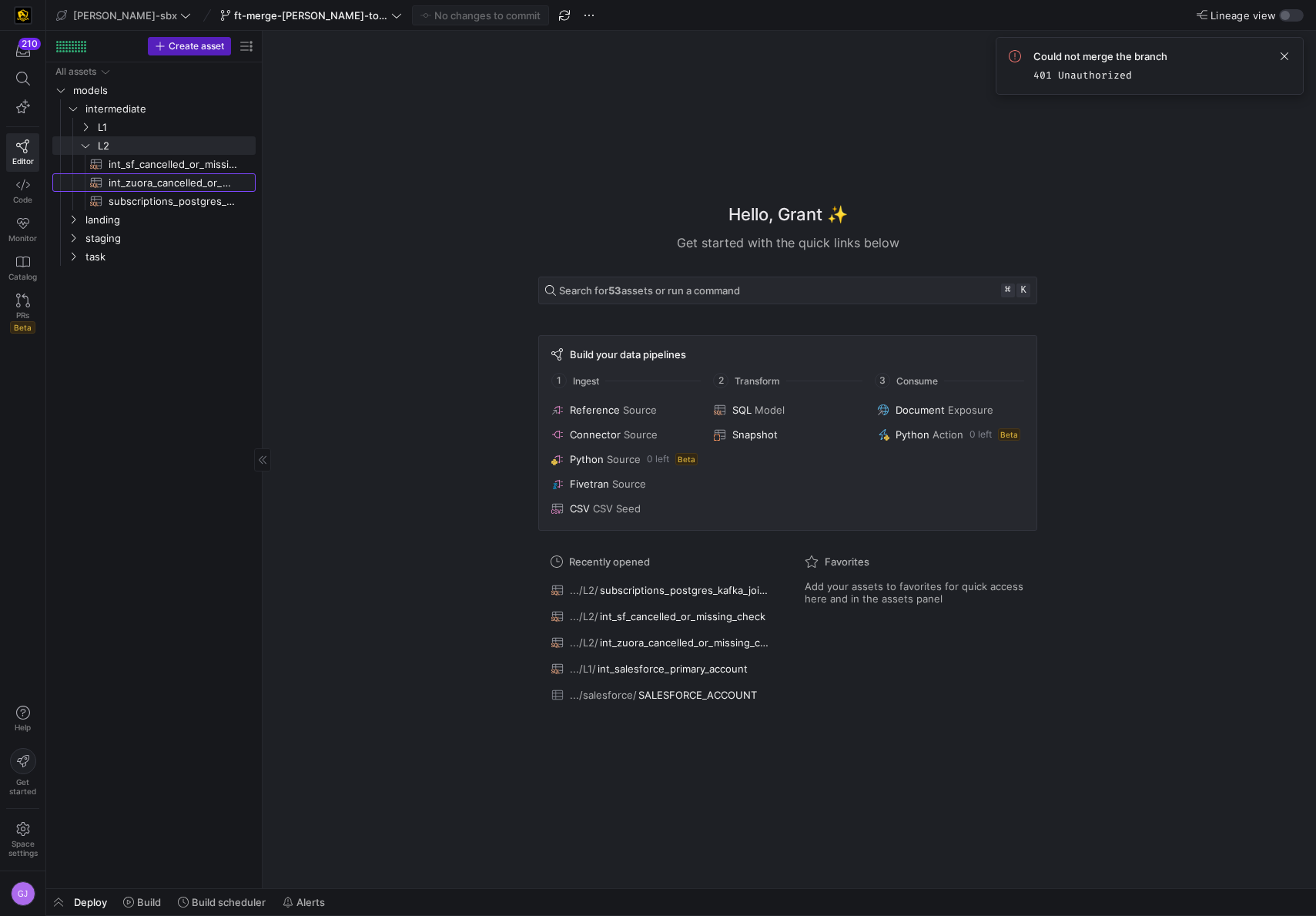
click at [116, 190] on span "int_zuora_cancelled_or_missing_check​​​​​​​​​​" at bounding box center [173, 183] width 129 height 17
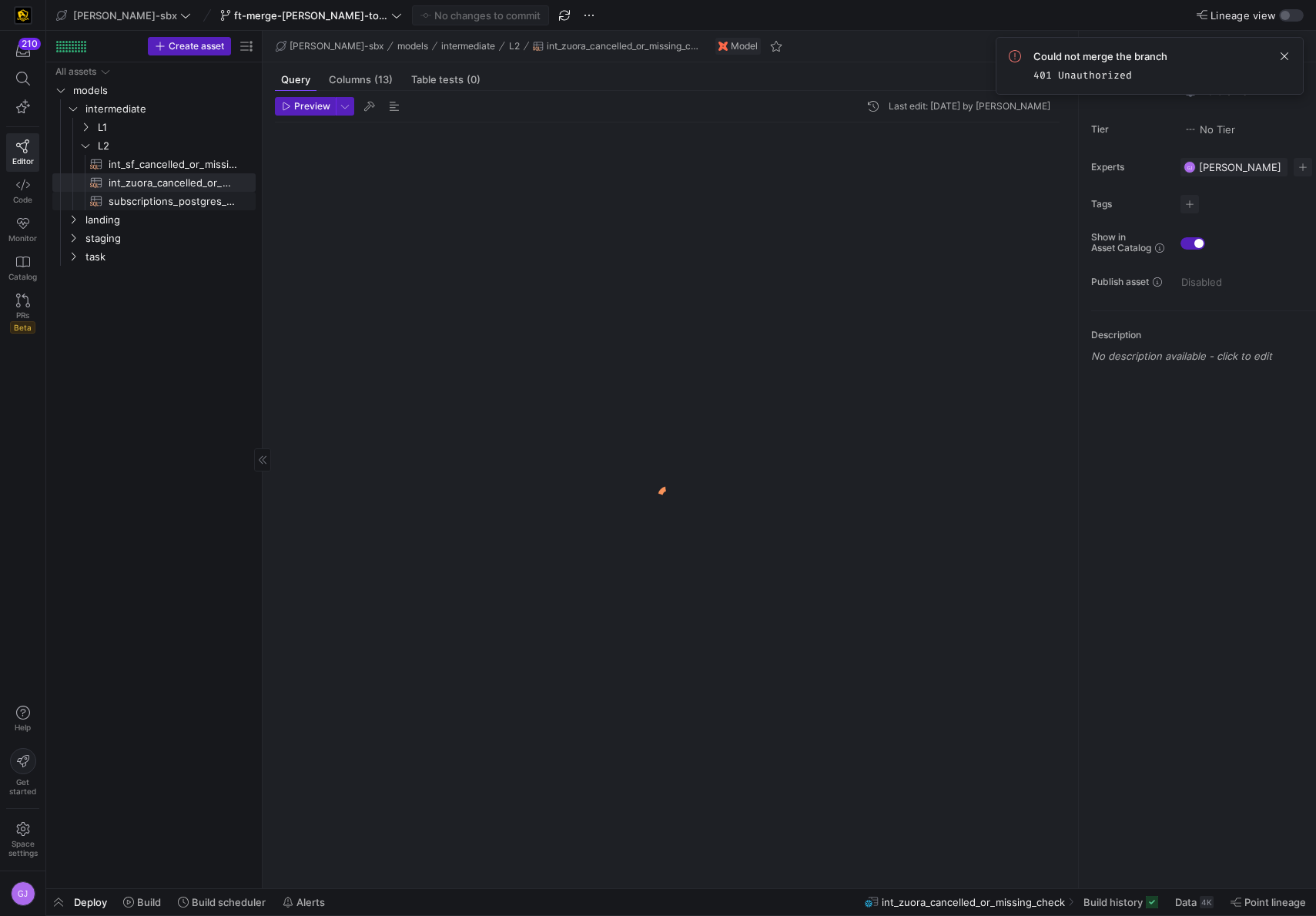
click at [133, 204] on span "subscriptions_postgres_kafka_joined_view​​​​​​​​​​" at bounding box center [173, 201] width 129 height 17
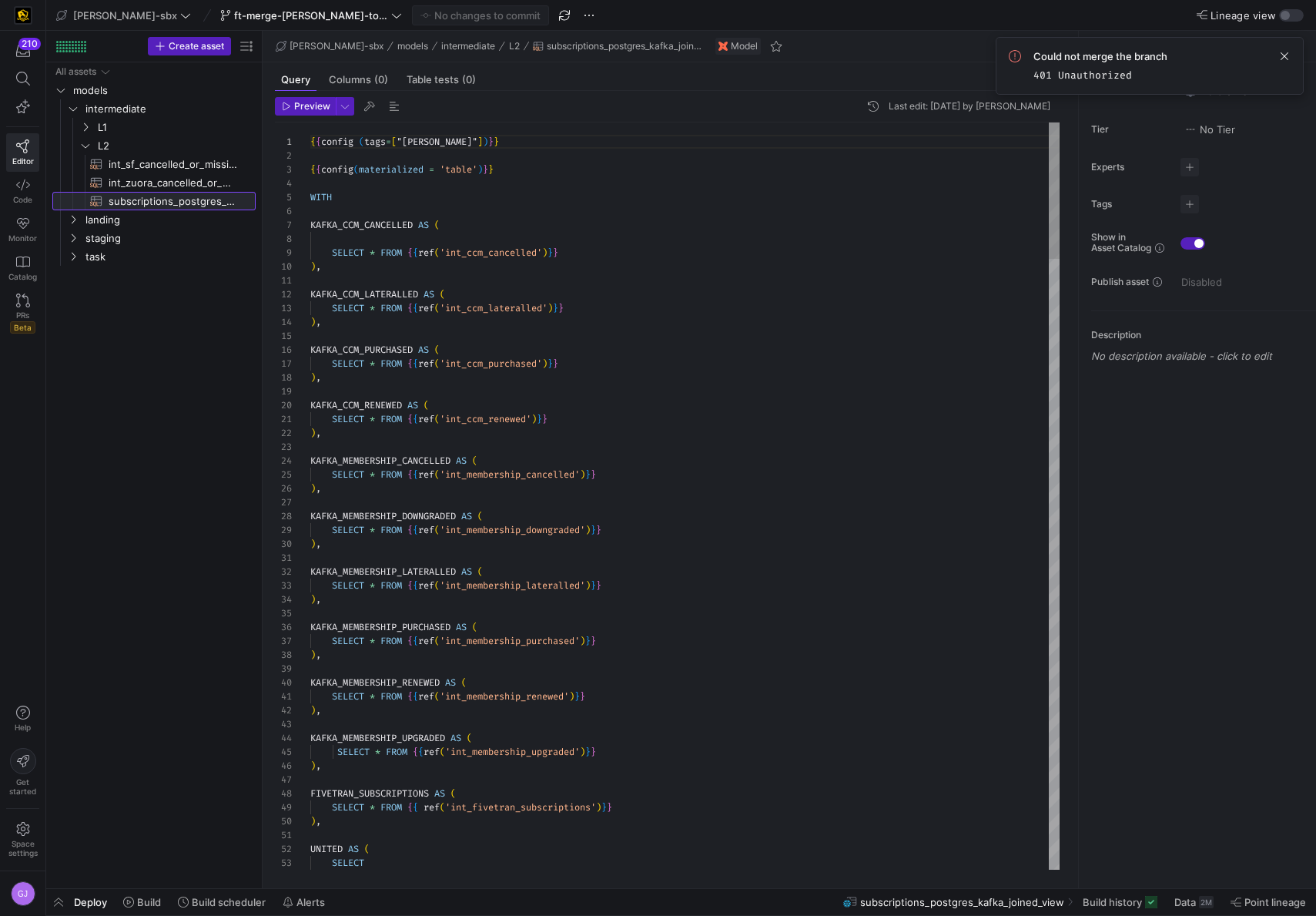
scroll to position [139, 0]
type textarea "SELECT * FROM {{ref('int_ccm_renewed')}} ), KAFKA_MEMBERSHIP_CANCELLED AS ( SEL…"
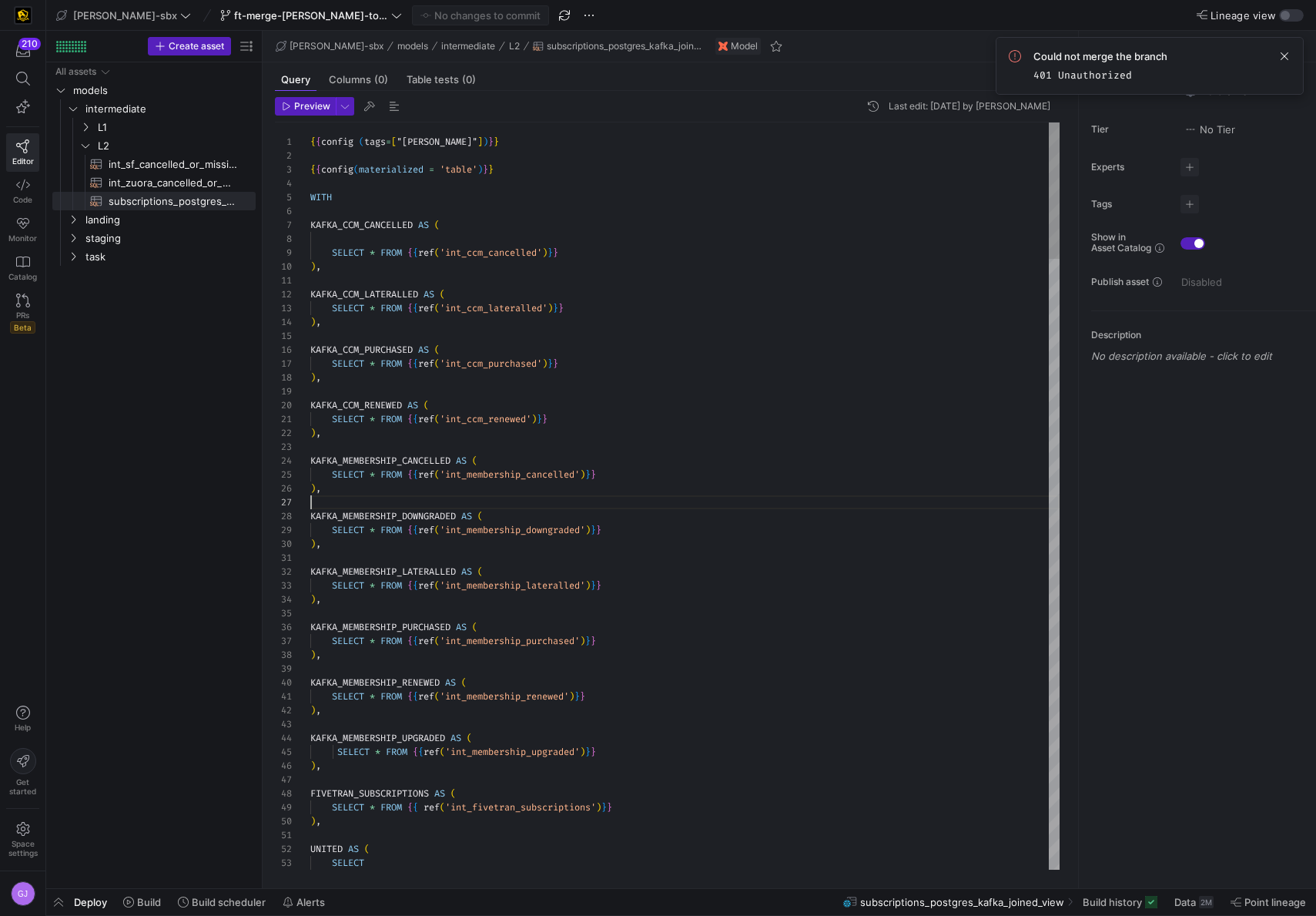
scroll to position [83, 0]
